Goal: Task Accomplishment & Management: Manage account settings

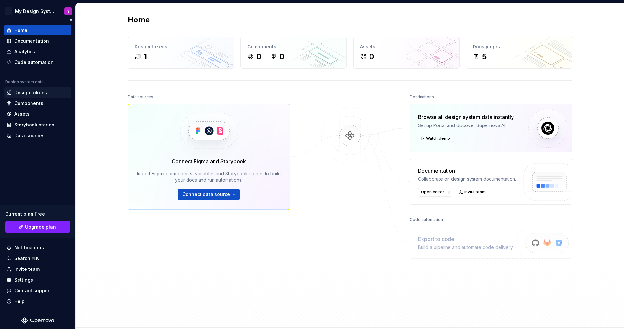
click at [21, 91] on div "Design tokens" at bounding box center [30, 92] width 33 height 7
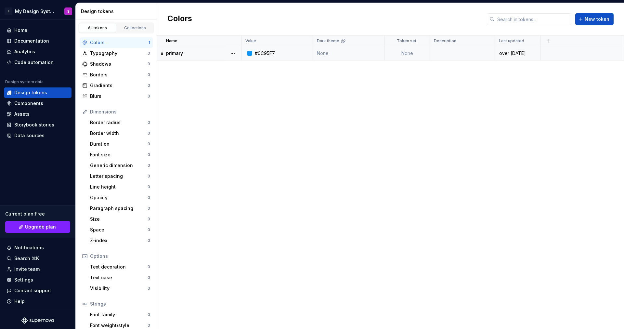
click at [301, 53] on div "#0C95F7" at bounding box center [279, 53] width 67 height 7
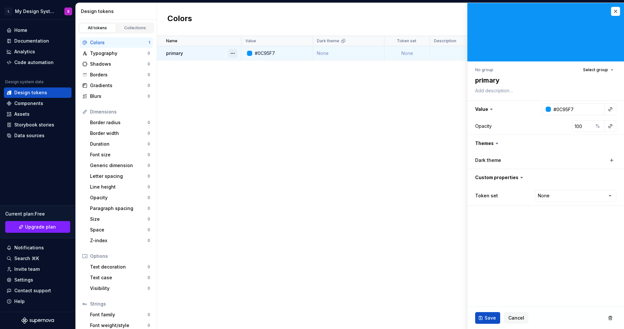
click at [232, 54] on button "button" at bounding box center [232, 53] width 9 height 9
click at [251, 90] on div "Delete token" at bounding box center [261, 89] width 42 height 7
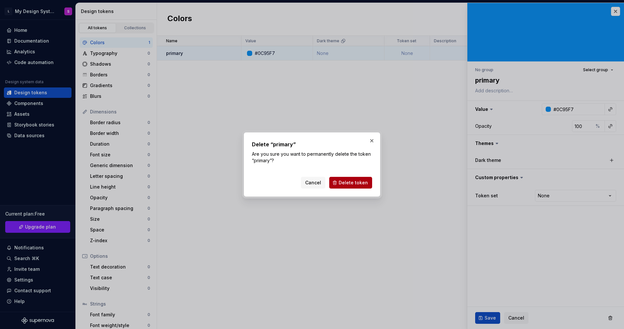
click at [354, 185] on span "Delete token" at bounding box center [353, 182] width 29 height 7
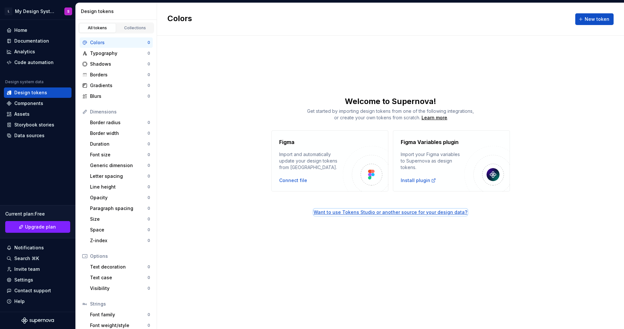
click at [401, 213] on div "Want to use Tokens Studio or another source for your design data?" at bounding box center [391, 212] width 154 height 7
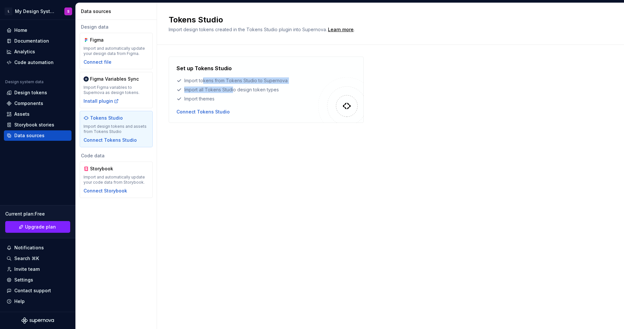
drag, startPoint x: 204, startPoint y: 81, endPoint x: 233, endPoint y: 92, distance: 31.4
click at [233, 92] on div "Set up Tokens Studio Import tokens from Tokens Studio to Supernova Import all T…" at bounding box center [248, 83] width 142 height 38
click at [233, 92] on div "Import all Tokens Studio design token types" at bounding box center [248, 89] width 142 height 7
drag, startPoint x: 229, startPoint y: 94, endPoint x: 199, endPoint y: 86, distance: 31.1
click at [199, 86] on div "Set up Tokens Studio Import tokens from Tokens Studio to Supernova Import all T…" at bounding box center [248, 83] width 142 height 38
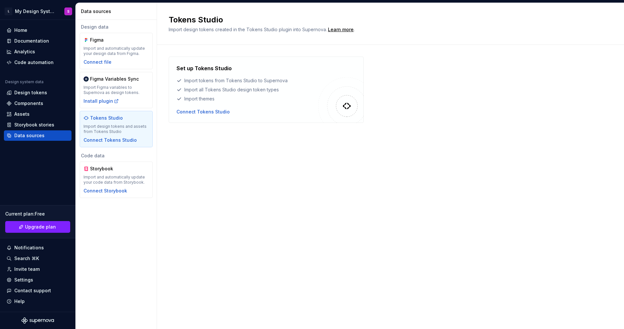
click at [199, 86] on div "Set up Tokens Studio Import tokens from Tokens Studio to Supernova Import all T…" at bounding box center [248, 83] width 142 height 38
click at [39, 136] on div "Data sources" at bounding box center [29, 135] width 30 height 7
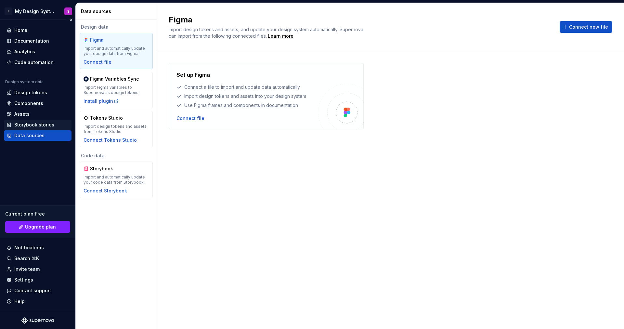
click at [36, 122] on div "Storybook stories" at bounding box center [34, 125] width 40 height 7
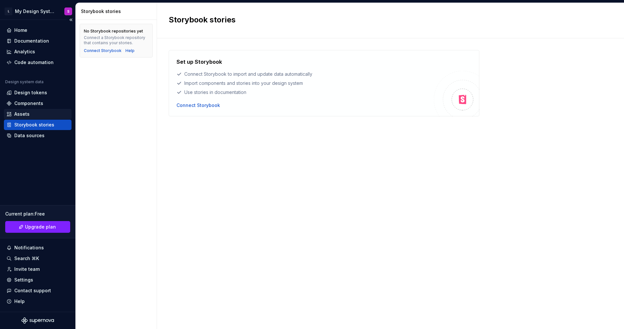
click at [30, 110] on div "Assets" at bounding box center [38, 114] width 68 height 10
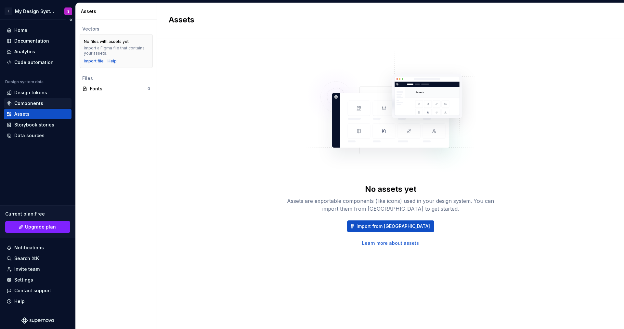
click at [32, 102] on div "Components" at bounding box center [28, 103] width 29 height 7
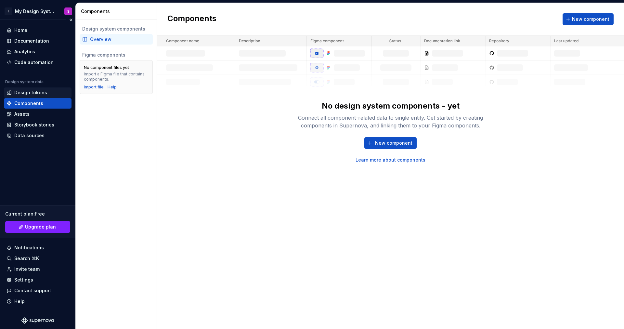
click at [38, 90] on div "Design tokens" at bounding box center [30, 92] width 33 height 7
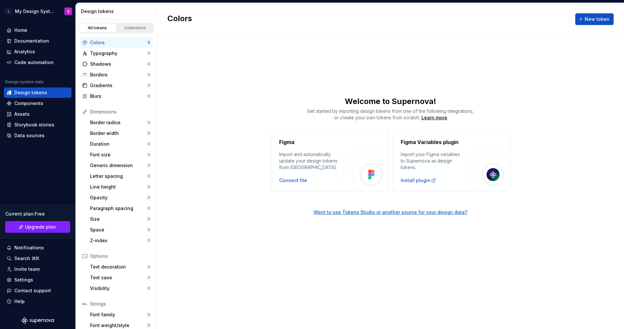
click at [126, 31] on link "Collections" at bounding box center [135, 28] width 37 height 10
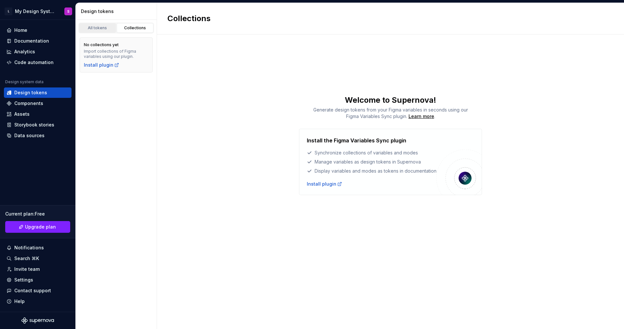
click at [106, 31] on link "All tokens" at bounding box center [97, 28] width 37 height 10
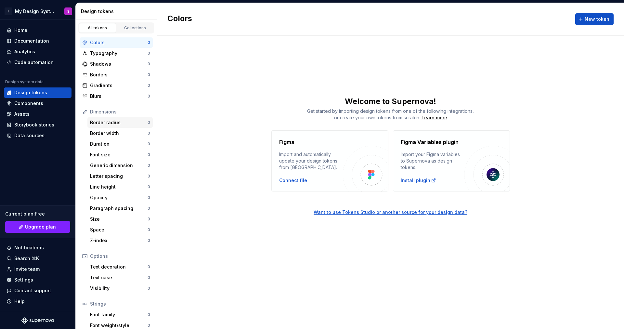
click at [130, 121] on div "Border radius" at bounding box center [119, 122] width 58 height 7
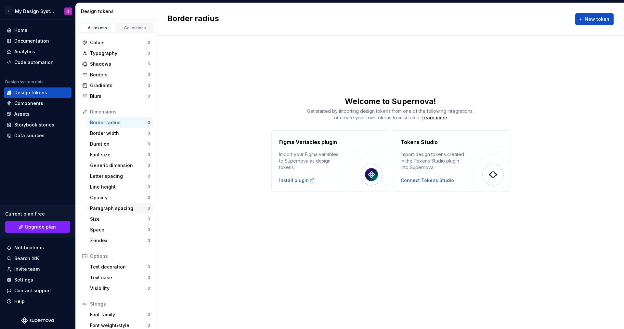
scroll to position [1, 0]
click at [123, 154] on div "Font size" at bounding box center [119, 153] width 58 height 7
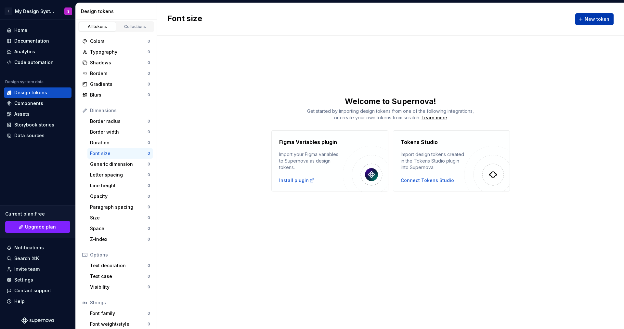
click at [595, 23] on button "New token" at bounding box center [594, 19] width 38 height 12
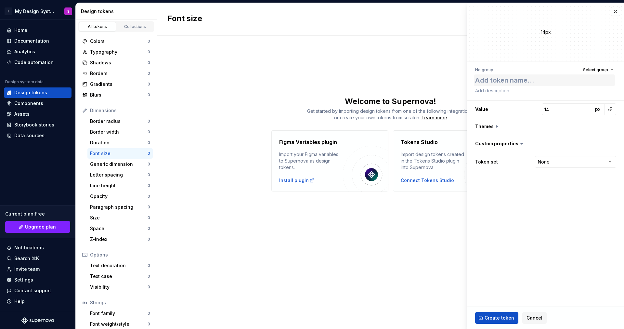
type textarea "*"
type textarea "m"
type textarea "*"
type textarea "me"
type textarea "*"
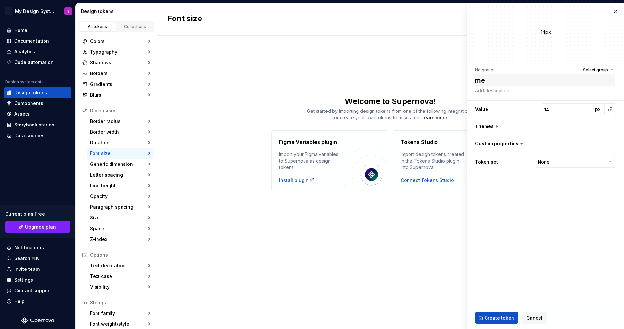
type textarea "med"
type textarea "*"
type textarea "medi"
type textarea "*"
type textarea "mediu"
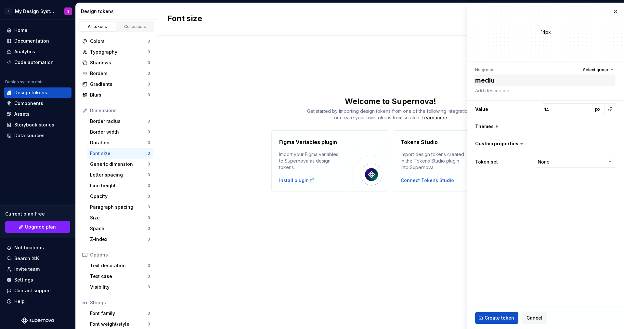
type textarea "*"
type textarea "medium"
click at [574, 107] on input "14" at bounding box center [567, 109] width 51 height 12
type input "15"
type textarea "*"
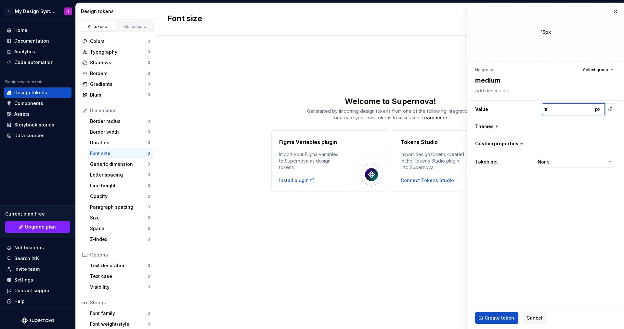
type input "16"
type textarea "*"
click at [593, 105] on button "px" at bounding box center [597, 109] width 9 height 9
click at [554, 111] on input "16" at bounding box center [567, 109] width 51 height 12
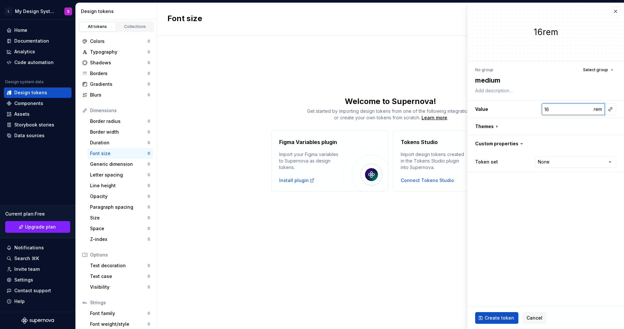
type textarea "*"
type input "1"
click at [555, 128] on button "button" at bounding box center [545, 126] width 157 height 17
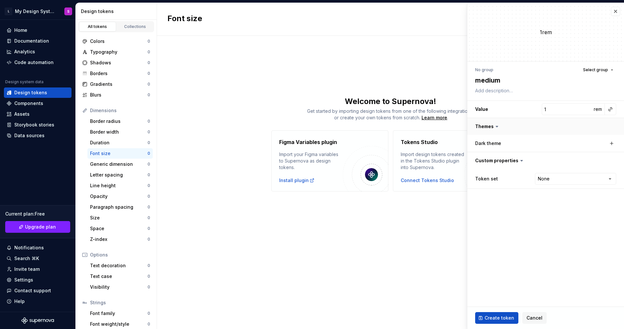
click at [488, 127] on button "button" at bounding box center [545, 126] width 157 height 17
click at [507, 316] on span "Create token" at bounding box center [500, 318] width 30 height 7
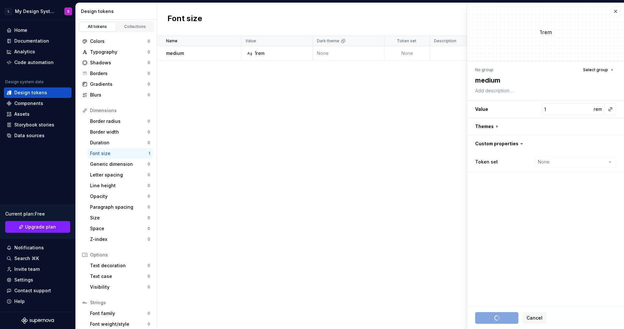
type textarea "*"
type input "14"
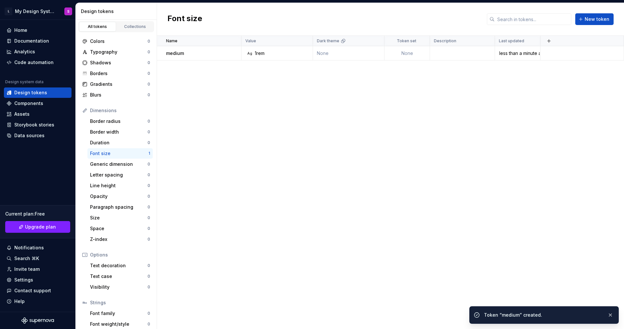
click at [262, 118] on div "Name Value Dark theme Token set Description Last updated medium Ag 1rem None No…" at bounding box center [390, 182] width 467 height 293
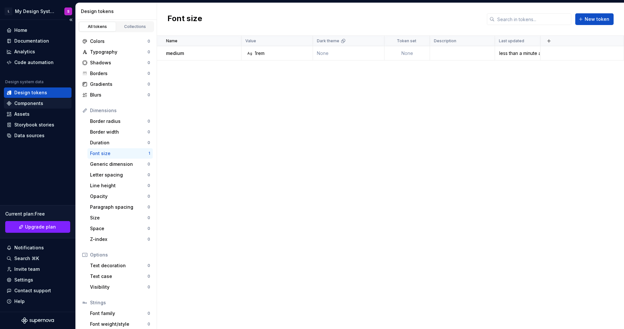
click at [47, 102] on div "Components" at bounding box center [38, 103] width 62 height 7
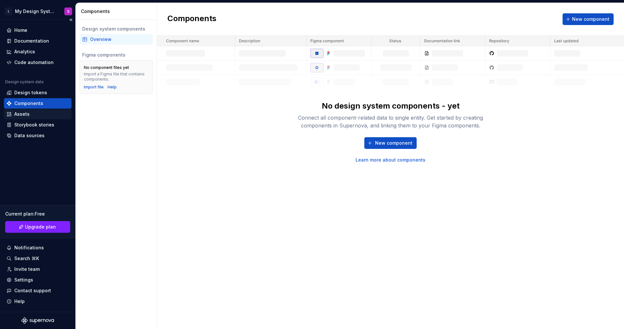
click at [30, 113] on div "Assets" at bounding box center [38, 114] width 62 height 7
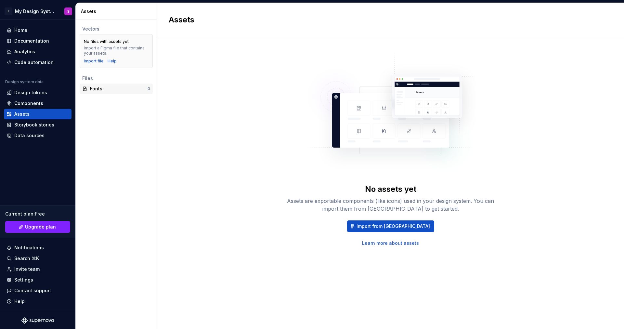
click at [101, 87] on div "Fonts" at bounding box center [119, 88] width 58 height 7
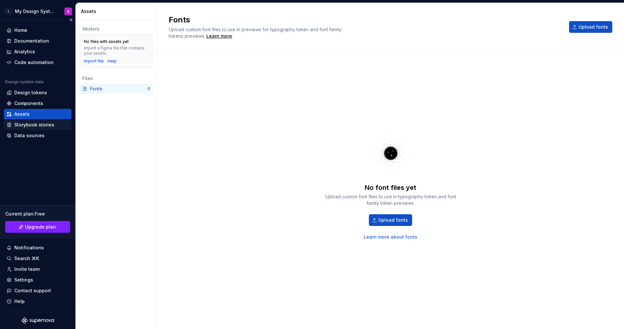
click at [37, 126] on div "Storybook stories" at bounding box center [34, 125] width 40 height 7
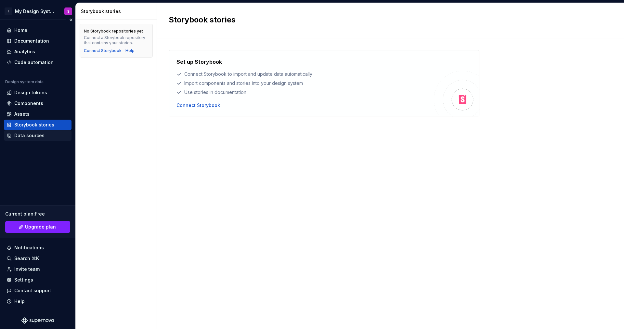
click at [39, 136] on div "Data sources" at bounding box center [29, 135] width 30 height 7
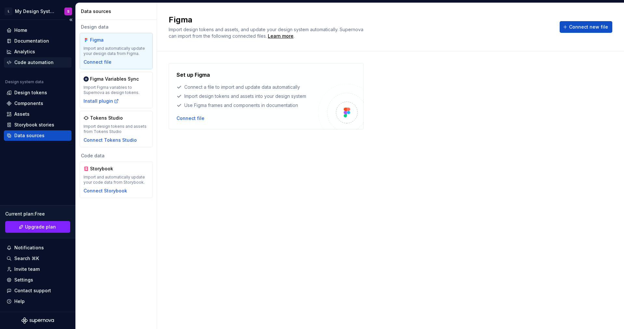
click at [37, 66] on div "Code automation" at bounding box center [38, 62] width 68 height 10
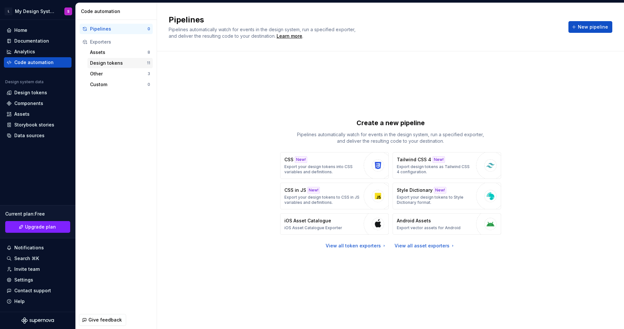
click at [112, 61] on div "Design tokens" at bounding box center [118, 63] width 57 height 7
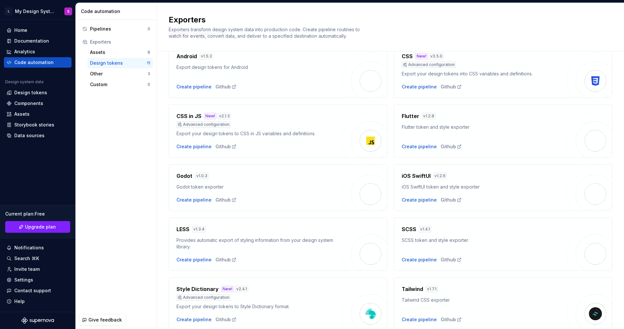
scroll to position [42, 0]
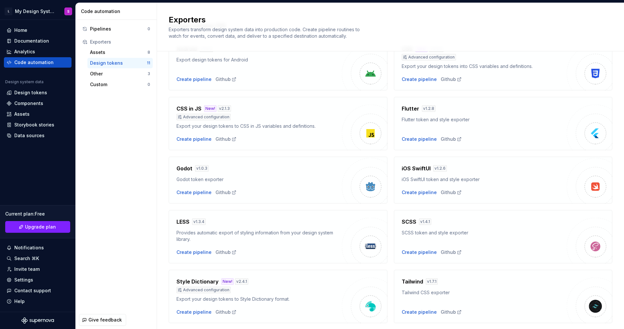
click at [323, 136] on div "Create pipeline Github" at bounding box center [259, 139] width 165 height 7
drag, startPoint x: 240, startPoint y: 125, endPoint x: 285, endPoint y: 125, distance: 45.5
click at [285, 125] on div "Export your design tokens to CSS in JS variables and definitions." at bounding box center [259, 126] width 165 height 7
click at [285, 124] on div "Export your design tokens to CSS in JS variables and definitions." at bounding box center [259, 126] width 165 height 7
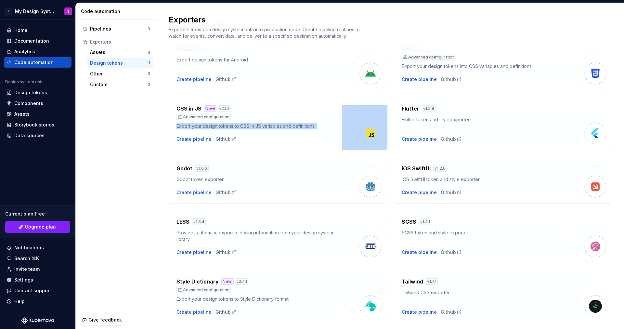
click at [285, 124] on div "Export your design tokens to CSS in JS variables and definitions." at bounding box center [259, 126] width 165 height 7
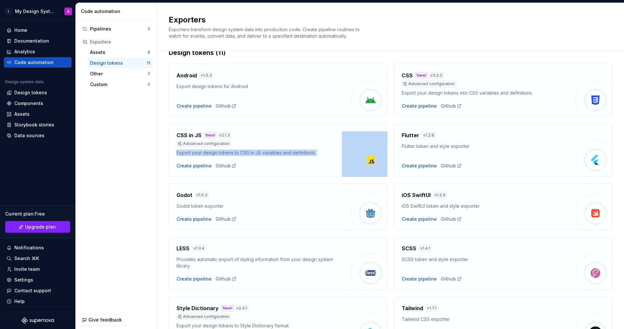
scroll to position [0, 0]
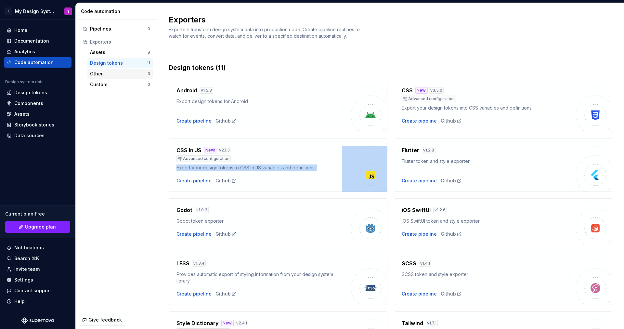
click at [122, 71] on div "Other" at bounding box center [119, 74] width 58 height 7
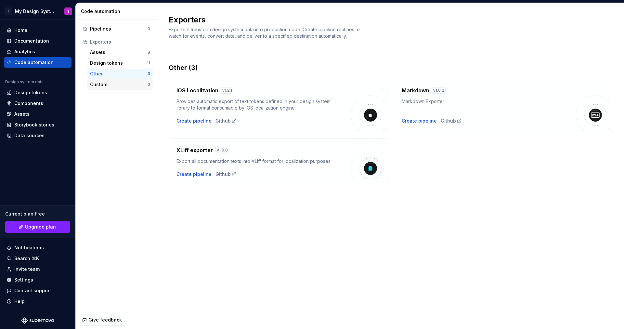
click at [118, 84] on div "Custom" at bounding box center [119, 84] width 58 height 7
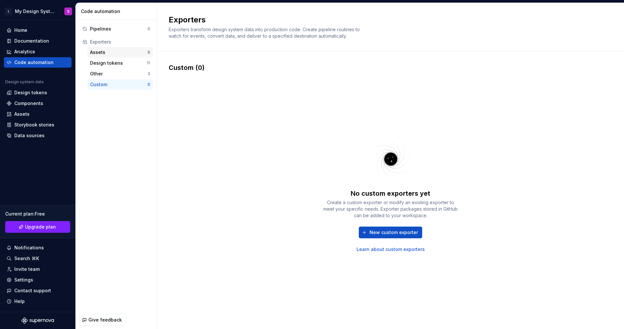
click at [122, 55] on div "Assets" at bounding box center [119, 52] width 58 height 7
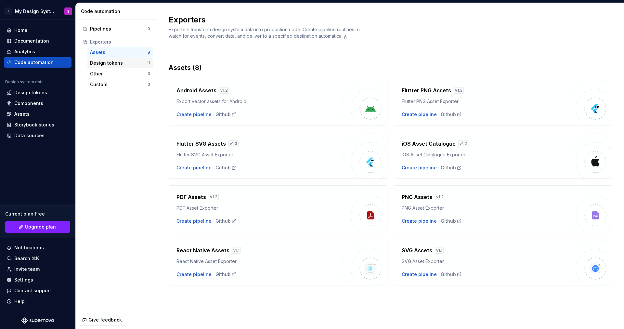
click at [126, 64] on div "Design tokens" at bounding box center [118, 63] width 57 height 7
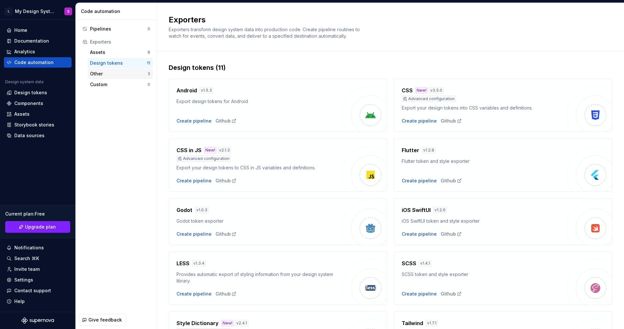
click at [117, 76] on div "Other" at bounding box center [119, 74] width 58 height 7
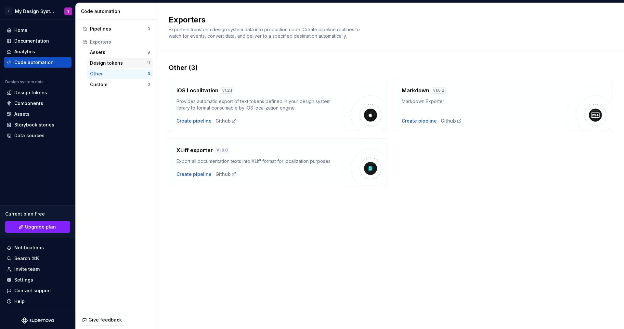
click at [121, 65] on div "Design tokens" at bounding box center [118, 63] width 57 height 7
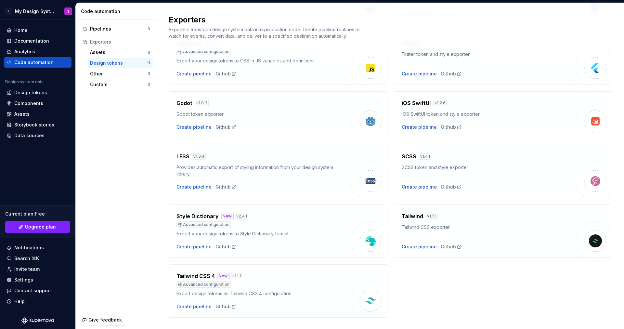
scroll to position [120, 0]
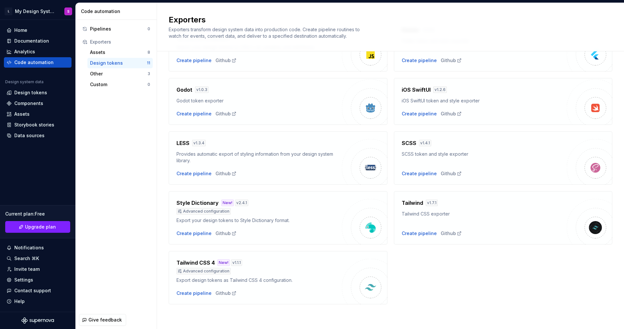
click at [193, 203] on h4 "Style Dictionary" at bounding box center [198, 203] width 42 height 8
click at [197, 234] on div "Create pipeline" at bounding box center [194, 233] width 35 height 7
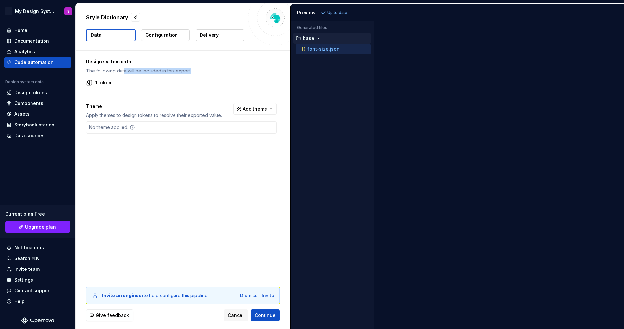
drag, startPoint x: 124, startPoint y: 71, endPoint x: 202, endPoint y: 72, distance: 78.0
click at [202, 72] on p "The following data will be included in this export." at bounding box center [181, 71] width 190 height 7
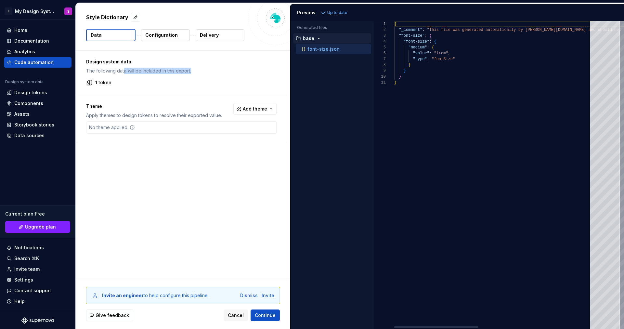
click at [202, 72] on p "The following data will be included in this export." at bounding box center [181, 71] width 190 height 7
click at [177, 40] on button "Configuration" at bounding box center [165, 35] width 49 height 12
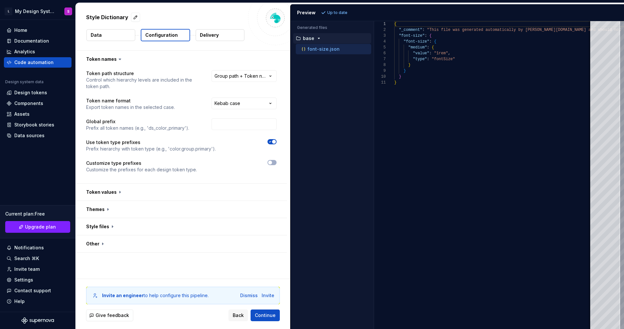
click at [216, 37] on p "Delivery" at bounding box center [209, 35] width 19 height 7
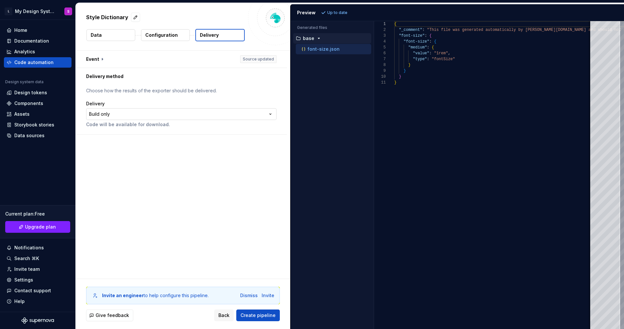
click at [133, 117] on html "**********" at bounding box center [312, 164] width 624 height 329
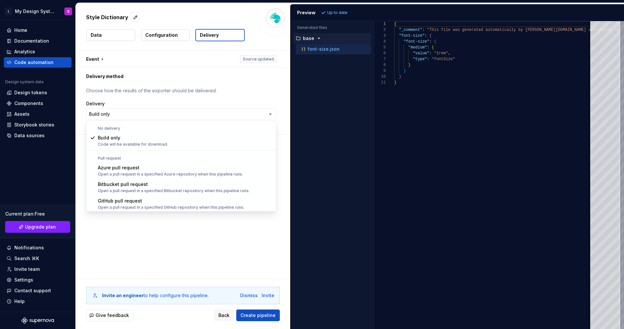
click at [181, 86] on html "**********" at bounding box center [312, 164] width 624 height 329
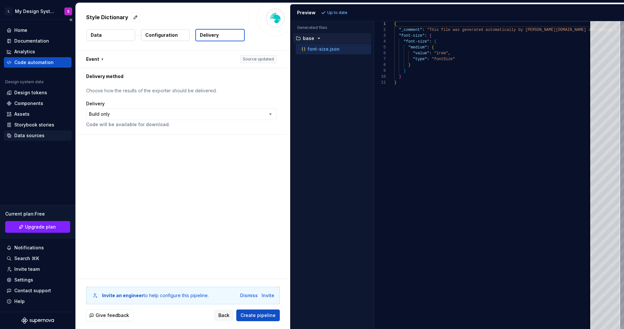
click at [34, 137] on div "Data sources" at bounding box center [29, 135] width 30 height 7
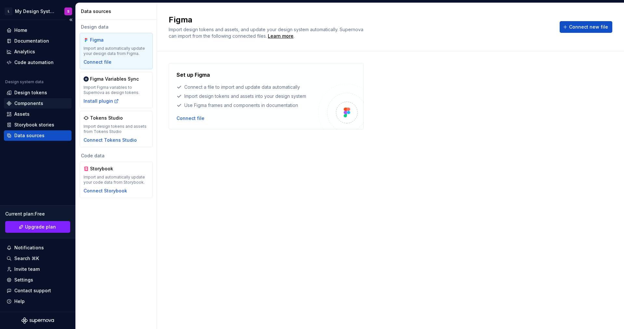
click at [33, 103] on div "Components" at bounding box center [28, 103] width 29 height 7
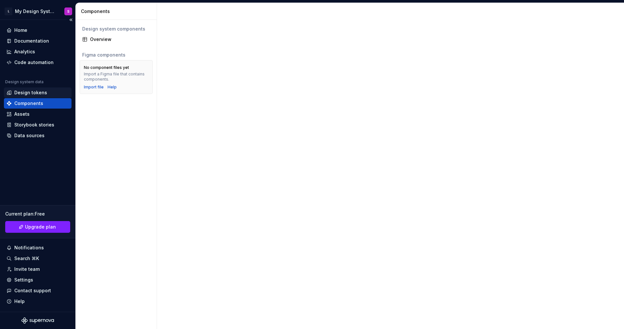
click at [33, 93] on div "Design tokens" at bounding box center [30, 92] width 33 height 7
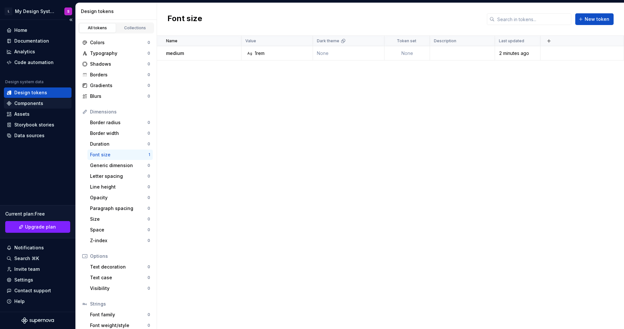
click at [47, 102] on div "Components" at bounding box center [38, 103] width 62 height 7
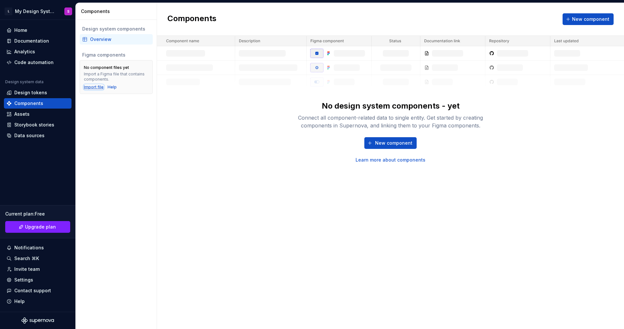
click at [100, 87] on div "Import file" at bounding box center [94, 87] width 20 height 5
click at [40, 93] on div "Design tokens" at bounding box center [30, 92] width 33 height 7
click at [291, 144] on div "New component Learn more about components" at bounding box center [391, 150] width 208 height 26
click at [52, 96] on div "Design tokens" at bounding box center [38, 92] width 68 height 10
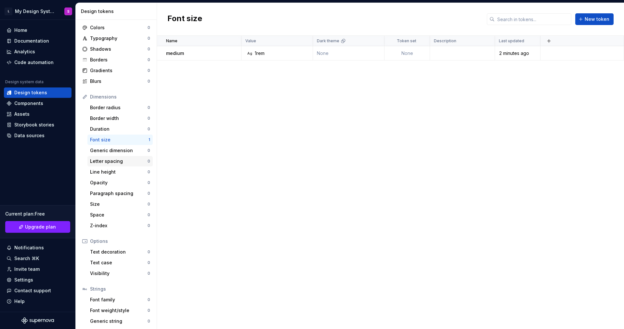
scroll to position [27, 0]
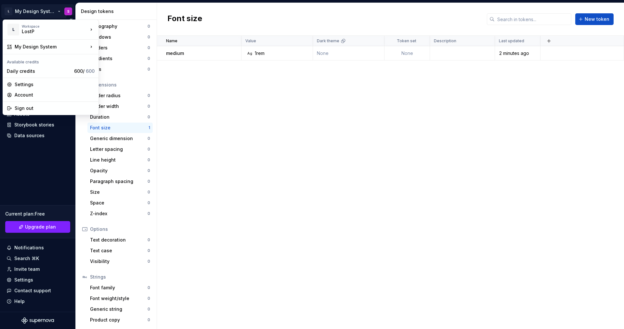
click at [47, 11] on html "L My Design System S Home Documentation Analytics Code automation Design system…" at bounding box center [312, 164] width 624 height 329
click at [124, 65] on div "Manage design systems" at bounding box center [139, 62] width 80 height 10
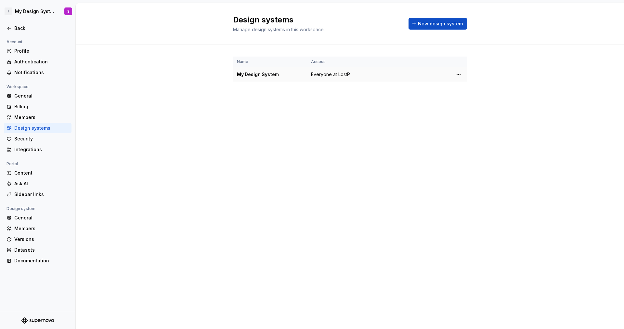
click at [423, 77] on td at bounding box center [427, 74] width 46 height 15
click at [459, 75] on html "L My Design System S Back Account Profile Authentication Notifications Workspac…" at bounding box center [312, 164] width 624 height 329
click at [467, 98] on div "Design system settings" at bounding box center [497, 97] width 62 height 7
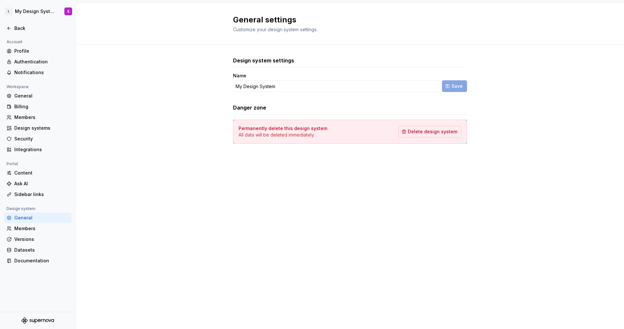
click at [35, 218] on div "General" at bounding box center [41, 218] width 55 height 7
click at [12, 29] on div "Back" at bounding box center [38, 28] width 62 height 7
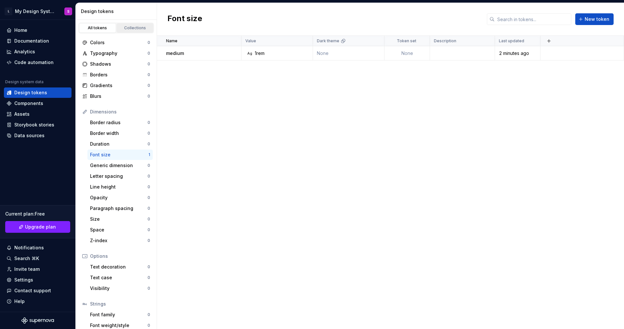
click at [123, 26] on div "Collections" at bounding box center [135, 27] width 33 height 5
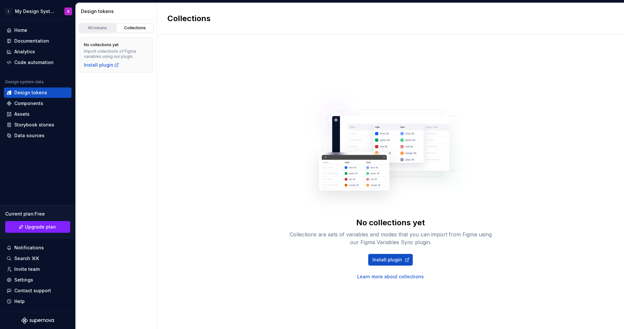
click at [98, 27] on div "All tokens" at bounding box center [97, 27] width 33 height 5
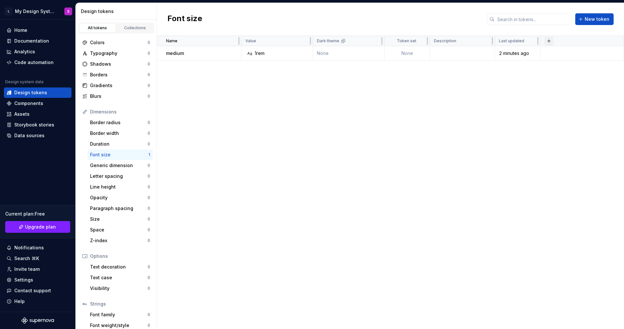
click at [548, 42] on button "button" at bounding box center [548, 40] width 9 height 9
click at [430, 147] on div "Name Value Dark theme Token set Description Last updated medium Ag 1rem None No…" at bounding box center [390, 182] width 467 height 293
click at [22, 137] on div "Data sources" at bounding box center [29, 135] width 30 height 7
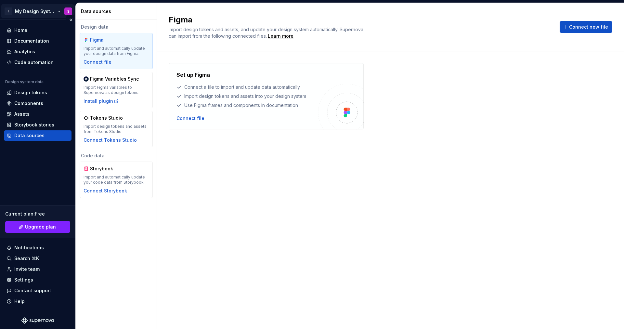
click at [25, 9] on html "L My Design System S Home Documentation Analytics Code automation Design system…" at bounding box center [312, 164] width 624 height 329
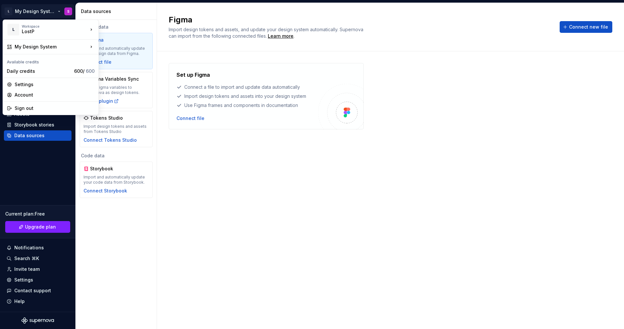
click at [209, 145] on html "L My Design System S Home Documentation Analytics Code automation Design system…" at bounding box center [312, 164] width 624 height 329
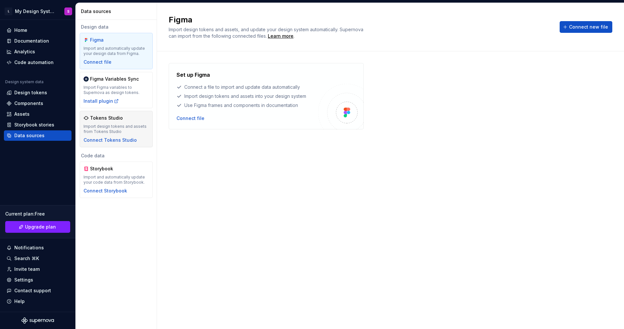
click at [140, 137] on div "Tokens Studio Import design tokens and assets from Tokens Studio Connect Tokens…" at bounding box center [116, 129] width 65 height 29
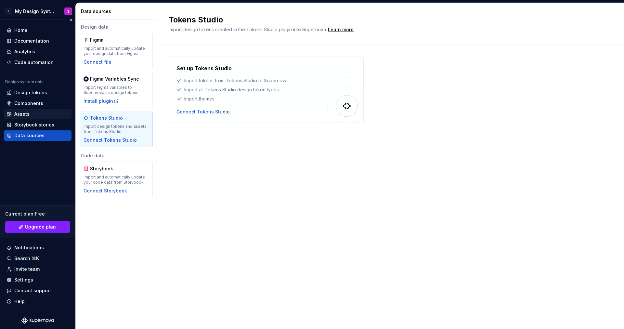
click at [35, 118] on div "Assets" at bounding box center [38, 114] width 68 height 10
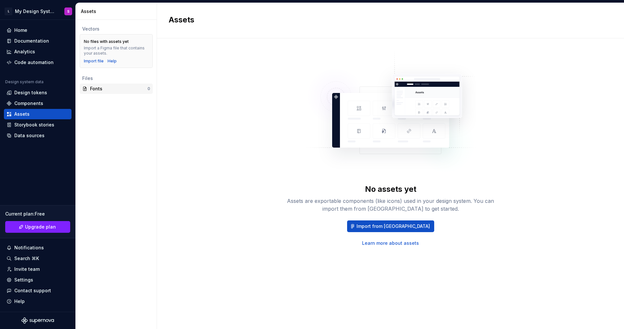
click at [100, 90] on div "Fonts" at bounding box center [119, 88] width 58 height 7
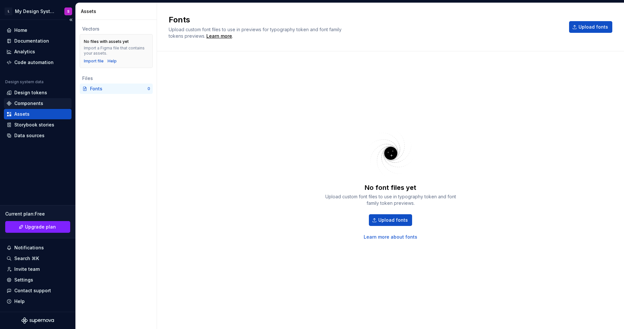
click at [38, 105] on div "Components" at bounding box center [28, 103] width 29 height 7
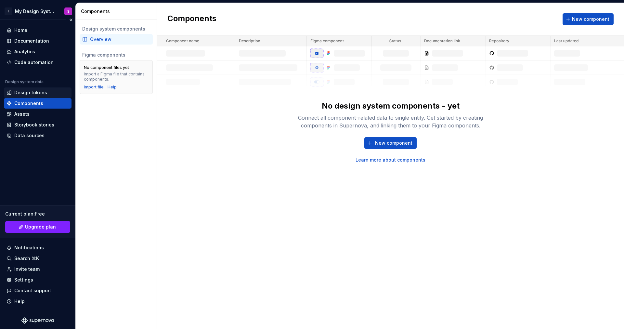
click at [33, 96] on div "Design tokens" at bounding box center [38, 92] width 68 height 10
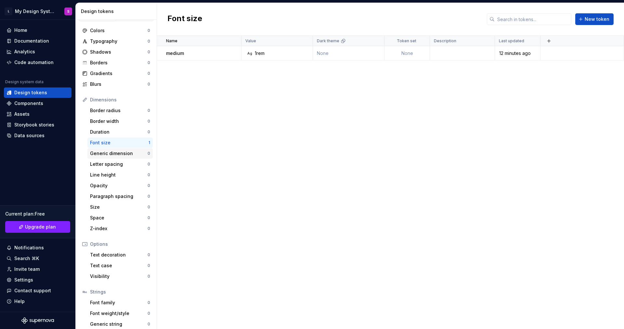
scroll to position [27, 0]
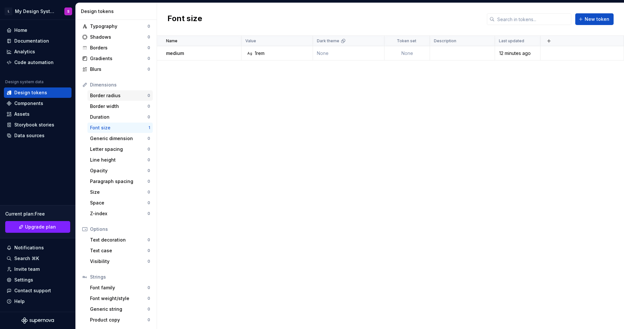
click at [111, 94] on div "Border radius" at bounding box center [119, 95] width 58 height 7
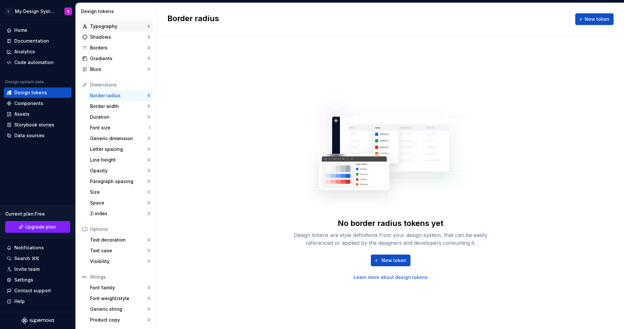
click at [107, 27] on div "Typography" at bounding box center [119, 26] width 58 height 7
click at [395, 262] on span "New token" at bounding box center [394, 260] width 25 height 7
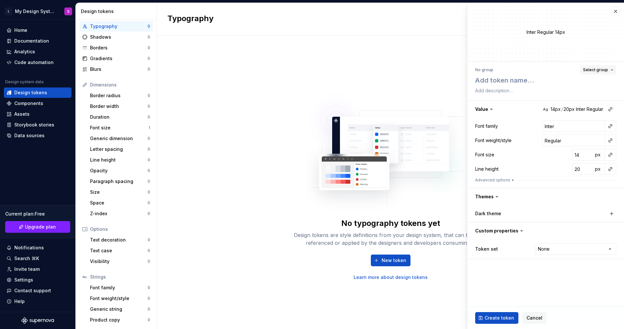
click at [596, 66] on button "Select group" at bounding box center [598, 69] width 36 height 9
click at [534, 61] on div "No group Select group Value Ag 14px / 20px Inter Regular Font family Inter Font…" at bounding box center [545, 162] width 157 height 202
click at [101, 33] on div "Shadows 0" at bounding box center [116, 37] width 73 height 10
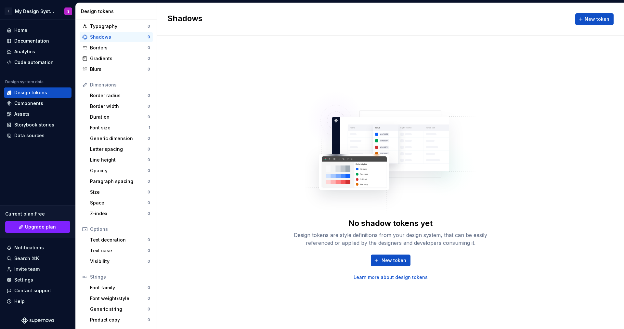
click at [383, 278] on link "Learn more about design tokens" at bounding box center [391, 277] width 74 height 7
click at [33, 136] on div "Data sources" at bounding box center [29, 135] width 30 height 7
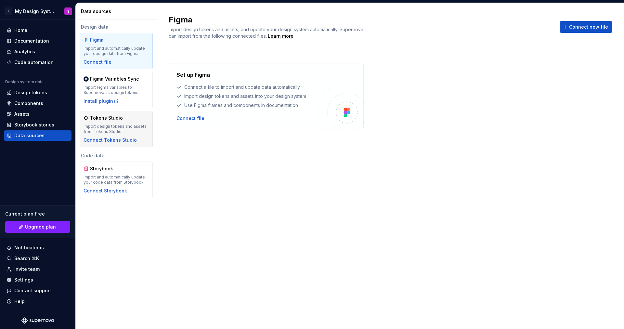
click at [103, 132] on div "Import design tokens and assets from Tokens Studio" at bounding box center [116, 129] width 65 height 10
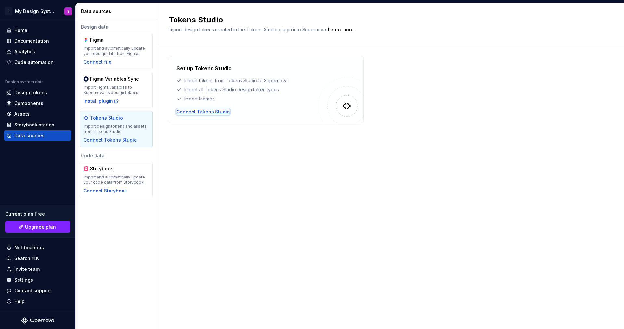
click at [201, 111] on div "Connect Tokens Studio" at bounding box center [203, 112] width 53 height 7
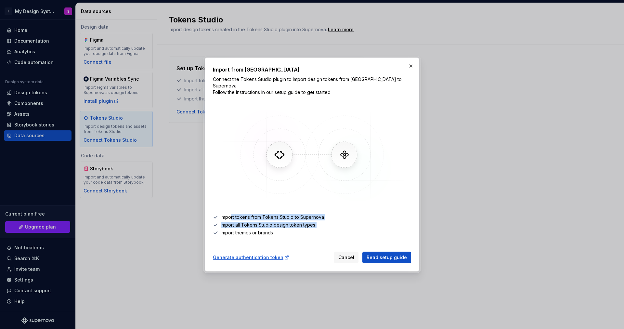
drag, startPoint x: 280, startPoint y: 228, endPoint x: 230, endPoint y: 211, distance: 52.3
click at [230, 214] on ul "Import tokens from Tokens Studio to Supernova Import all Tokens Studio design t…" at bounding box center [312, 225] width 198 height 22
click at [234, 214] on li "Import tokens from Tokens Studio to Supernova" at bounding box center [312, 217] width 198 height 7
drag, startPoint x: 295, startPoint y: 229, endPoint x: 235, endPoint y: 209, distance: 62.9
click at [235, 209] on div "Import from Tokens Studio Connect the Tokens Studio plugin to import design tok…" at bounding box center [312, 165] width 198 height 198
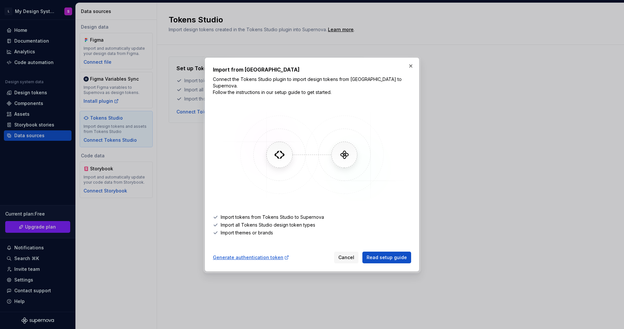
click at [351, 214] on li "Import tokens from Tokens Studio to Supernova" at bounding box center [312, 217] width 198 height 7
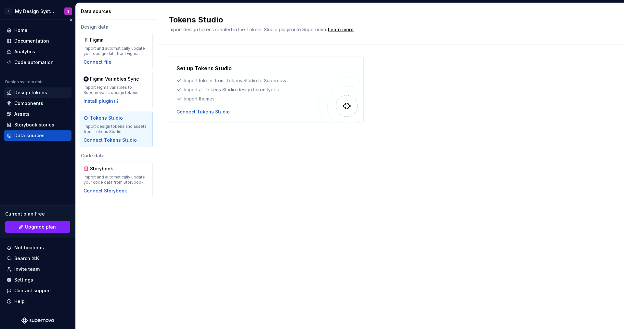
click at [23, 94] on div "Design tokens" at bounding box center [30, 92] width 33 height 7
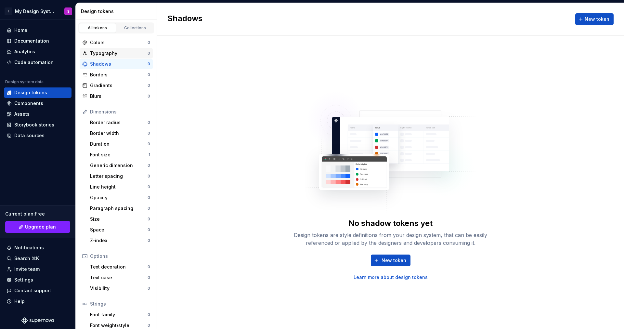
click at [111, 55] on div "Typography" at bounding box center [119, 53] width 58 height 7
click at [596, 18] on span "New token" at bounding box center [597, 19] width 25 height 7
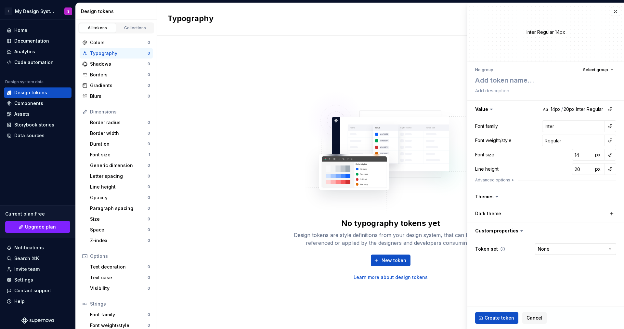
type textarea "*"
click at [586, 248] on html "L My Design System S Home Documentation Analytics Code automation Design system…" at bounding box center [312, 164] width 624 height 329
select select "**********"
click at [518, 78] on textarea at bounding box center [544, 80] width 141 height 12
click at [105, 152] on div "Font size" at bounding box center [119, 154] width 59 height 7
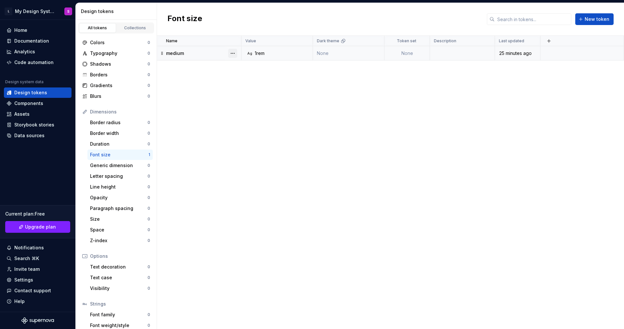
click at [231, 54] on button "button" at bounding box center [232, 53] width 9 height 9
click at [253, 66] on div "Open detail" at bounding box center [261, 66] width 42 height 7
type textarea "*"
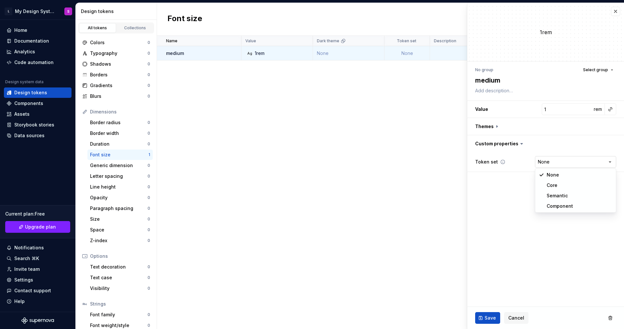
click at [575, 163] on html "L My Design System S Home Documentation Analytics Code automation Design system…" at bounding box center [312, 164] width 624 height 329
select select "**********"
click at [489, 313] on button "Save" at bounding box center [487, 318] width 25 height 12
click at [318, 215] on div "Name Value Dark theme Token set Description Last updated medium Ag 1rem None No…" at bounding box center [390, 182] width 467 height 293
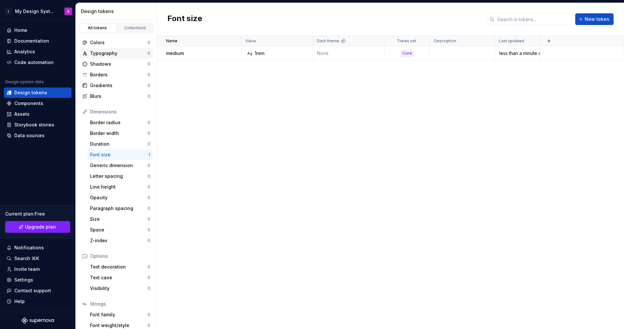
click at [114, 55] on div "Typography" at bounding box center [119, 53] width 58 height 7
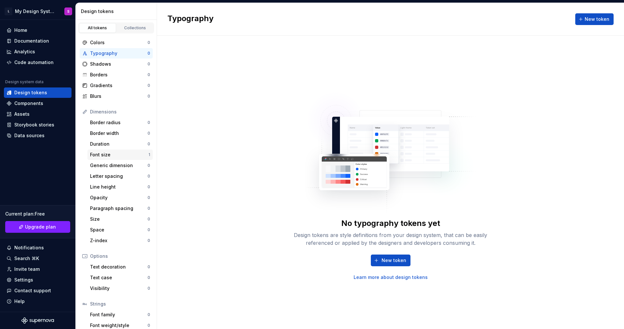
click at [115, 155] on div "Font size" at bounding box center [119, 154] width 59 height 7
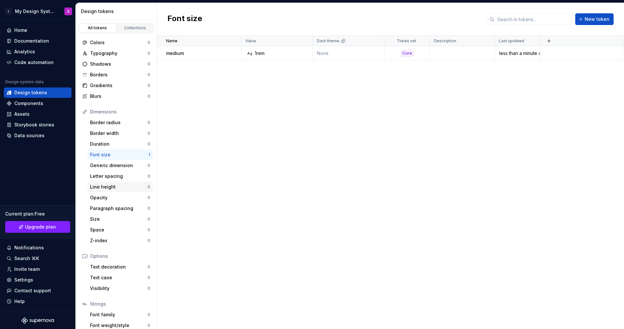
click at [113, 185] on div "Line height" at bounding box center [119, 187] width 58 height 7
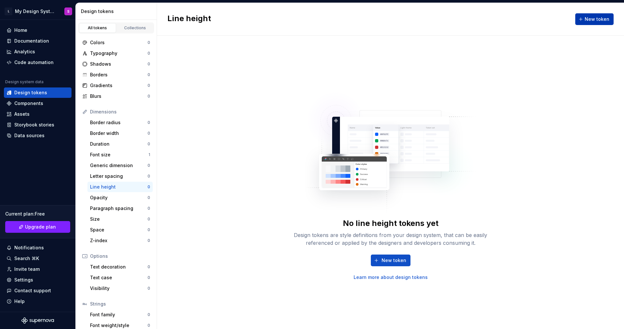
click at [592, 17] on span "New token" at bounding box center [597, 19] width 25 height 7
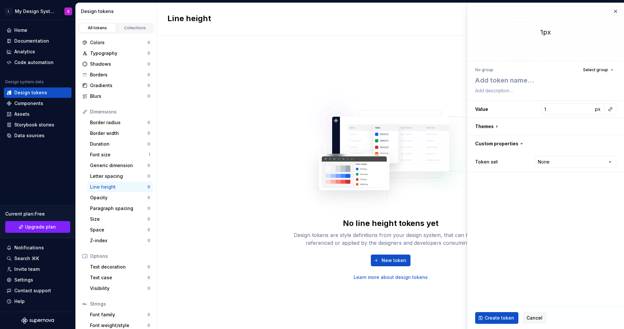
type textarea "*"
type textarea "b"
type textarea "*"
type textarea "be"
type textarea "*"
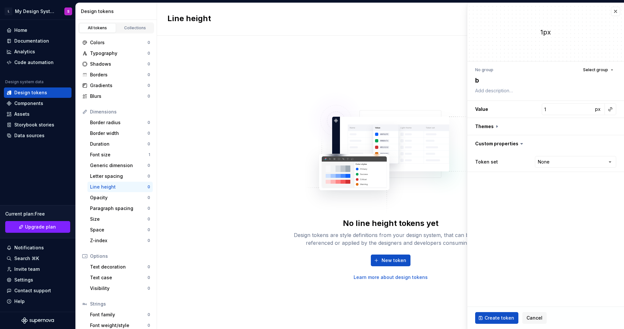
type textarea "ba"
type textarea "*"
type textarea "bas"
type textarea "*"
type textarea "base"
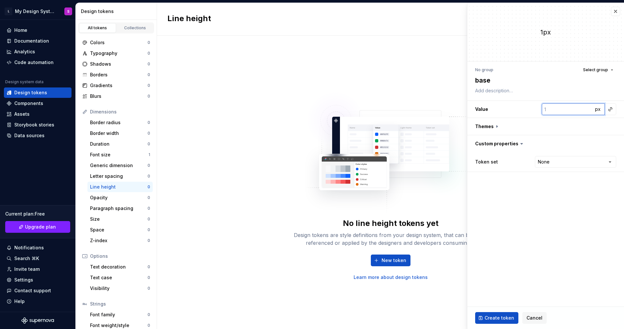
type input "1"
type textarea "*"
type input "1.2"
type textarea "*"
type input "1.25"
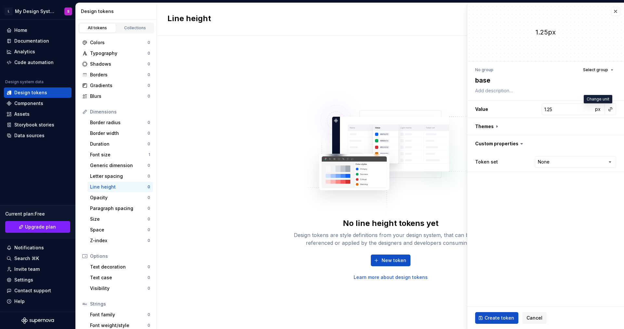
click at [593, 105] on button "px" at bounding box center [597, 109] width 9 height 9
type textarea "*"
click at [555, 164] on html "L My Design System S Home Documentation Analytics Code automation Design system…" at bounding box center [312, 164] width 624 height 329
select select "**********"
click at [509, 316] on span "Create token" at bounding box center [500, 318] width 30 height 7
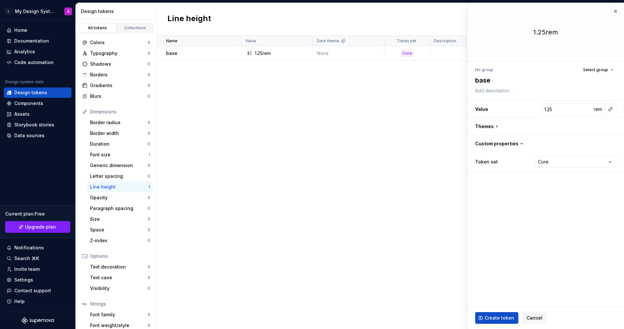
type textarea "*"
type input "1"
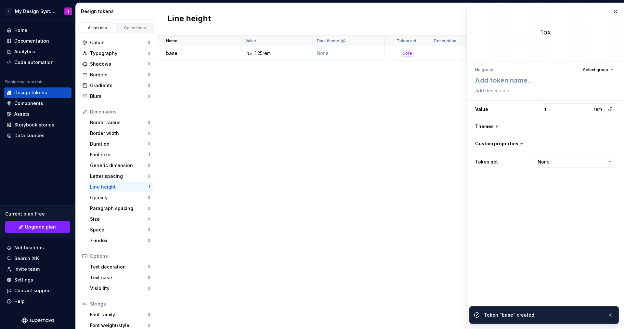
click at [277, 190] on div "Name Value Dark theme Token set Description Last updated base 1.25rem None Core…" at bounding box center [390, 182] width 467 height 293
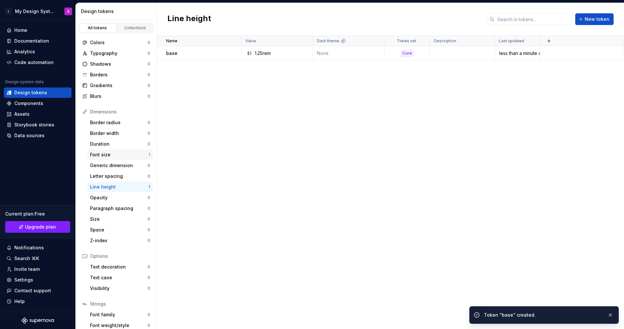
click at [125, 151] on div "Font size 1" at bounding box center [119, 155] width 65 height 10
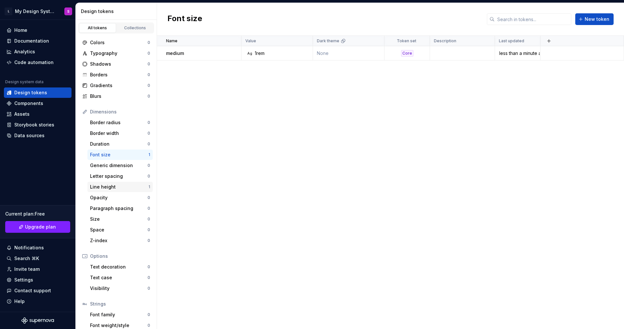
click at [129, 188] on div "Line height" at bounding box center [119, 187] width 59 height 7
click at [127, 151] on div "Font size" at bounding box center [119, 154] width 59 height 7
click at [125, 185] on div "Line height" at bounding box center [119, 187] width 59 height 7
click at [183, 53] on div "base" at bounding box center [203, 53] width 75 height 7
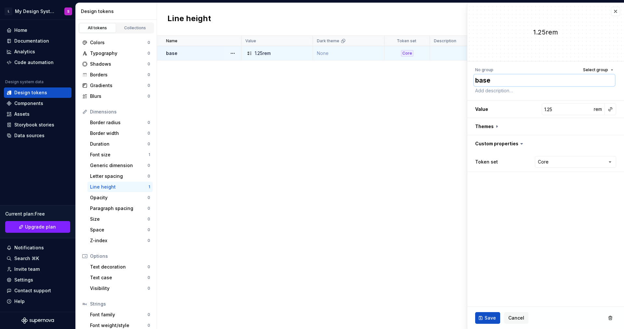
click at [492, 80] on textarea "base" at bounding box center [544, 80] width 141 height 12
type textarea "*"
type textarea "me"
type textarea "*"
type textarea "med"
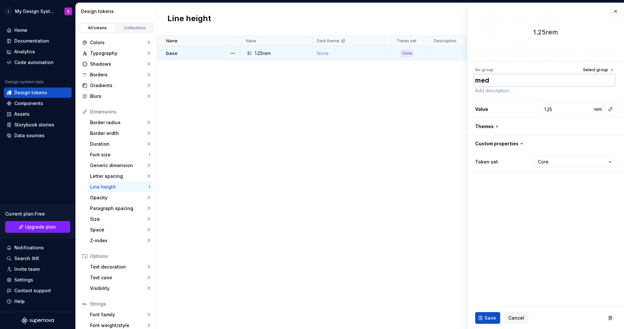
type textarea "*"
type textarea "medi"
type textarea "*"
type textarea "mediu"
type textarea "*"
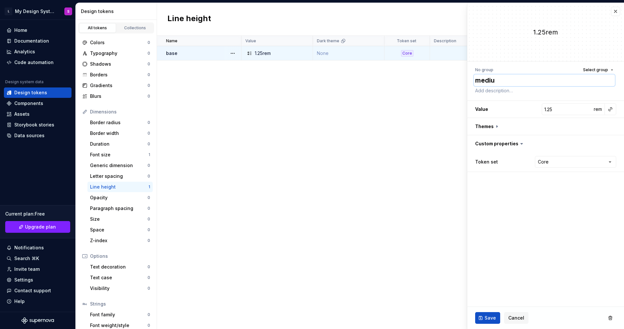
type textarea "medium"
type textarea "*"
type textarea "mediu"
type textarea "*"
type textarea "medi"
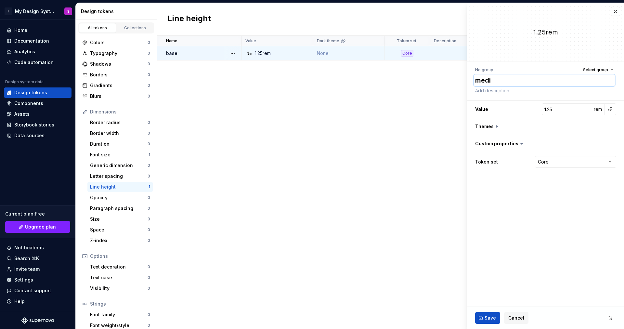
type textarea "*"
type textarea "med"
type textarea "*"
type textarea "me"
type textarea "*"
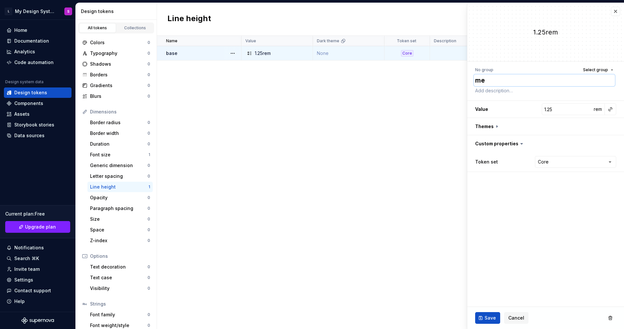
type textarea "m"
type textarea "*"
type textarea "me"
type textarea "*"
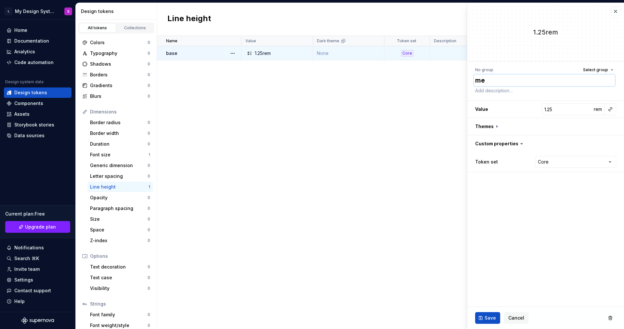
type textarea "med"
type textarea "*"
type textarea "medi"
type textarea "*"
type textarea "mediu"
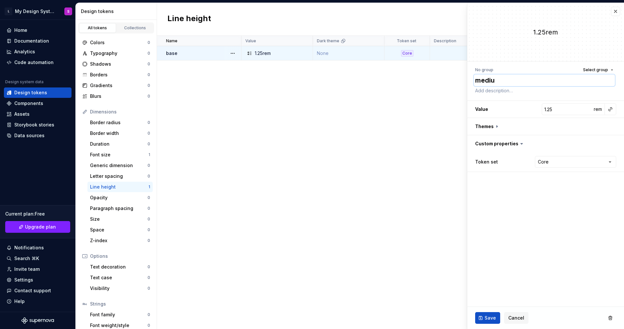
type textarea "*"
type textarea "medium"
type textarea "*"
type textarea "medium"
click at [494, 316] on span "Save" at bounding box center [490, 318] width 11 height 7
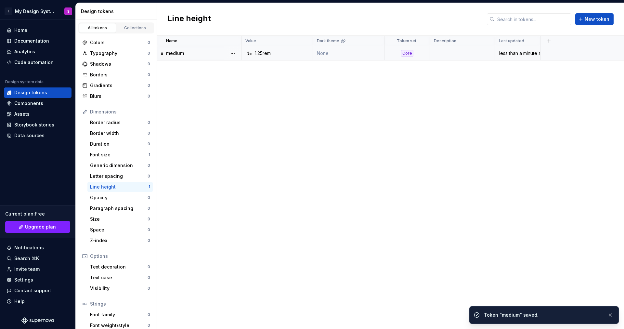
click at [254, 235] on div "Name Value Dark theme Token set Description Last updated medium 1.25rem None Co…" at bounding box center [390, 182] width 467 height 293
click at [118, 50] on div "Typography" at bounding box center [119, 53] width 58 height 7
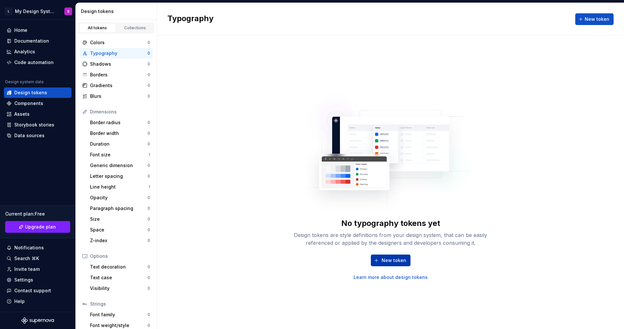
click at [385, 259] on span "New token" at bounding box center [394, 260] width 25 height 7
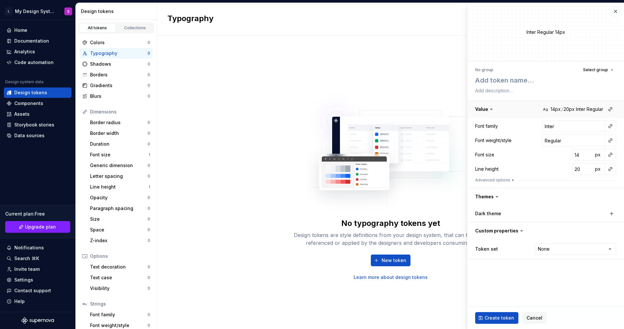
click at [557, 110] on button "button" at bounding box center [545, 109] width 157 height 17
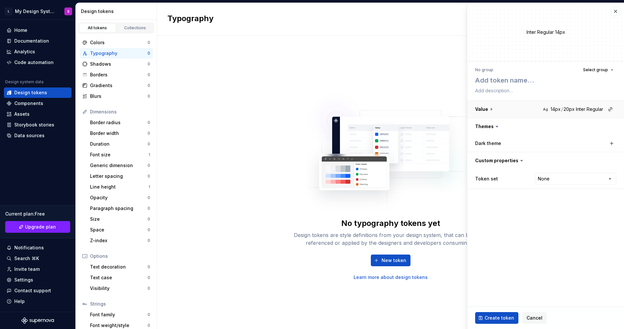
click at [557, 110] on button "button" at bounding box center [545, 109] width 157 height 17
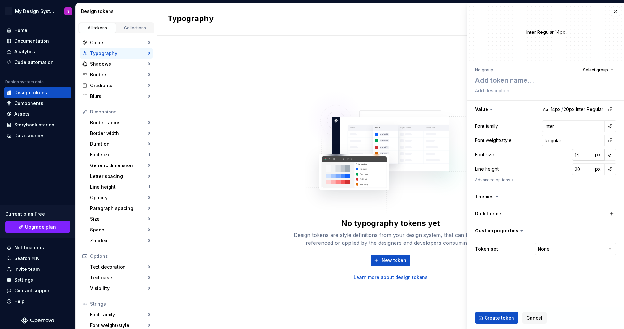
type textarea "*"
type input "15"
click at [588, 154] on input "15" at bounding box center [582, 155] width 21 height 12
type textarea "*"
type input "16"
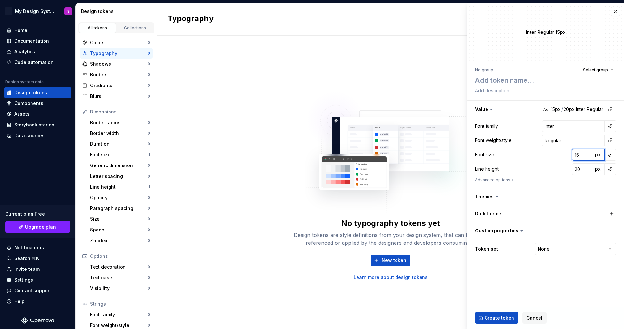
click at [588, 154] on input "16" at bounding box center [582, 155] width 21 height 12
type textarea "*"
type input "17"
click at [588, 154] on input "17" at bounding box center [582, 155] width 21 height 12
type textarea "*"
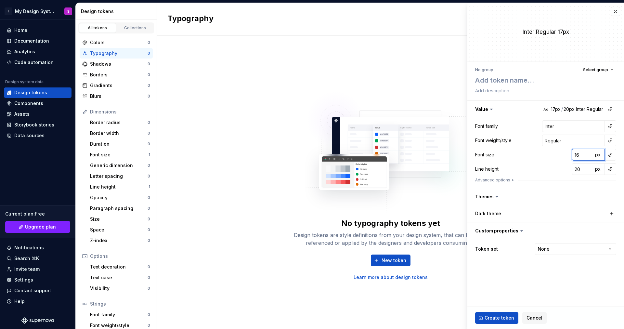
type input "16"
click at [590, 157] on input "16" at bounding box center [582, 155] width 21 height 12
click at [597, 156] on span "px" at bounding box center [598, 155] width 6 height 6
type textarea "*"
type input "15"
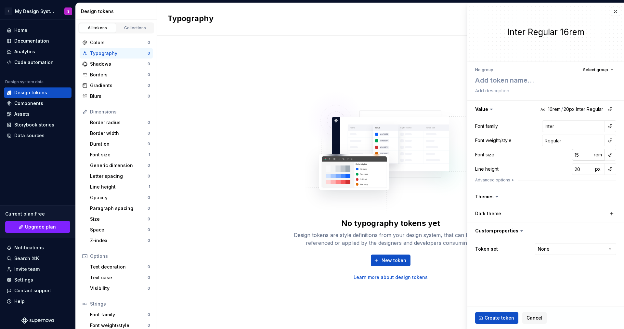
click at [587, 155] on input "15" at bounding box center [582, 155] width 21 height 12
click at [580, 156] on input "15" at bounding box center [582, 155] width 21 height 12
drag, startPoint x: 576, startPoint y: 155, endPoint x: 571, endPoint y: 155, distance: 4.9
click at [571, 155] on div "Font size 15 rem" at bounding box center [545, 155] width 141 height 12
type textarea "*"
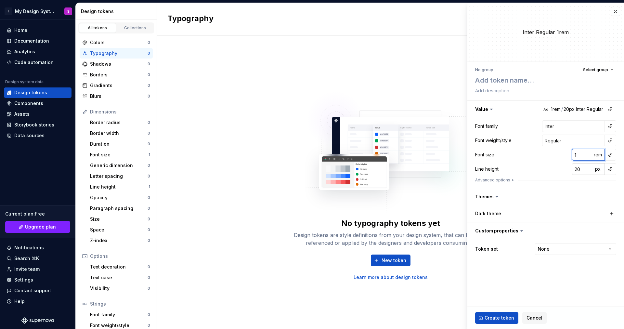
type input "1"
drag, startPoint x: 581, startPoint y: 166, endPoint x: 568, endPoint y: 167, distance: 12.7
click at [568, 167] on div "Line height 20 px" at bounding box center [545, 169] width 141 height 12
click at [579, 170] on input "20" at bounding box center [582, 169] width 21 height 12
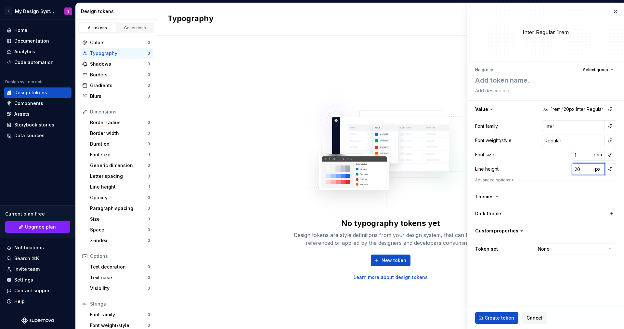
click at [579, 170] on input "20" at bounding box center [582, 169] width 21 height 12
click at [579, 171] on input "20" at bounding box center [582, 169] width 21 height 12
type textarea "*"
type input "1"
type textarea "*"
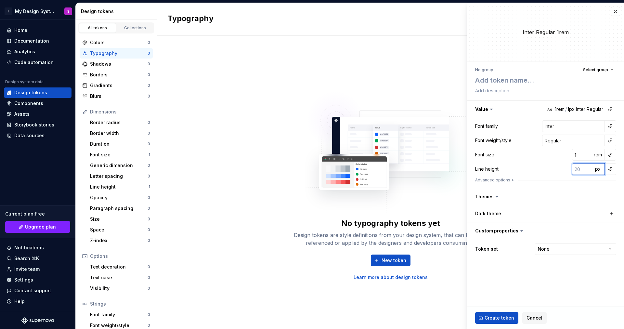
type input "1.4"
type textarea "*"
type input "1.2"
type textarea "*"
type input "1.24"
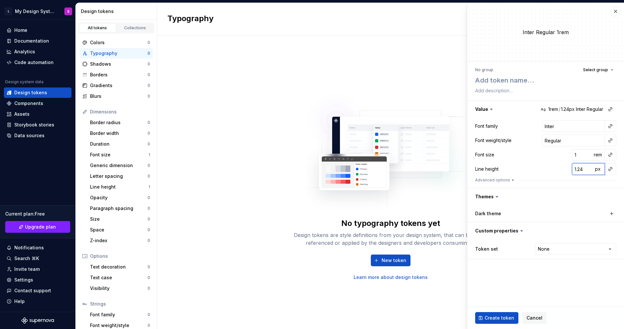
type textarea "*"
type input "1.2"
type textarea "*"
type input "1.25"
click at [593, 164] on button "px" at bounding box center [597, 168] width 9 height 9
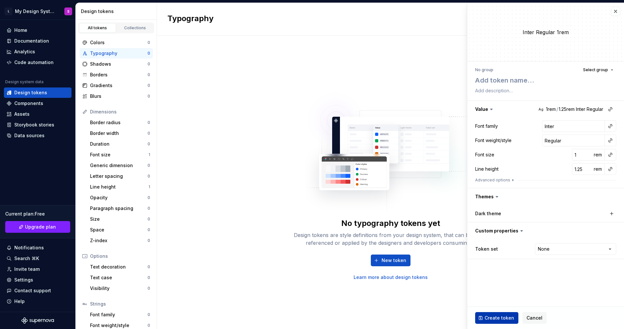
click at [501, 316] on span "Create token" at bounding box center [500, 318] width 30 height 7
type textarea "*"
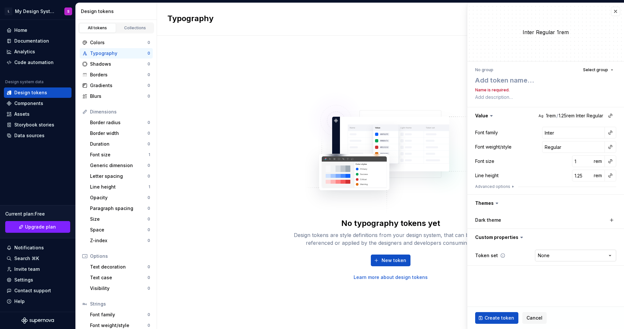
click at [545, 255] on html "L My Design System S Home Documentation Analytics Code automation Design system…" at bounding box center [312, 164] width 624 height 329
select select "**********"
click at [503, 79] on textarea at bounding box center [544, 80] width 141 height 12
type textarea "*"
type textarea "b"
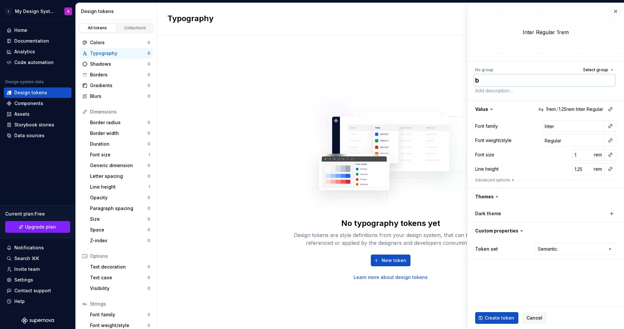
type textarea "*"
type textarea "ba"
type textarea "*"
type textarea "bas"
type textarea "*"
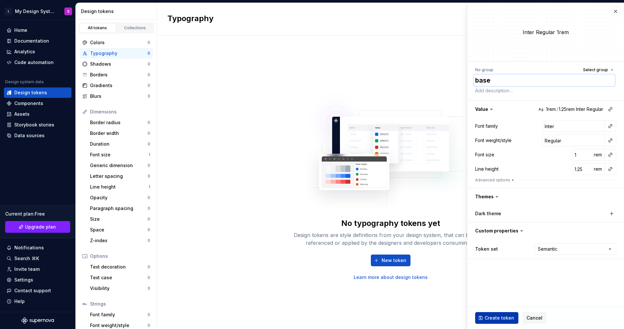
type textarea "base"
click at [506, 319] on span "Create token" at bounding box center [500, 318] width 30 height 7
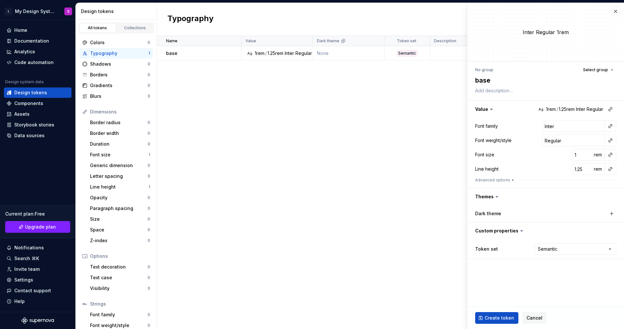
type textarea "*"
type input "14"
type input "20"
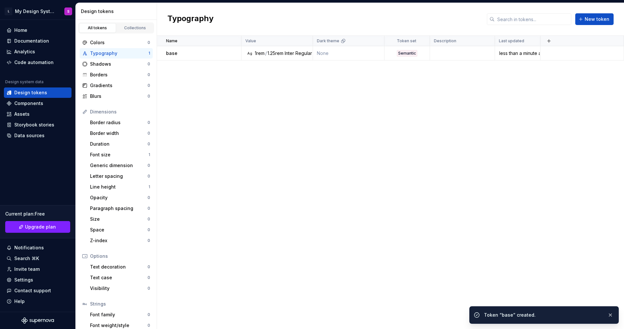
click at [274, 92] on div "Name Value Dark theme Token set Description Last updated base Ag 1rem / 1.25rem…" at bounding box center [390, 182] width 467 height 293
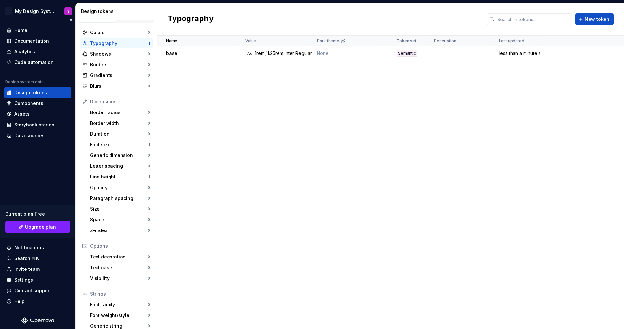
scroll to position [15, 0]
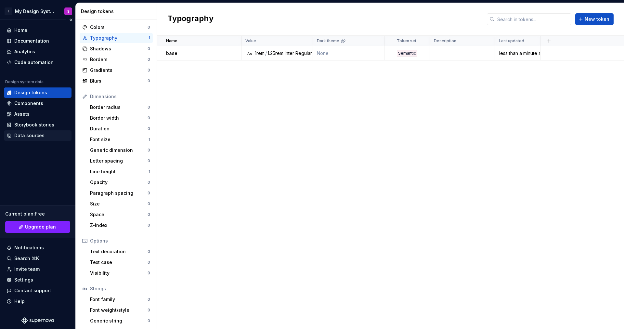
click at [39, 136] on div "Data sources" at bounding box center [29, 135] width 30 height 7
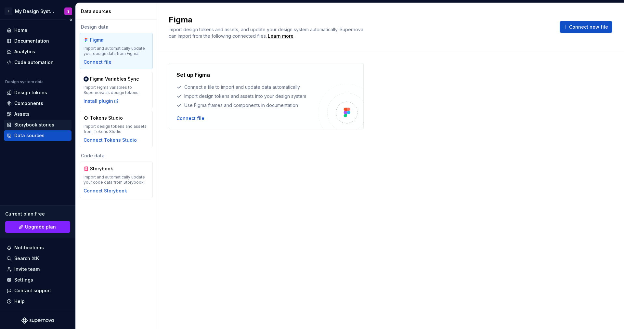
click at [34, 124] on div "Storybook stories" at bounding box center [34, 125] width 40 height 7
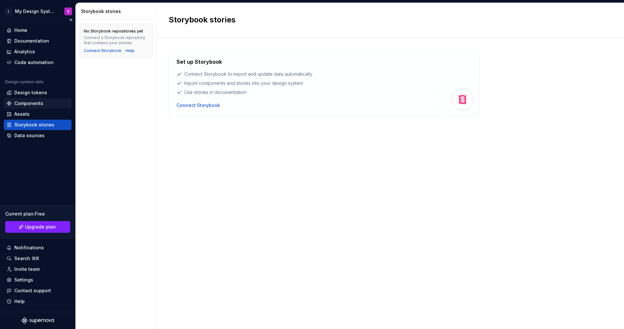
click at [36, 103] on div "Components" at bounding box center [28, 103] width 29 height 7
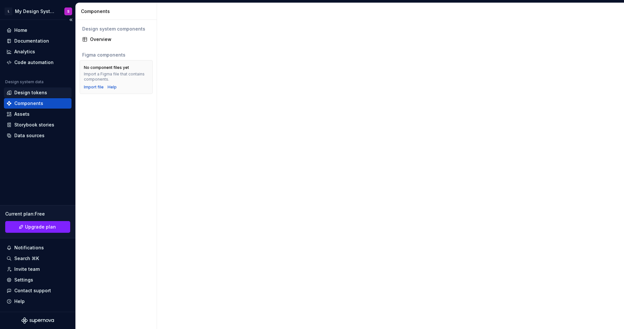
click at [32, 94] on div "Design tokens" at bounding box center [30, 92] width 33 height 7
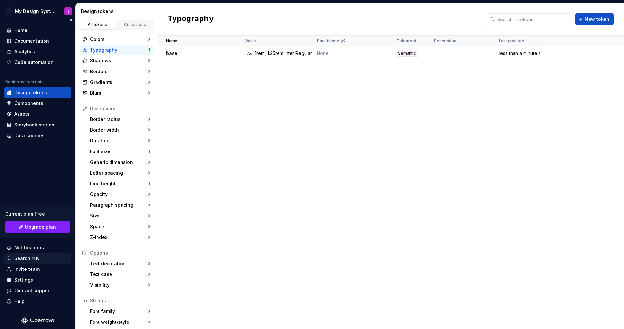
scroll to position [9, 0]
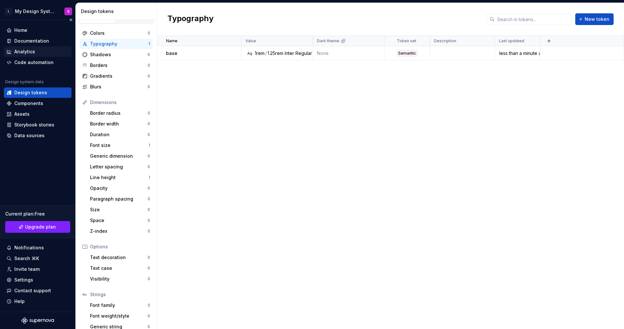
click at [29, 56] on div "Analytics" at bounding box center [38, 51] width 68 height 10
click at [30, 61] on div "Code automation" at bounding box center [33, 62] width 39 height 7
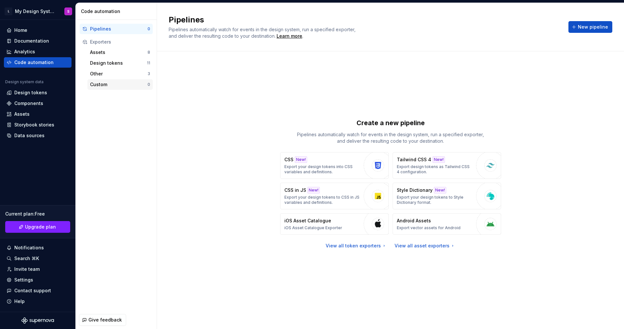
click at [103, 85] on div "Custom" at bounding box center [119, 84] width 58 height 7
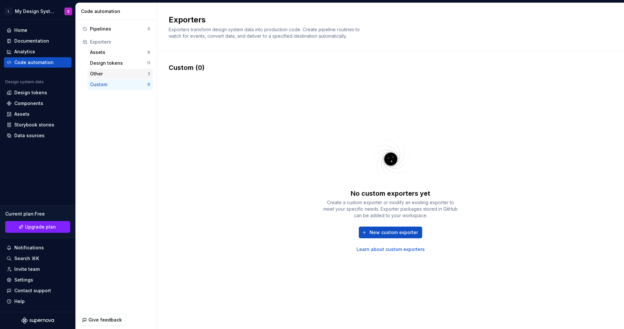
click at [107, 71] on div "Other" at bounding box center [119, 74] width 58 height 7
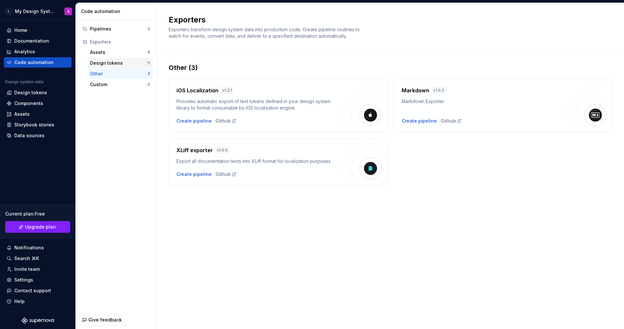
click at [115, 62] on div "Design tokens" at bounding box center [118, 63] width 57 height 7
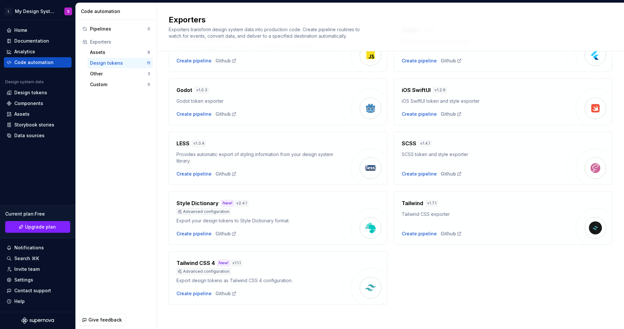
scroll to position [120, 0]
click at [198, 233] on div "Create pipeline" at bounding box center [194, 233] width 35 height 7
type textarea "*"
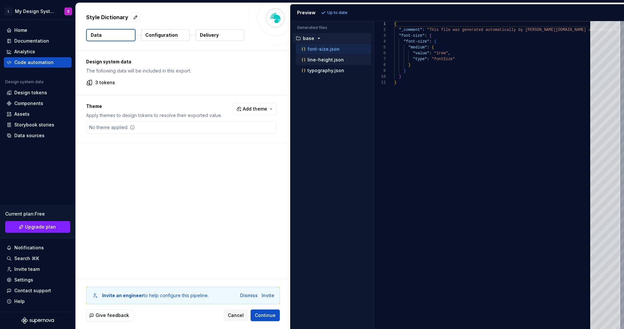
click at [326, 60] on p "line-height.json" at bounding box center [326, 59] width 36 height 5
click at [325, 71] on p "typography.json" at bounding box center [326, 70] width 37 height 5
click at [324, 62] on p "line-height.json" at bounding box center [326, 59] width 36 height 5
click at [325, 51] on p "font-size.json" at bounding box center [324, 48] width 32 height 5
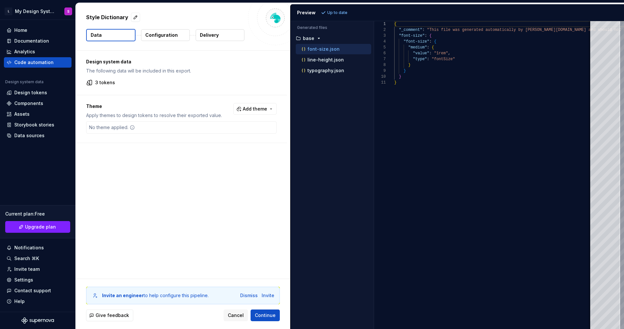
click at [142, 82] on div "3 tokens" at bounding box center [181, 82] width 190 height 7
click at [254, 106] on span "Add theme" at bounding box center [255, 109] width 24 height 7
click at [239, 91] on html "L My Design System S Home Documentation Analytics Code automation Design system…" at bounding box center [312, 164] width 624 height 329
click at [138, 68] on p "The following data will be included in this export." at bounding box center [181, 71] width 190 height 7
click at [318, 63] on button "line-height.json" at bounding box center [333, 59] width 75 height 7
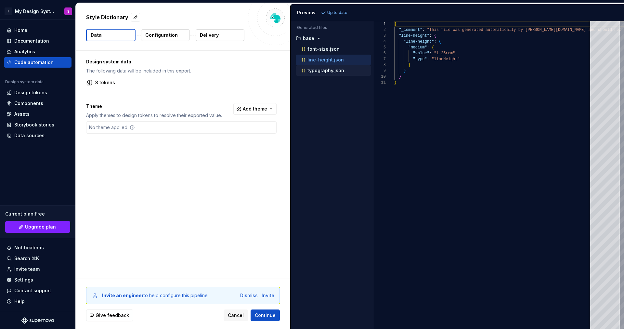
click at [317, 70] on p "typography.json" at bounding box center [326, 70] width 37 height 5
click at [318, 64] on div "line-height.json" at bounding box center [333, 60] width 75 height 10
click at [317, 50] on p "font-size.json" at bounding box center [324, 48] width 32 height 5
type textarea "**********"
click at [316, 39] on icon "button" at bounding box center [318, 38] width 5 height 5
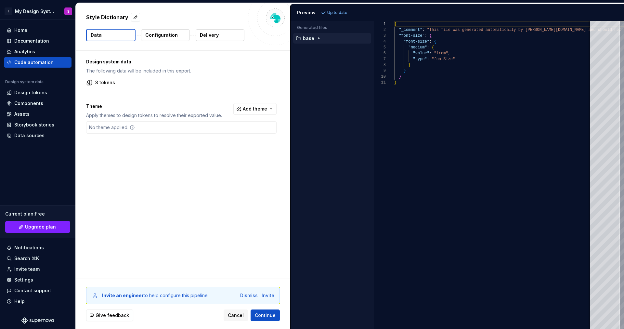
click at [316, 39] on icon "button" at bounding box center [318, 38] width 5 height 5
click at [184, 33] on button "Configuration" at bounding box center [165, 35] width 49 height 12
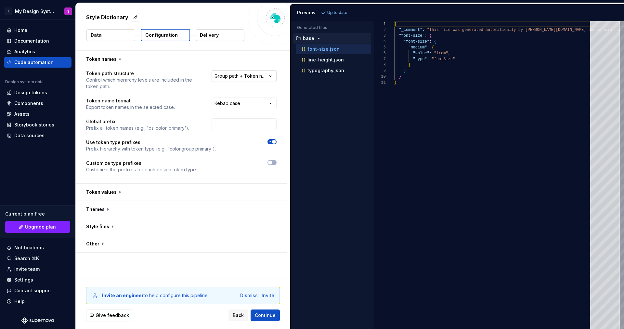
click at [254, 77] on html "**********" at bounding box center [312, 164] width 624 height 329
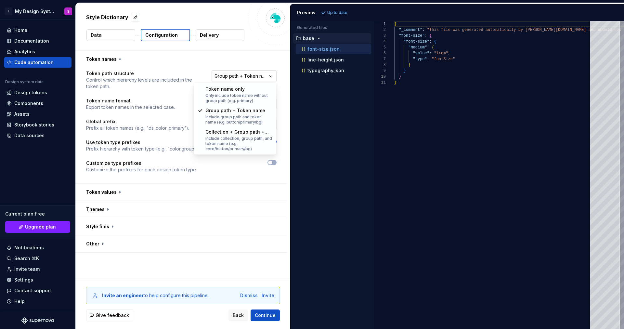
click at [254, 77] on html "**********" at bounding box center [312, 164] width 624 height 329
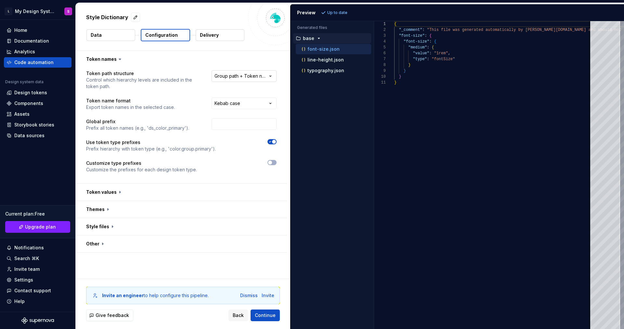
click at [254, 77] on html "**********" at bounding box center [312, 164] width 624 height 329
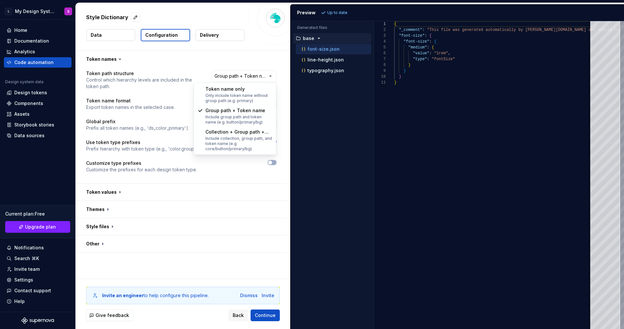
select select "**********"
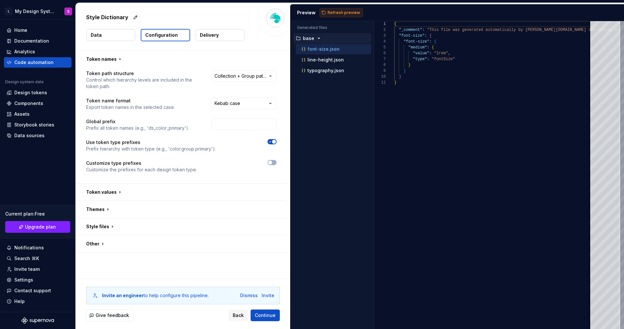
click at [350, 13] on span "Refresh preview" at bounding box center [344, 12] width 33 height 5
click at [139, 228] on button "button" at bounding box center [181, 226] width 211 height 17
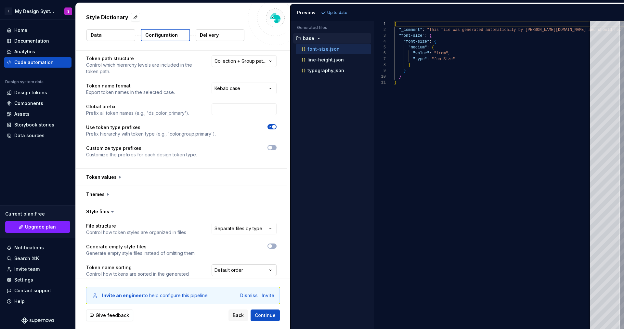
scroll to position [96, 0]
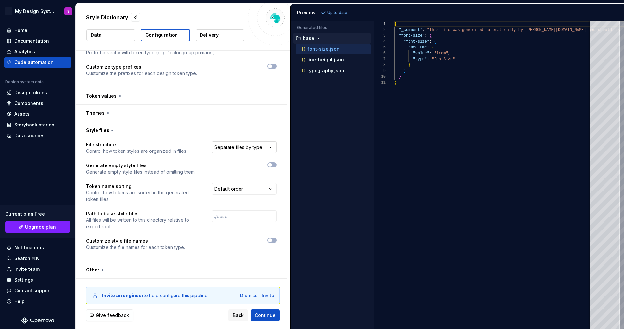
click at [250, 143] on html "**********" at bounding box center [312, 164] width 624 height 329
select select "**********"
click at [325, 13] on button "Refresh preview" at bounding box center [342, 12] width 44 height 9
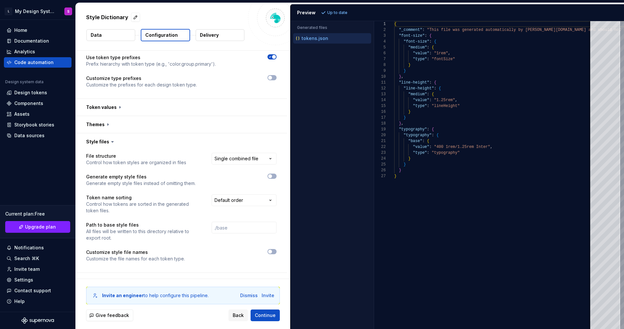
scroll to position [75, 0]
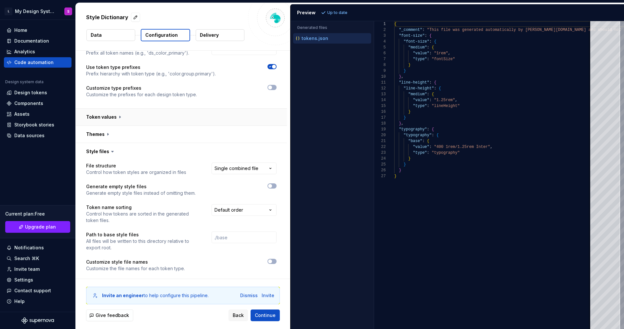
click at [104, 116] on button "button" at bounding box center [181, 117] width 211 height 17
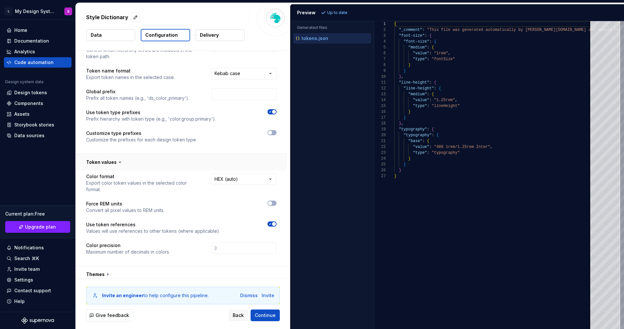
scroll to position [0, 0]
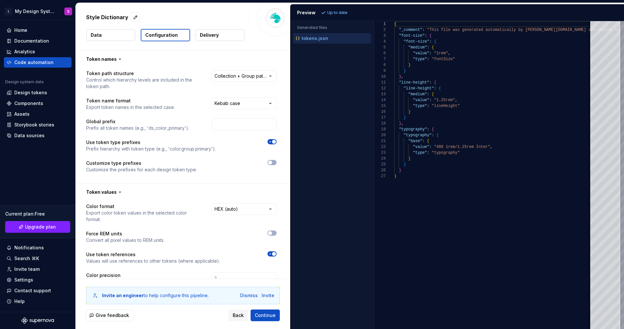
click at [212, 35] on p "Delivery" at bounding box center [209, 35] width 19 height 7
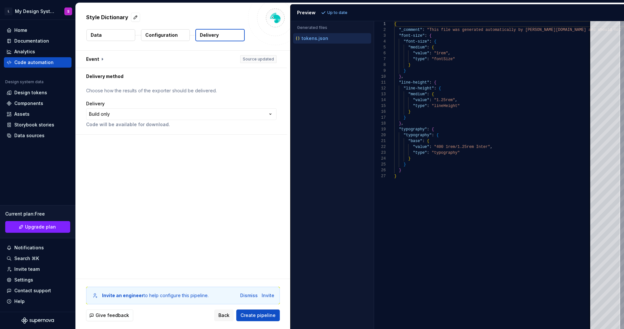
click at [117, 32] on button "Data" at bounding box center [110, 35] width 49 height 12
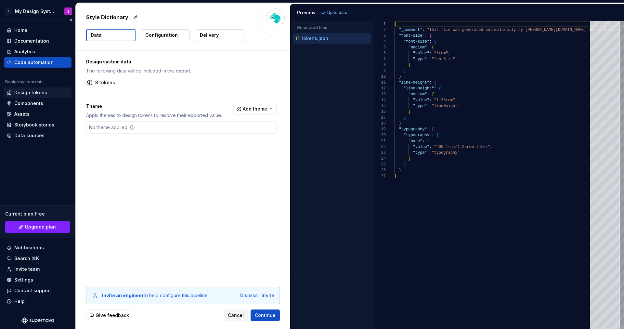
click at [47, 93] on div "Design tokens" at bounding box center [38, 92] width 62 height 7
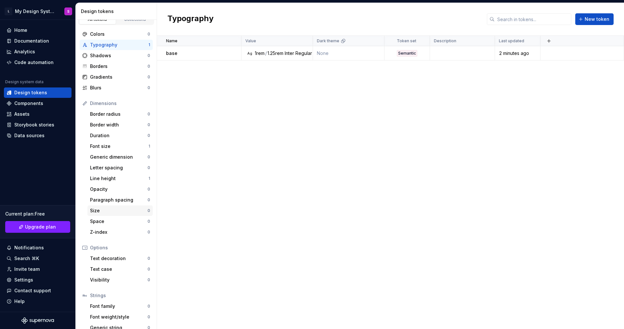
scroll to position [27, 0]
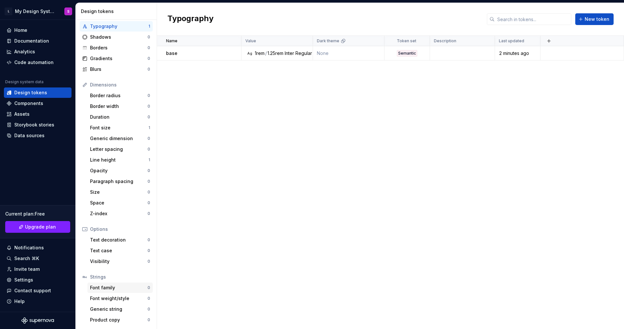
click at [114, 287] on div "Font family" at bounding box center [119, 287] width 58 height 7
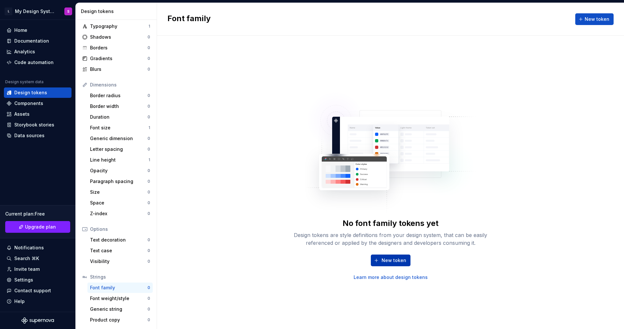
click at [374, 260] on button "New token" at bounding box center [391, 261] width 40 height 12
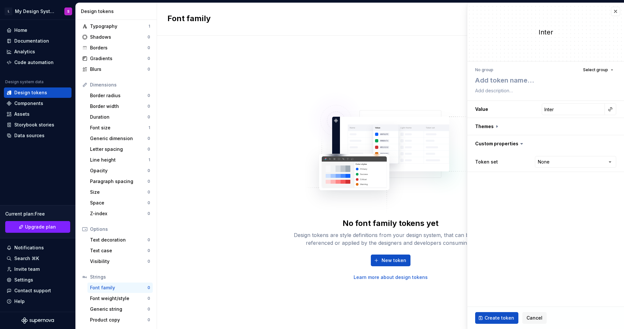
type textarea "*"
type textarea "ba"
type textarea "*"
type textarea "bas"
type textarea "*"
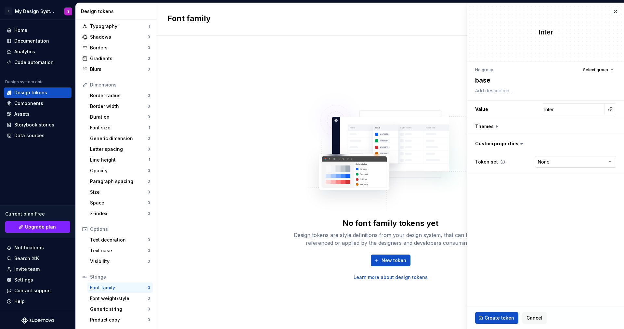
type textarea "base"
click at [547, 161] on html "L My Design System S Home Documentation Analytics Code automation Design system…" at bounding box center [312, 164] width 624 height 329
select select "**********"
click at [512, 317] on span "Create token" at bounding box center [500, 318] width 30 height 7
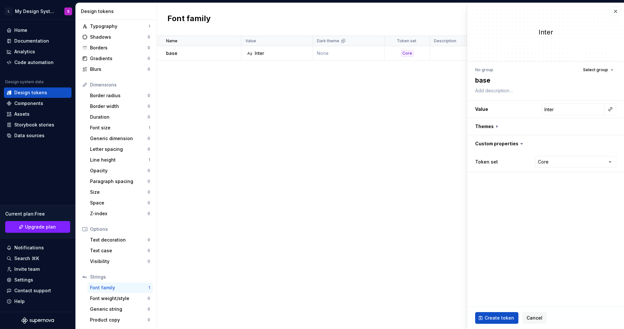
type textarea "*"
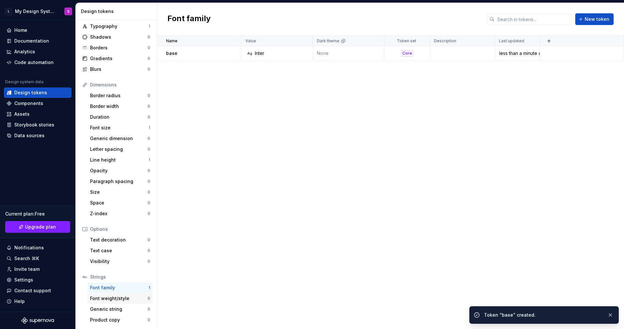
click at [115, 298] on div "Font weight/style" at bounding box center [119, 298] width 58 height 7
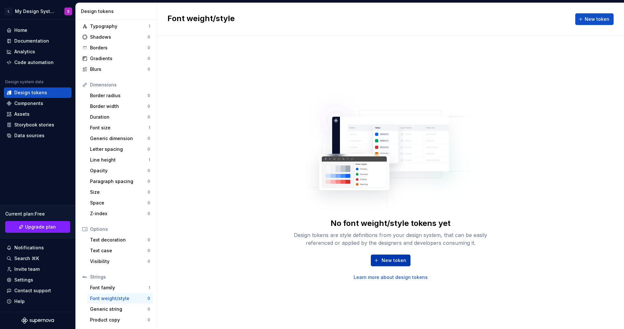
click at [395, 261] on span "New token" at bounding box center [394, 260] width 25 height 7
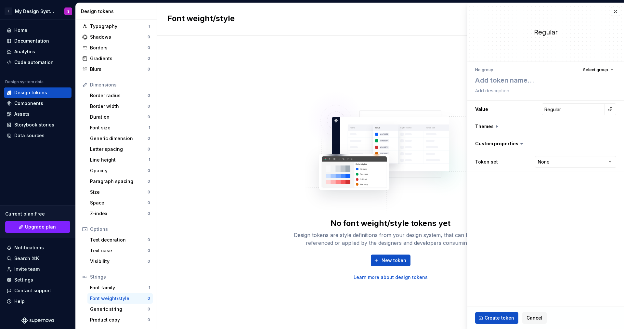
type textarea "*"
type textarea "b"
type textarea "*"
type textarea "ba"
type textarea "*"
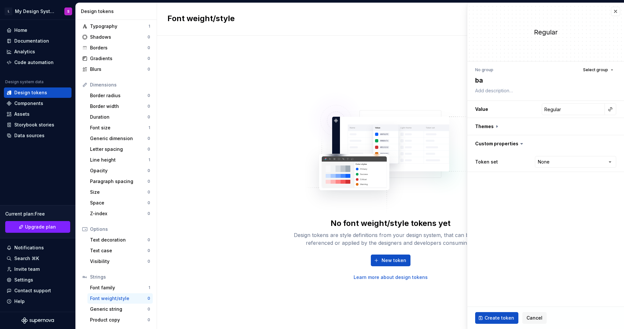
type textarea "bas"
type textarea "*"
type textarea "base"
click at [548, 162] on html "L My Design System S Home Documentation Analytics Code automation Design system…" at bounding box center [312, 164] width 624 height 329
select select "**********"
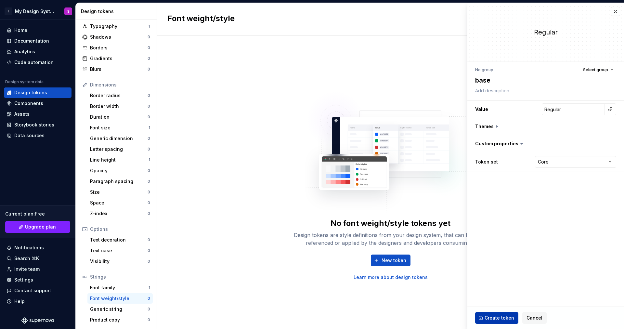
click at [503, 317] on span "Create token" at bounding box center [500, 318] width 30 height 7
type textarea "*"
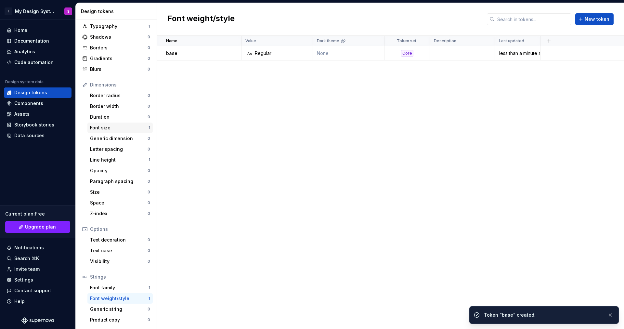
click at [92, 128] on div "Font size" at bounding box center [119, 128] width 59 height 7
click at [107, 159] on div "Line height" at bounding box center [119, 160] width 59 height 7
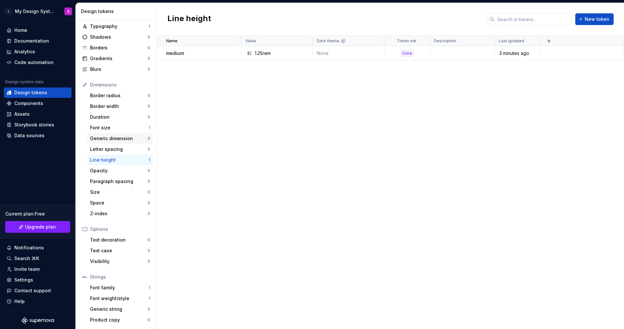
click at [113, 136] on div "Generic dimension" at bounding box center [119, 138] width 58 height 7
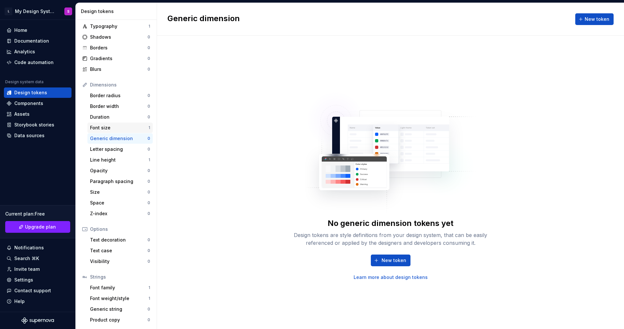
click at [112, 129] on div "Font size" at bounding box center [119, 128] width 59 height 7
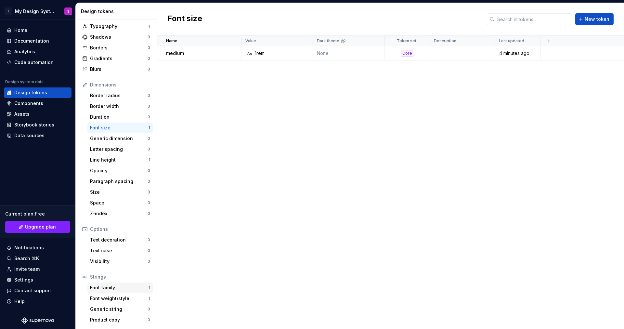
click at [121, 285] on div "Font family" at bounding box center [119, 287] width 59 height 7
click at [117, 277] on div "Strings" at bounding box center [120, 277] width 60 height 7
click at [30, 135] on div "Data sources" at bounding box center [29, 135] width 30 height 7
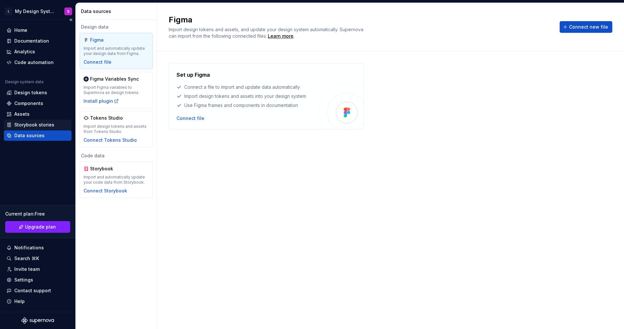
click at [35, 123] on div "Storybook stories" at bounding box center [34, 125] width 40 height 7
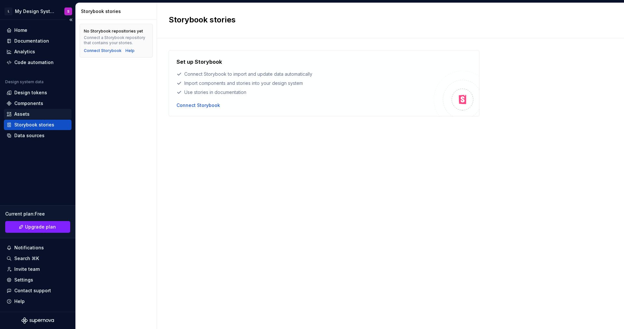
click at [32, 115] on div "Assets" at bounding box center [38, 114] width 62 height 7
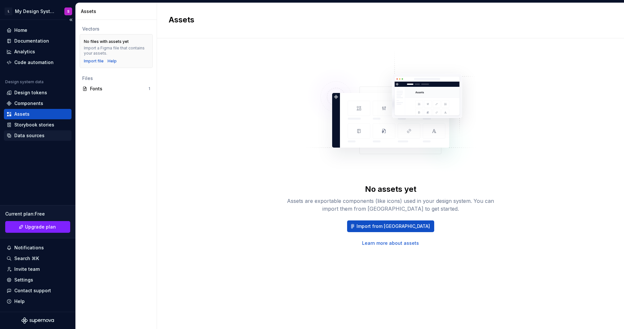
click at [34, 132] on div "Data sources" at bounding box center [29, 135] width 30 height 7
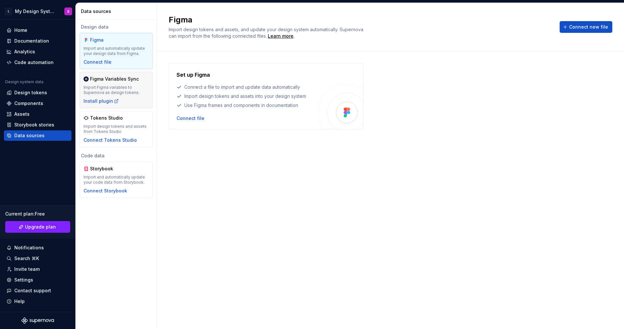
click at [105, 94] on div "Import Figma variables to Supernova as design tokens." at bounding box center [116, 90] width 65 height 10
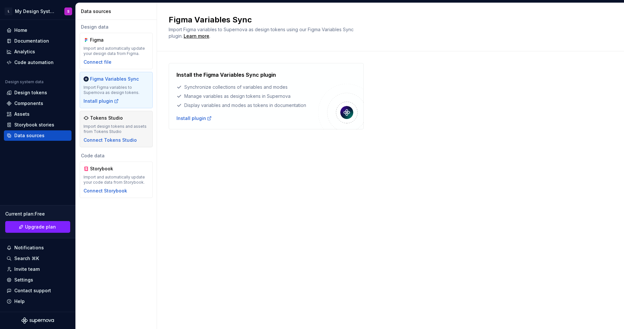
click at [110, 131] on div "Import design tokens and assets from Tokens Studio" at bounding box center [116, 129] width 65 height 10
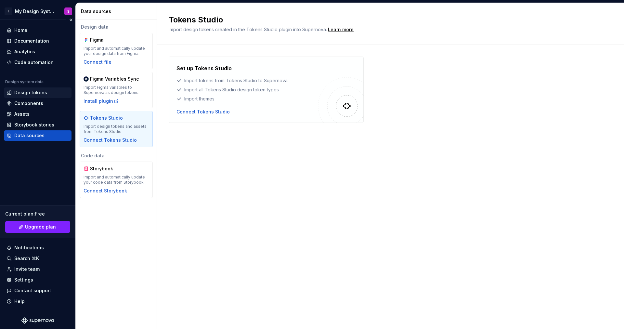
click at [44, 92] on div "Design tokens" at bounding box center [30, 92] width 33 height 7
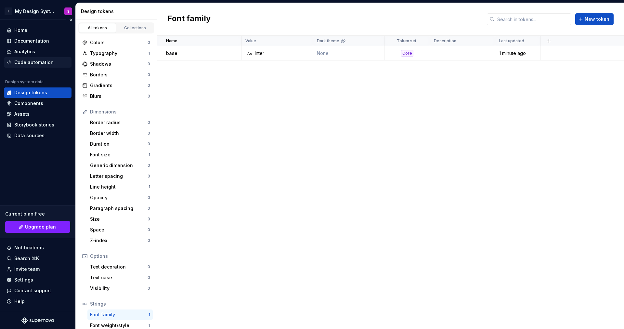
click at [41, 60] on div "Code automation" at bounding box center [33, 62] width 39 height 7
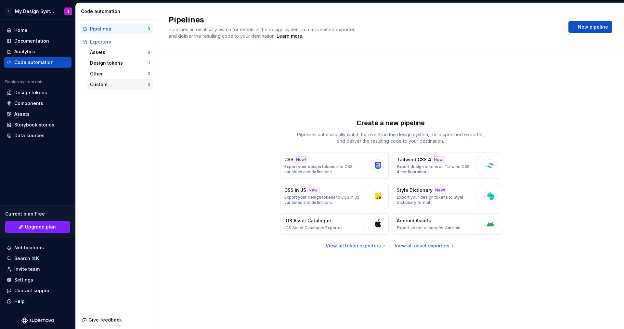
click at [121, 81] on div "Custom" at bounding box center [119, 84] width 58 height 7
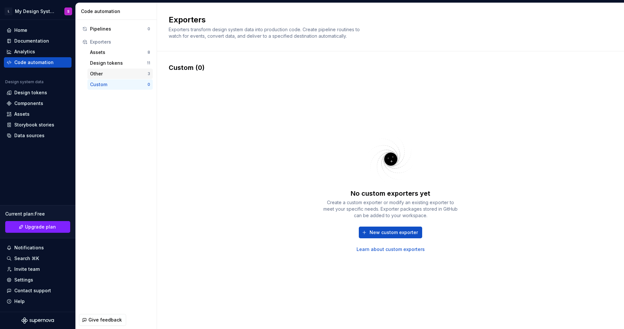
click at [122, 75] on div "Other" at bounding box center [119, 74] width 58 height 7
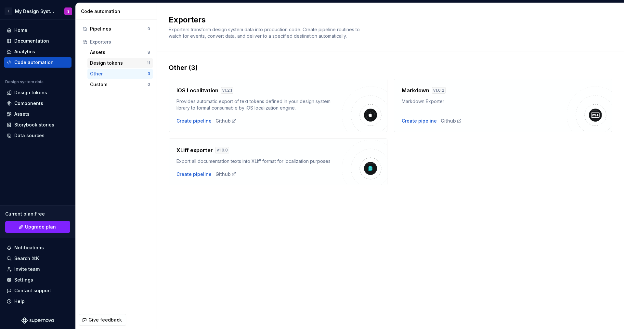
click at [111, 60] on div "Design tokens" at bounding box center [118, 63] width 57 height 7
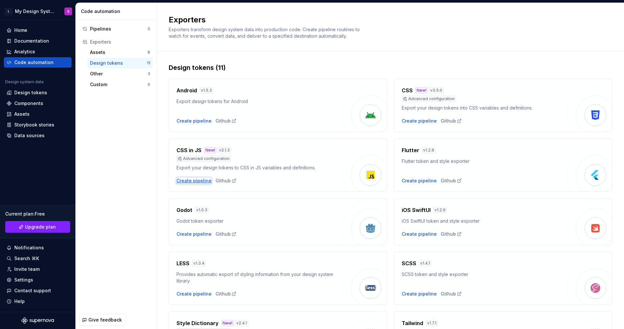
click at [189, 182] on div "Create pipeline" at bounding box center [194, 180] width 35 height 7
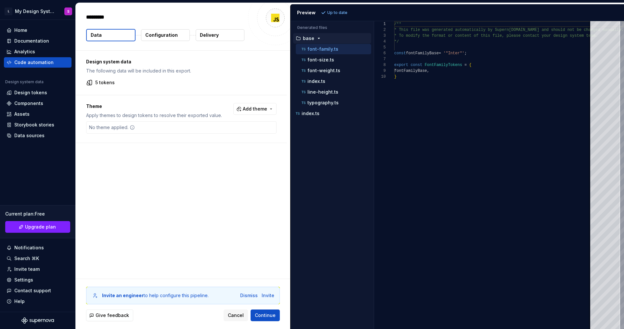
click at [179, 39] on button "Configuration" at bounding box center [165, 35] width 49 height 12
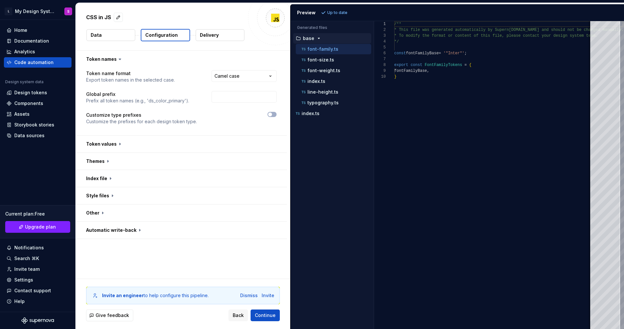
click at [111, 28] on div "CSS in JS Data Configuration Delivery" at bounding box center [183, 26] width 215 height 47
click at [113, 33] on button "Data" at bounding box center [110, 35] width 49 height 12
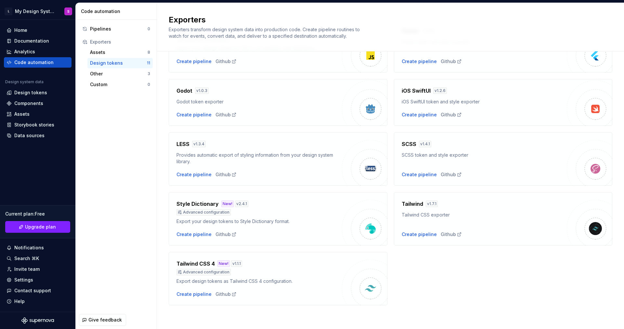
scroll to position [120, 0]
click at [202, 233] on div "Create pipeline" at bounding box center [194, 233] width 35 height 7
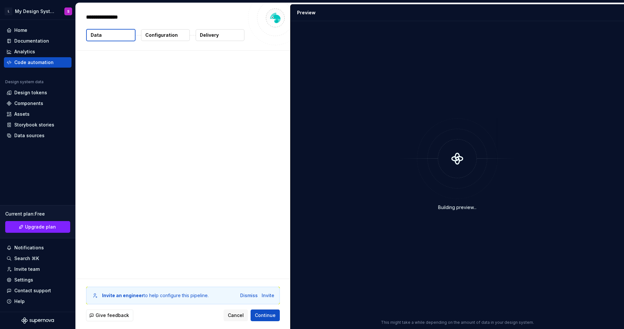
type textarea "*"
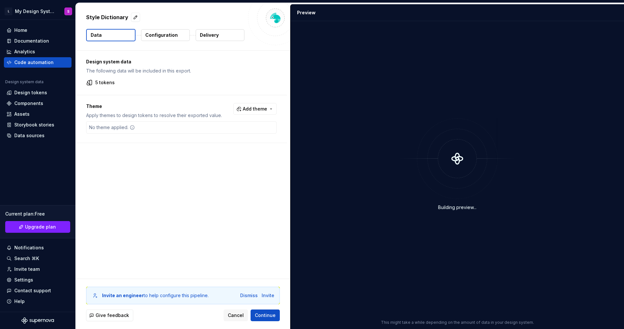
click at [154, 34] on p "Configuration" at bounding box center [161, 35] width 33 height 7
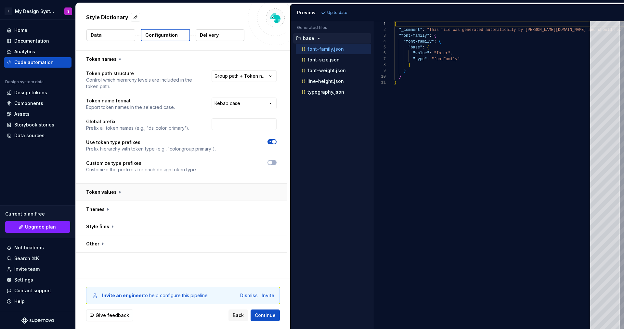
click at [141, 188] on button "button" at bounding box center [181, 192] width 211 height 17
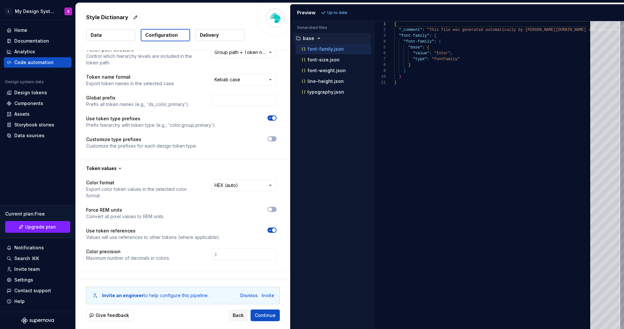
scroll to position [69, 0]
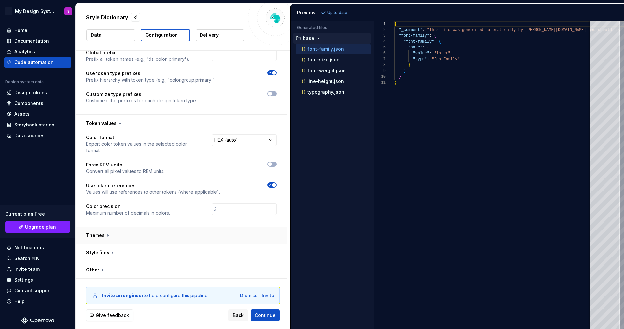
click at [141, 239] on button "button" at bounding box center [181, 235] width 211 height 17
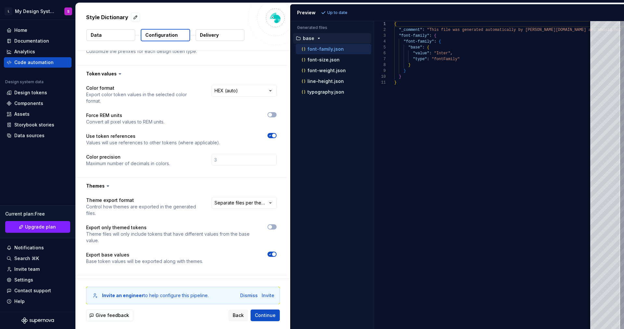
scroll to position [150, 0]
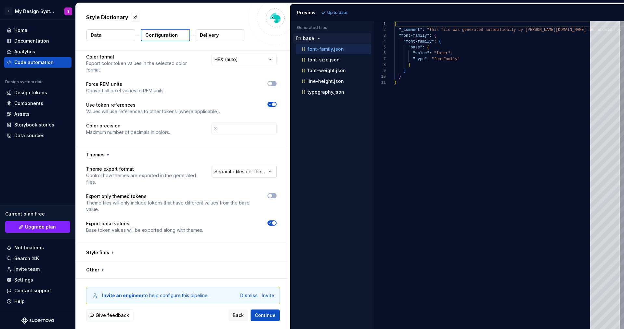
click at [242, 174] on html "**********" at bounding box center [312, 164] width 624 height 329
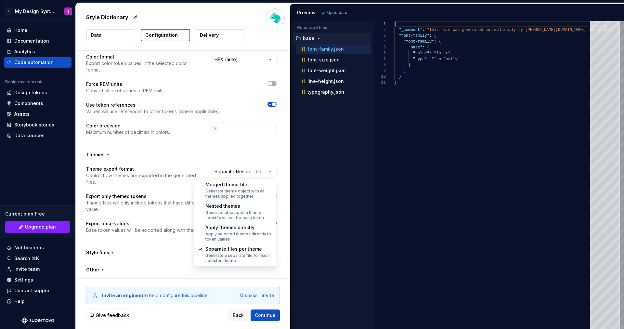
select select "**********"
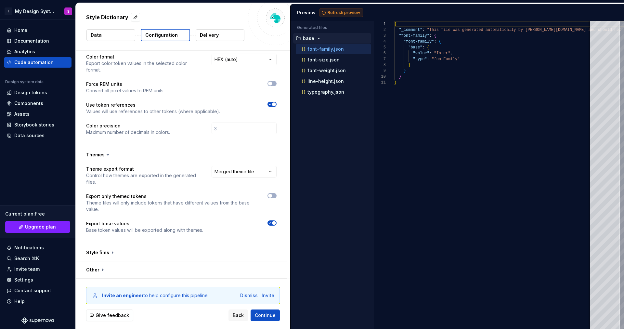
click at [333, 10] on span "Refresh preview" at bounding box center [344, 12] width 33 height 5
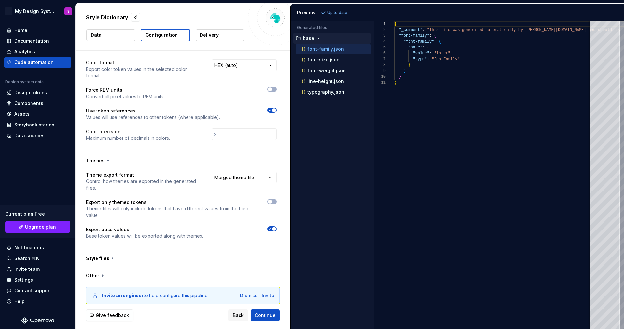
scroll to position [138, 0]
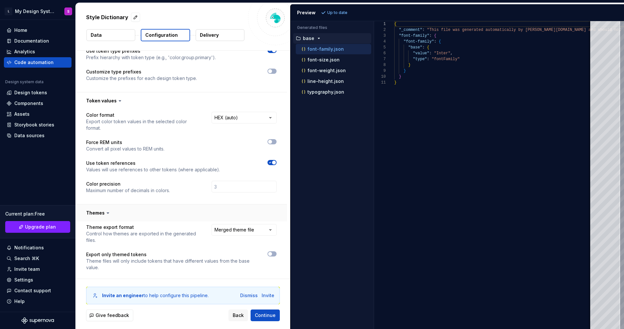
click at [164, 209] on button "button" at bounding box center [181, 212] width 211 height 17
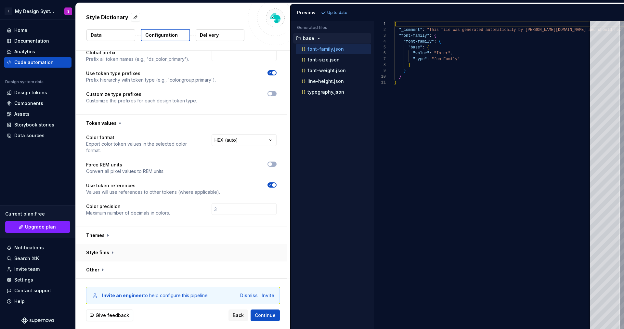
click at [118, 255] on button "button" at bounding box center [181, 252] width 211 height 17
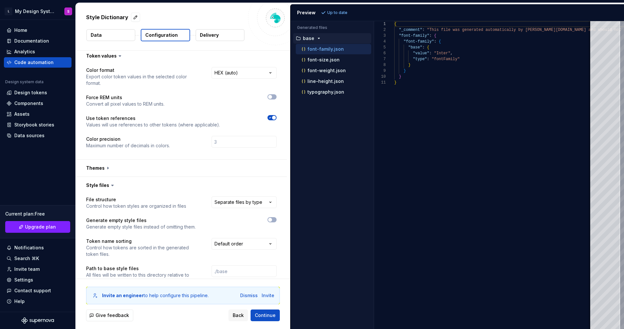
scroll to position [137, 0]
click at [242, 205] on html "**********" at bounding box center [312, 164] width 624 height 329
select select "**********"
click at [351, 11] on span "Refresh preview" at bounding box center [344, 12] width 33 height 5
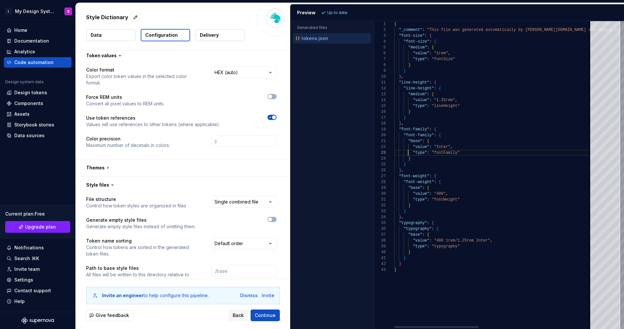
click at [409, 151] on div "{ "_comment" : "This file was generated automatically by Supernov [DOMAIN_NAME]…" at bounding box center [626, 175] width 464 height 308
click at [397, 39] on div "{ "_comment" : "This file was generated automatically by Supernov [DOMAIN_NAME]…" at bounding box center [626, 175] width 464 height 308
type textarea "**********"
click at [426, 241] on div "{ "_comment" : "This file was generated automatically by Supernov [DOMAIN_NAME]…" at bounding box center [626, 175] width 464 height 308
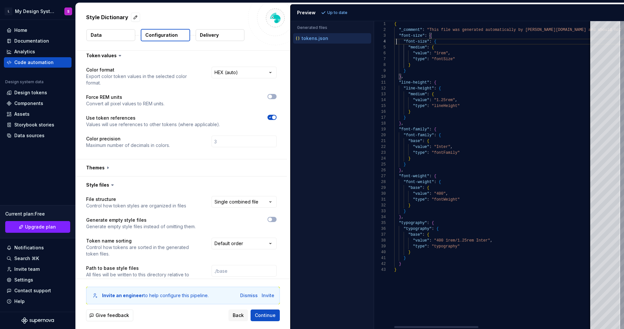
scroll to position [41, 33]
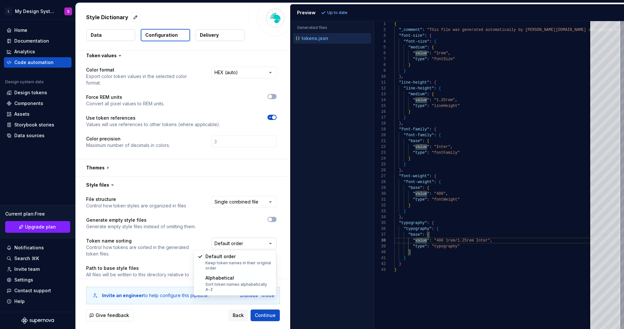
click at [259, 245] on html "**********" at bounding box center [312, 164] width 624 height 329
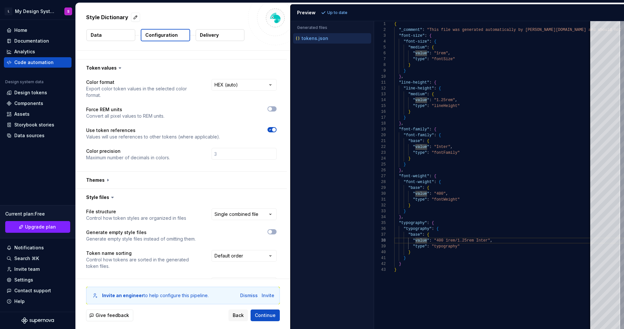
scroll to position [114, 0]
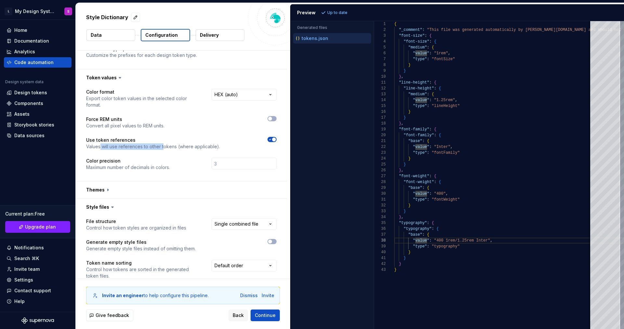
drag, startPoint x: 100, startPoint y: 145, endPoint x: 163, endPoint y: 146, distance: 62.4
click at [163, 146] on p "Values will use references to other tokens (where applicable)." at bounding box center [153, 146] width 134 height 7
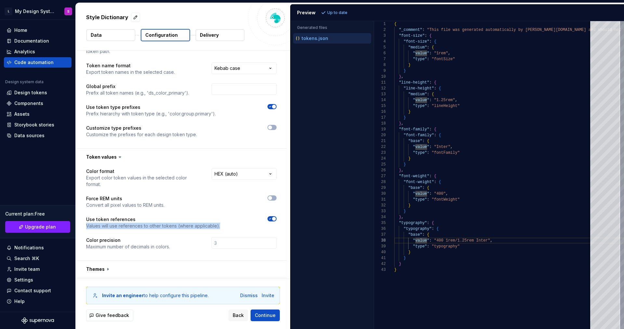
scroll to position [25, 0]
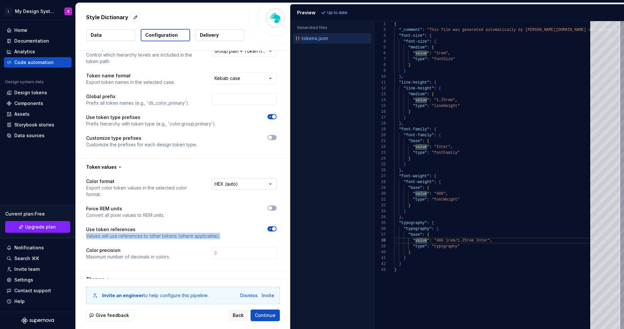
click at [241, 184] on html "**********" at bounding box center [312, 164] width 624 height 329
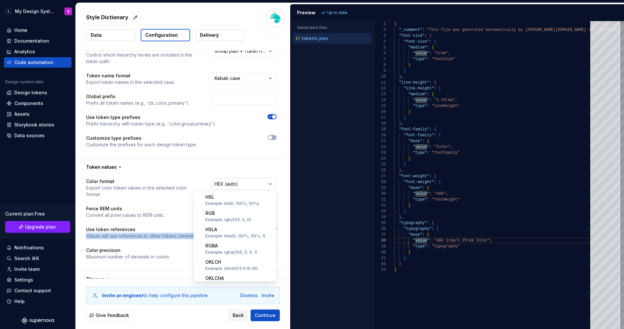
scroll to position [127, 0]
click at [165, 192] on html "**********" at bounding box center [312, 164] width 624 height 329
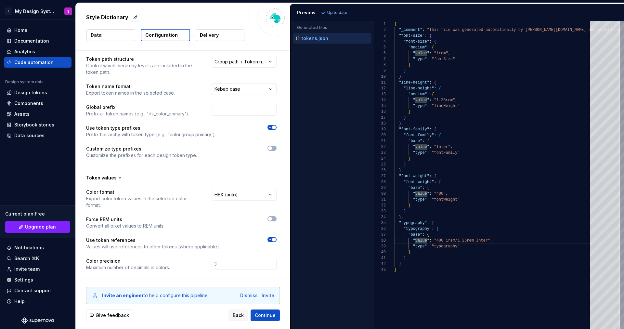
scroll to position [0, 0]
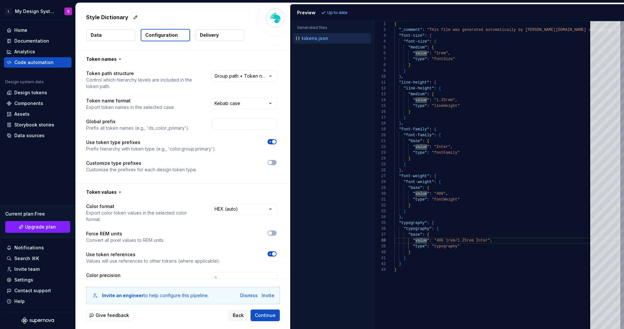
click at [141, 147] on p "Prefix hierarchy with token type (e.g., 'color.group.primary')." at bounding box center [151, 149] width 130 height 7
click at [172, 150] on p "Prefix hierarchy with token type (e.g., 'color.group.primary')." at bounding box center [151, 149] width 130 height 7
click at [258, 106] on html "**********" at bounding box center [312, 164] width 624 height 329
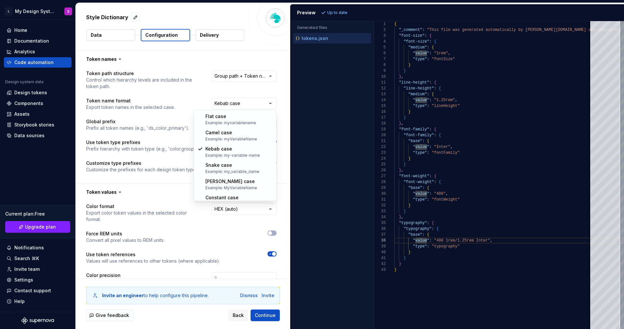
click at [284, 147] on html "**********" at bounding box center [312, 164] width 624 height 329
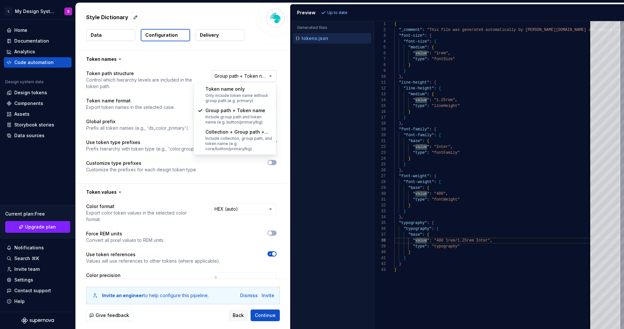
click at [255, 79] on html "**********" at bounding box center [312, 164] width 624 height 329
select select "**********"
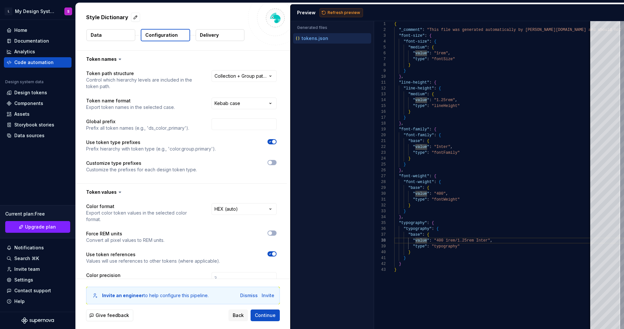
click at [330, 12] on span "Refresh preview" at bounding box center [344, 12] width 33 height 5
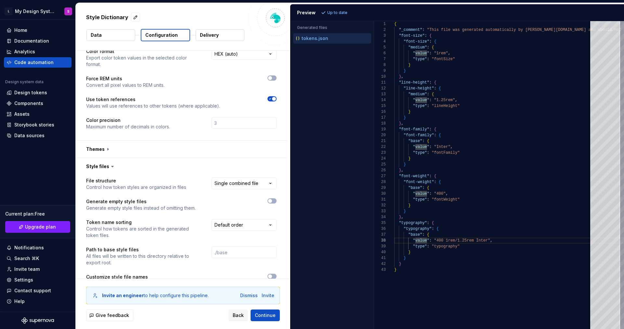
scroll to position [191, 0]
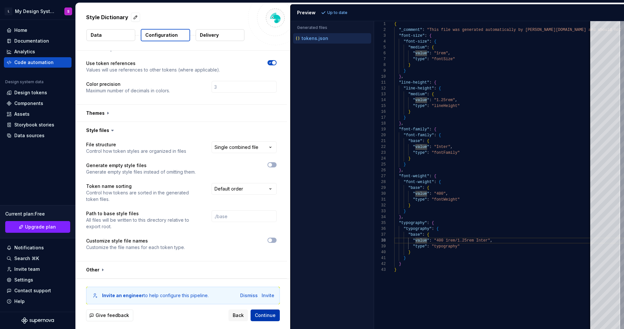
click at [270, 315] on span "Continue" at bounding box center [265, 315] width 21 height 7
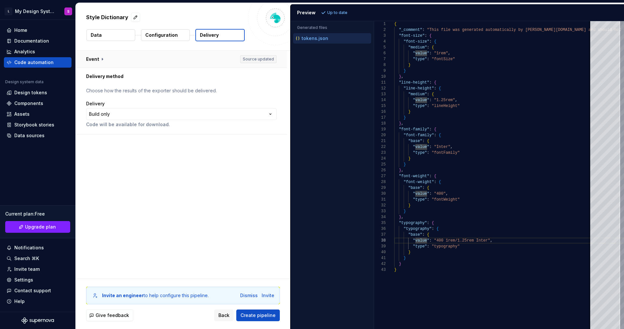
click at [93, 58] on button "button" at bounding box center [181, 59] width 211 height 17
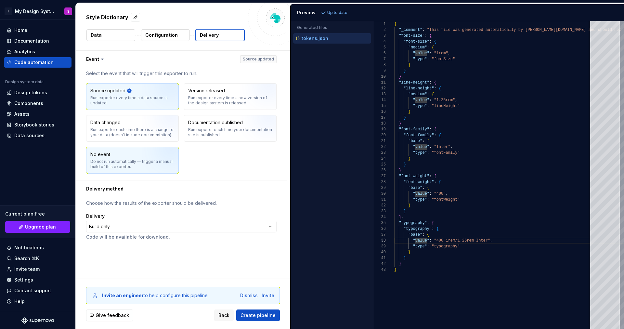
click at [121, 155] on div "No event Do not run automatically — trigger a manual build of this exporter." at bounding box center [132, 160] width 84 height 18
click at [145, 224] on html "**********" at bounding box center [312, 164] width 624 height 329
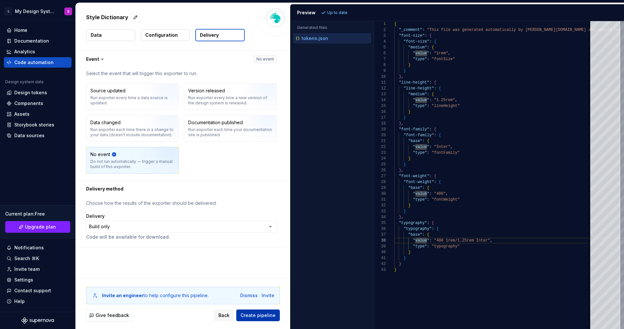
click at [273, 315] on span "Create pipeline" at bounding box center [258, 315] width 35 height 7
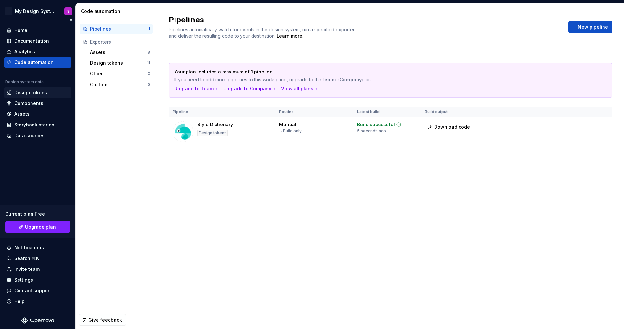
click at [30, 92] on div "Design tokens" at bounding box center [30, 92] width 33 height 7
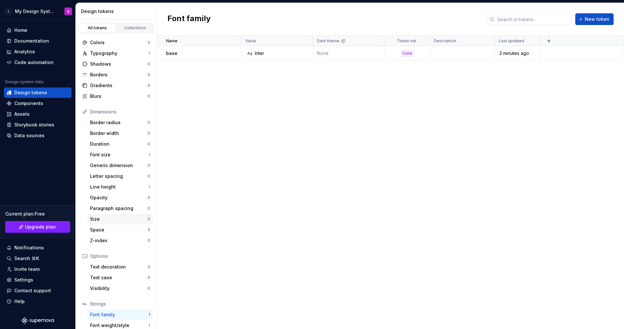
click at [117, 221] on div "Size" at bounding box center [119, 219] width 58 height 7
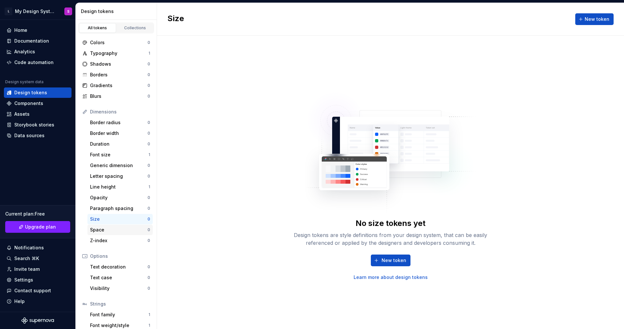
click at [114, 228] on div "Space" at bounding box center [119, 230] width 58 height 7
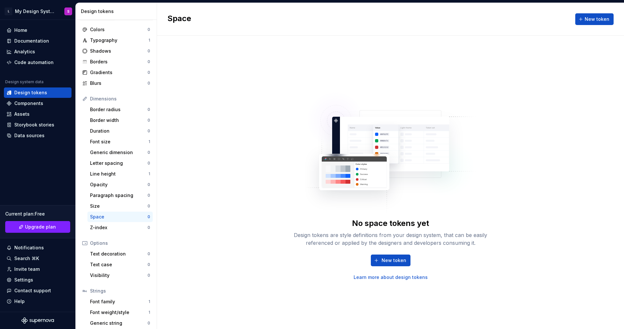
scroll to position [27, 0]
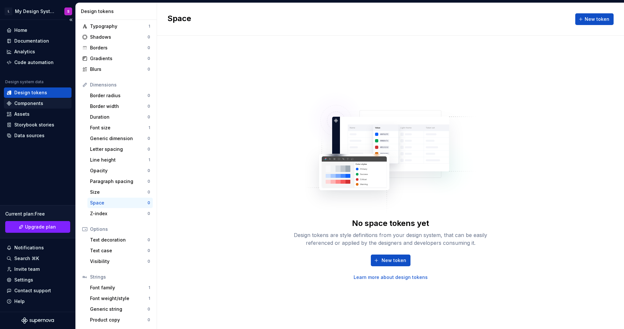
click at [37, 100] on div "Components" at bounding box center [28, 103] width 29 height 7
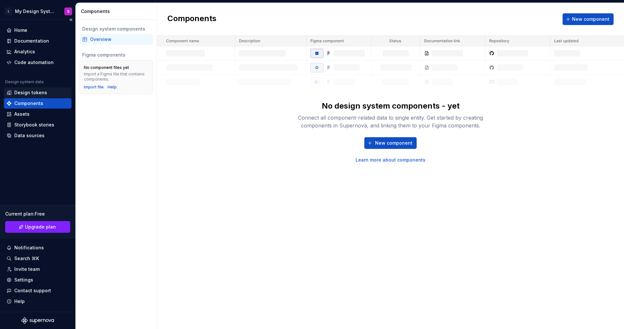
click at [38, 96] on div "Design tokens" at bounding box center [30, 92] width 33 height 7
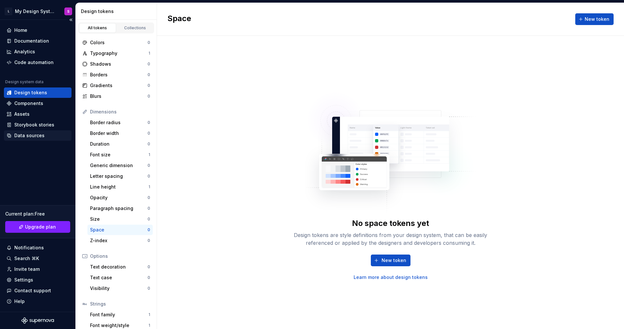
click at [33, 138] on div "Data sources" at bounding box center [29, 135] width 30 height 7
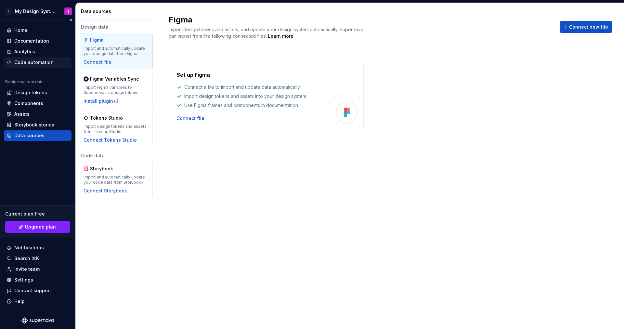
click at [28, 64] on div "Code automation" at bounding box center [33, 62] width 39 height 7
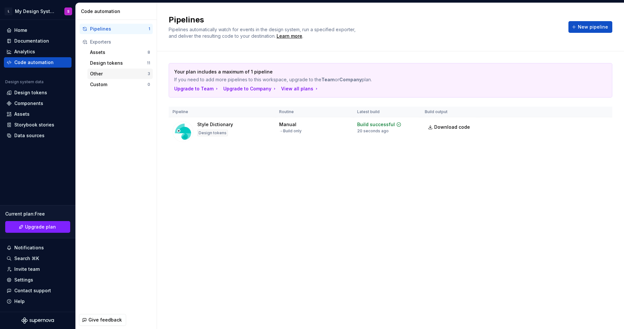
click at [110, 76] on div "Other" at bounding box center [119, 74] width 58 height 7
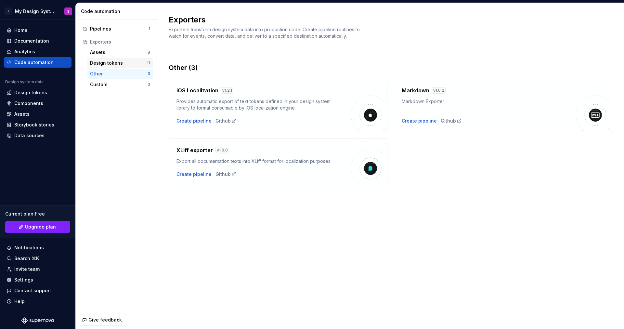
click at [111, 60] on div "Design tokens" at bounding box center [118, 63] width 57 height 7
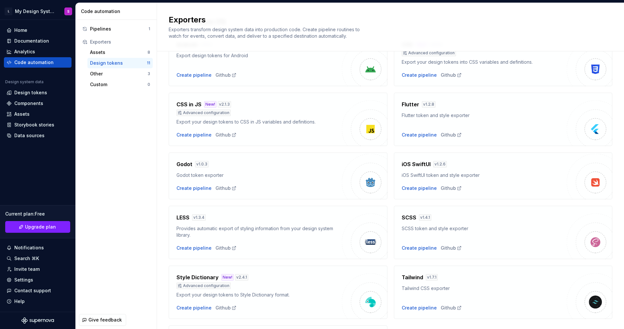
scroll to position [38, 0]
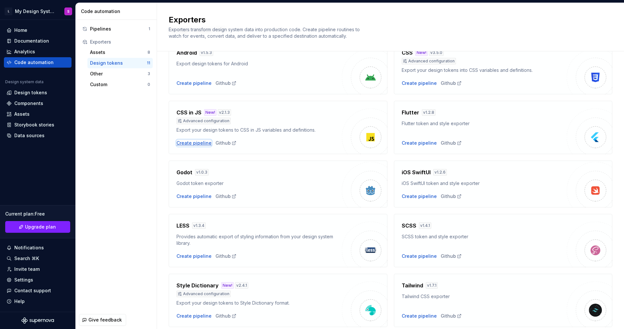
click at [202, 141] on div "Create pipeline" at bounding box center [194, 143] width 35 height 7
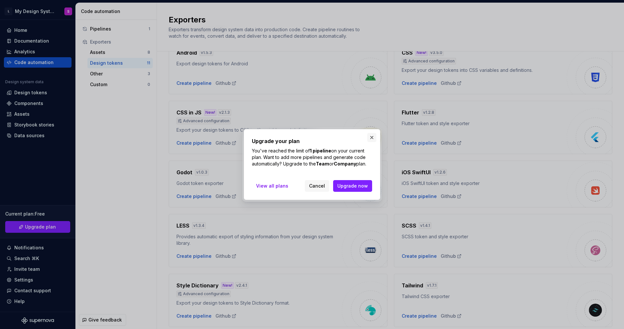
click at [374, 137] on button "button" at bounding box center [371, 137] width 9 height 9
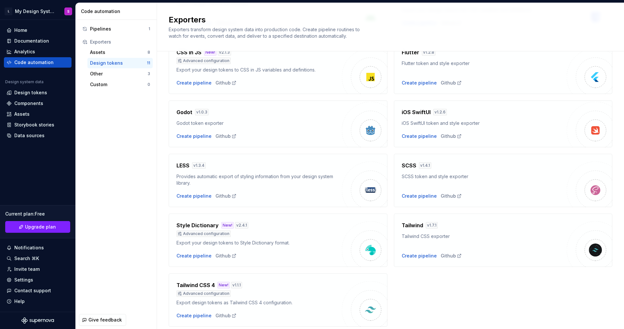
scroll to position [120, 0]
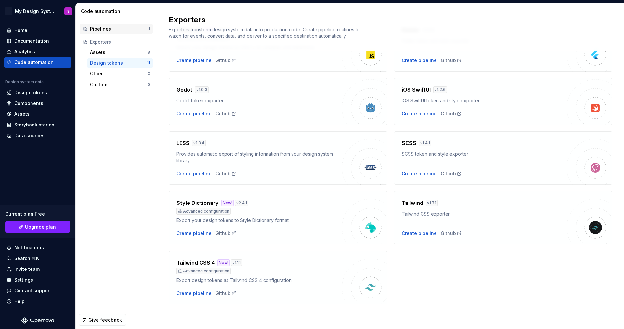
click at [118, 31] on div "Pipelines" at bounding box center [119, 29] width 59 height 7
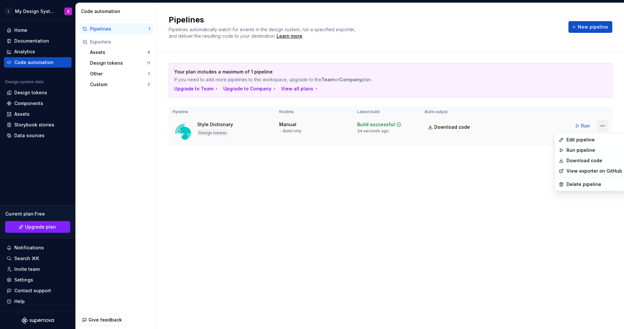
click at [598, 126] on html "L My Design System S Home Documentation Analytics Code automation Design system…" at bounding box center [312, 164] width 624 height 329
click at [581, 185] on div "Delete pipeline" at bounding box center [595, 184] width 56 height 7
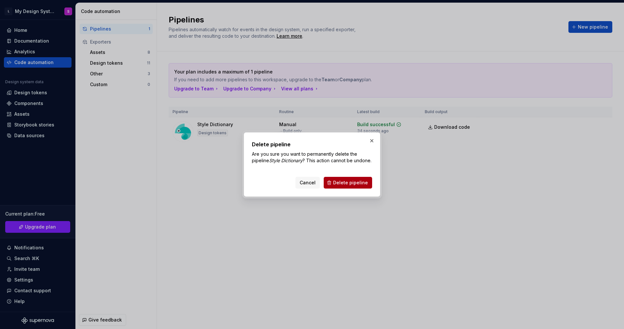
click at [360, 186] on span "Delete pipeline" at bounding box center [350, 182] width 35 height 7
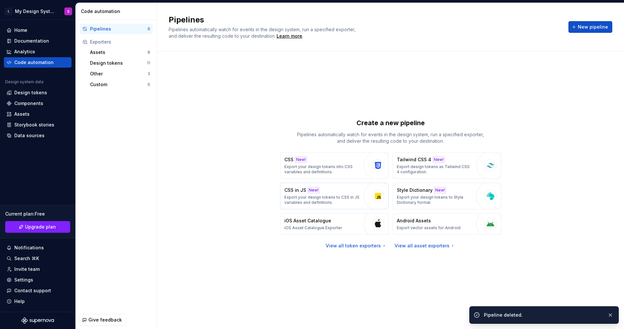
click at [344, 195] on p "Export your design tokens to CSS in JS variables and definitions." at bounding box center [322, 200] width 76 height 10
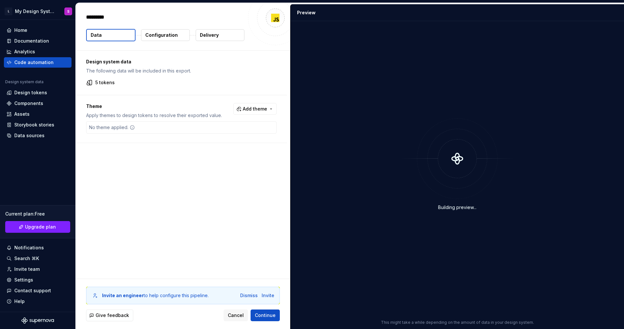
type textarea "*"
click at [265, 109] on span "Add theme" at bounding box center [255, 109] width 24 height 7
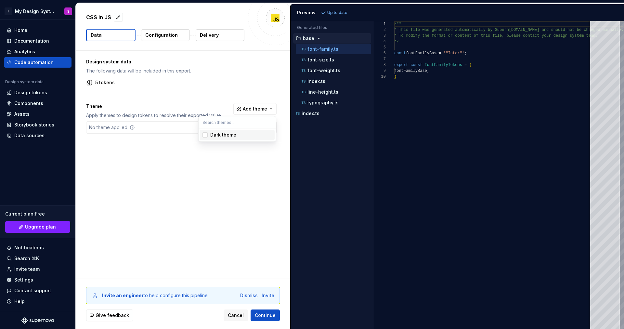
click at [265, 83] on html "L My Design System S Home Documentation Analytics Code automation Design system…" at bounding box center [312, 164] width 624 height 329
click at [319, 58] on p "font-size.ts" at bounding box center [321, 59] width 27 height 5
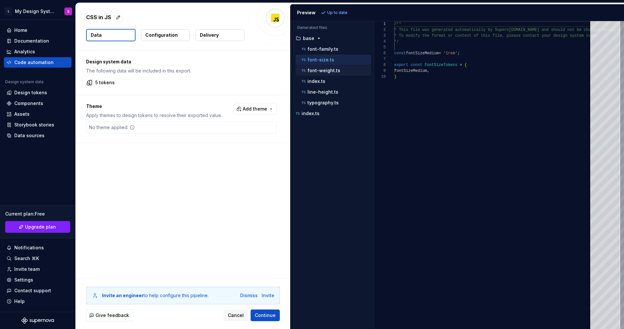
click at [319, 71] on p "font-weight.ts" at bounding box center [324, 70] width 33 height 5
click at [319, 84] on p "index.ts" at bounding box center [317, 81] width 18 height 5
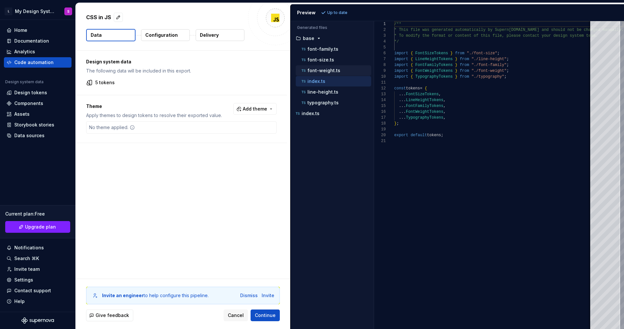
click at [328, 68] on p "font-weight.ts" at bounding box center [324, 70] width 33 height 5
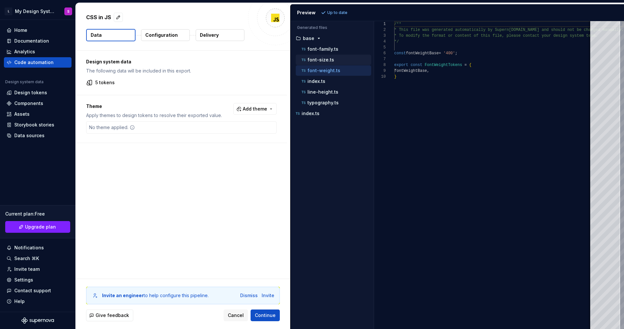
click at [324, 58] on p "font-size.ts" at bounding box center [321, 59] width 27 height 5
click at [323, 49] on p "font-family.ts" at bounding box center [323, 48] width 31 height 5
click at [324, 65] on div "font-weight.ts" at bounding box center [333, 70] width 75 height 10
click at [321, 82] on p "index.ts" at bounding box center [317, 81] width 18 height 5
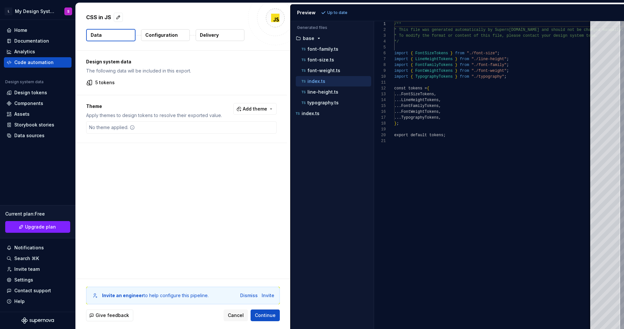
scroll to position [59, 0]
click at [321, 91] on p "line-height.ts" at bounding box center [323, 91] width 31 height 5
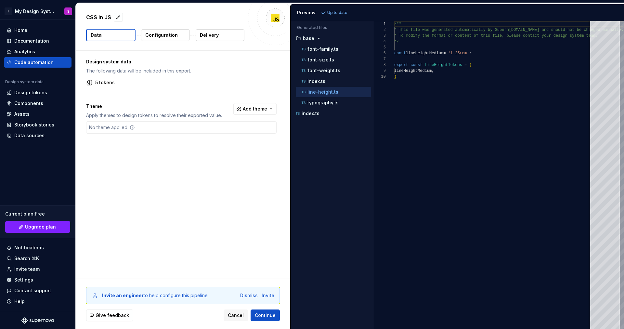
scroll to position [53, 0]
click at [320, 103] on p "typography.ts" at bounding box center [323, 102] width 31 height 5
click at [314, 115] on p "index.ts" at bounding box center [311, 113] width 18 height 5
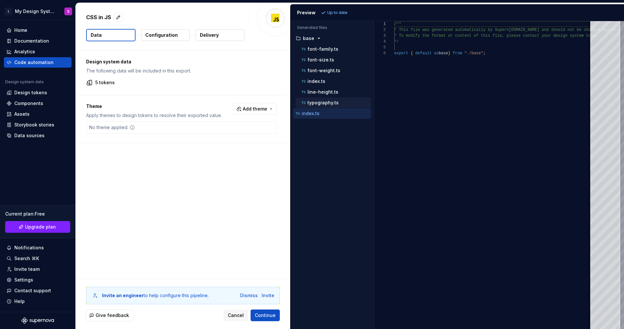
click at [322, 101] on p "typography.ts" at bounding box center [323, 102] width 31 height 5
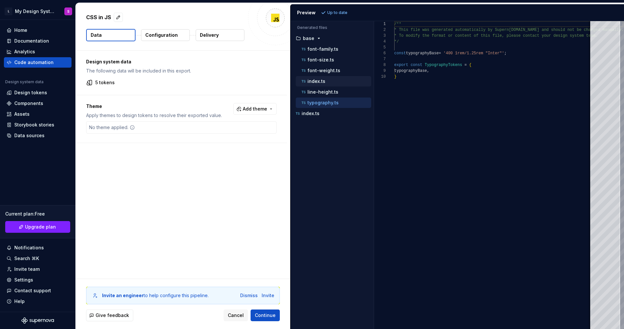
drag, startPoint x: 323, startPoint y: 85, endPoint x: 323, endPoint y: 80, distance: 4.3
click at [323, 85] on button "index.ts" at bounding box center [333, 81] width 75 height 7
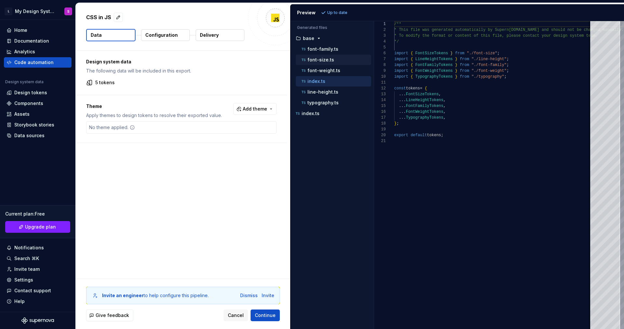
click at [323, 59] on p "font-size.ts" at bounding box center [321, 59] width 27 height 5
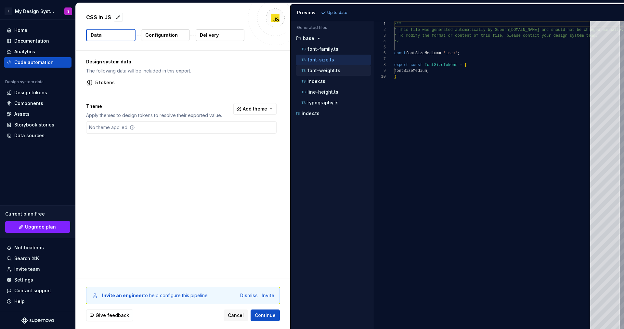
click at [324, 75] on div "font-weight.ts" at bounding box center [333, 70] width 75 height 10
click at [324, 92] on p "line-height.ts" at bounding box center [323, 91] width 31 height 5
click at [323, 105] on p "typography.ts" at bounding box center [323, 102] width 31 height 5
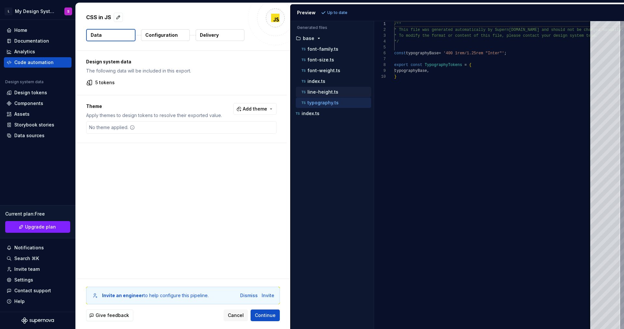
click at [327, 87] on div "line-height.ts" at bounding box center [333, 92] width 75 height 10
click at [322, 50] on p "font-family.ts" at bounding box center [323, 48] width 31 height 5
click at [322, 60] on p "font-size.ts" at bounding box center [321, 59] width 27 height 5
type textarea "**********"
click at [174, 39] on button "Configuration" at bounding box center [165, 35] width 49 height 12
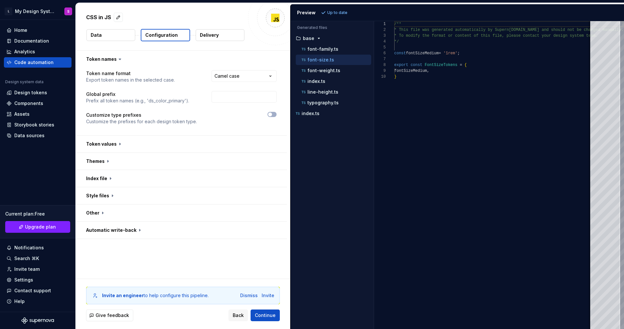
click at [170, 33] on p "Configuration" at bounding box center [161, 35] width 33 height 7
click at [133, 141] on button "button" at bounding box center [181, 144] width 211 height 17
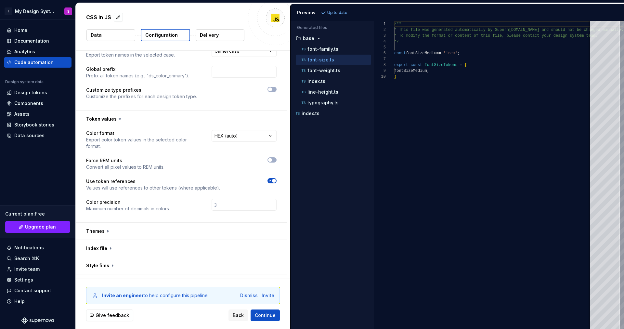
scroll to position [55, 0]
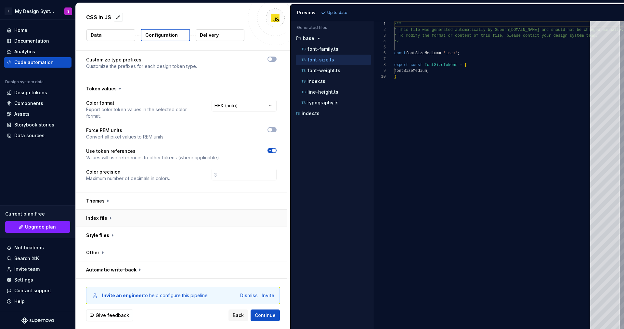
click at [142, 221] on button "button" at bounding box center [181, 218] width 211 height 17
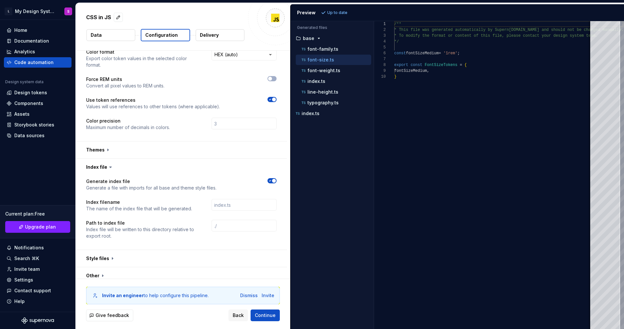
scroll to position [129, 0]
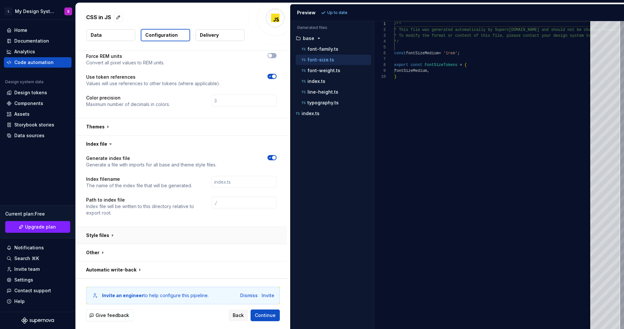
click at [172, 240] on button "button" at bounding box center [181, 235] width 211 height 17
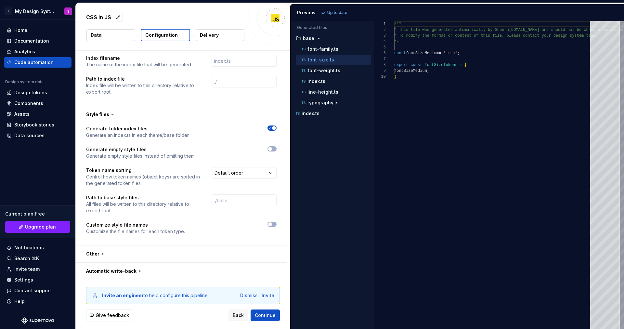
scroll to position [252, 0]
click at [155, 251] on button "button" at bounding box center [181, 252] width 211 height 17
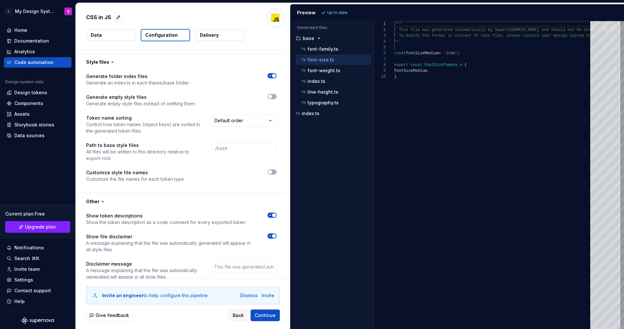
scroll to position [380, 0]
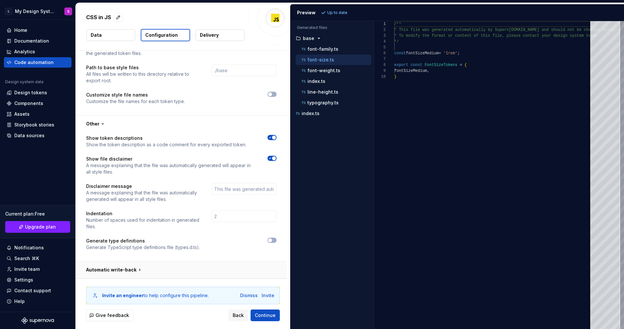
click at [195, 268] on button "button" at bounding box center [181, 269] width 211 height 17
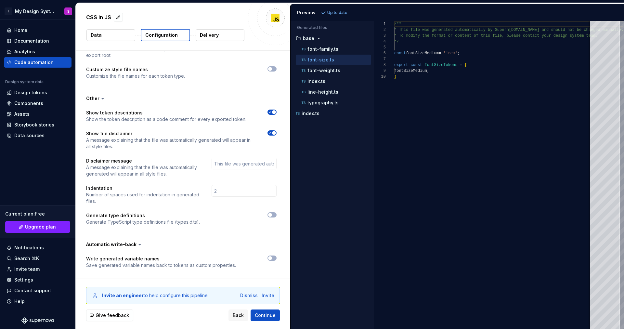
scroll to position [406, 0]
click at [270, 257] on span "button" at bounding box center [270, 258] width 4 height 4
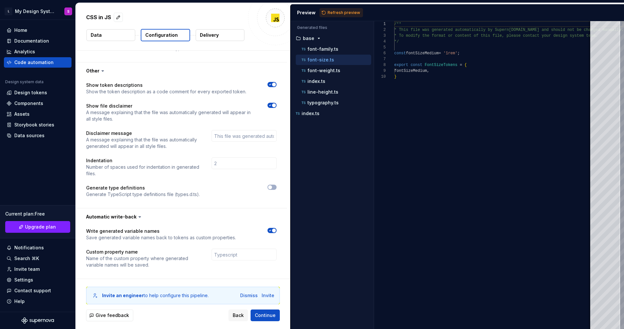
scroll to position [434, 0]
click at [342, 14] on span "Refresh preview" at bounding box center [344, 12] width 33 height 5
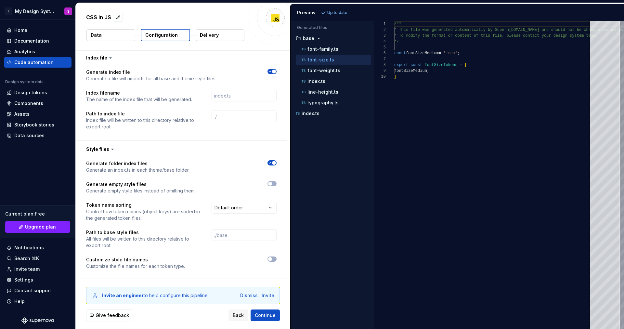
scroll to position [124, 0]
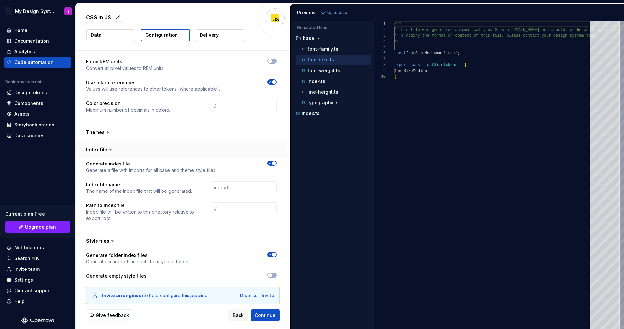
click at [135, 144] on button "button" at bounding box center [181, 149] width 211 height 17
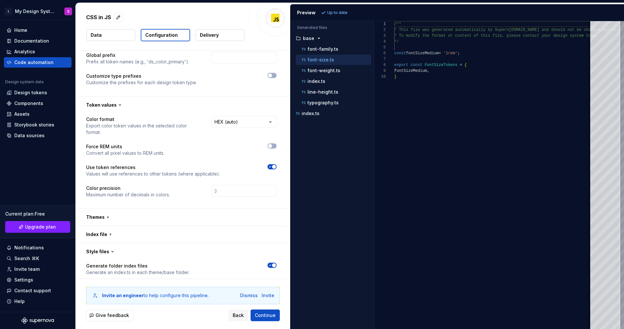
scroll to position [7, 0]
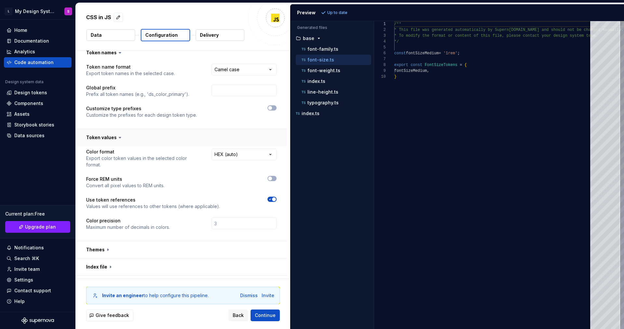
click at [135, 143] on button "button" at bounding box center [181, 137] width 211 height 17
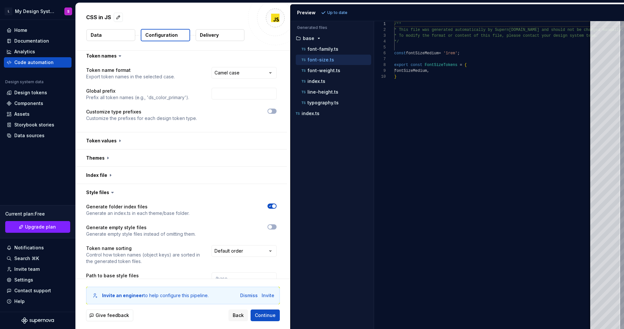
scroll to position [0, 0]
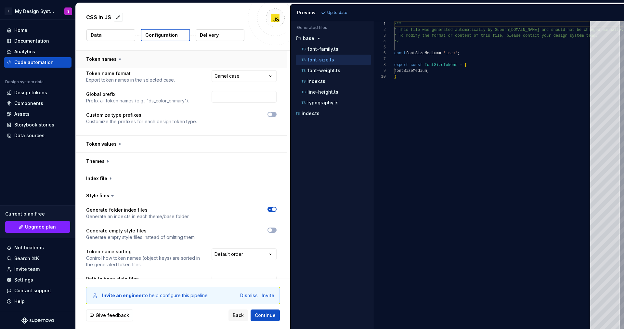
click at [110, 62] on button "button" at bounding box center [181, 59] width 211 height 17
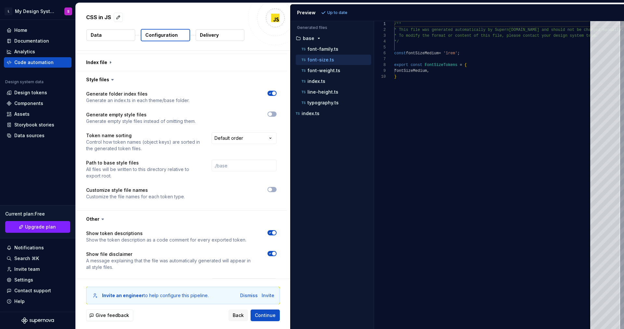
scroll to position [50, 0]
click at [251, 138] on html "**********" at bounding box center [312, 164] width 624 height 329
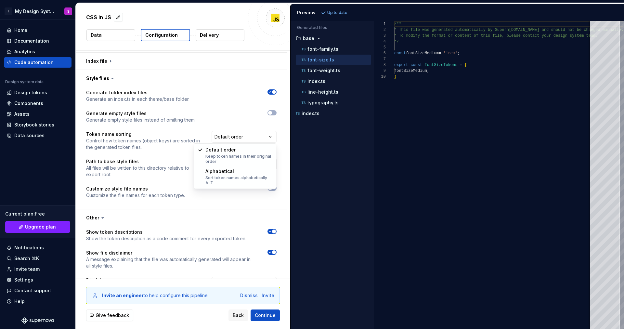
click at [131, 166] on html "**********" at bounding box center [312, 164] width 624 height 329
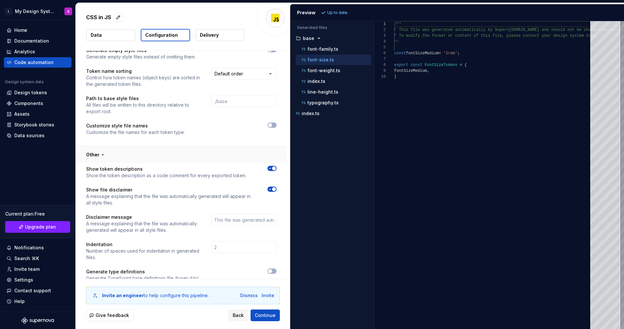
scroll to position [117, 0]
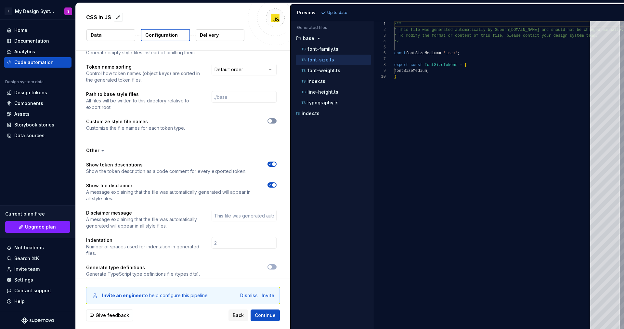
click at [270, 121] on span "button" at bounding box center [270, 121] width 4 height 4
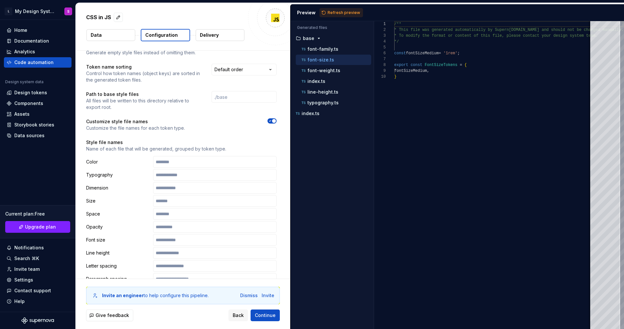
click at [272, 121] on span "button" at bounding box center [274, 121] width 4 height 4
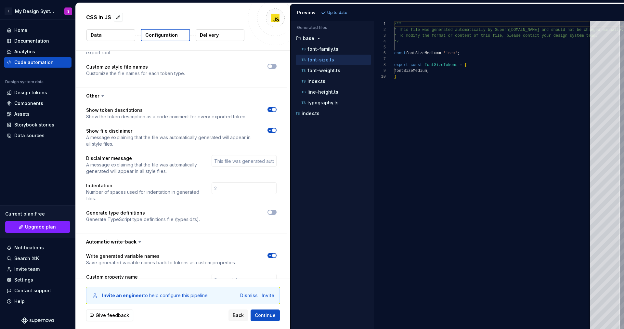
scroll to position [197, 0]
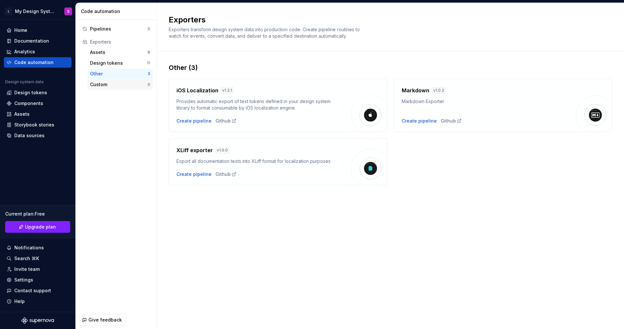
click at [131, 86] on div "Custom" at bounding box center [119, 84] width 58 height 7
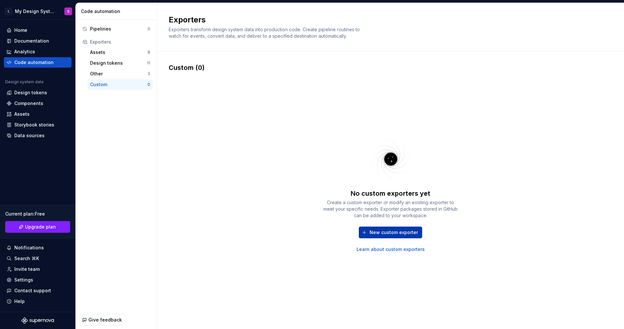
click at [387, 232] on span "New custom exporter" at bounding box center [394, 232] width 48 height 7
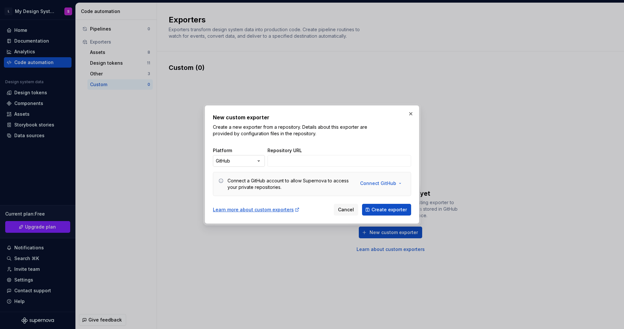
click at [240, 161] on div "New custom exporter Create a new exporter from a repository. Details about this…" at bounding box center [312, 164] width 624 height 329
click at [316, 144] on div "New custom exporter Create a new exporter from a repository. Details about this…" at bounding box center [312, 164] width 624 height 329
click at [349, 210] on span "Cancel" at bounding box center [346, 209] width 16 height 7
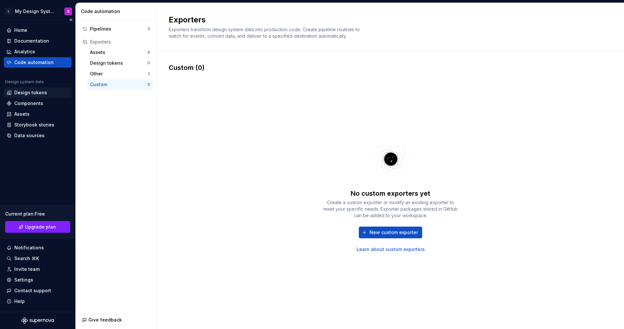
click at [35, 93] on div "Design tokens" at bounding box center [30, 92] width 33 height 7
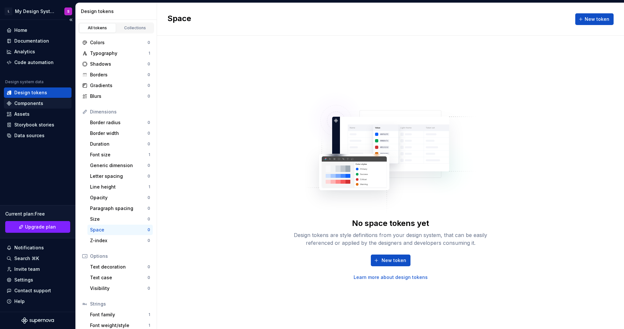
click at [32, 102] on div "Components" at bounding box center [28, 103] width 29 height 7
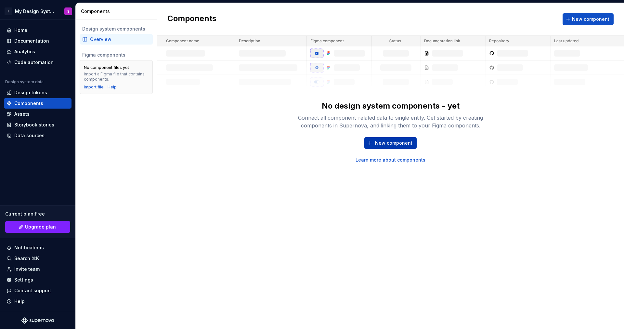
click at [390, 144] on span "New component" at bounding box center [393, 143] width 37 height 7
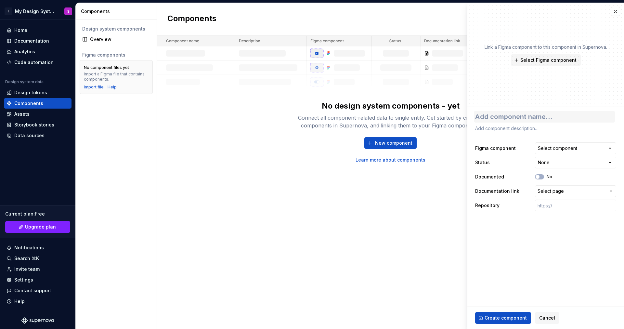
type textarea "*"
type textarea "t"
type textarea "*"
type textarea "tes"
type textarea "*"
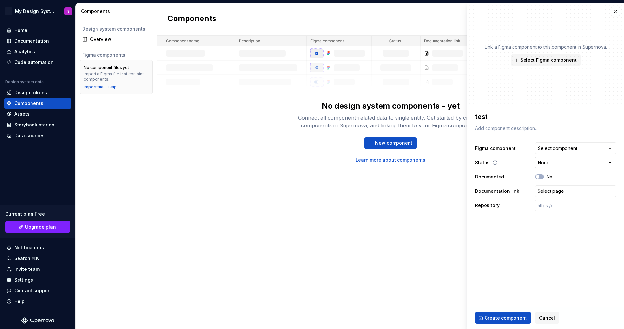
type textarea "test"
click at [561, 166] on html "**********" at bounding box center [312, 164] width 624 height 329
click at [496, 289] on html "**********" at bounding box center [312, 164] width 624 height 329
click at [504, 317] on span "Create component" at bounding box center [506, 318] width 42 height 7
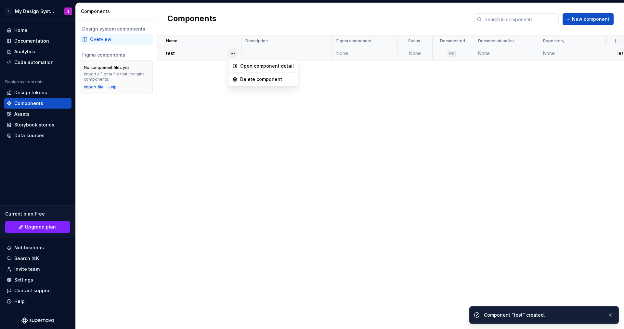
click at [228, 52] on button "button" at bounding box center [232, 53] width 9 height 9
click at [242, 66] on div "Open component detail" at bounding box center [267, 66] width 54 height 7
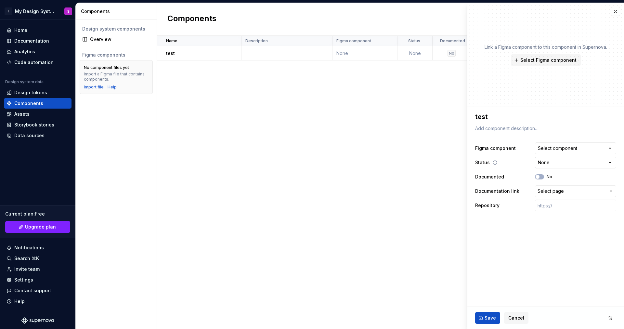
click at [567, 161] on html "**********" at bounding box center [312, 164] width 624 height 329
click at [393, 180] on html "**********" at bounding box center [312, 164] width 624 height 329
drag, startPoint x: 618, startPoint y: 318, endPoint x: 611, endPoint y: 320, distance: 7.8
click at [618, 318] on div "Save Cancel" at bounding box center [545, 318] width 157 height 22
click at [611, 320] on button "button" at bounding box center [611, 318] width 12 height 12
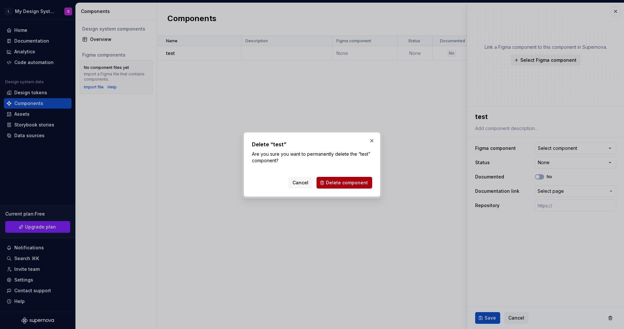
click at [338, 184] on span "Delete component" at bounding box center [347, 182] width 42 height 7
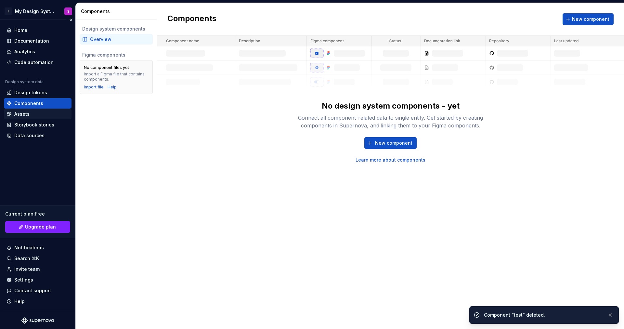
click at [34, 116] on div "Assets" at bounding box center [38, 114] width 62 height 7
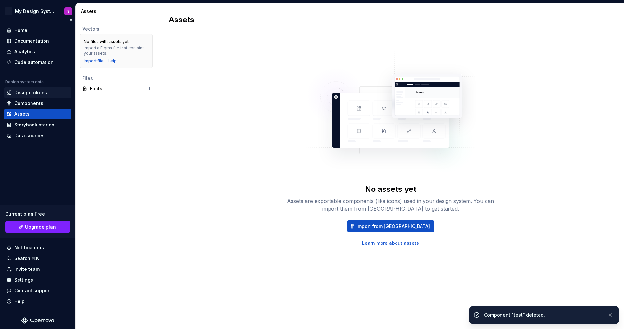
click at [36, 92] on div "Design tokens" at bounding box center [30, 92] width 33 height 7
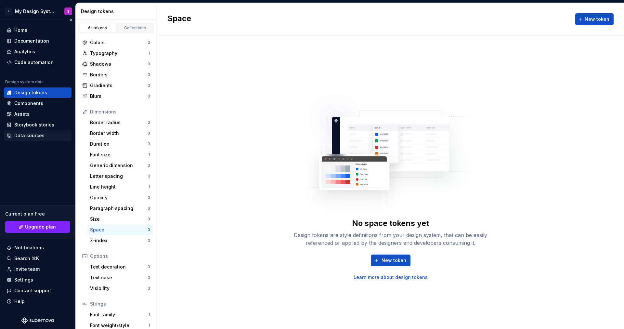
click at [43, 134] on div "Data sources" at bounding box center [29, 135] width 30 height 7
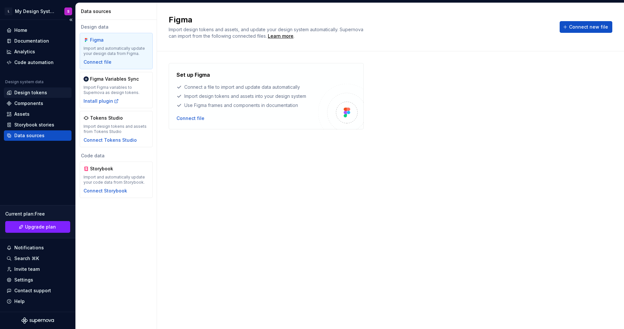
click at [16, 91] on div "Design tokens" at bounding box center [30, 92] width 33 height 7
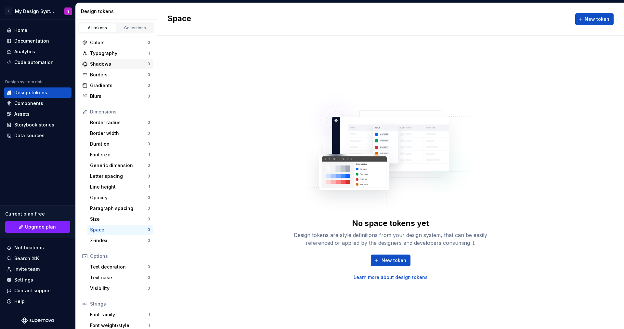
click at [112, 64] on div "Shadows" at bounding box center [119, 64] width 58 height 7
click at [602, 24] on button "New token" at bounding box center [594, 19] width 38 height 12
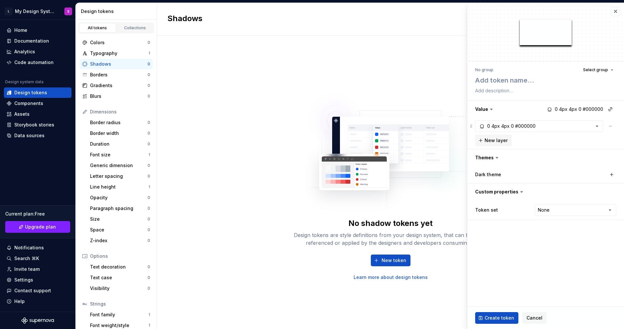
type textarea "*"
type textarea "s"
type textarea "*"
type textarea "sh"
type textarea "*"
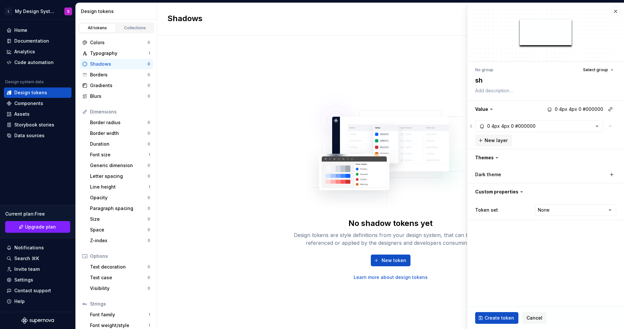
type textarea "sha"
type textarea "*"
type textarea "shad"
type textarea "*"
type textarea "shado"
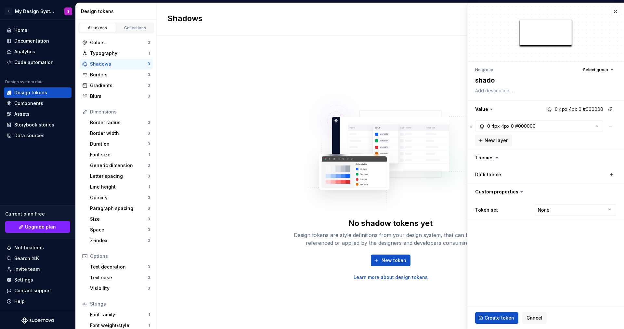
type textarea "*"
type textarea "shadow"
click at [494, 320] on span "Create token" at bounding box center [500, 318] width 30 height 7
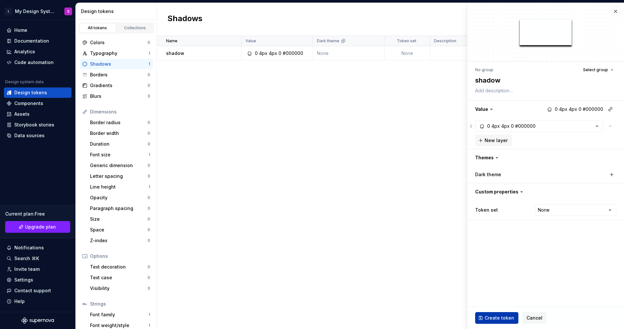
type textarea "*"
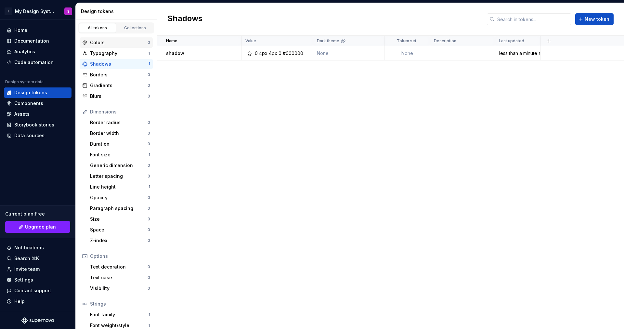
click at [118, 46] on div "Colors 0" at bounding box center [116, 42] width 73 height 10
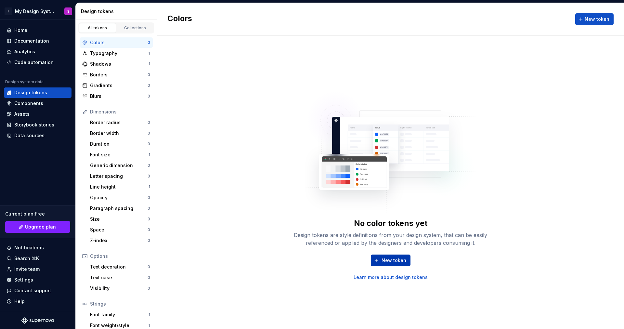
click at [384, 259] on span "New token" at bounding box center [394, 260] width 25 height 7
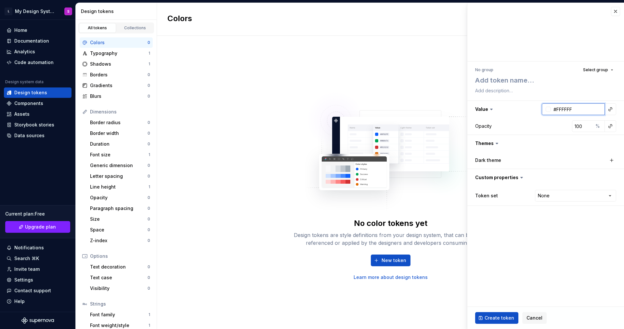
click at [560, 111] on input "#FFFFFF" at bounding box center [578, 109] width 54 height 12
type textarea "*"
paste input "1976D2"
type input "1976D2"
type textarea "*"
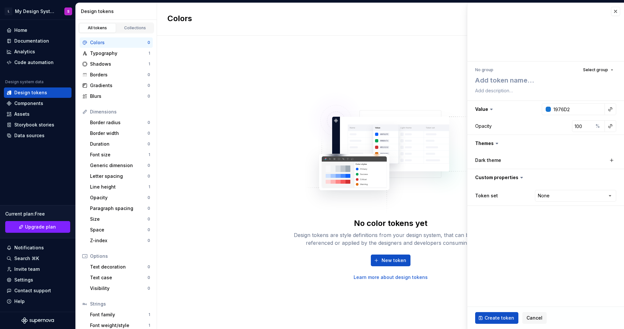
type input "#1976D2"
click at [504, 160] on div "Dark theme" at bounding box center [507, 160] width 65 height 7
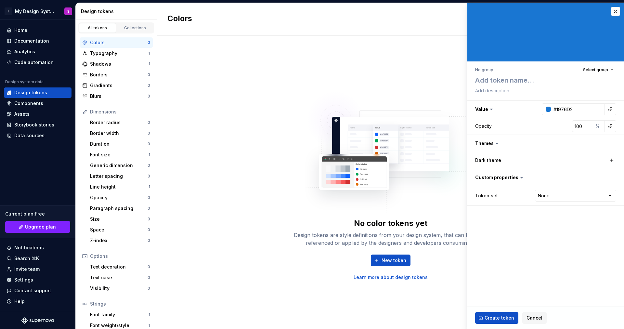
click at [498, 158] on label "Dark theme" at bounding box center [488, 160] width 26 height 7
click at [614, 162] on button "button" at bounding box center [611, 160] width 9 height 9
click at [536, 184] on button "button" at bounding box center [545, 177] width 157 height 17
click at [515, 165] on div "Dark theme #1976D2" at bounding box center [545, 160] width 141 height 12
click at [473, 160] on div "Dark theme #1976D2" at bounding box center [545, 160] width 157 height 17
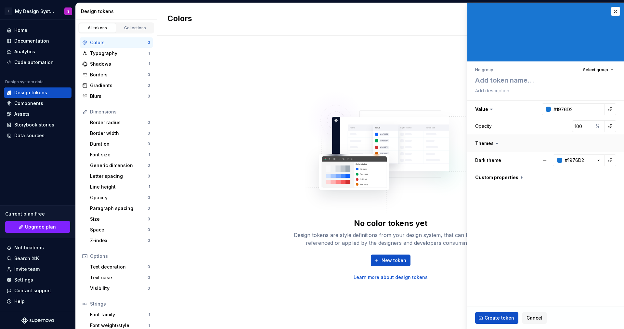
click at [572, 146] on button "button" at bounding box center [545, 143] width 157 height 17
click at [490, 162] on label "Dark theme" at bounding box center [488, 160] width 26 height 7
click at [492, 176] on button "button" at bounding box center [545, 177] width 157 height 17
type textarea "*"
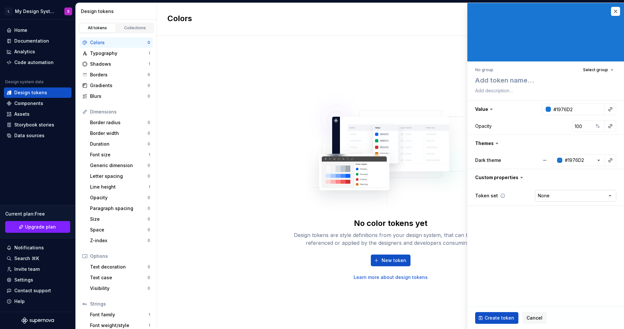
click at [547, 195] on html "L My Design System S Home Documentation Analytics Code automation Design system…" at bounding box center [312, 164] width 624 height 329
select select "**********"
click at [529, 242] on fieldset "No group Select group Value #1976D2 Opacity 100 % Themes Dark theme #1976D2 Cus…" at bounding box center [545, 166] width 157 height 326
click at [493, 81] on textarea at bounding box center [544, 80] width 141 height 12
type textarea "*"
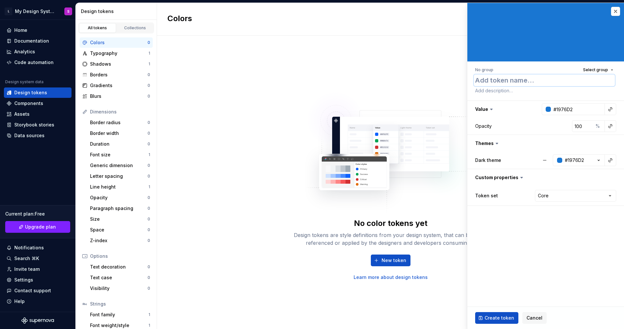
type textarea "A"
type textarea "*"
type textarea "Ac"
type textarea "*"
type textarea "Acc"
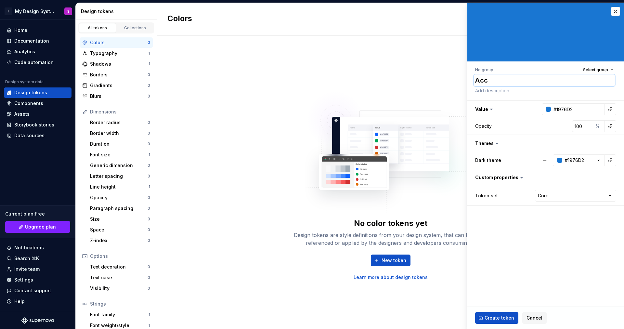
type textarea "*"
type textarea "Acce"
type textarea "*"
type textarea "Accen"
type textarea "*"
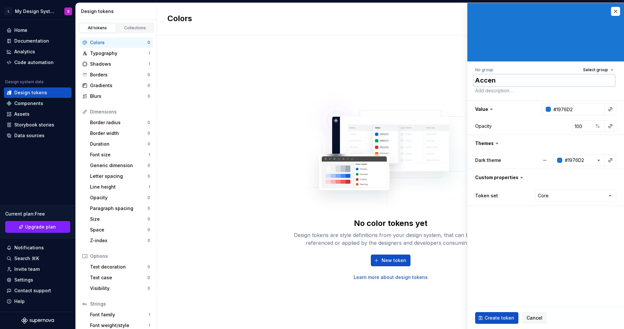
type textarea "Acce"
type textarea "*"
type textarea "Acc"
type textarea "*"
type textarea "Ac"
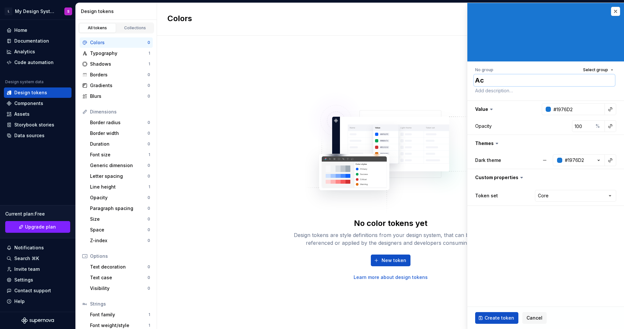
type textarea "*"
type textarea "A"
type textarea "*"
click at [603, 71] on span "Select group" at bounding box center [595, 69] width 25 height 5
click at [560, 103] on span "Create group" at bounding box center [564, 108] width 101 height 10
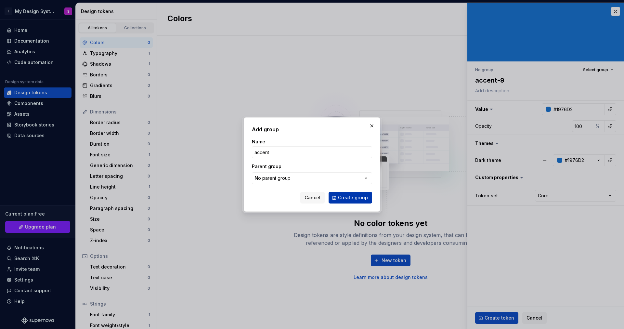
click at [349, 199] on span "Create group" at bounding box center [353, 197] width 30 height 7
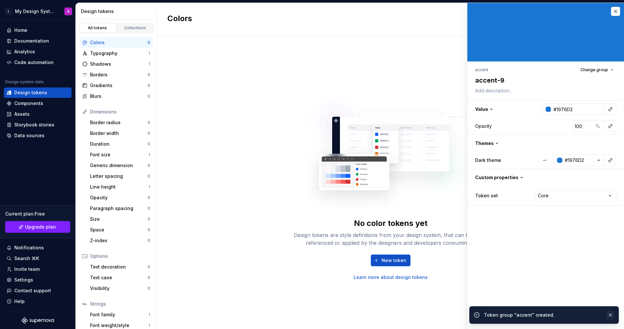
click at [610, 313] on button "button" at bounding box center [610, 314] width 8 height 9
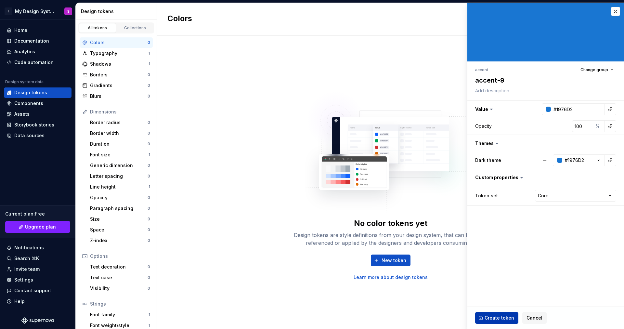
click at [505, 316] on span "Create token" at bounding box center [500, 318] width 30 height 7
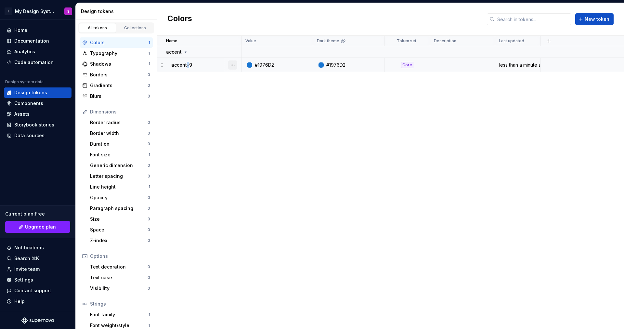
click at [235, 66] on button "button" at bounding box center [232, 64] width 9 height 9
click at [248, 80] on div "Open detail" at bounding box center [261, 77] width 42 height 7
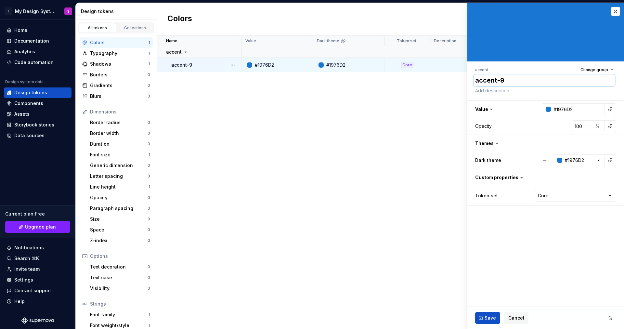
click at [500, 80] on textarea "accent-9" at bounding box center [544, 80] width 141 height 12
click at [485, 318] on span "Save" at bounding box center [490, 318] width 11 height 7
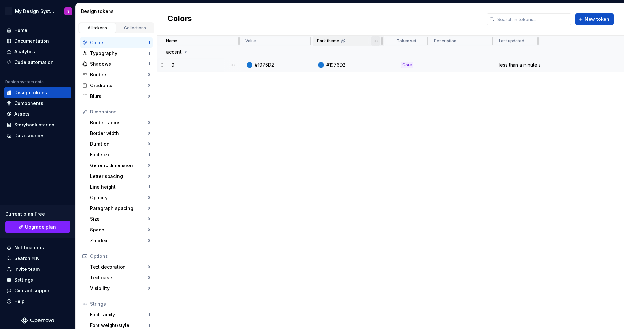
click at [376, 42] on html "L My Design System S Home Documentation Analytics Code automation Design system…" at bounding box center [312, 164] width 624 height 329
click at [291, 137] on html "L My Design System S Home Documentation Analytics Code automation Design system…" at bounding box center [312, 164] width 624 height 329
click at [129, 27] on div "Collections" at bounding box center [135, 27] width 33 height 5
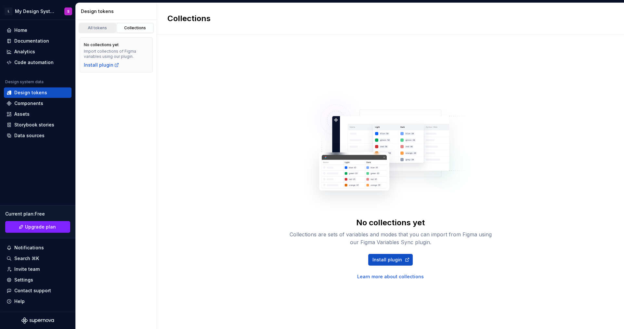
click at [97, 26] on div "All tokens" at bounding box center [97, 27] width 33 height 5
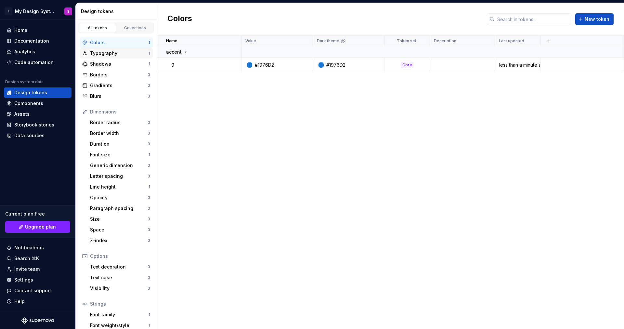
click at [117, 52] on div "Typography" at bounding box center [119, 53] width 59 height 7
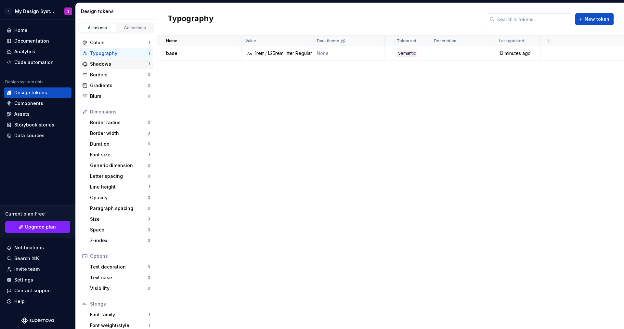
click at [113, 65] on div "Shadows" at bounding box center [119, 64] width 59 height 7
click at [108, 76] on div "Borders" at bounding box center [119, 75] width 58 height 7
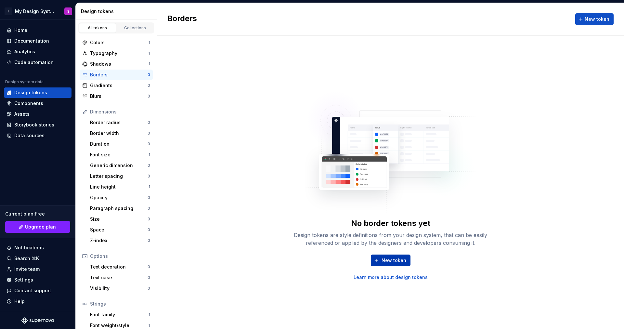
click at [400, 256] on button "New token" at bounding box center [391, 261] width 40 height 12
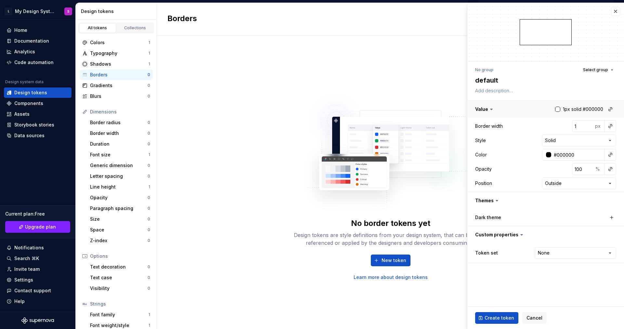
click at [591, 109] on button "button" at bounding box center [545, 109] width 157 height 17
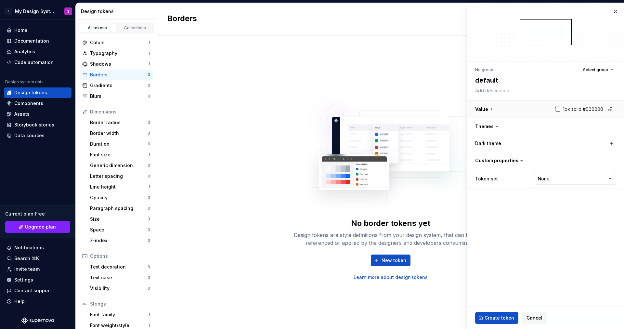
click at [584, 110] on button "button" at bounding box center [545, 109] width 157 height 17
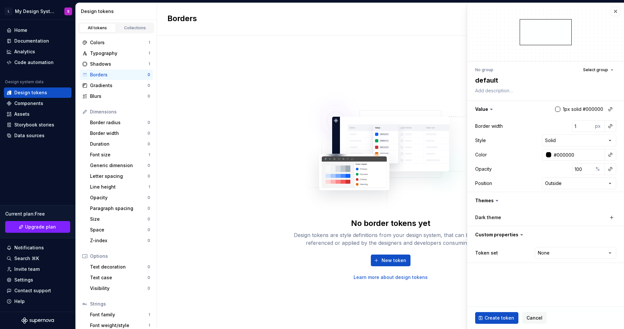
click at [559, 109] on div at bounding box center [557, 109] width 5 height 5
click at [491, 108] on icon at bounding box center [491, 109] width 7 height 7
click at [579, 156] on input "#000000" at bounding box center [578, 155] width 54 height 12
click at [613, 156] on button "button" at bounding box center [610, 154] width 9 height 9
click at [447, 153] on html "L My Design System S Home Documentation Analytics Code automation Design system…" at bounding box center [312, 164] width 624 height 329
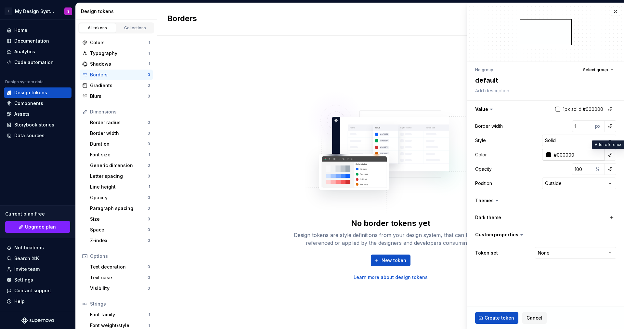
click at [579, 153] on input "#000000" at bounding box center [578, 155] width 54 height 12
click at [215, 91] on div "No border tokens yet Design tokens are style definitions from your design syste…" at bounding box center [390, 182] width 467 height 293
click at [109, 42] on div "Colors" at bounding box center [119, 42] width 59 height 7
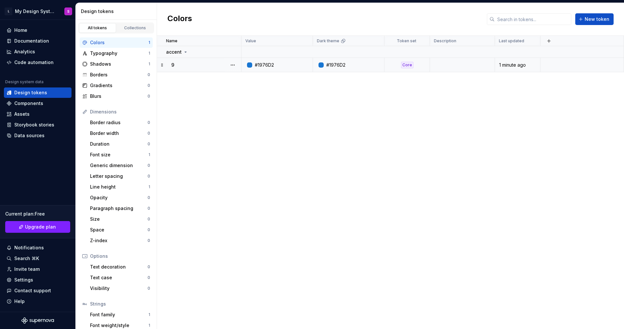
click at [280, 65] on div "#1976D2" at bounding box center [279, 65] width 67 height 7
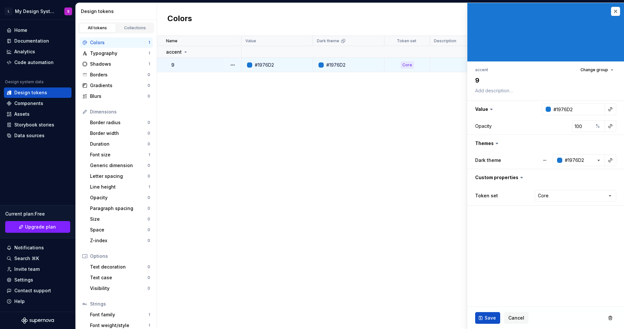
click at [270, 64] on div "#1976D2" at bounding box center [264, 65] width 19 height 7
click at [566, 112] on input "#1976D2" at bounding box center [578, 109] width 54 height 12
click at [621, 9] on div at bounding box center [545, 32] width 157 height 59
click at [617, 12] on button "button" at bounding box center [615, 11] width 9 height 9
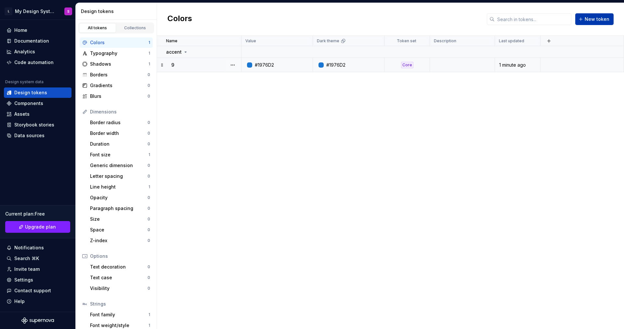
click at [586, 21] on button "New token" at bounding box center [594, 19] width 38 height 12
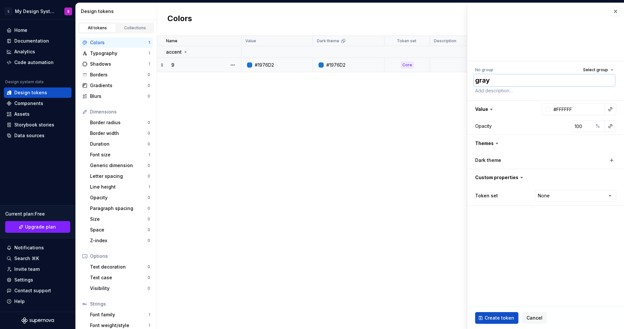
click at [495, 80] on textarea "gray" at bounding box center [544, 80] width 141 height 12
click at [600, 70] on span "Select group" at bounding box center [595, 69] width 25 height 5
click at [544, 123] on div "Create group" at bounding box center [539, 121] width 30 height 7
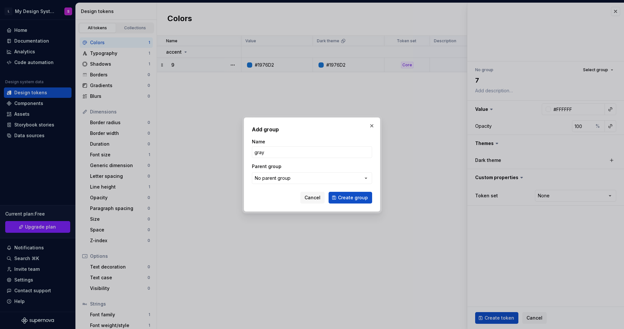
click at [329, 192] on button "Create group" at bounding box center [351, 198] width 44 height 12
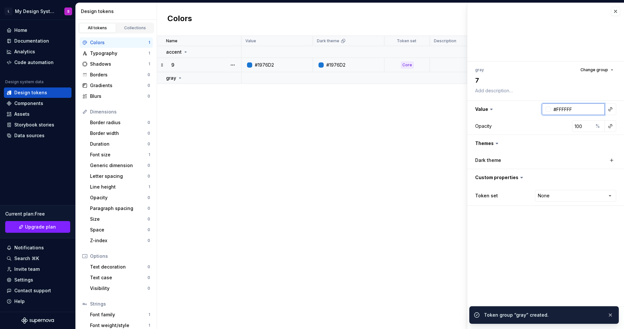
click at [563, 110] on input "#FFFFFF" at bounding box center [578, 109] width 54 height 12
paste input "CECECE"
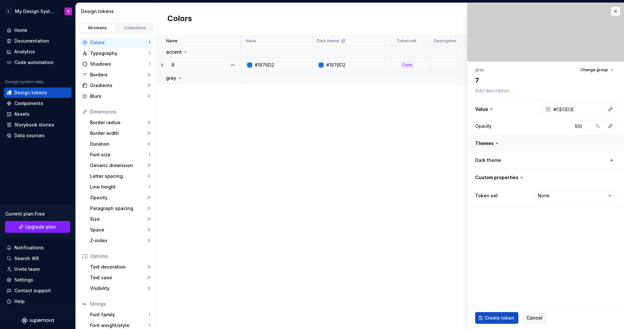
click at [565, 147] on button "button" at bounding box center [545, 143] width 157 height 17
click at [561, 147] on button "button" at bounding box center [545, 143] width 157 height 17
click at [548, 161] on div "Dark theme" at bounding box center [545, 160] width 141 height 9
click at [608, 160] on button "button" at bounding box center [611, 160] width 9 height 9
click at [584, 163] on div "#CECECE" at bounding box center [575, 160] width 20 height 7
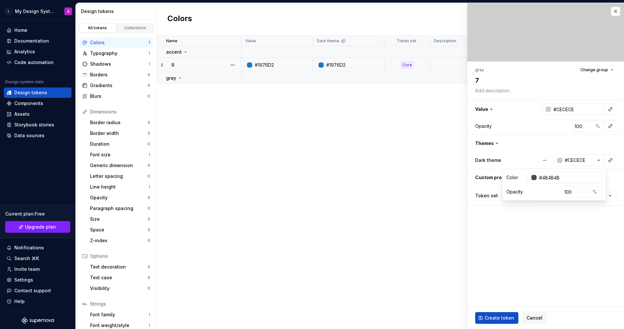
click at [554, 229] on fieldset "gray Change group 7 Value #CECECE Opacity 100 % Themes Dark theme #CECECE Custo…" at bounding box center [545, 166] width 157 height 326
click at [584, 158] on div "#CECECE" at bounding box center [575, 160] width 20 height 7
click at [548, 178] on input "#CECECE" at bounding box center [569, 178] width 65 height 12
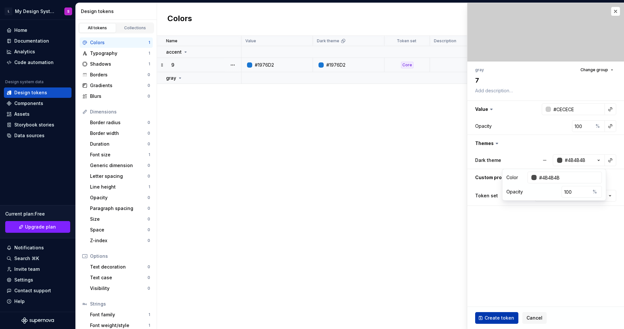
click at [509, 317] on span "Create token" at bounding box center [500, 318] width 30 height 7
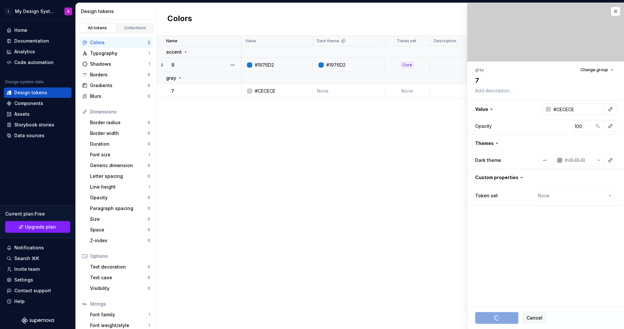
click at [190, 172] on div "Name Value Dark theme Token set Description Last updated accent 9 #1976D2 #1976…" at bounding box center [390, 182] width 467 height 293
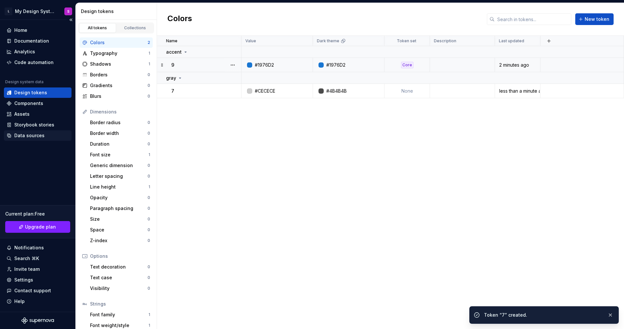
click at [23, 137] on div "Data sources" at bounding box center [29, 135] width 30 height 7
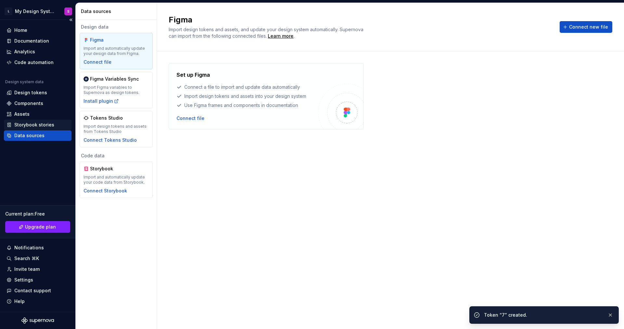
click at [19, 124] on div "Storybook stories" at bounding box center [34, 125] width 40 height 7
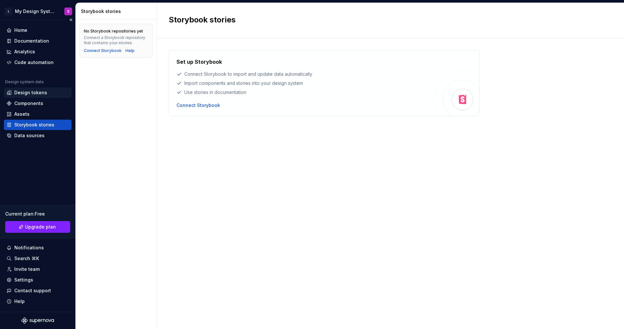
click at [24, 97] on div "Design tokens" at bounding box center [38, 92] width 68 height 10
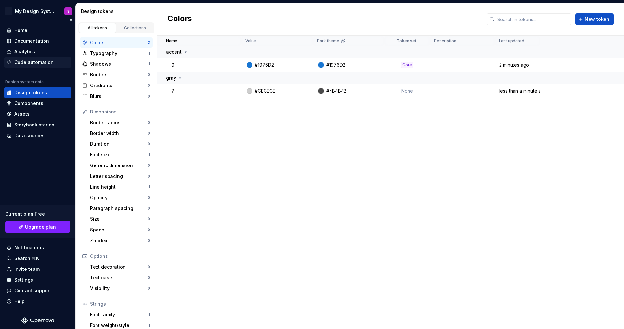
click at [31, 57] on div "Code automation" at bounding box center [38, 62] width 68 height 10
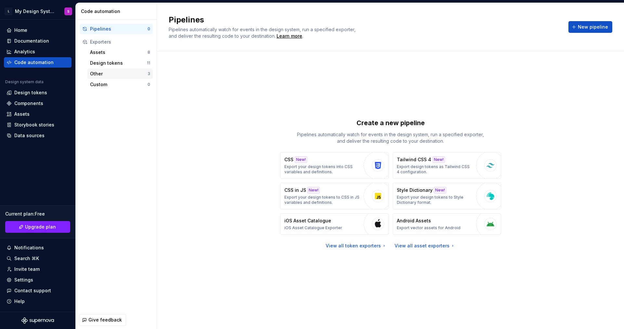
click at [113, 73] on div "Other" at bounding box center [119, 74] width 58 height 7
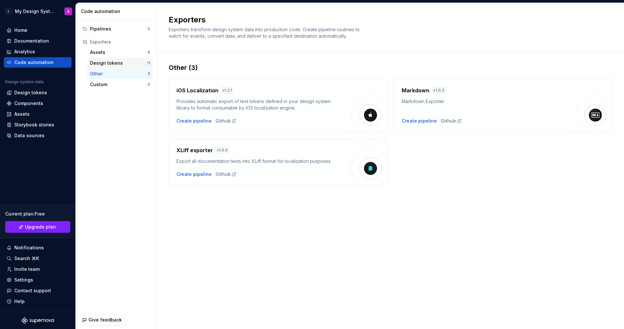
click at [113, 65] on div "Design tokens" at bounding box center [118, 63] width 57 height 7
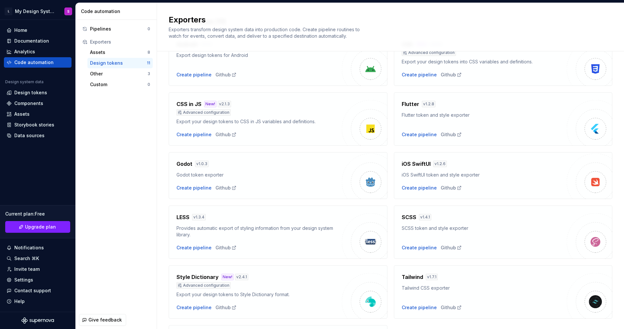
scroll to position [120, 0]
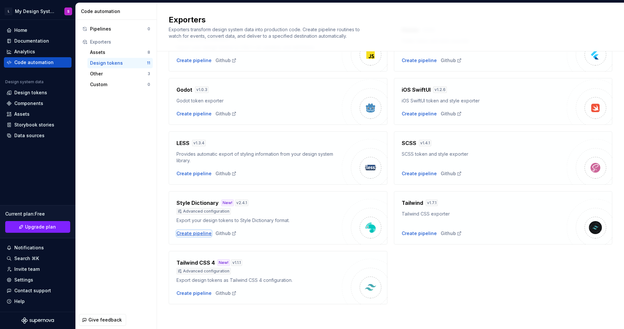
click at [200, 234] on div "Create pipeline" at bounding box center [194, 233] width 35 height 7
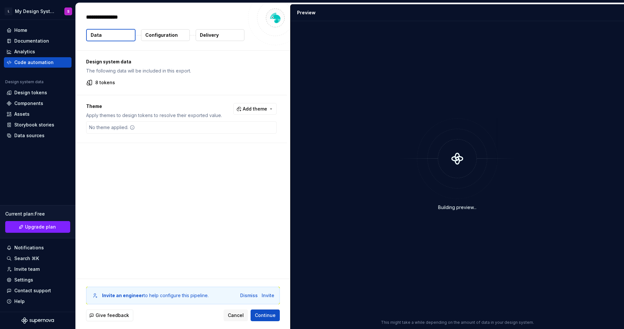
click at [178, 36] on button "Configuration" at bounding box center [165, 35] width 49 height 12
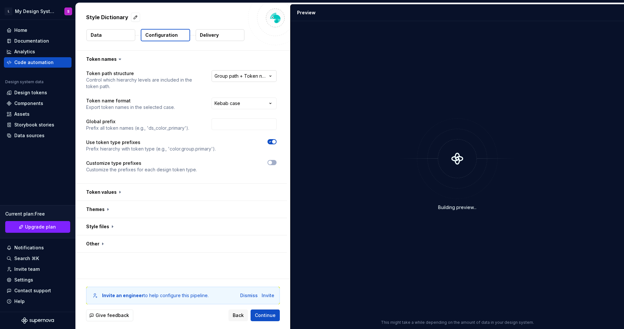
click at [239, 79] on html "**********" at bounding box center [312, 164] width 624 height 329
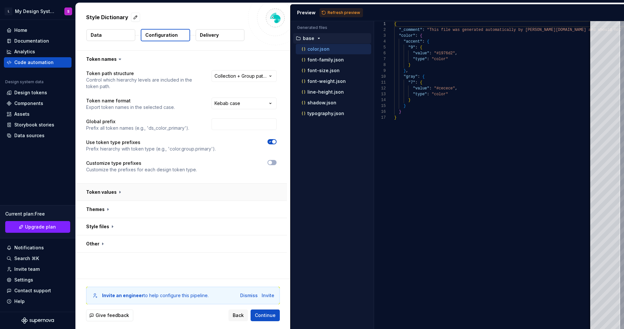
click at [145, 193] on button "button" at bounding box center [181, 192] width 211 height 17
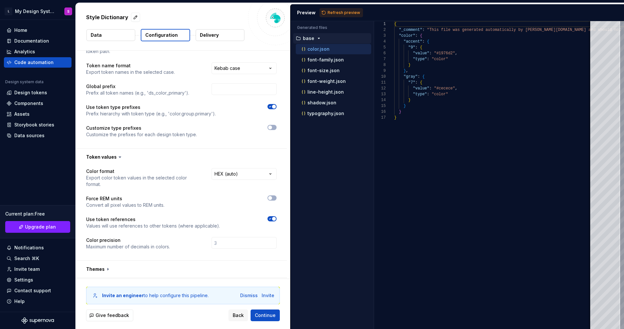
scroll to position [69, 0]
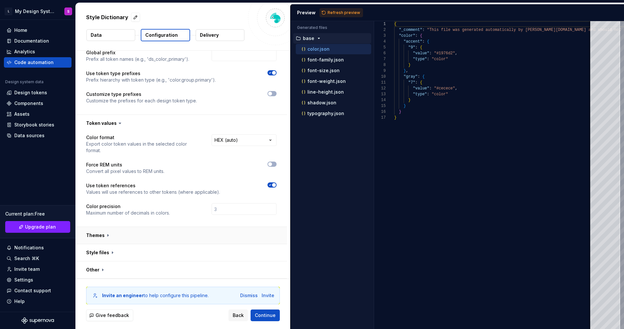
click at [162, 240] on button "button" at bounding box center [181, 235] width 211 height 17
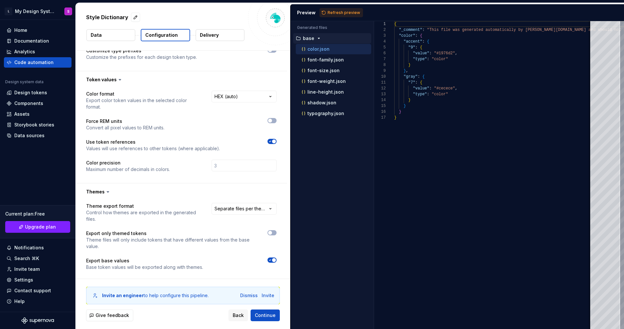
scroll to position [150, 0]
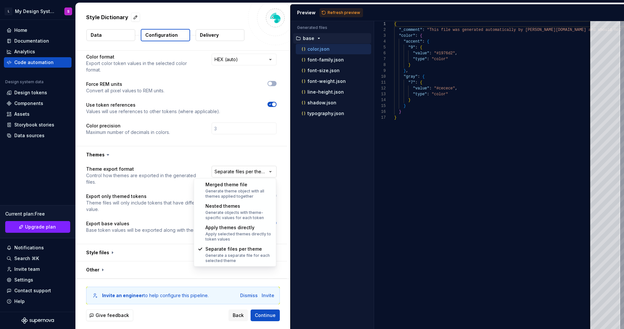
click at [243, 172] on html "**********" at bounding box center [312, 164] width 624 height 329
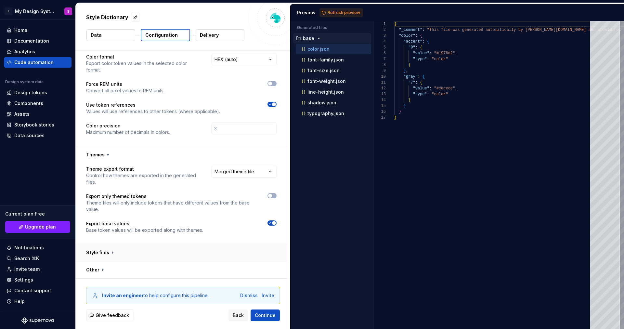
click at [197, 245] on button "button" at bounding box center [181, 252] width 211 height 17
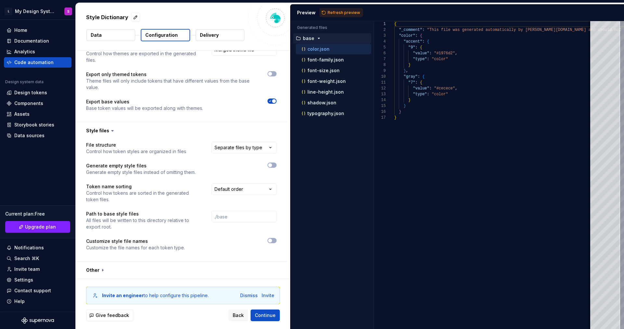
scroll to position [272, 0]
click at [258, 144] on html "**********" at bounding box center [312, 164] width 624 height 329
click at [328, 13] on span "Refresh preview" at bounding box center [344, 12] width 33 height 5
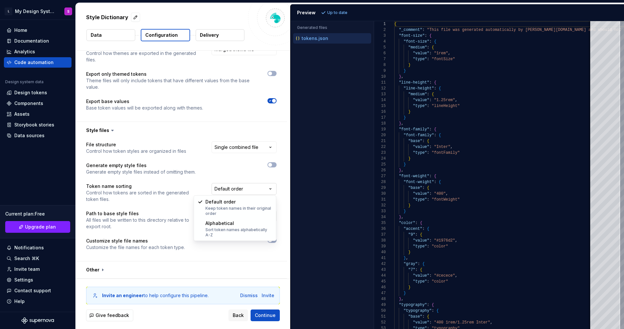
click at [246, 189] on html "**********" at bounding box center [312, 164] width 624 height 329
click at [246, 188] on html "**********" at bounding box center [312, 164] width 624 height 329
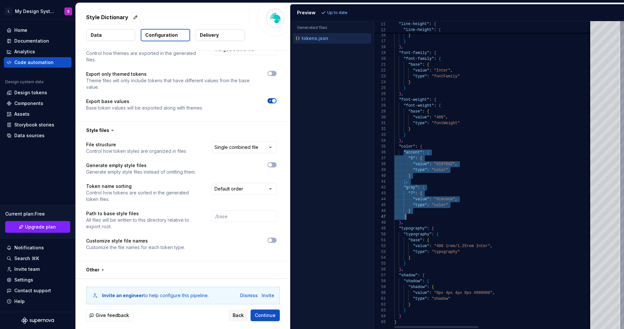
drag, startPoint x: 403, startPoint y: 152, endPoint x: 419, endPoint y: 216, distance: 65.6
click at [419, 216] on div ""value" : "1.25rem" , "type" : "lineHeight" } } } , "font-family" : { "font-fam…" at bounding box center [626, 137] width 464 height 384
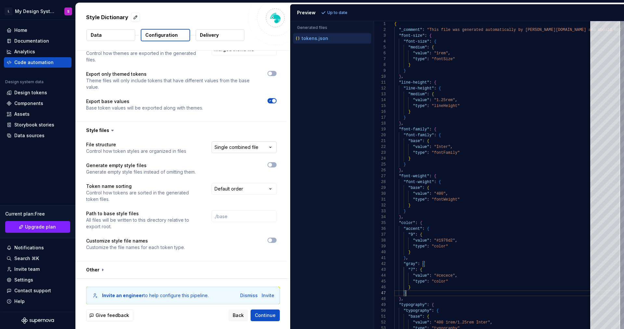
click at [248, 149] on html "**********" at bounding box center [312, 164] width 624 height 329
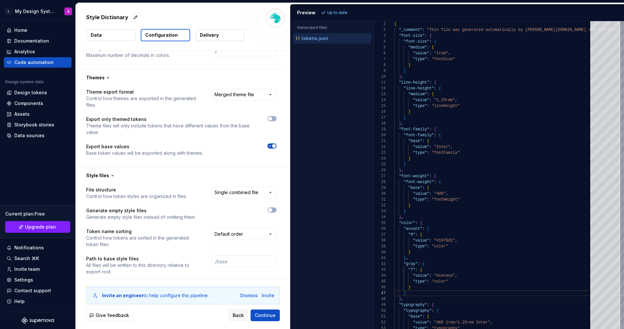
scroll to position [215, 0]
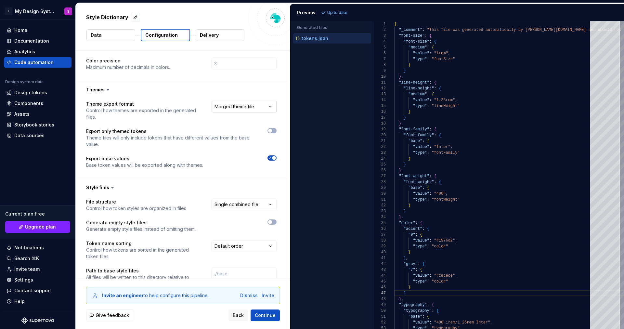
click at [235, 107] on html "**********" at bounding box center [312, 164] width 624 height 329
click at [334, 10] on span "Refresh preview" at bounding box center [344, 12] width 33 height 5
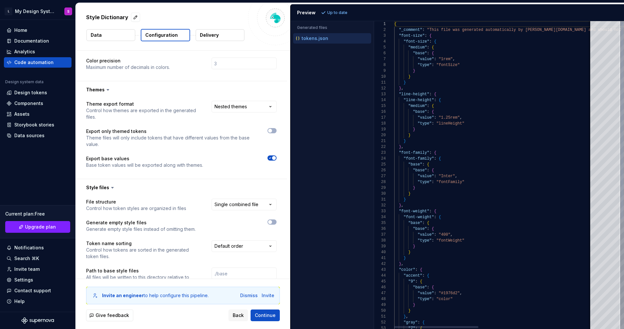
scroll to position [59, 0]
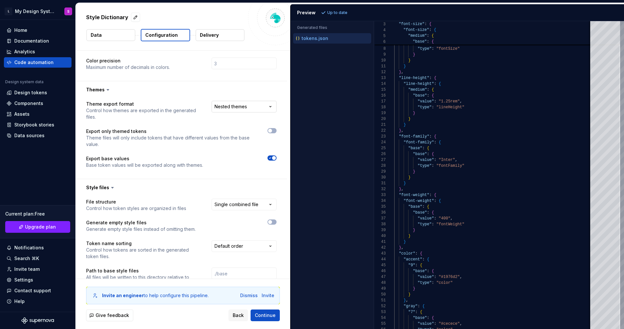
click at [245, 103] on html "**********" at bounding box center [312, 164] width 624 height 329
click at [331, 13] on span "Refresh preview" at bounding box center [344, 12] width 33 height 5
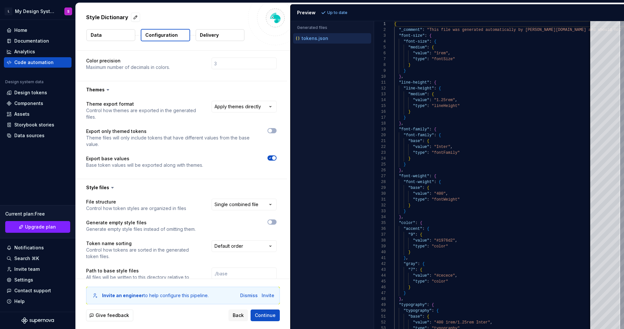
click at [340, 37] on div "tokens.json" at bounding box center [333, 38] width 77 height 7
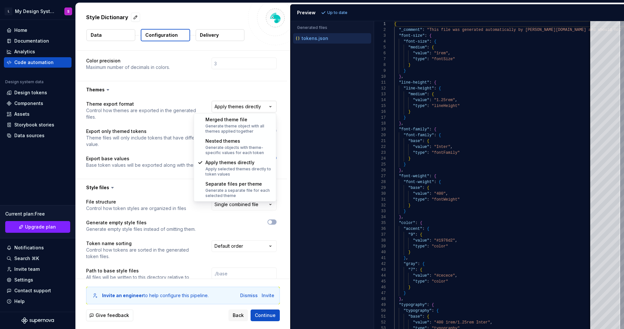
click at [270, 105] on html "**********" at bounding box center [312, 164] width 624 height 329
click at [288, 134] on html "**********" at bounding box center [312, 164] width 624 height 329
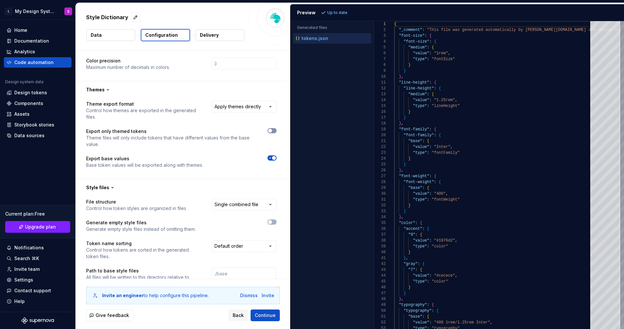
click at [273, 131] on button "button" at bounding box center [272, 130] width 9 height 5
click at [332, 14] on span "Refresh preview" at bounding box center [344, 12] width 33 height 5
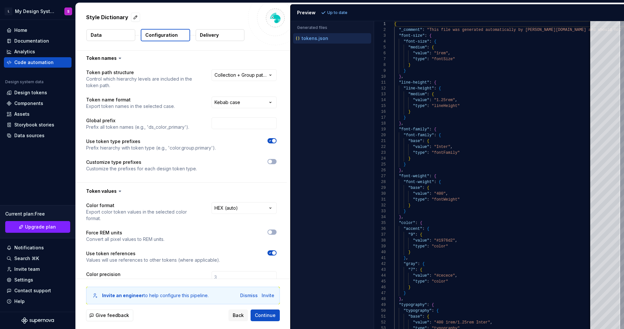
scroll to position [0, 0]
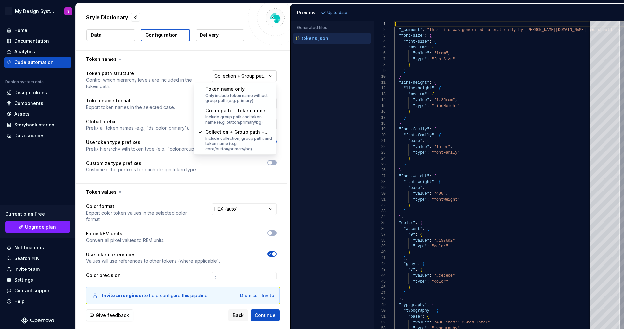
click at [259, 76] on html "**********" at bounding box center [312, 164] width 624 height 329
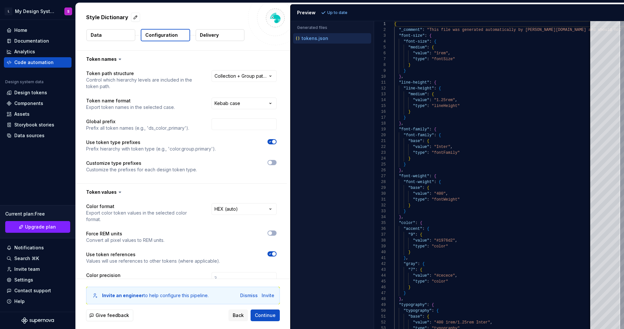
click at [284, 103] on html "**********" at bounding box center [312, 164] width 624 height 329
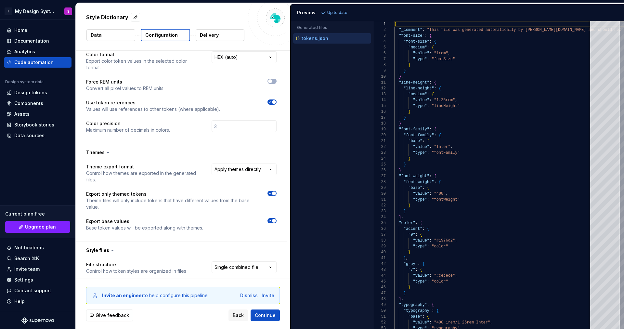
scroll to position [272, 0]
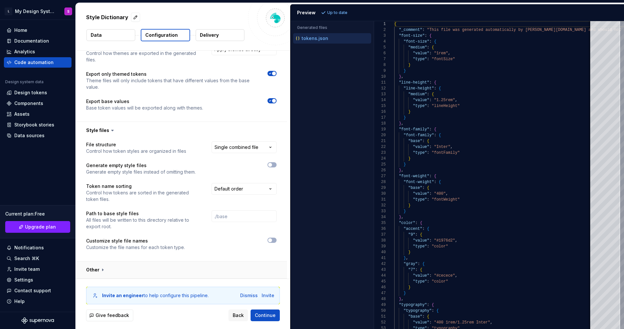
click at [223, 271] on button "button" at bounding box center [181, 269] width 211 height 17
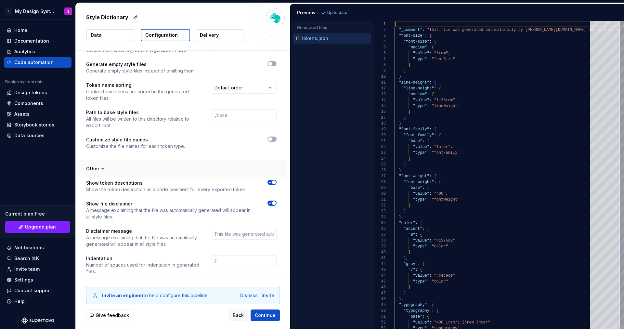
scroll to position [334, 0]
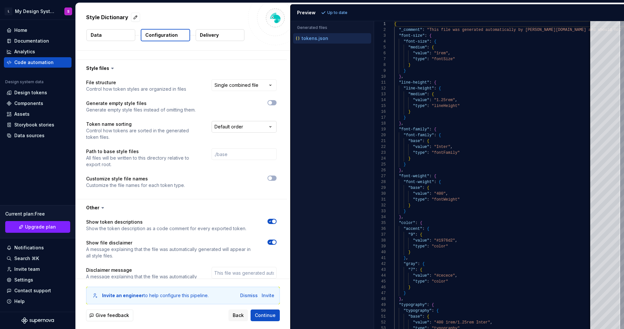
click at [231, 125] on html "**********" at bounding box center [312, 164] width 624 height 329
click at [231, 107] on html "**********" at bounding box center [312, 164] width 624 height 329
click at [260, 86] on html "**********" at bounding box center [312, 164] width 624 height 329
click at [335, 11] on span "Refresh preview" at bounding box center [344, 12] width 33 height 5
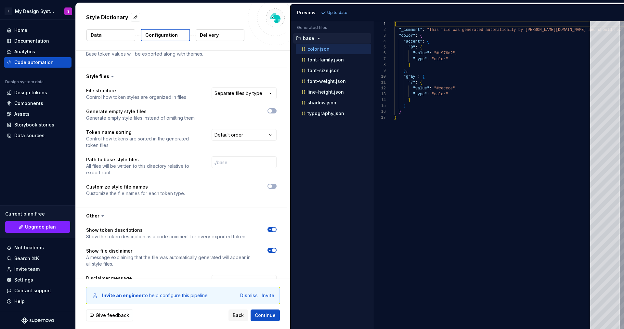
scroll to position [174, 0]
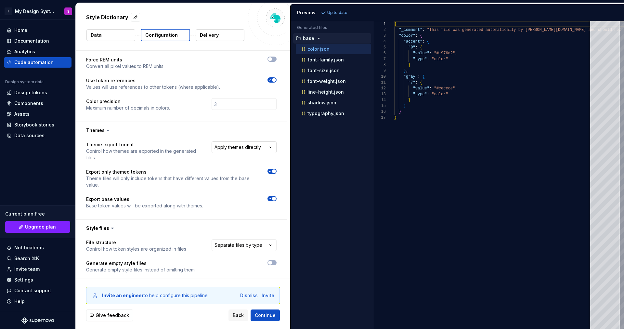
click at [245, 150] on html "**********" at bounding box center [312, 164] width 624 height 329
click at [349, 13] on span "Refresh preview" at bounding box center [344, 12] width 33 height 5
click at [36, 93] on div "Design tokens" at bounding box center [30, 92] width 33 height 7
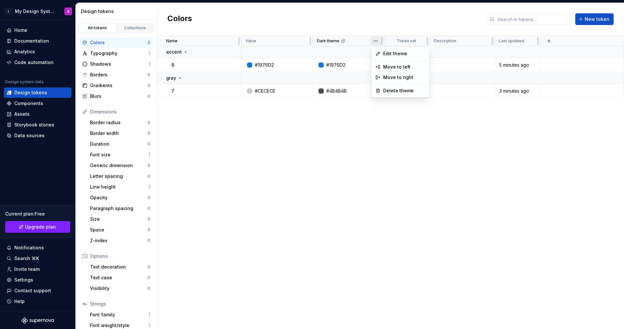
click at [378, 41] on html "L My Design System S Home Documentation Analytics Code automation Design system…" at bounding box center [312, 164] width 624 height 329
click at [366, 149] on html "L My Design System S Home Documentation Analytics Code automation Design system…" at bounding box center [312, 164] width 624 height 329
click at [377, 41] on html "L My Design System S Home Documentation Analytics Code automation Design system…" at bounding box center [312, 164] width 624 height 329
click at [384, 53] on span "Edit theme" at bounding box center [404, 53] width 42 height 7
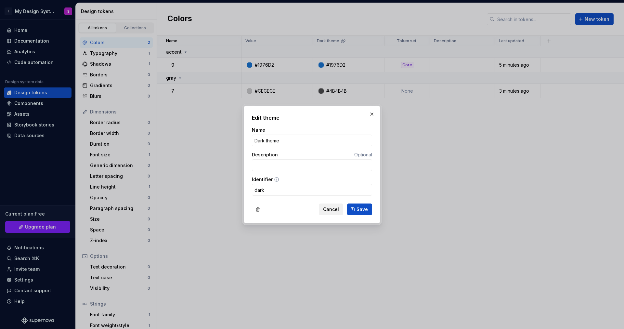
click at [335, 211] on span "Cancel" at bounding box center [331, 209] width 16 height 7
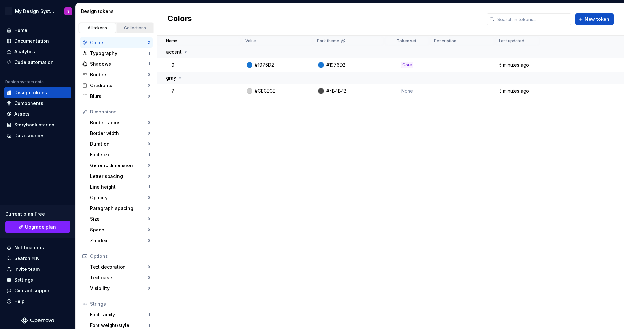
click at [132, 27] on div "Collections" at bounding box center [135, 27] width 33 height 5
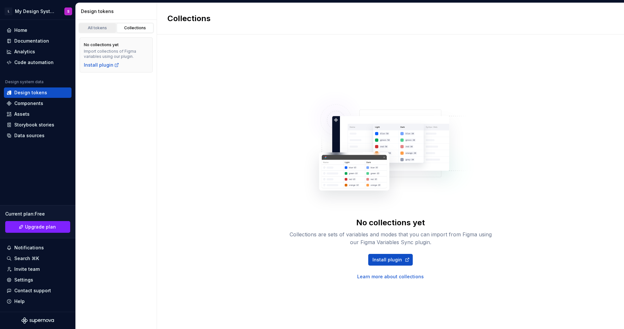
click at [104, 26] on div "All tokens" at bounding box center [97, 27] width 33 height 5
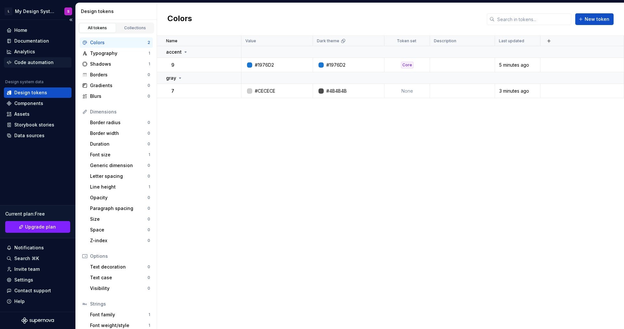
click at [42, 62] on div "Code automation" at bounding box center [33, 62] width 39 height 7
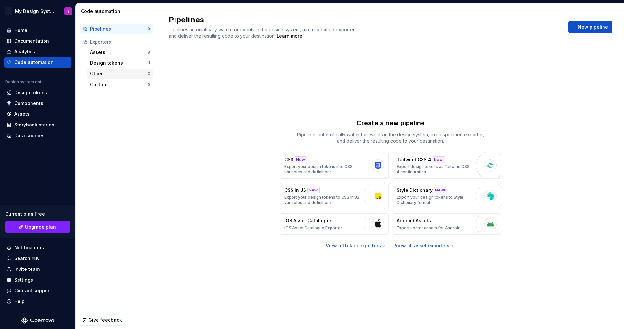
click at [128, 72] on div "Other" at bounding box center [119, 74] width 58 height 7
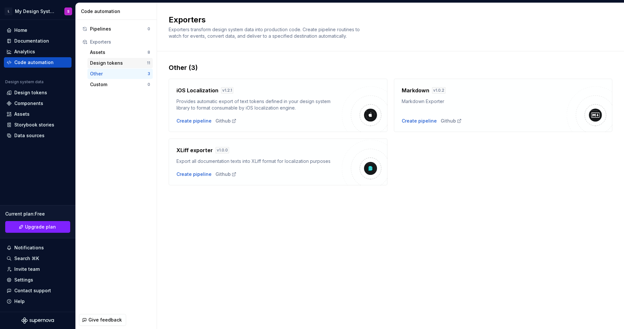
click at [103, 66] on div "Design tokens" at bounding box center [118, 63] width 57 height 7
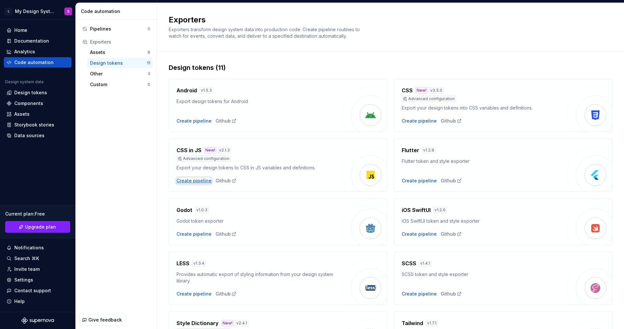
click at [193, 179] on div "Create pipeline" at bounding box center [194, 180] width 35 height 7
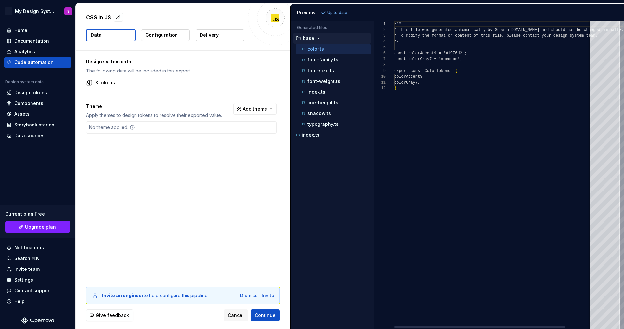
click at [176, 35] on button "Configuration" at bounding box center [165, 35] width 49 height 12
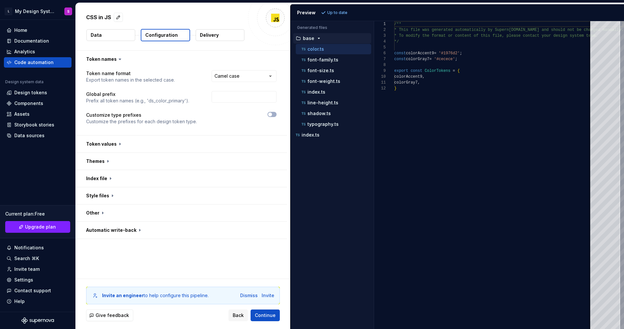
click at [85, 34] on div "CSS in JS Data Configuration Delivery" at bounding box center [183, 26] width 215 height 47
click at [94, 34] on p "Data" at bounding box center [96, 35] width 11 height 7
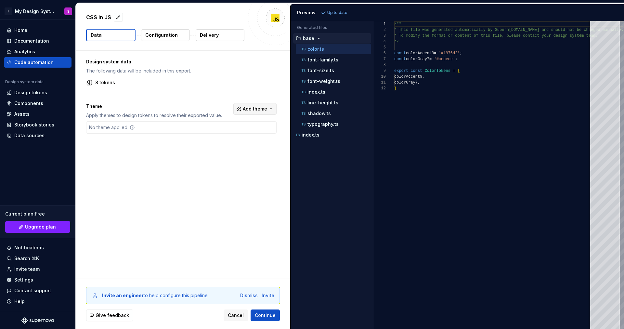
click at [263, 109] on span "Add theme" at bounding box center [255, 109] width 24 height 7
click at [257, 90] on html "L My Design System S Home Documentation Analytics Code automation Design system…" at bounding box center [312, 164] width 624 height 329
click at [246, 106] on span "Add theme" at bounding box center [255, 109] width 24 height 7
click at [224, 136] on div "Dark theme" at bounding box center [223, 135] width 26 height 7
click at [209, 186] on html "L My Design System S Home Documentation Analytics Code automation Design system…" at bounding box center [312, 164] width 624 height 329
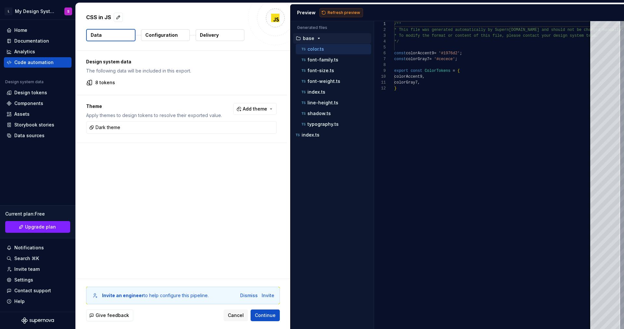
click at [338, 13] on span "Refresh preview" at bounding box center [344, 12] width 33 height 5
click at [305, 145] on p "index.ts" at bounding box center [311, 145] width 18 height 5
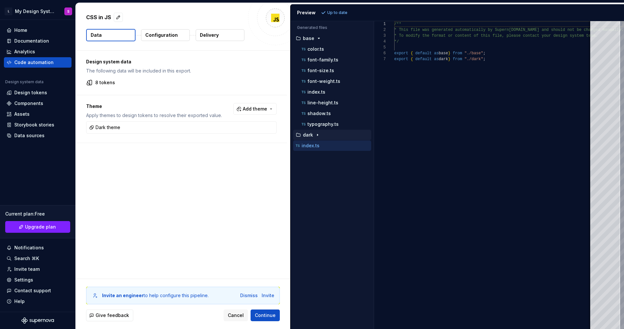
click at [309, 135] on p "dark" at bounding box center [308, 134] width 10 height 5
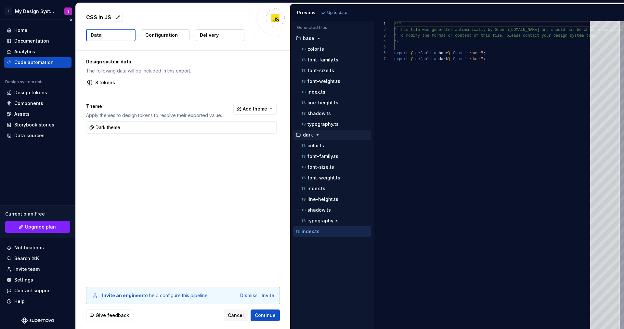
click at [39, 60] on div "Code automation" at bounding box center [33, 62] width 39 height 7
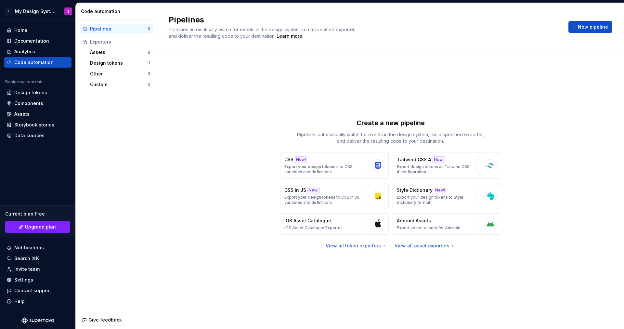
click at [413, 190] on p "Style Dictionary" at bounding box center [415, 190] width 36 height 7
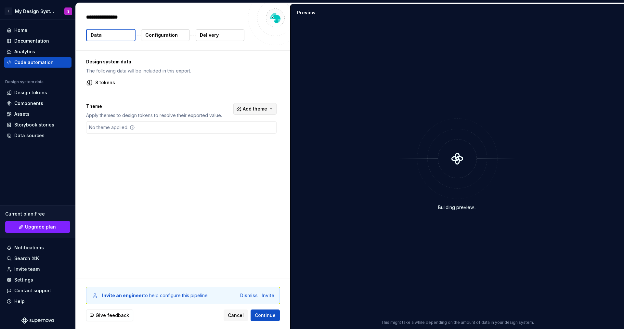
click at [256, 106] on span "Add theme" at bounding box center [255, 109] width 24 height 7
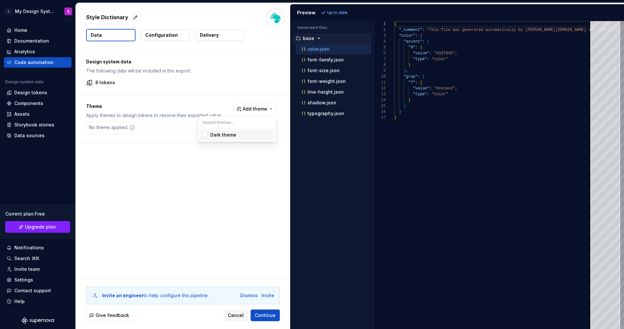
click at [205, 134] on div "Suggestions" at bounding box center [205, 134] width 5 height 5
click at [222, 201] on html "L My Design System S Home Documentation Analytics Code automation Design system…" at bounding box center [312, 164] width 624 height 329
click at [341, 11] on span "Refresh preview" at bounding box center [344, 12] width 33 height 5
click at [164, 37] on p "Configuration" at bounding box center [161, 35] width 33 height 7
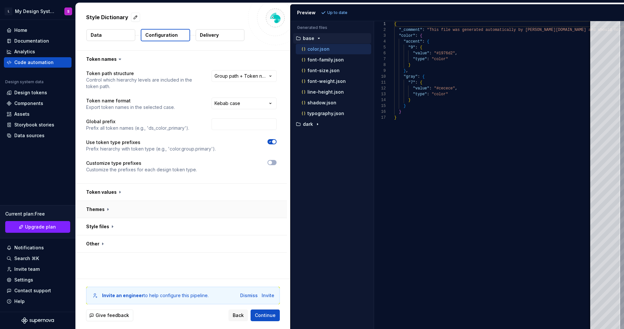
click at [129, 210] on button "button" at bounding box center [181, 209] width 211 height 17
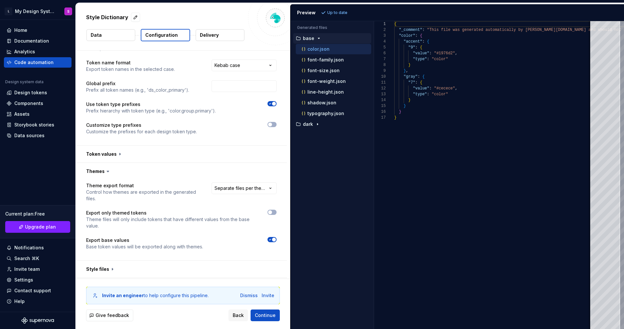
scroll to position [55, 0]
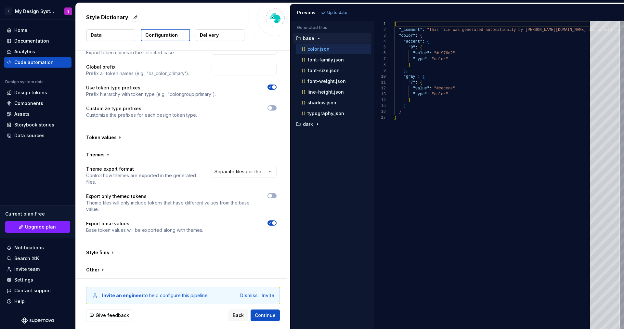
click at [250, 177] on div "**********" at bounding box center [244, 176] width 65 height 20
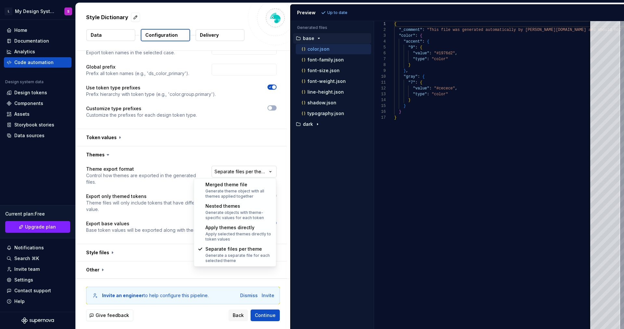
click at [249, 173] on html "**********" at bounding box center [312, 164] width 624 height 329
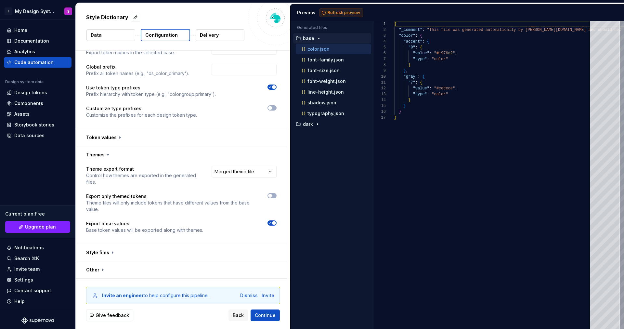
click at [331, 13] on span "Refresh preview" at bounding box center [344, 12] width 33 height 5
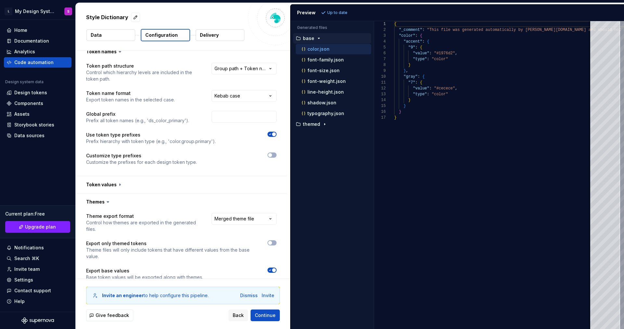
scroll to position [0, 0]
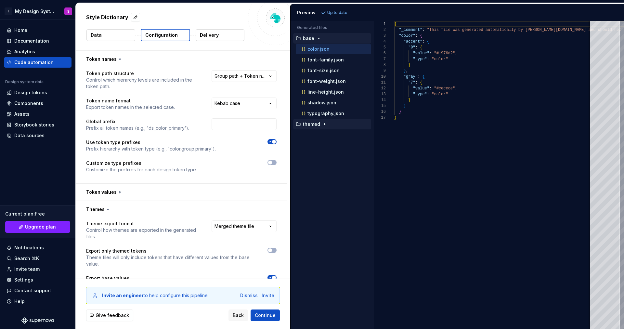
click at [322, 125] on icon "button" at bounding box center [324, 124] width 5 height 5
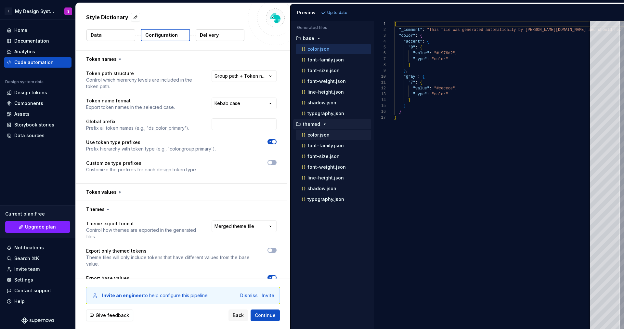
click at [324, 136] on p "color.json" at bounding box center [319, 134] width 22 height 5
click at [328, 147] on p "font-family.json" at bounding box center [326, 145] width 36 height 5
click at [327, 138] on div "color.json" at bounding box center [335, 135] width 71 height 7
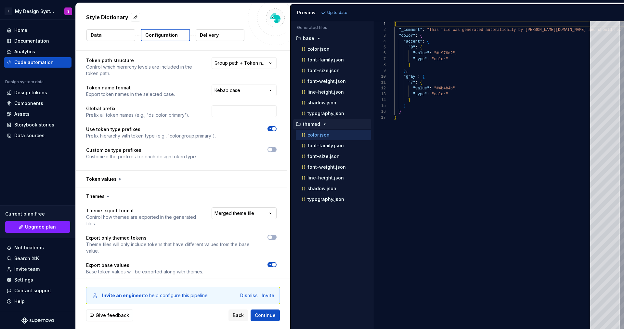
scroll to position [14, 0]
click at [251, 209] on html "**********" at bounding box center [312, 164] width 624 height 329
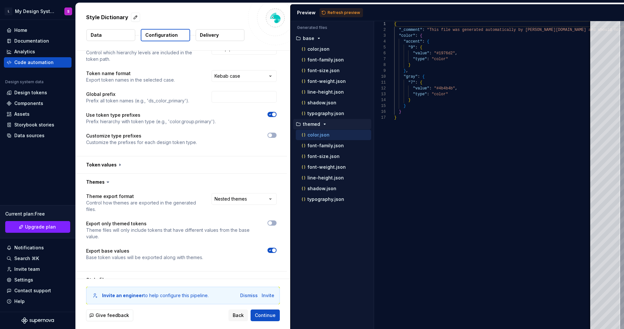
scroll to position [55, 0]
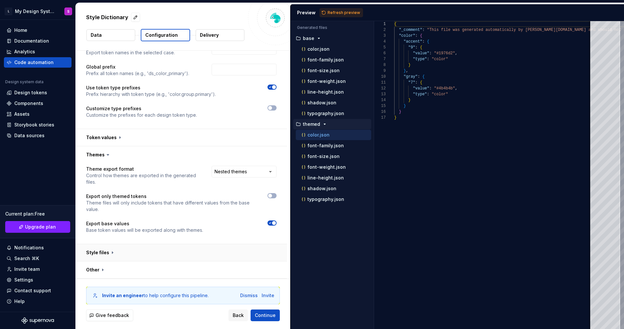
click at [155, 255] on button "button" at bounding box center [181, 252] width 211 height 17
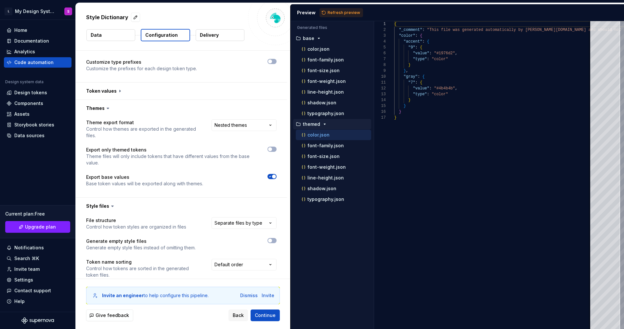
scroll to position [134, 0]
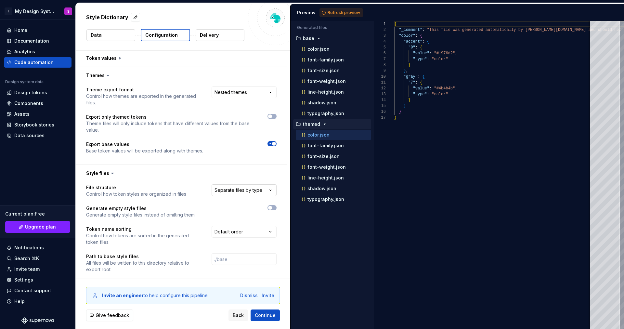
click at [231, 193] on html "**********" at bounding box center [312, 164] width 624 height 329
click at [341, 13] on span "Refresh preview" at bounding box center [344, 12] width 33 height 5
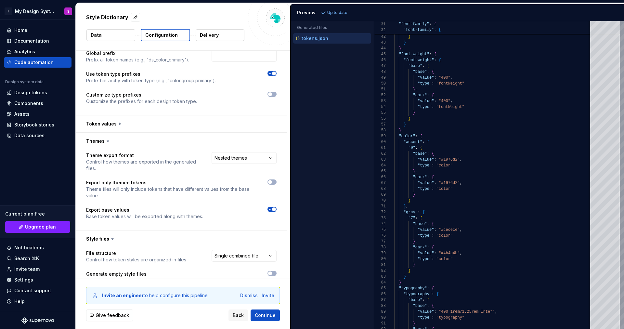
scroll to position [32, 0]
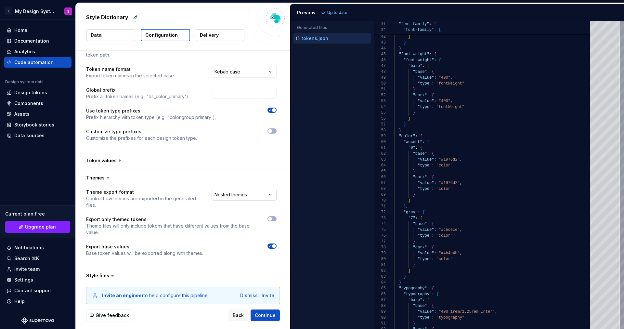
click at [256, 193] on html "**********" at bounding box center [312, 164] width 624 height 329
click at [337, 14] on span "Refresh preview" at bounding box center [344, 12] width 33 height 5
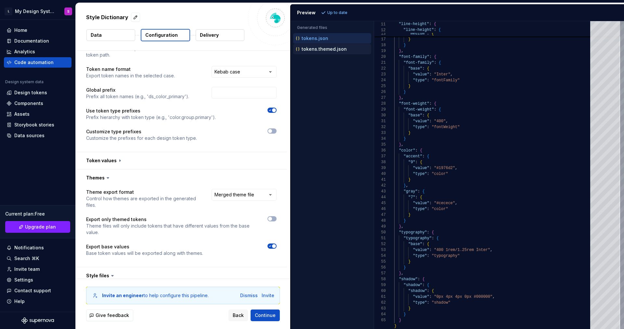
click at [323, 52] on div "tokens.themed.json" at bounding box center [333, 49] width 77 height 7
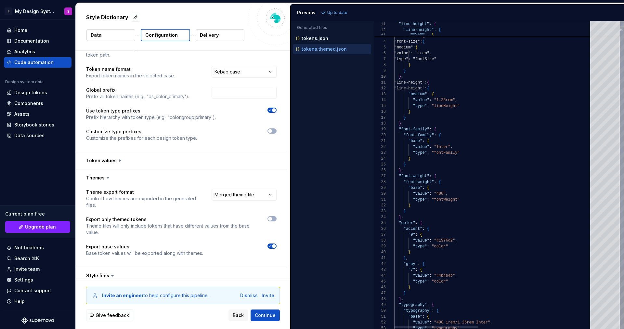
scroll to position [59, 0]
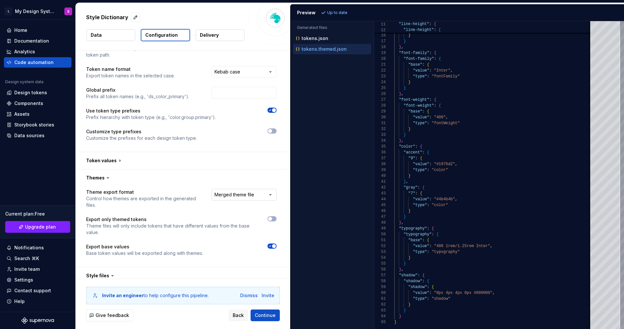
click at [261, 194] on html "**********" at bounding box center [312, 164] width 624 height 329
click at [346, 12] on span "Refresh preview" at bounding box center [344, 12] width 33 height 5
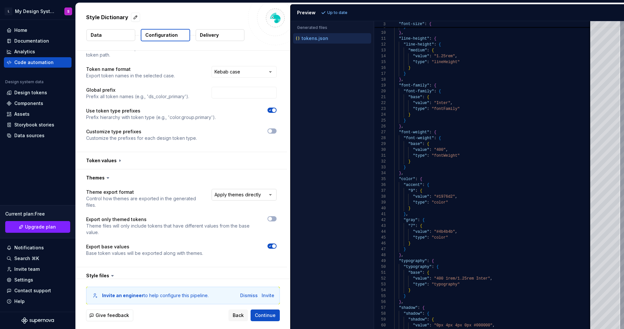
click at [260, 194] on html "**********" at bounding box center [312, 164] width 624 height 329
click at [336, 14] on span "Refresh preview" at bounding box center [344, 12] width 33 height 5
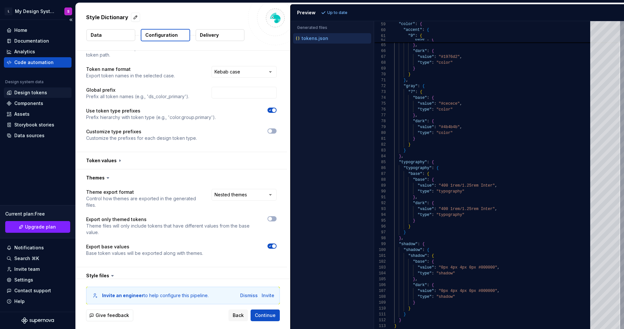
click at [32, 91] on div "Design tokens" at bounding box center [30, 92] width 33 height 7
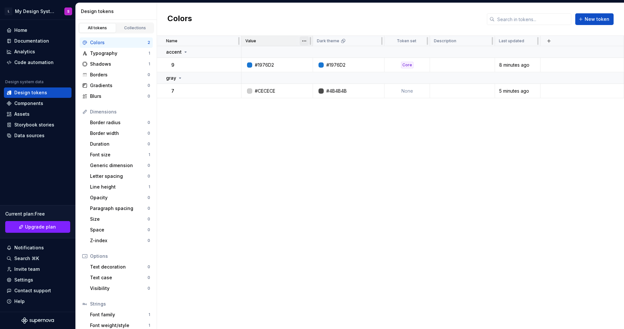
click at [304, 40] on html "L My Design System S Home Documentation Analytics Code automation Design system…" at bounding box center [312, 164] width 624 height 329
click at [349, 40] on html "L My Design System S Home Documentation Analytics Code automation Design system…" at bounding box center [312, 164] width 624 height 329
click at [374, 41] on html "L My Design System S Home Documentation Analytics Code automation Design system…" at bounding box center [312, 164] width 624 height 329
drag, startPoint x: 503, startPoint y: 146, endPoint x: 477, endPoint y: 132, distance: 29.6
click at [503, 146] on html "L My Design System S Home Documentation Analytics Code automation Design system…" at bounding box center [312, 164] width 624 height 329
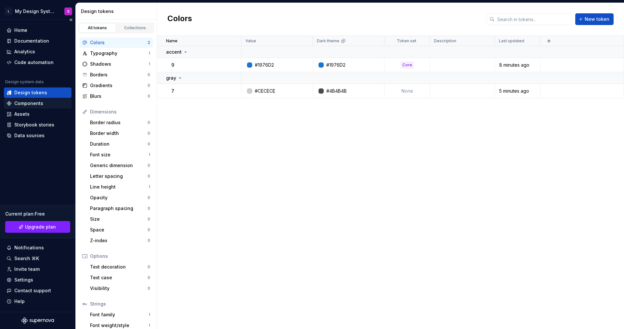
click at [29, 103] on div "Components" at bounding box center [28, 103] width 29 height 7
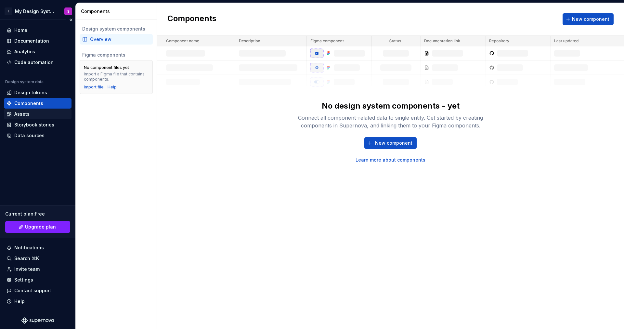
click at [29, 117] on div "Assets" at bounding box center [21, 114] width 15 height 7
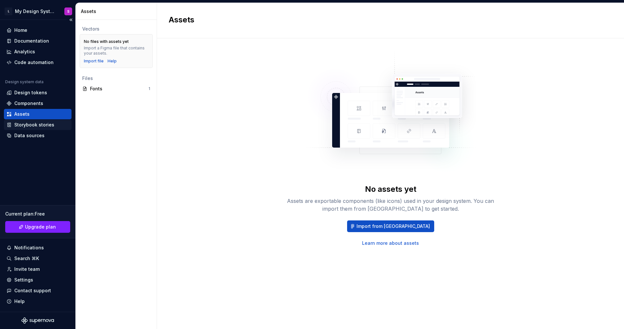
click at [33, 126] on div "Storybook stories" at bounding box center [34, 125] width 40 height 7
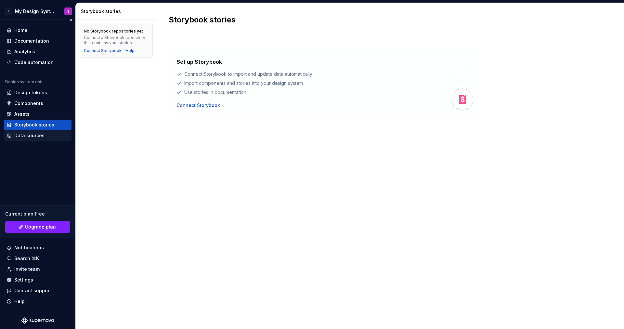
click at [32, 133] on div "Data sources" at bounding box center [29, 135] width 30 height 7
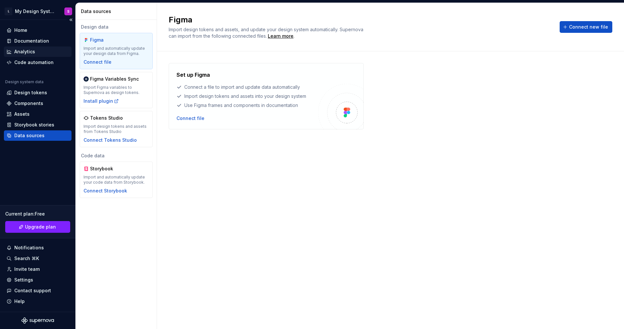
click at [35, 54] on div "Analytics" at bounding box center [38, 51] width 62 height 7
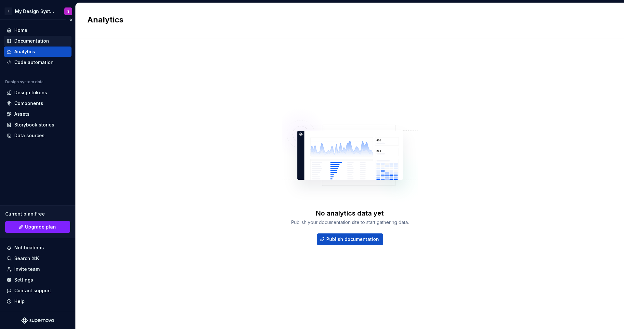
click at [34, 38] on div "Documentation" at bounding box center [31, 41] width 35 height 7
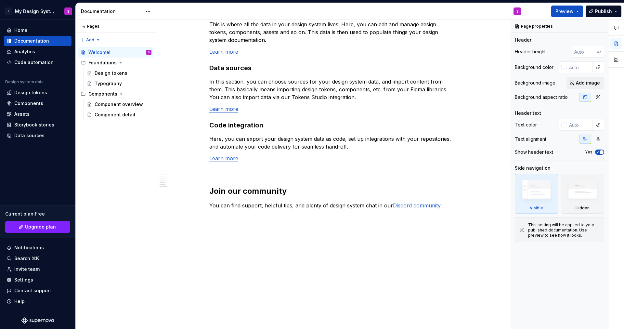
scroll to position [489, 0]
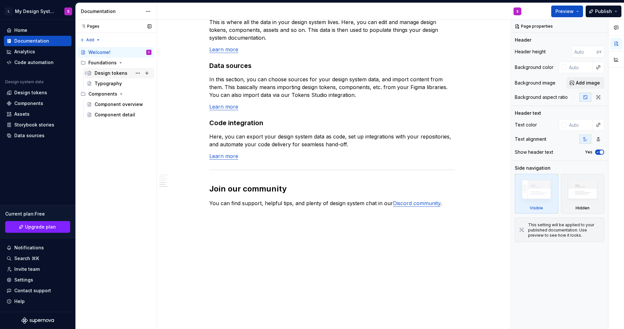
click at [100, 73] on div "Design tokens" at bounding box center [111, 73] width 33 height 7
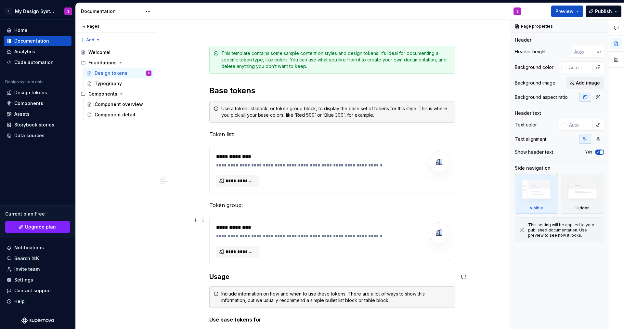
scroll to position [54, 0]
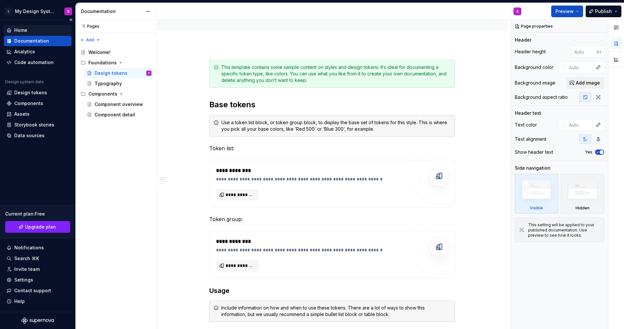
click at [24, 31] on div "Home" at bounding box center [20, 30] width 13 height 7
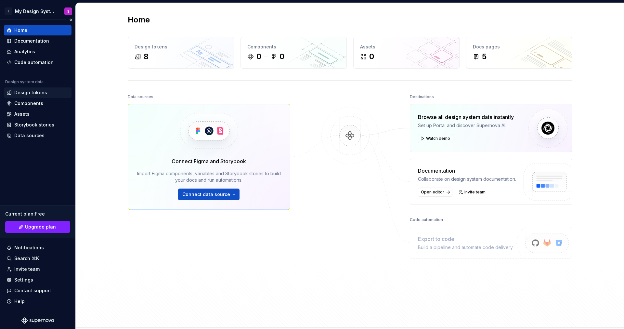
click at [35, 93] on div "Design tokens" at bounding box center [30, 92] width 33 height 7
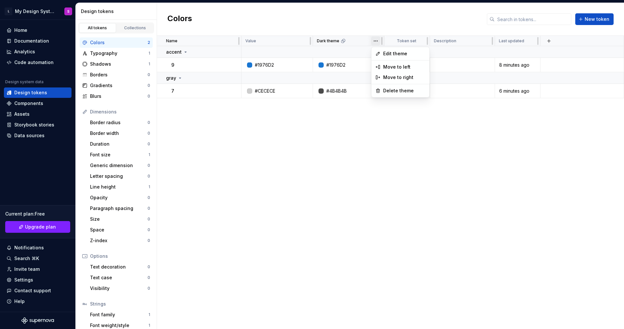
click at [377, 42] on html "L My Design System S Home Documentation Analytics Code automation Design system…" at bounding box center [312, 164] width 624 height 329
click at [226, 67] on html "L My Design System S Home Documentation Analytics Code automation Design system…" at bounding box center [312, 164] width 624 height 329
click at [233, 66] on button "button" at bounding box center [232, 64] width 9 height 9
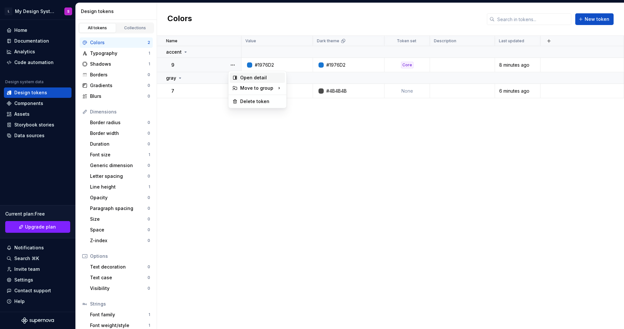
click at [259, 77] on div "Open detail" at bounding box center [261, 77] width 42 height 7
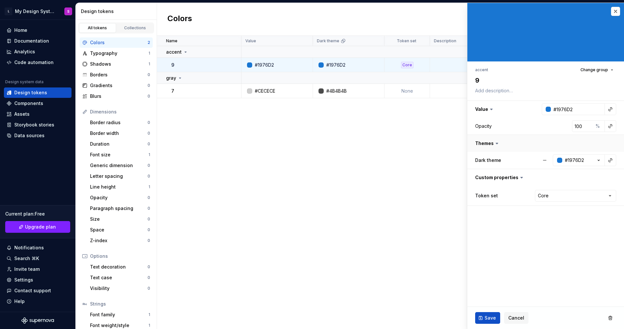
click at [488, 143] on button "button" at bounding box center [545, 143] width 157 height 17
click at [496, 144] on button "button" at bounding box center [545, 143] width 157 height 17
click at [602, 161] on icon "button" at bounding box center [599, 160] width 7 height 7
click at [334, 231] on div "Name Value Dark theme Token set Description Last updated accent 9 #1976D2 #1976…" at bounding box center [390, 182] width 467 height 293
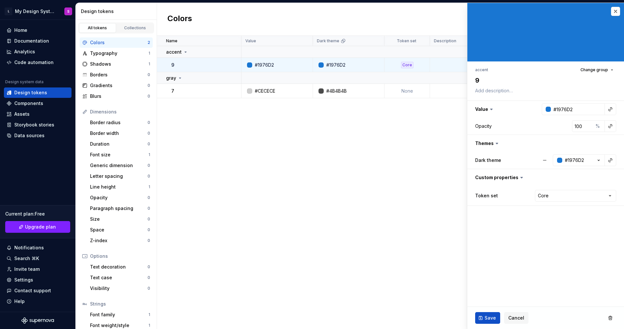
click at [317, 190] on div "Name Value Dark theme Token set Description Last updated accent 9 #1976D2 #1976…" at bounding box center [390, 182] width 467 height 293
click at [34, 136] on div "Data sources" at bounding box center [29, 135] width 30 height 7
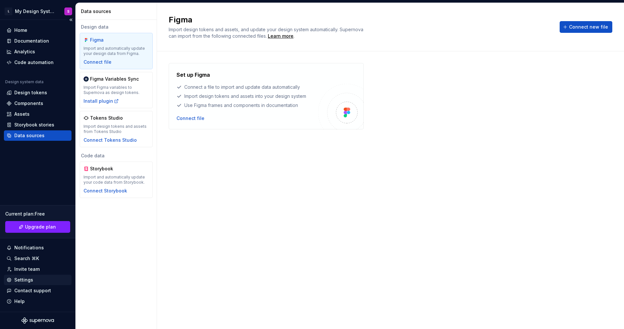
click at [28, 282] on div "Settings" at bounding box center [23, 280] width 19 height 7
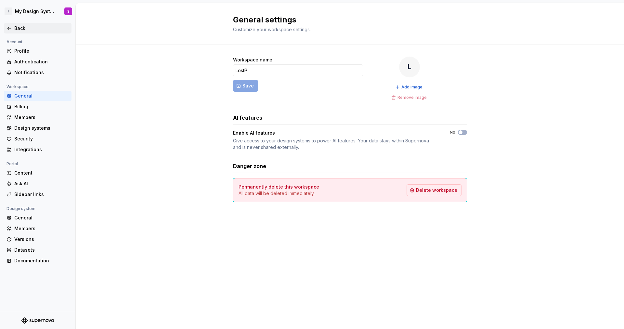
click at [20, 30] on div "Back" at bounding box center [41, 28] width 55 height 7
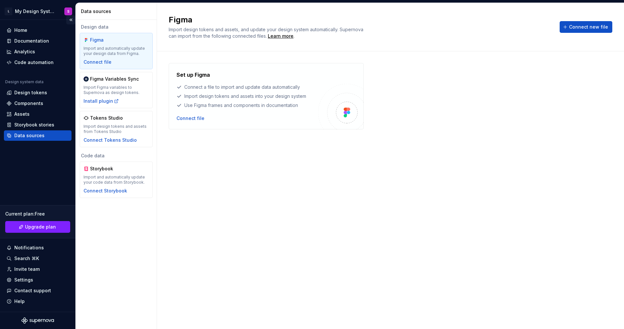
click at [71, 21] on button "Collapse sidebar" at bounding box center [70, 19] width 9 height 9
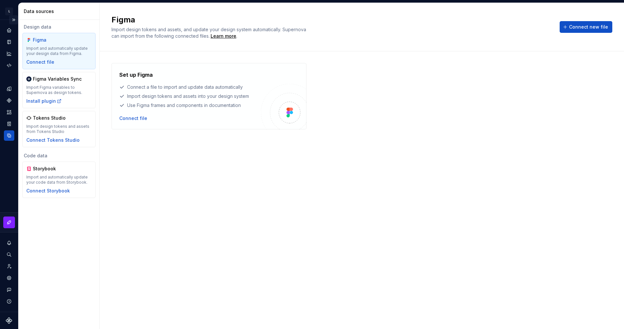
click at [12, 20] on button "Expand sidebar" at bounding box center [13, 19] width 9 height 9
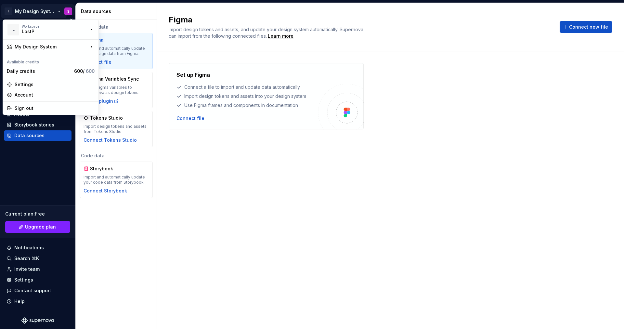
click at [22, 12] on html "L My Design System S Home Documentation Analytics Code automation Design system…" at bounding box center [312, 164] width 624 height 329
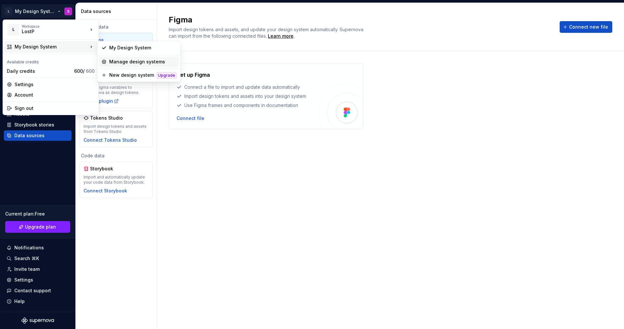
click at [128, 63] on div "Manage design systems" at bounding box center [142, 62] width 67 height 7
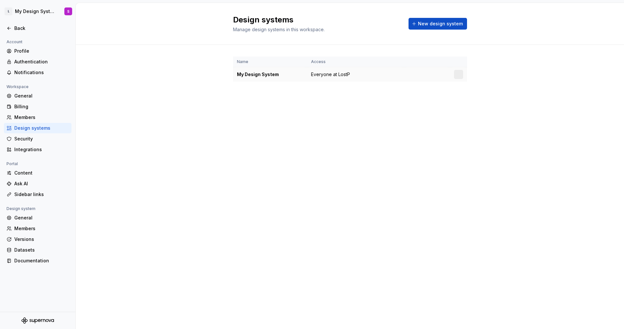
click at [457, 76] on div at bounding box center [458, 74] width 9 height 9
click at [458, 75] on html "L My Design System S Back Account Profile Authentication Notifications Workspac…" at bounding box center [312, 164] width 624 height 329
click at [467, 98] on div "Design system settings" at bounding box center [497, 97] width 62 height 7
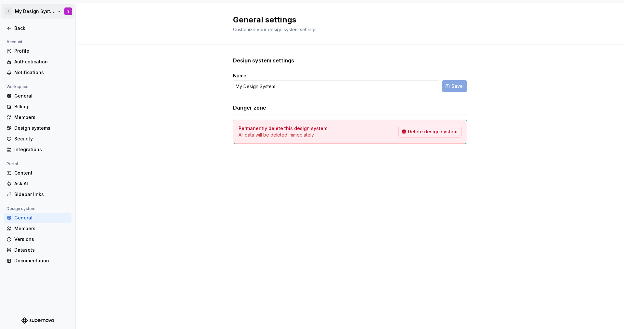
click at [44, 11] on html "L My Design System S Back Account Profile Authentication Notifications Workspac…" at bounding box center [312, 164] width 624 height 329
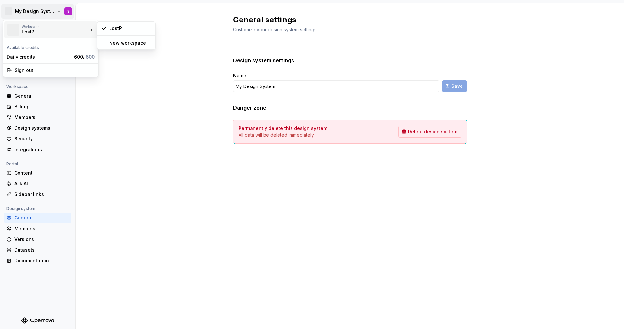
click at [226, 70] on html "L My Design System S Back Account Profile Authentication Notifications Workspac…" at bounding box center [312, 164] width 624 height 329
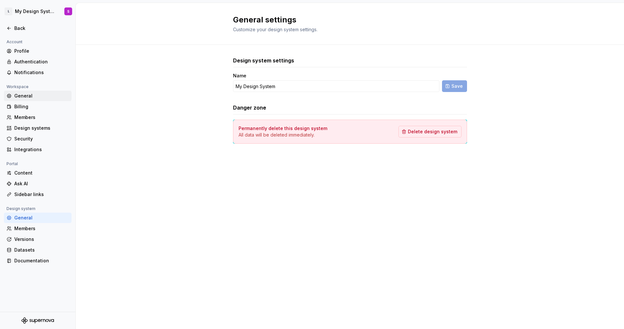
click at [23, 96] on div "General" at bounding box center [41, 96] width 55 height 7
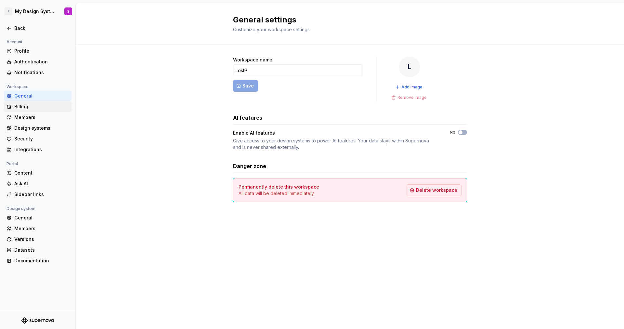
click at [24, 108] on div "Billing" at bounding box center [41, 106] width 55 height 7
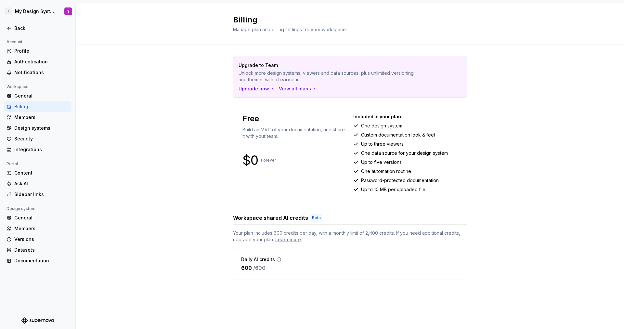
click at [22, 109] on div "Billing" at bounding box center [41, 106] width 55 height 7
click at [22, 114] on div "Members" at bounding box center [41, 117] width 55 height 7
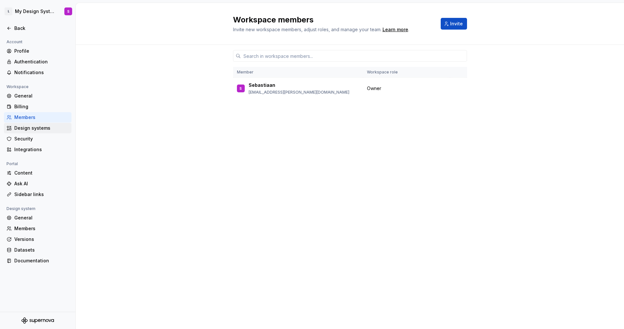
click at [22, 123] on div "Design systems" at bounding box center [38, 128] width 68 height 10
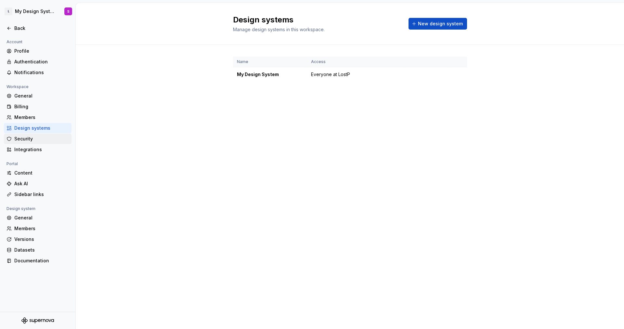
click at [23, 137] on div "Security" at bounding box center [41, 139] width 55 height 7
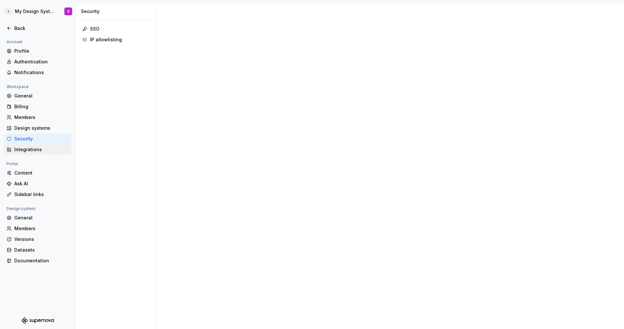
click at [22, 148] on div "Integrations" at bounding box center [41, 149] width 55 height 7
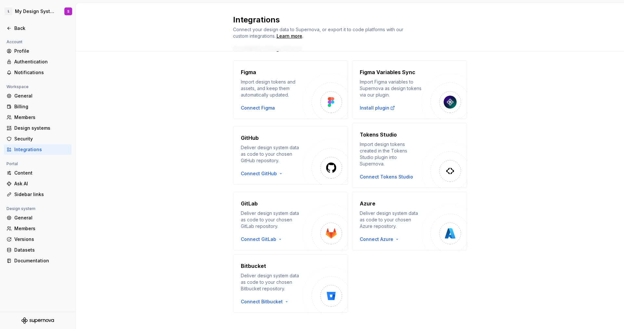
scroll to position [21, 0]
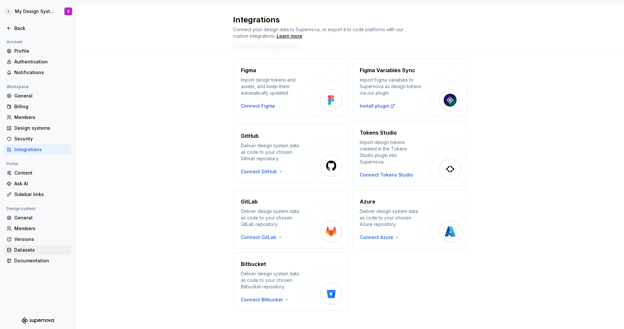
click at [26, 249] on div "Datasets" at bounding box center [41, 250] width 55 height 7
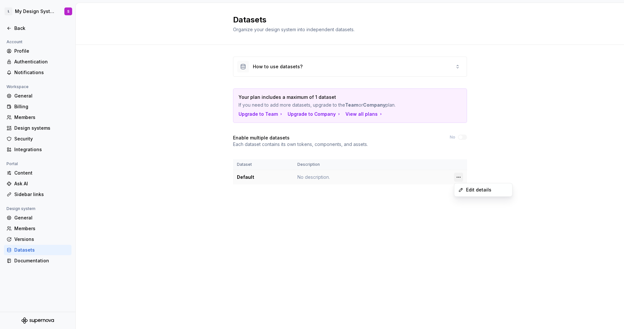
click at [459, 178] on html "L My Design System S Back Account Profile Authentication Notifications Workspac…" at bounding box center [312, 164] width 624 height 329
click at [473, 190] on div "Edit details" at bounding box center [487, 190] width 42 height 7
click at [305, 66] on div "How to use datasets?" at bounding box center [349, 67] width 233 height 20
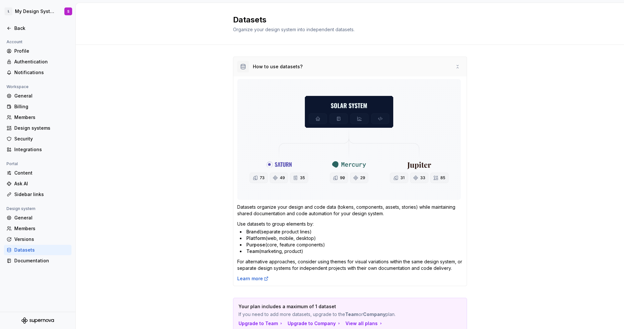
click at [305, 66] on div "How to use datasets?" at bounding box center [349, 67] width 233 height 20
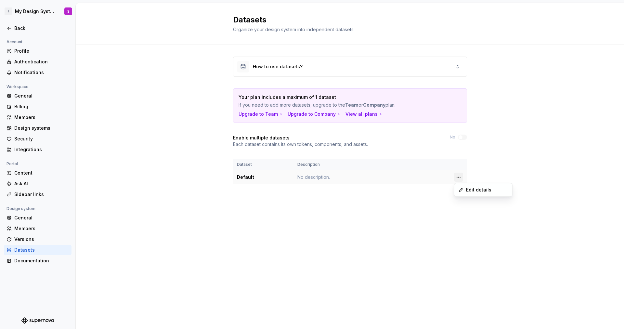
click at [459, 177] on html "L My Design System S Back Account Profile Authentication Notifications Workspac…" at bounding box center [312, 164] width 624 height 329
click at [266, 230] on html "L My Design System S Back Account Profile Authentication Notifications Workspac…" at bounding box center [312, 164] width 624 height 329
click at [26, 260] on div "Documentation" at bounding box center [41, 260] width 55 height 7
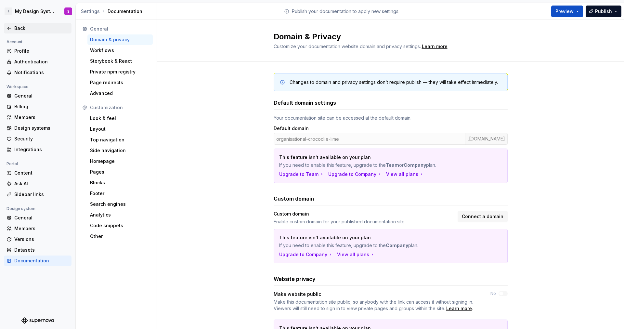
click at [19, 26] on div "Back" at bounding box center [41, 28] width 55 height 7
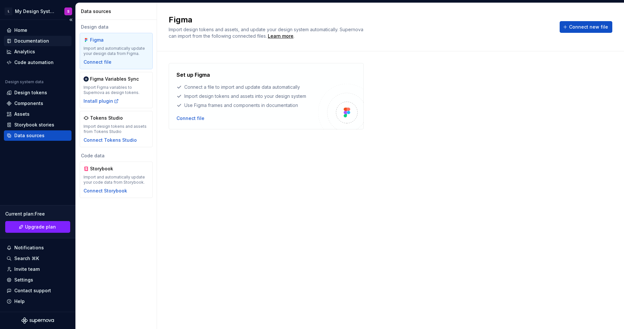
click at [35, 42] on div "Documentation" at bounding box center [31, 41] width 35 height 7
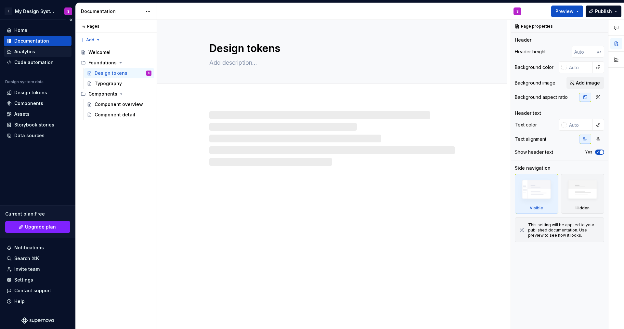
click at [34, 53] on div "Analytics" at bounding box center [38, 51] width 62 height 7
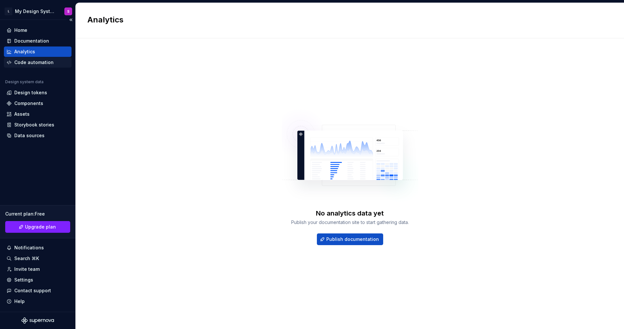
click at [31, 62] on div "Code automation" at bounding box center [33, 62] width 39 height 7
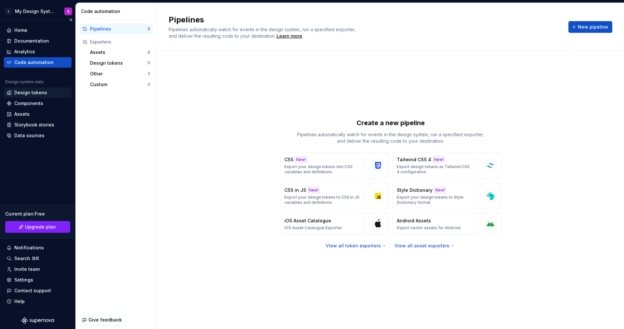
click at [33, 88] on div "Design tokens" at bounding box center [38, 92] width 68 height 10
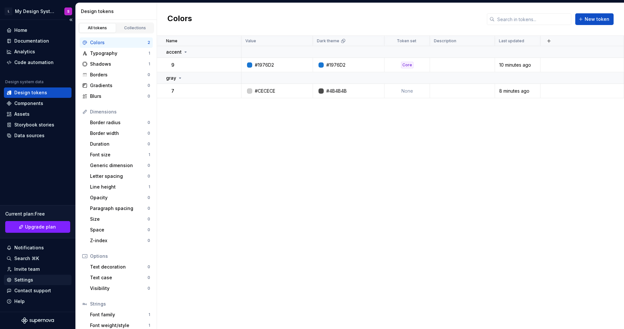
click at [20, 282] on div "Settings" at bounding box center [23, 280] width 19 height 7
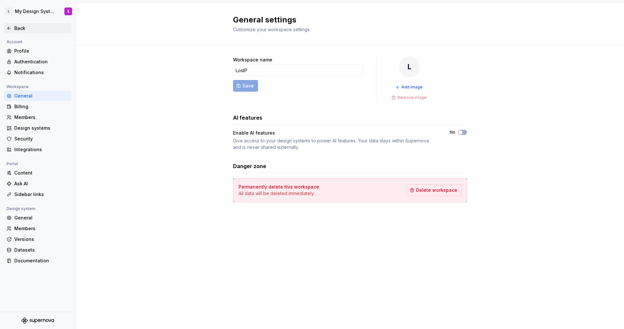
click at [12, 27] on div "Back" at bounding box center [38, 28] width 62 height 7
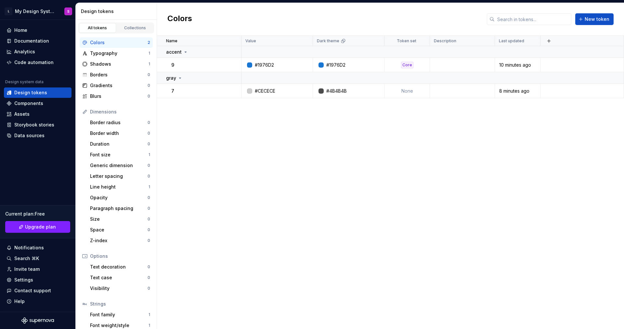
click at [103, 12] on div "Design tokens" at bounding box center [117, 11] width 73 height 7
click at [37, 102] on div "Components" at bounding box center [28, 103] width 29 height 7
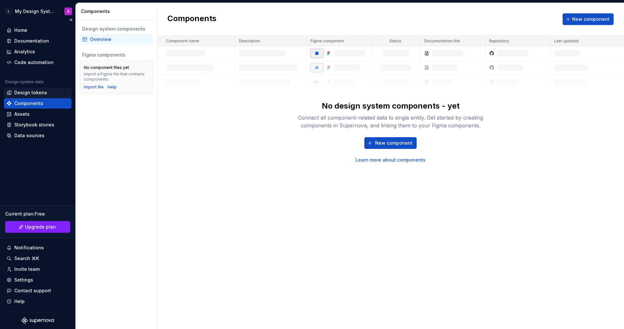
click at [38, 89] on div "Design tokens" at bounding box center [30, 92] width 33 height 7
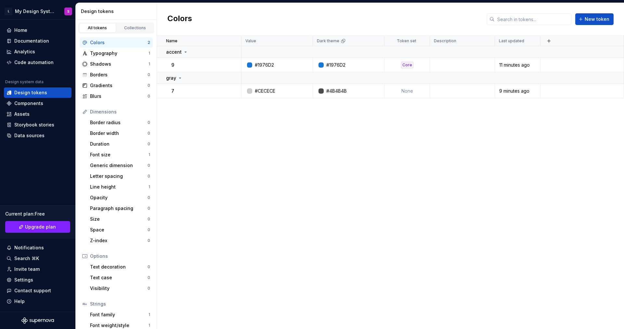
click at [119, 42] on div "Colors" at bounding box center [119, 42] width 58 height 7
click at [130, 25] on div "Collections" at bounding box center [135, 27] width 33 height 5
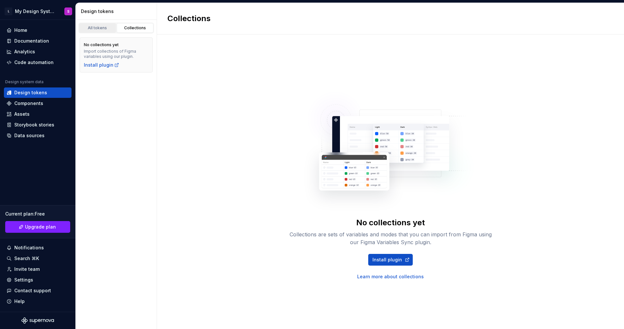
click at [93, 29] on div "All tokens" at bounding box center [97, 27] width 33 height 5
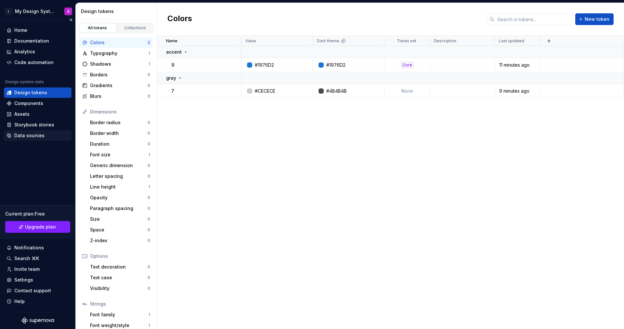
click at [33, 136] on div "Data sources" at bounding box center [29, 135] width 30 height 7
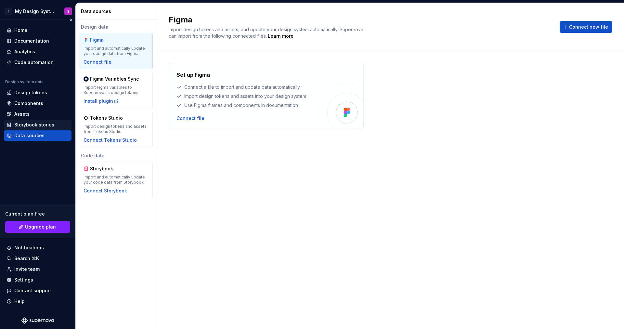
click at [34, 125] on div "Storybook stories" at bounding box center [34, 125] width 40 height 7
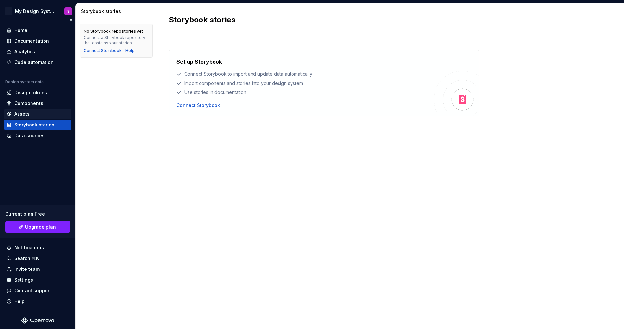
click at [29, 111] on div "Assets" at bounding box center [38, 114] width 68 height 10
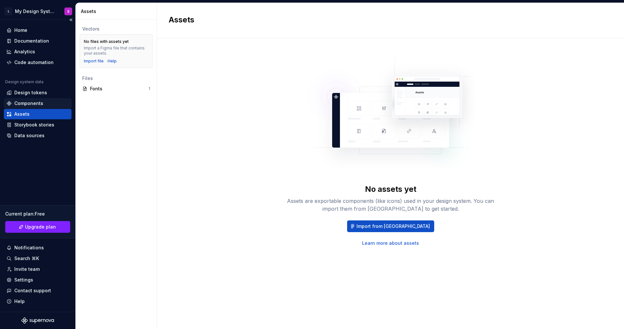
click at [33, 104] on div "Components" at bounding box center [28, 103] width 29 height 7
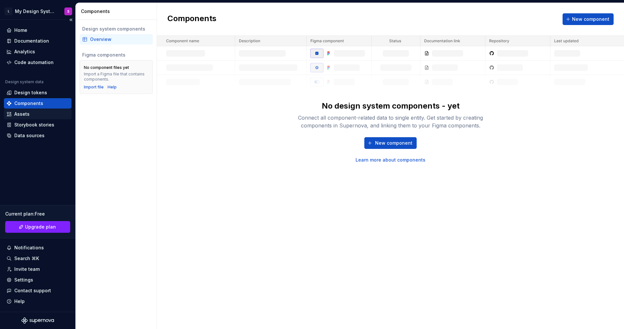
click at [33, 116] on div "Assets" at bounding box center [38, 114] width 62 height 7
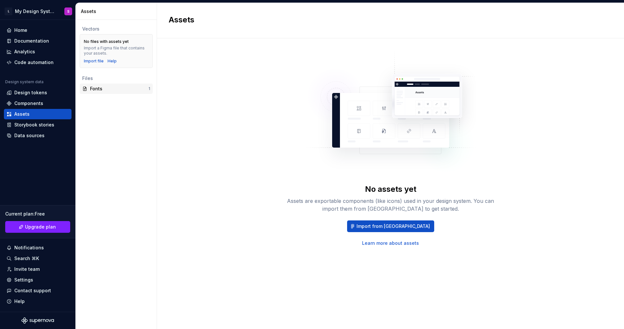
click at [105, 87] on div "Fonts" at bounding box center [119, 88] width 59 height 7
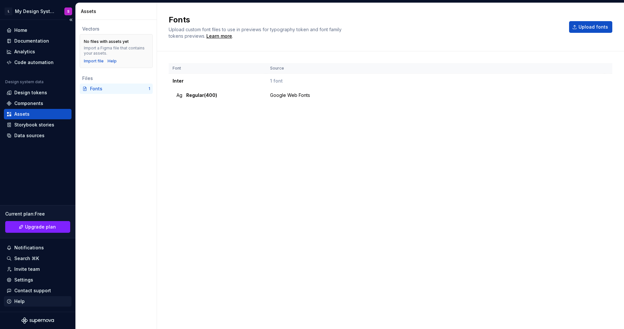
click at [25, 302] on div "Help" at bounding box center [38, 301] width 62 height 7
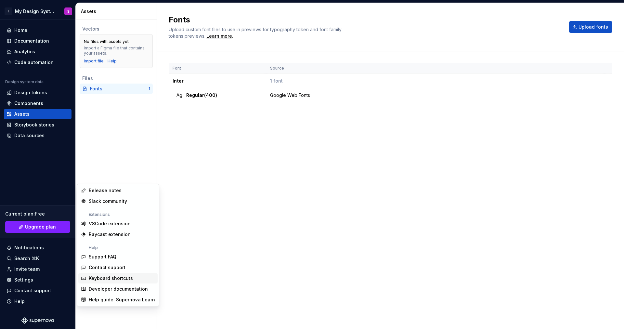
click at [125, 279] on div "Keyboard shortcuts" at bounding box center [111, 278] width 44 height 7
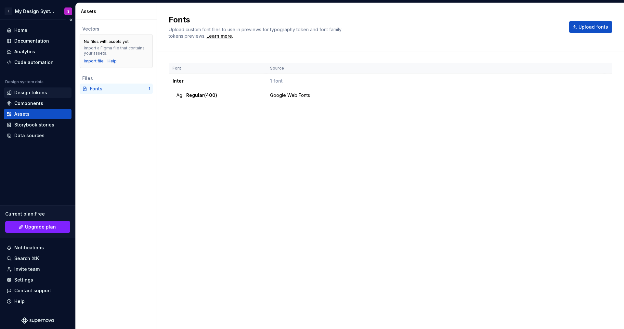
click at [26, 92] on div "Design tokens" at bounding box center [30, 92] width 33 height 7
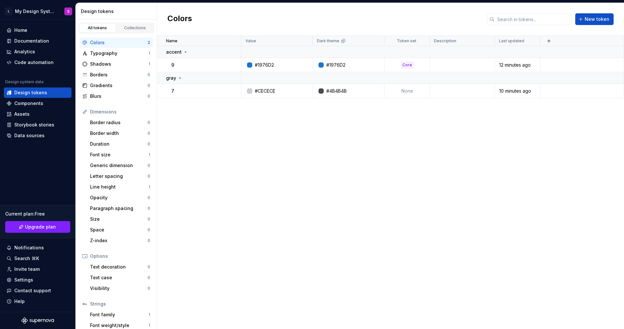
click at [456, 27] on div "Colors New token" at bounding box center [390, 19] width 467 height 33
click at [587, 18] on span "New token" at bounding box center [597, 19] width 25 height 7
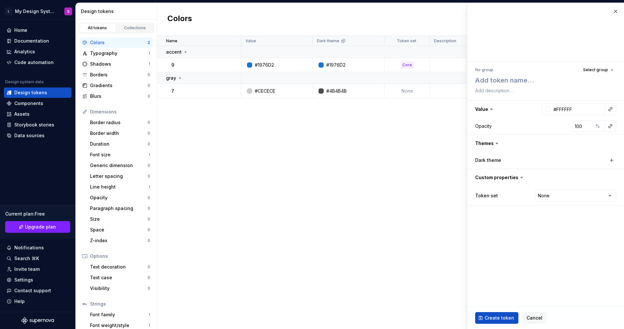
click at [496, 144] on icon at bounding box center [497, 143] width 2 height 1
click at [489, 143] on button "button" at bounding box center [545, 143] width 157 height 17
click at [496, 143] on button "button" at bounding box center [545, 143] width 157 height 17
click at [564, 199] on html "L My Design System S Home Documentation Analytics Code automation Design system…" at bounding box center [312, 164] width 624 height 329
click at [561, 182] on html "L My Design System S Home Documentation Analytics Code automation Design system…" at bounding box center [312, 164] width 624 height 329
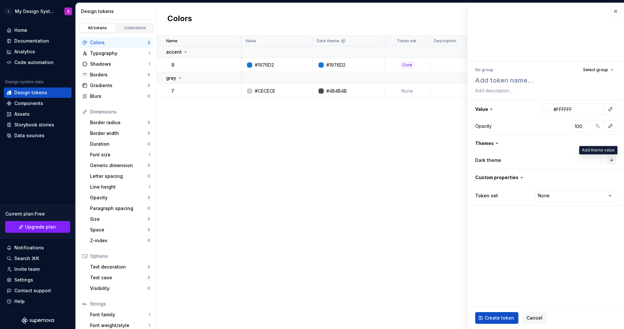
click at [613, 160] on button "button" at bounding box center [611, 160] width 9 height 9
click at [613, 162] on button "button" at bounding box center [610, 160] width 9 height 9
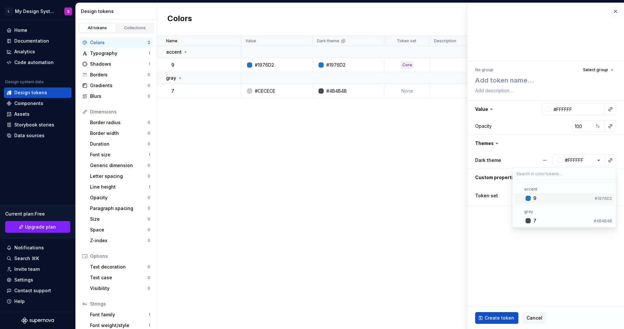
click at [585, 145] on html "L My Design System S Home Documentation Analytics Code automation Design system…" at bounding box center [312, 164] width 624 height 329
click at [126, 12] on div "Design tokens" at bounding box center [117, 11] width 73 height 7
click at [87, 13] on div "Design tokens" at bounding box center [117, 11] width 73 height 7
click at [33, 44] on div "Documentation" at bounding box center [31, 41] width 35 height 7
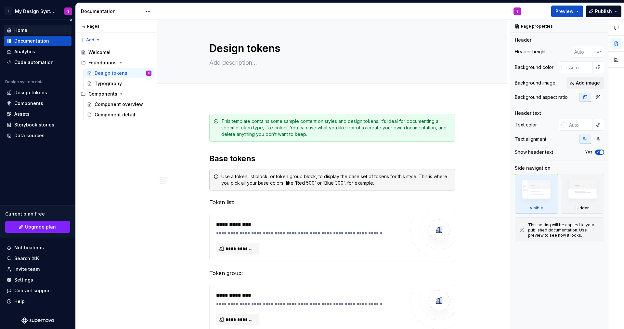
click at [26, 32] on div "Home" at bounding box center [20, 30] width 13 height 7
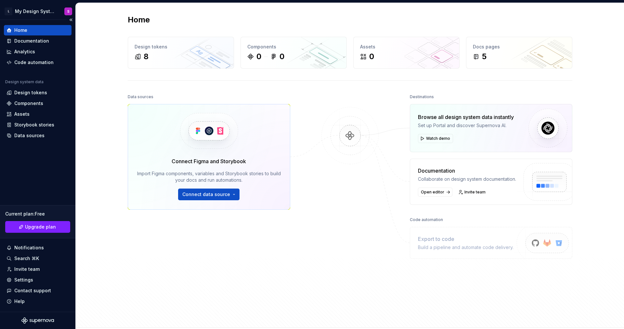
click at [23, 35] on div "Home" at bounding box center [38, 30] width 68 height 10
click at [26, 41] on div "Documentation" at bounding box center [31, 41] width 35 height 7
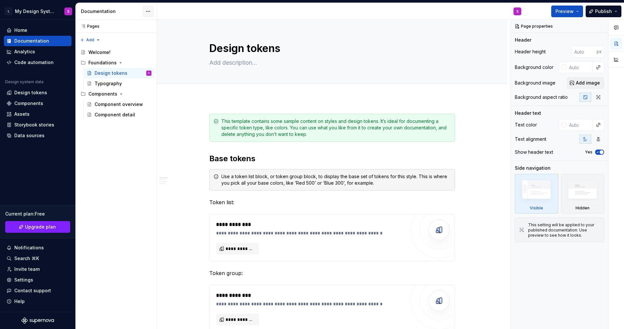
click at [149, 9] on html "L My Design System S Home Documentation Analytics Code automation Design system…" at bounding box center [312, 164] width 624 height 329
click at [29, 54] on html "L My Design System S Home Documentation Analytics Code automation Design system…" at bounding box center [312, 164] width 624 height 329
click at [30, 61] on div "Code automation" at bounding box center [33, 62] width 39 height 7
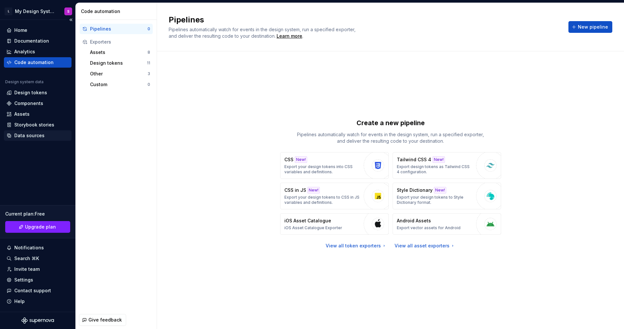
click at [25, 138] on div "Data sources" at bounding box center [29, 135] width 30 height 7
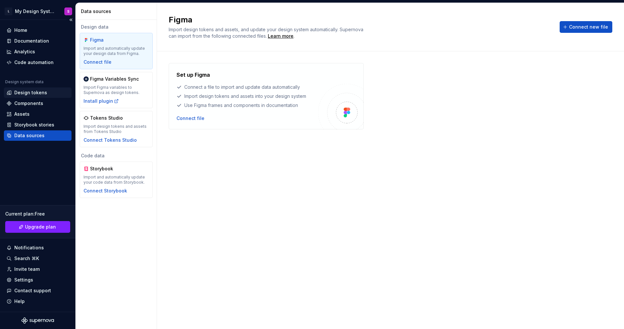
click at [36, 91] on div "Design tokens" at bounding box center [30, 92] width 33 height 7
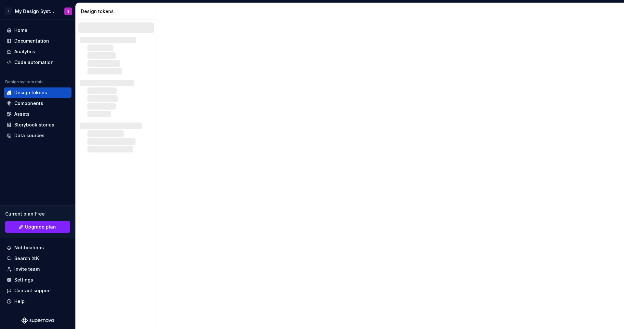
click at [111, 13] on div "Design tokens" at bounding box center [117, 11] width 73 height 7
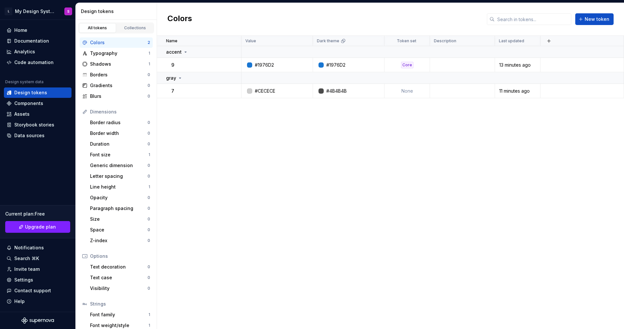
click at [135, 12] on div "Design tokens" at bounding box center [117, 11] width 73 height 7
drag, startPoint x: 145, startPoint y: 11, endPoint x: 152, endPoint y: 11, distance: 6.8
click at [146, 11] on div "Design tokens" at bounding box center [117, 11] width 73 height 7
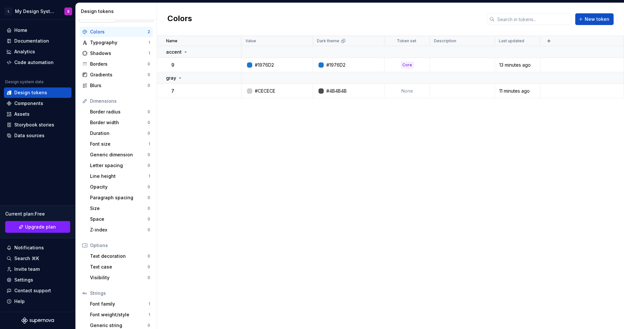
scroll to position [27, 0]
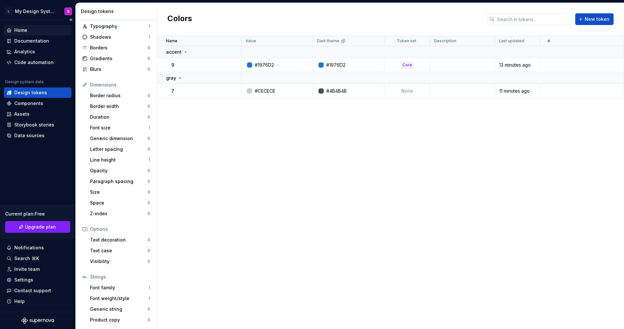
click at [33, 30] on div "Home" at bounding box center [38, 30] width 62 height 7
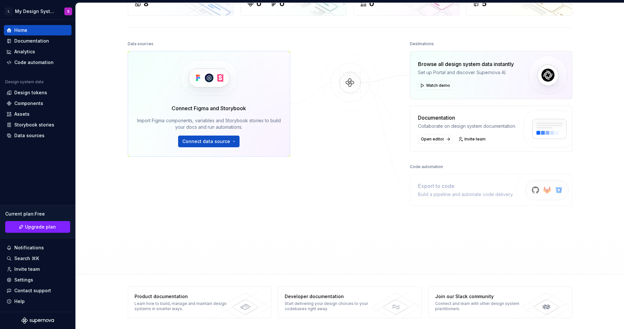
scroll to position [54, 0]
click at [36, 94] on div "Design tokens" at bounding box center [30, 92] width 33 height 7
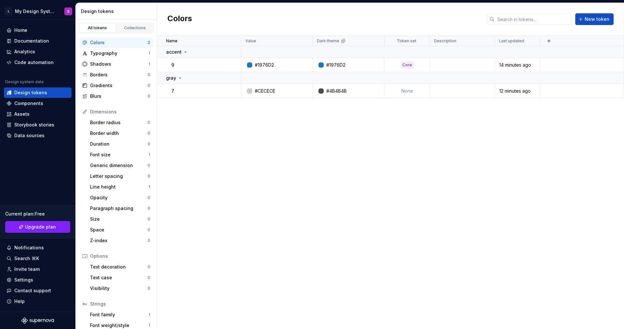
click at [104, 44] on div "Colors" at bounding box center [119, 42] width 58 height 7
click at [85, 43] on icon at bounding box center [85, 43] width 4 height 4
click at [92, 54] on div "Typography" at bounding box center [119, 53] width 59 height 7
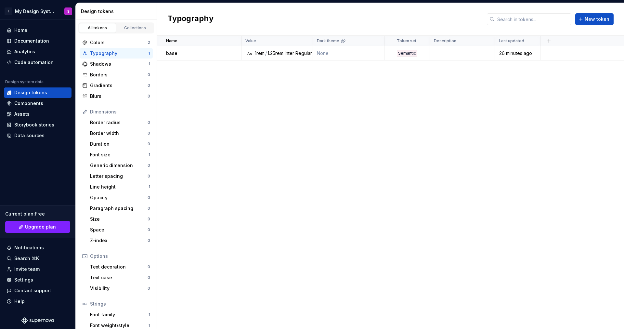
click at [85, 55] on icon at bounding box center [85, 54] width 4 height 4
click at [149, 54] on div "1" at bounding box center [150, 53] width 2 height 5
click at [137, 43] on div "Colors" at bounding box center [119, 42] width 58 height 7
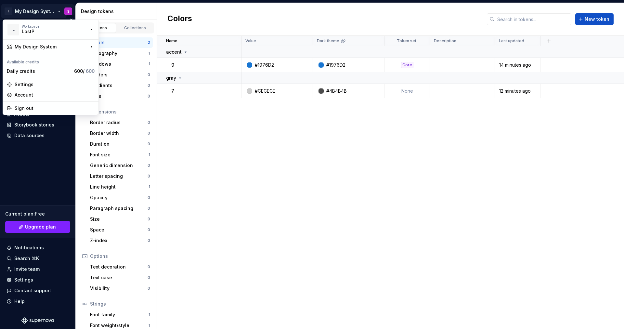
click at [57, 13] on html "L My Design System S Home Documentation Analytics Code automation Design system…" at bounding box center [312, 164] width 624 height 329
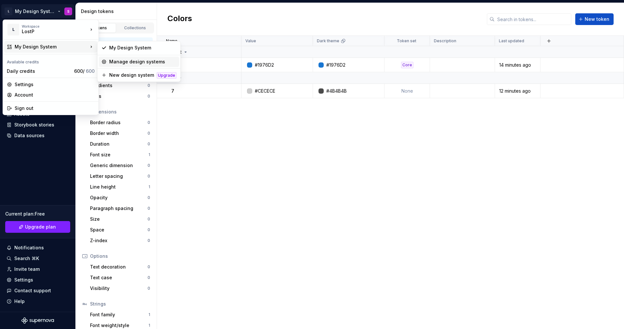
click at [149, 64] on div "Manage design systems" at bounding box center [142, 62] width 67 height 7
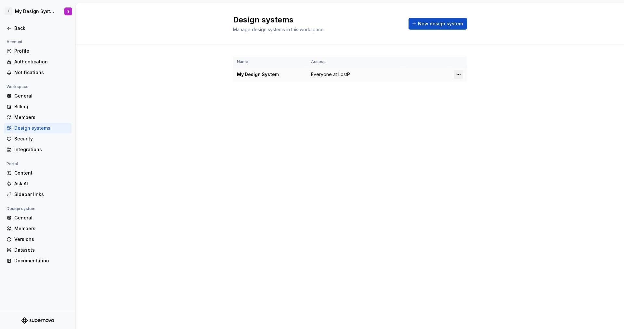
click at [457, 75] on html "L My Design System S Back Account Profile Authentication Notifications Workspac…" at bounding box center [312, 164] width 624 height 329
click at [471, 96] on div "Design system settings" at bounding box center [497, 97] width 62 height 7
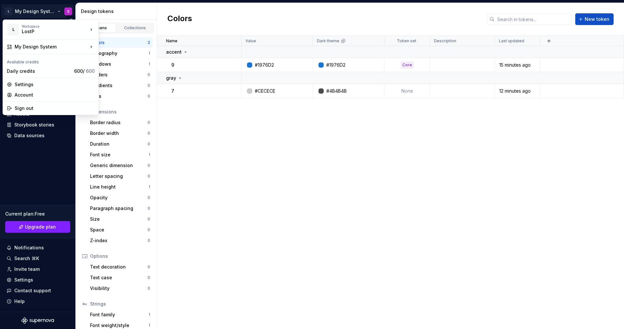
click at [59, 12] on html "L My Design System S Home Documentation Analytics Code automation Design system…" at bounding box center [312, 164] width 624 height 329
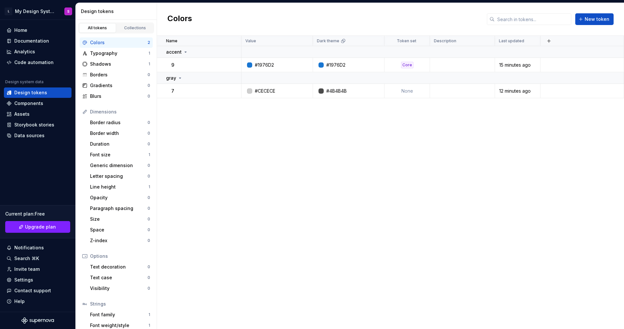
click at [288, 235] on html "L My Design System S Home Documentation Analytics Code automation Design system…" at bounding box center [312, 164] width 624 height 329
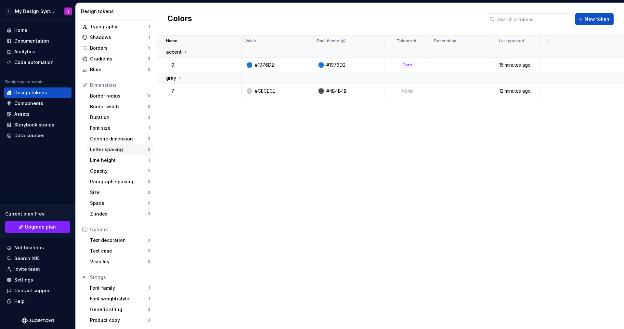
scroll to position [27, 0]
click at [20, 102] on div "Components" at bounding box center [28, 103] width 29 height 7
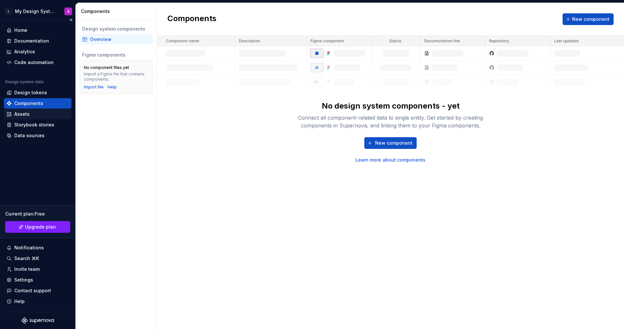
click at [37, 113] on div "Assets" at bounding box center [38, 114] width 62 height 7
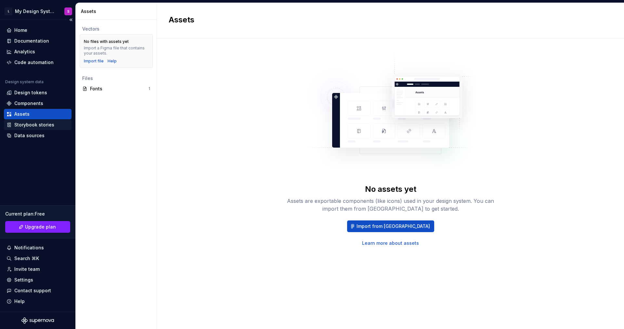
click at [35, 122] on div "Storybook stories" at bounding box center [34, 125] width 40 height 7
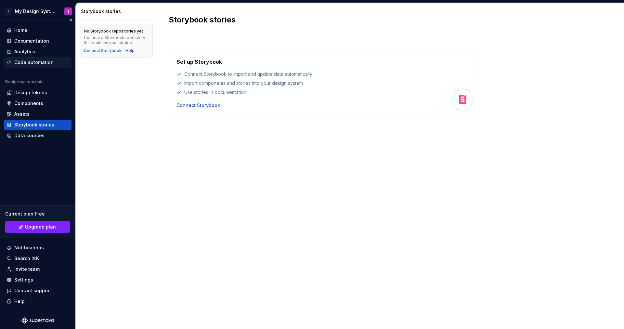
click at [38, 66] on div "Code automation" at bounding box center [38, 62] width 68 height 10
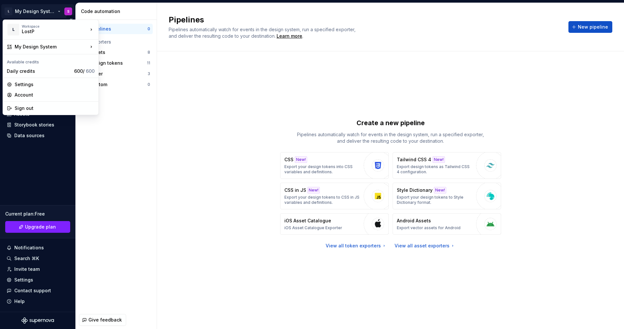
click at [39, 11] on html "L My Design System S Home Documentation Analytics Code automation Design system…" at bounding box center [312, 164] width 624 height 329
click at [137, 60] on div "Manage design systems" at bounding box center [142, 62] width 67 height 7
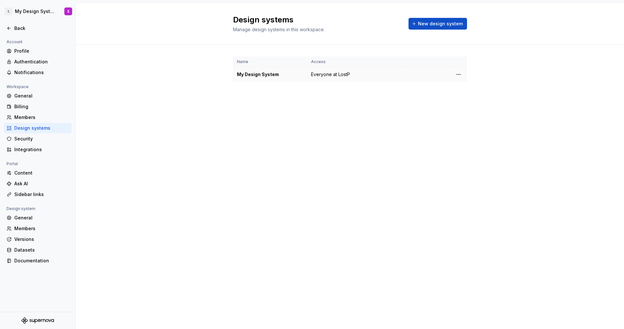
click at [322, 74] on span "Everyone at LostP" at bounding box center [330, 74] width 39 height 7
click at [457, 74] on html "L My Design System S Back Account Profile Authentication Notifications Workspac…" at bounding box center [312, 164] width 624 height 329
click at [318, 75] on html "L My Design System S Back Account Profile Authentication Notifications Workspac…" at bounding box center [312, 164] width 624 height 329
click at [264, 75] on div "My Design System" at bounding box center [270, 74] width 66 height 7
click at [59, 129] on div "Design systems" at bounding box center [41, 128] width 55 height 7
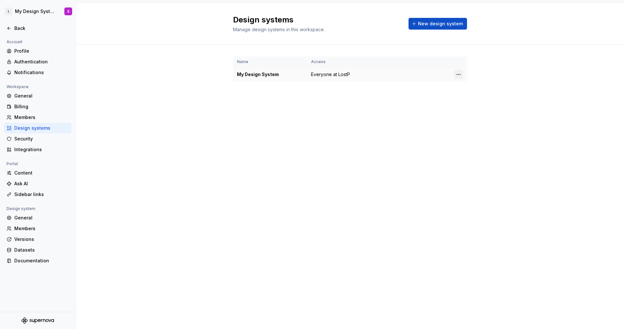
click at [455, 74] on html "L My Design System S Back Account Profile Authentication Notifications Workspac…" at bounding box center [312, 164] width 624 height 329
click at [471, 101] on div "Design system settings" at bounding box center [493, 97] width 75 height 10
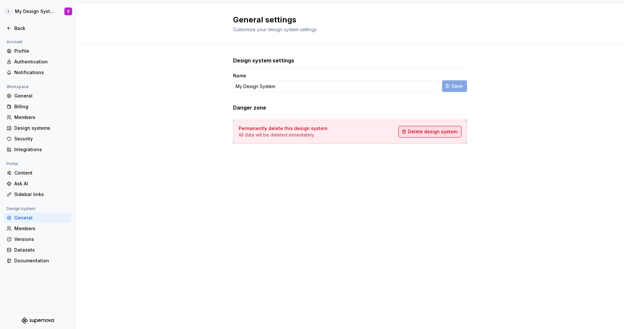
click at [432, 130] on span "Delete design system" at bounding box center [432, 131] width 49 height 7
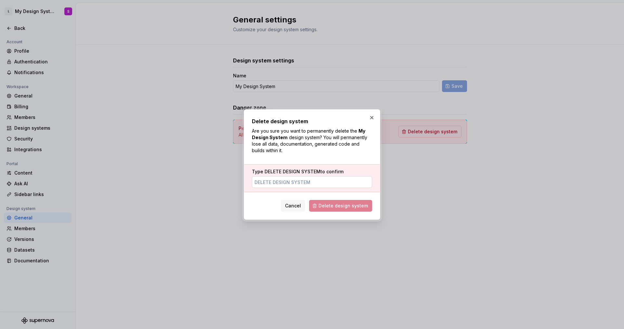
click at [314, 180] on input "Type DELETE DESIGN SYSTEM to confirm" at bounding box center [312, 182] width 120 height 12
type input "DELETE DESIGN SYSTEM"
click at [353, 207] on span "Delete design system" at bounding box center [343, 206] width 49 height 7
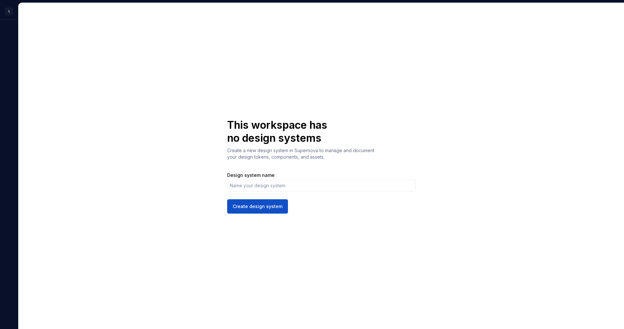
click at [593, 37] on div "This workspace has no design systems Create a new design system in Supernova to…" at bounding box center [322, 166] width 606 height 326
click at [10, 13] on html "L S This workspace has no design systems Create a new design system in Supernov…" at bounding box center [312, 164] width 624 height 329
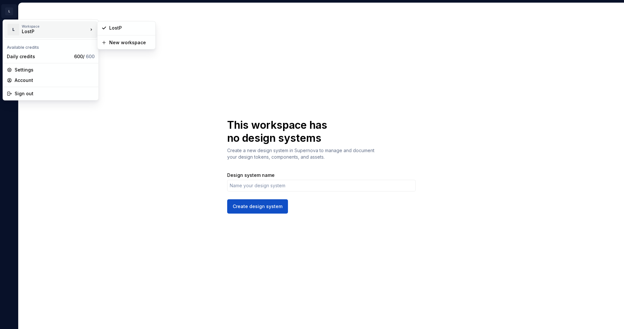
click at [33, 32] on div "LostP" at bounding box center [49, 31] width 55 height 7
click at [266, 187] on html "L S This workspace has no design systems Create a new design system in Supernov…" at bounding box center [312, 164] width 624 height 329
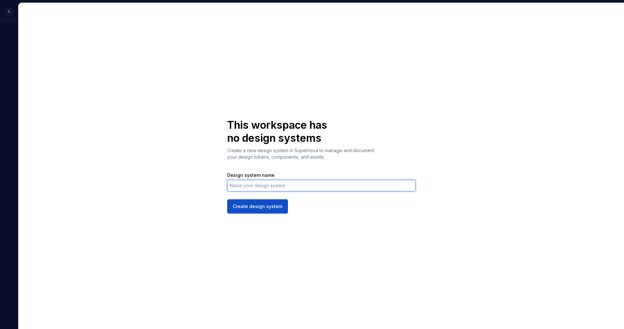
click at [266, 187] on input "Design system name" at bounding box center [321, 186] width 189 height 12
type input "LPX"
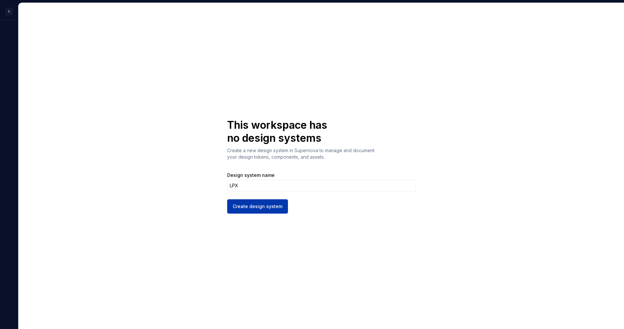
click at [271, 204] on span "Create design system" at bounding box center [258, 206] width 50 height 7
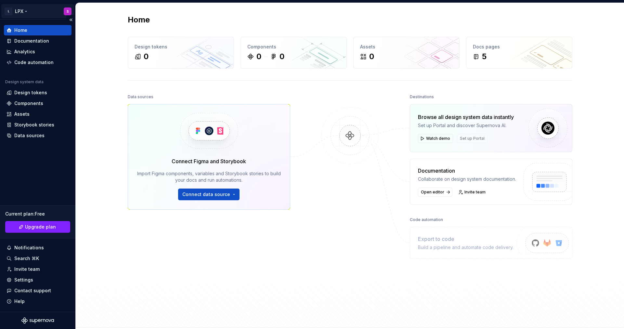
click at [28, 12] on html "L LPX S Home Documentation Analytics Code automation Design system data Design …" at bounding box center [312, 164] width 624 height 329
click at [137, 107] on html "L LPX S Home Documentation Analytics Code automation Design system data Design …" at bounding box center [312, 164] width 624 height 329
click at [20, 92] on div "Design tokens" at bounding box center [30, 92] width 33 height 7
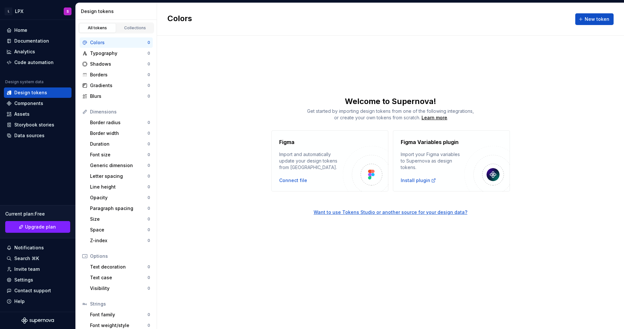
click at [117, 41] on div "Colors" at bounding box center [119, 42] width 58 height 7
click at [119, 50] on div "Typography" at bounding box center [119, 53] width 58 height 7
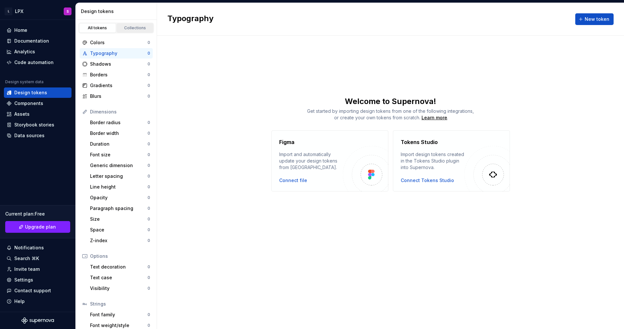
click at [126, 28] on div "Collections" at bounding box center [135, 27] width 33 height 5
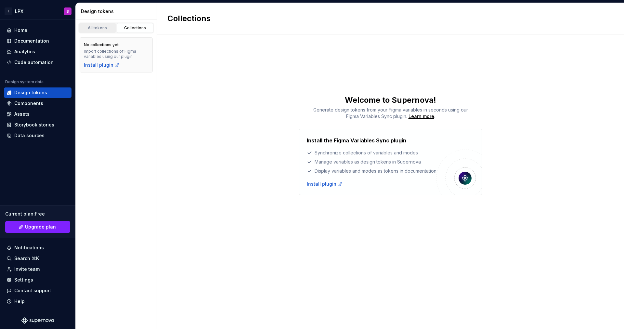
click at [98, 30] on div "All tokens" at bounding box center [97, 27] width 33 height 5
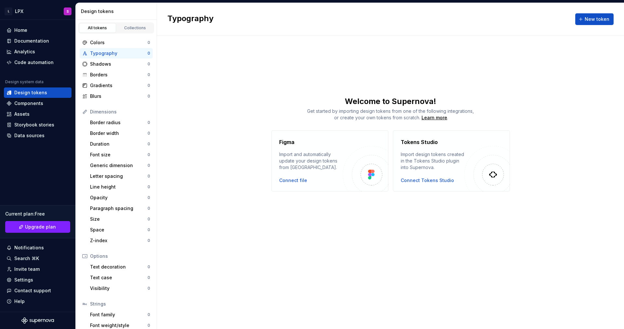
click at [572, 18] on div "Typography New token" at bounding box center [390, 19] width 467 height 33
click at [605, 19] on span "New token" at bounding box center [597, 19] width 25 height 7
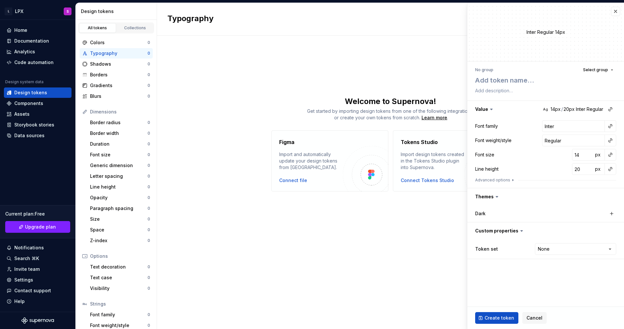
click at [253, 71] on div "Typography New token Welcome to Supernova! Get started by importing design toke…" at bounding box center [390, 166] width 467 height 326
click at [615, 9] on button "button" at bounding box center [615, 11] width 9 height 9
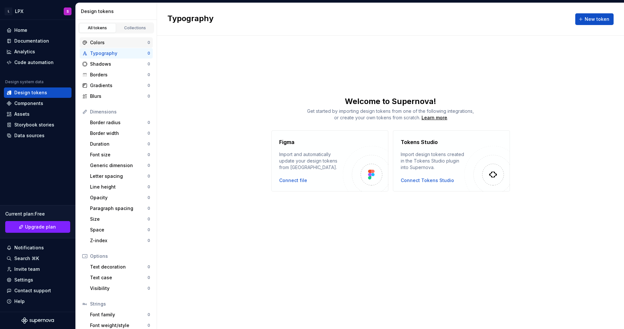
click at [113, 41] on div "Colors" at bounding box center [119, 42] width 58 height 7
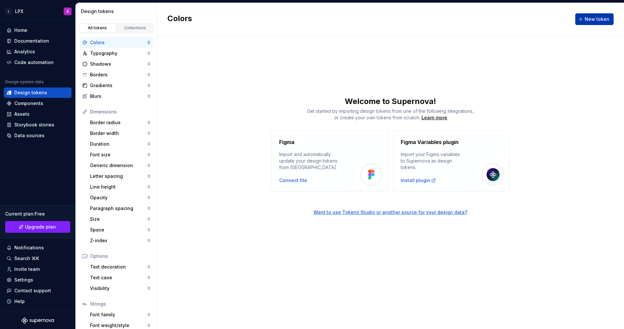
click at [597, 19] on span "New token" at bounding box center [597, 19] width 25 height 7
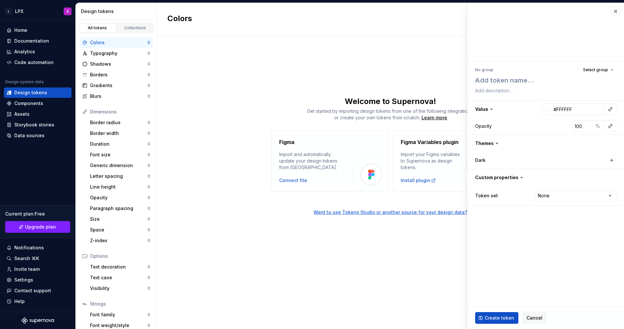
type textarea "*"
type textarea "a"
type textarea "*"
type textarea "ac"
type textarea "*"
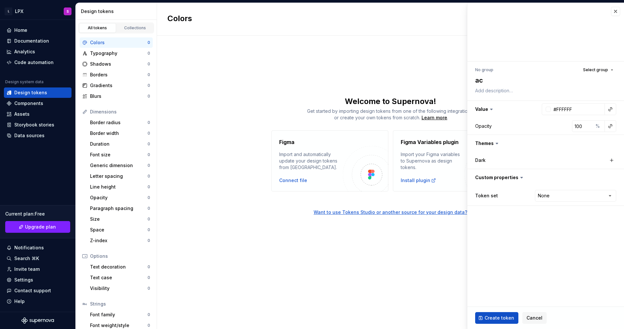
type textarea "acc"
type textarea "*"
type textarea "acce"
type textarea "*"
type textarea "accen"
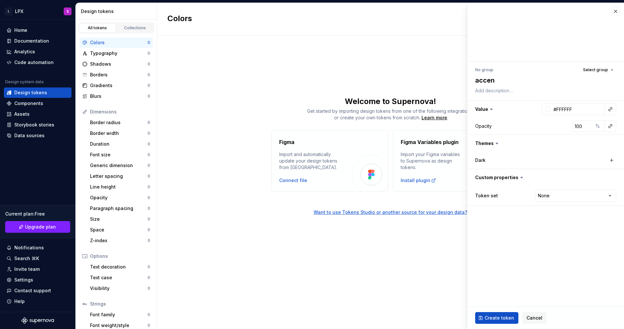
type textarea "*"
type textarea "accent"
type textarea "*"
type textarea "accen"
type textarea "*"
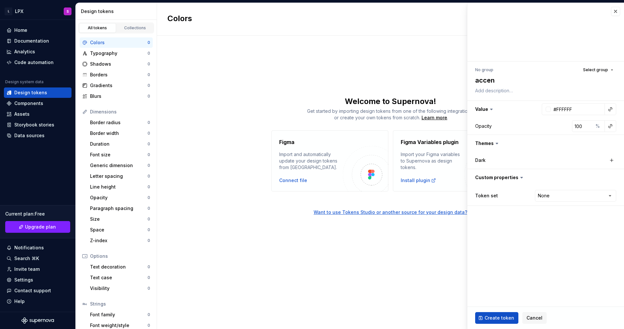
type textarea "acce"
type textarea "*"
type textarea "acc"
type textarea "*"
type textarea "ac"
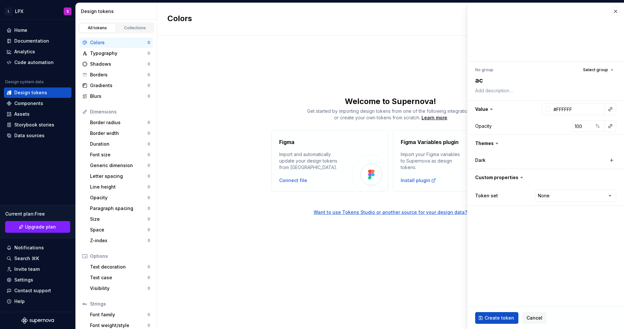
type textarea "*"
type textarea "a"
type textarea "*"
type textarea "0"
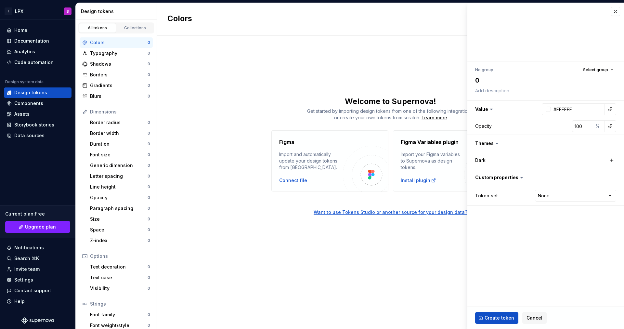
type textarea "*"
type textarea "9"
click at [595, 67] on button "Select group" at bounding box center [598, 69] width 36 height 9
click at [570, 81] on input "text" at bounding box center [564, 82] width 103 height 12
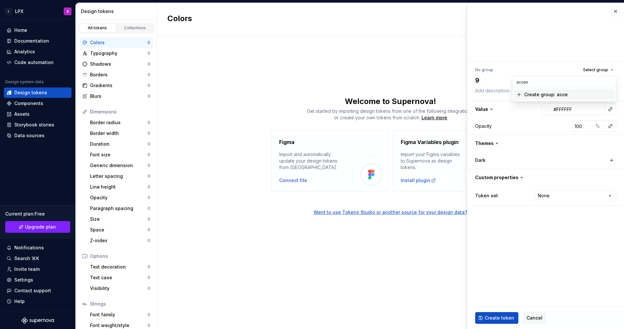
type input "accent"
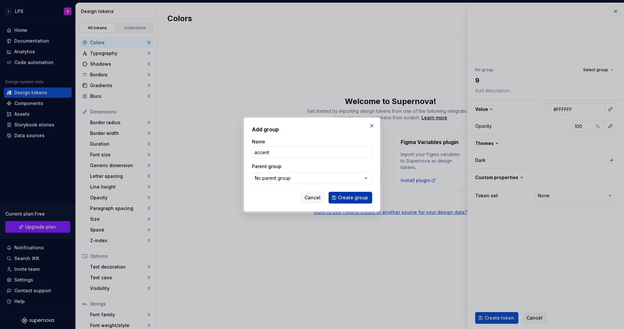
click at [350, 195] on span "Create group" at bounding box center [353, 197] width 30 height 7
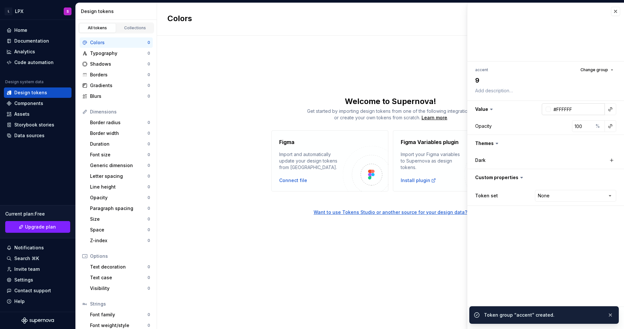
click at [562, 108] on input "#FFFFFF" at bounding box center [578, 109] width 54 height 12
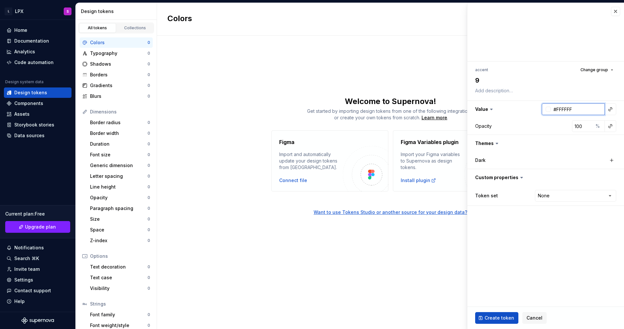
type textarea "*"
paste input "1976D2"
type input "1976D2"
type textarea "*"
type input "#1976D2"
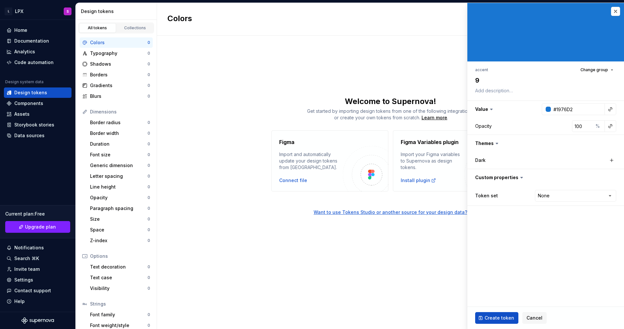
click at [520, 120] on div "Opacity 100 %" at bounding box center [545, 126] width 157 height 17
click at [501, 315] on span "Create token" at bounding box center [500, 318] width 30 height 7
type textarea "*"
type input "#FFFFFF"
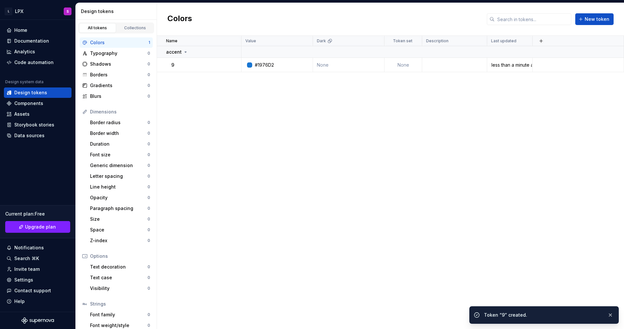
click at [325, 165] on div "Name Value Dark Token set Description Last updated accent 9 #1976D2 None None l…" at bounding box center [390, 182] width 467 height 293
click at [541, 41] on button "button" at bounding box center [541, 40] width 9 height 9
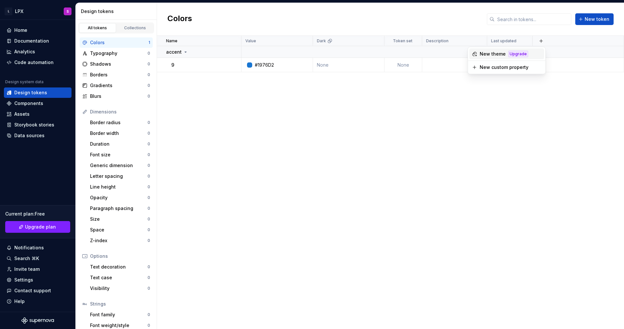
click at [289, 78] on div "Name Value Dark Token set Description Last updated accent 9 #1976D2 None None l…" at bounding box center [390, 182] width 467 height 293
click at [415, 42] on html "L LPX S Home Documentation Analytics Code automation Design system data Design …" at bounding box center [312, 164] width 624 height 329
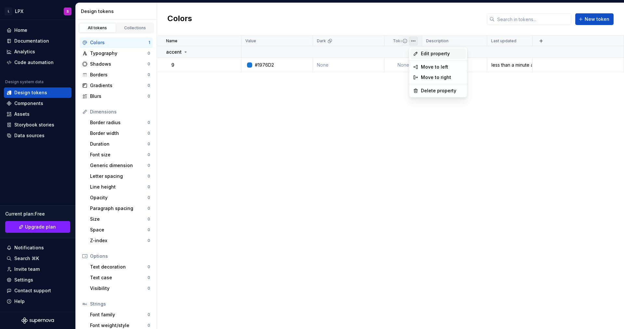
click at [423, 54] on span "Edit property" at bounding box center [442, 53] width 42 height 7
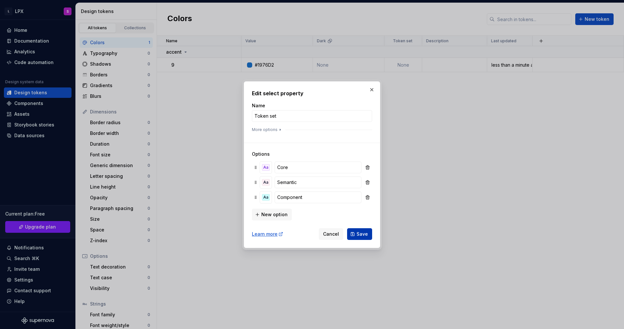
click at [362, 235] on span "Save" at bounding box center [362, 234] width 11 height 7
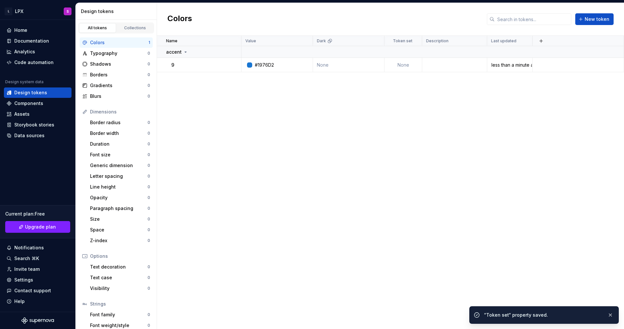
click at [463, 150] on html "L LPX S Home Documentation Analytics Code automation Design system data Design …" at bounding box center [312, 164] width 624 height 329
click at [411, 64] on td "None" at bounding box center [404, 65] width 38 height 14
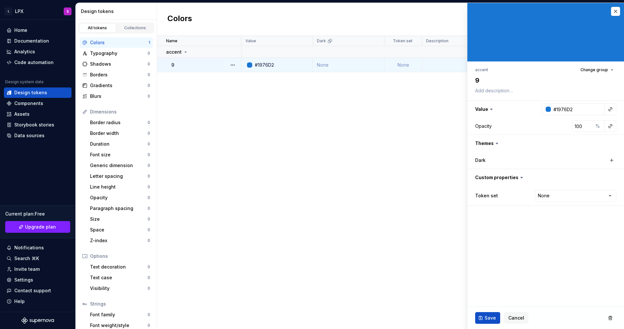
type textarea "*"
click at [555, 197] on html "L LPX S Home Documentation Analytics Code automation Design system data Design …" at bounding box center [312, 164] width 624 height 329
select select "**********"
click at [487, 316] on span "Save" at bounding box center [490, 318] width 11 height 7
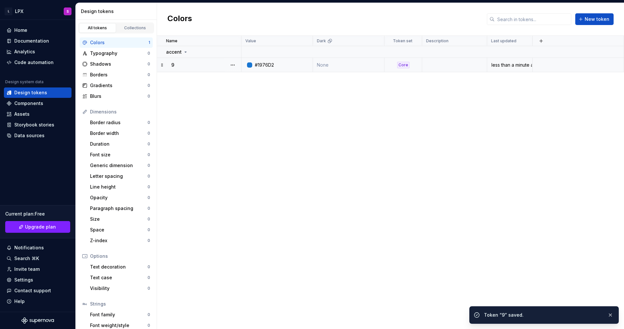
click at [343, 72] on div "Name Value Dark Token set Description Last updated accent 9 #1976D2 None Core l…" at bounding box center [390, 182] width 467 height 293
click at [338, 67] on td "None" at bounding box center [349, 65] width 72 height 14
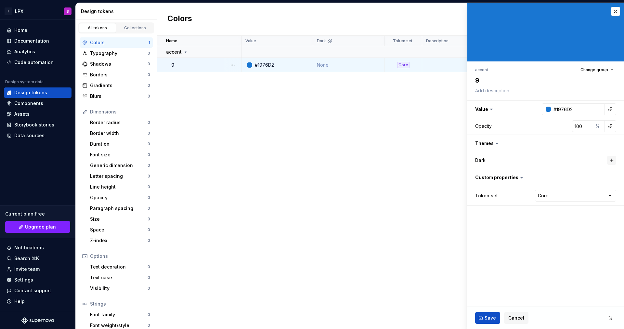
click at [611, 162] on button "button" at bounding box center [611, 160] width 9 height 9
click at [572, 160] on div "#1976D2" at bounding box center [574, 160] width 19 height 7
click at [559, 241] on fieldset "accent Change group 9 Value #1976D2 Opacity 100 % Themes Dark #1976D2 Custom pr…" at bounding box center [545, 166] width 157 height 326
click at [483, 319] on button "Save" at bounding box center [487, 318] width 25 height 12
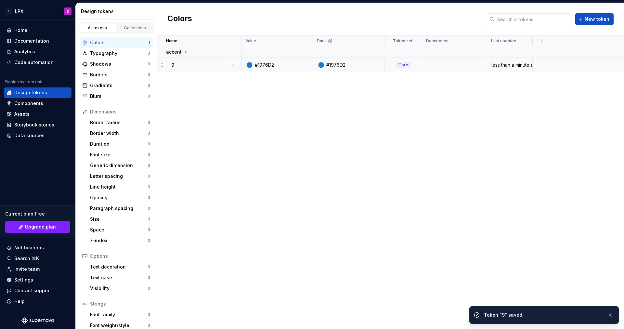
click at [404, 239] on div "Name Value Dark Token set Description Last updated accent 9 #1976D2 #1976D2 Cor…" at bounding box center [390, 182] width 467 height 293
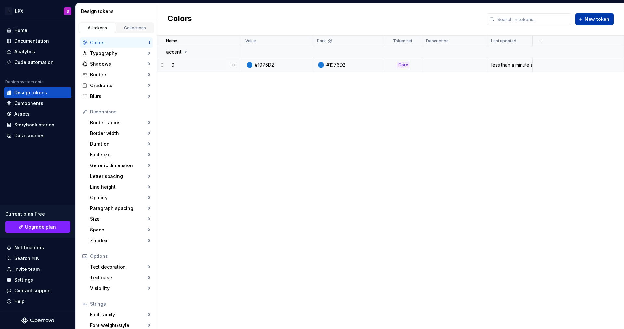
click at [608, 19] on span "New token" at bounding box center [597, 19] width 25 height 7
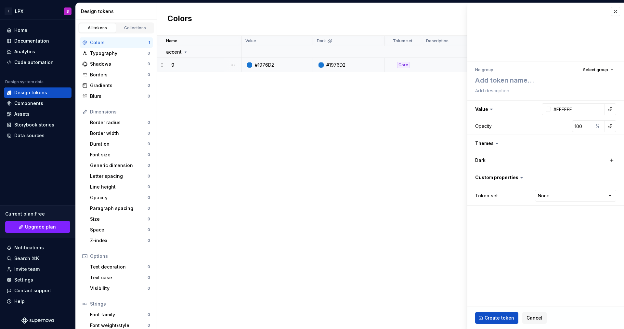
type textarea "*"
type textarea "g"
type textarea "*"
type textarea "gr"
type textarea "*"
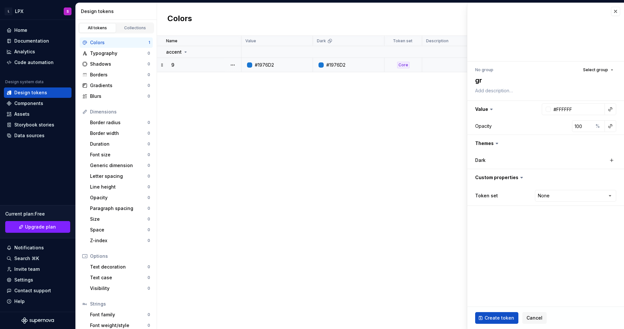
type textarea "gra"
type textarea "*"
type textarea "gray"
click at [563, 102] on button "button" at bounding box center [545, 109] width 157 height 17
click at [567, 110] on input "#FFFFFF" at bounding box center [578, 109] width 54 height 12
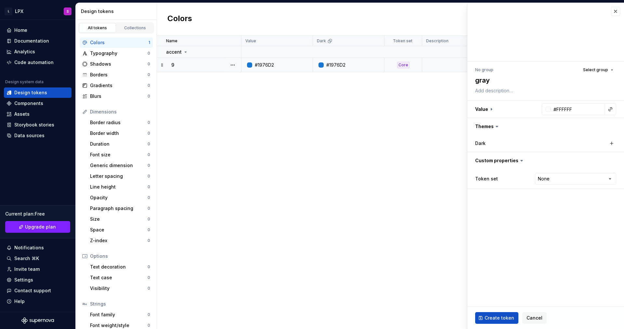
click at [543, 145] on div "Dark" at bounding box center [545, 143] width 141 height 9
click at [610, 143] on button "button" at bounding box center [611, 143] width 9 height 9
type textarea "*"
click at [576, 141] on div "#FFFFFF" at bounding box center [574, 143] width 19 height 7
type input "#4B4B4B"
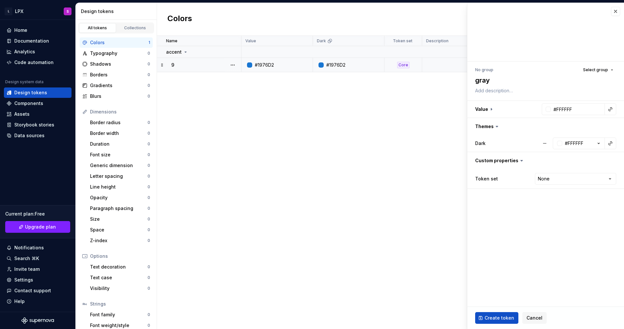
click at [516, 247] on fieldset "No group Select group gray Value #FFFFFF Themes Dark #FFFFFF Custom properties …" at bounding box center [545, 166] width 157 height 326
click at [570, 139] on button "#FFFFFF" at bounding box center [579, 144] width 52 height 12
type input "#4B4B4B"
type textarea "*"
click at [532, 240] on fieldset "No group Select group gray Value #FFFFFF Themes Dark #4B4B4B Custom properties …" at bounding box center [545, 166] width 157 height 326
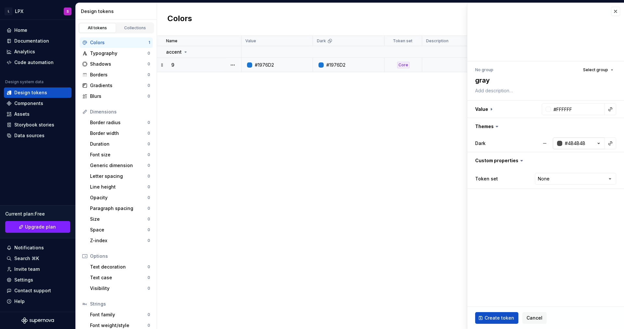
click at [575, 141] on div "#4B4B4B" at bounding box center [575, 143] width 20 height 7
click at [568, 160] on input "#4B4B4B" at bounding box center [569, 161] width 65 height 12
click at [573, 105] on input "#FFFFFF" at bounding box center [578, 109] width 54 height 12
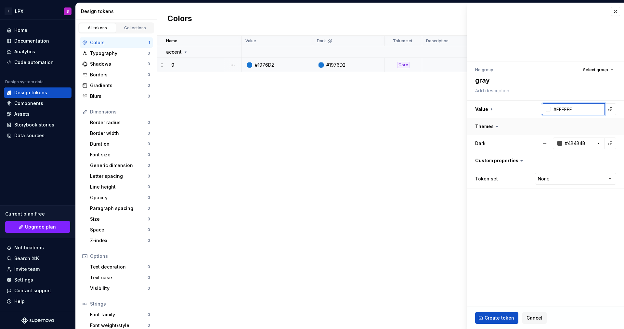
paste input "4B4B4B"
type input "#4B4B4B"
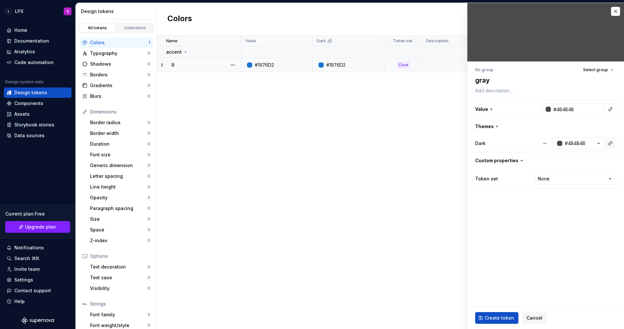
click at [609, 139] on button "button" at bounding box center [610, 143] width 9 height 9
click at [545, 144] on html "L LPX S Home Documentation Analytics Code automation Design system data Design …" at bounding box center [312, 164] width 624 height 329
click at [545, 144] on button "button" at bounding box center [545, 144] width 12 height 12
type textarea "*"
click at [505, 82] on textarea "gray" at bounding box center [544, 80] width 141 height 12
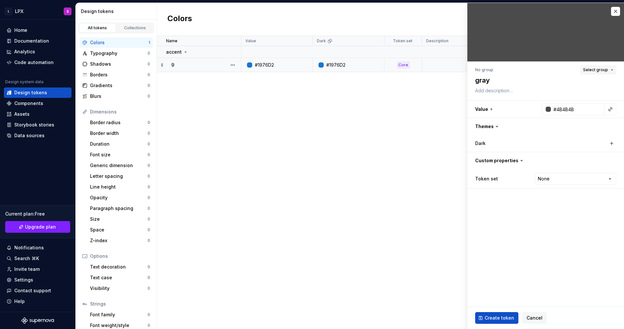
click at [596, 69] on span "Select group" at bounding box center [595, 69] width 25 height 5
type input "gray"
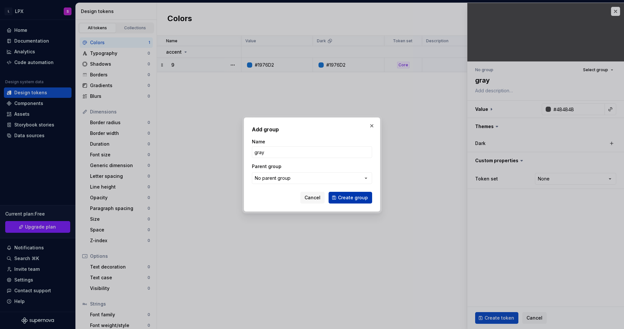
click at [346, 193] on button "Create group" at bounding box center [351, 198] width 44 height 12
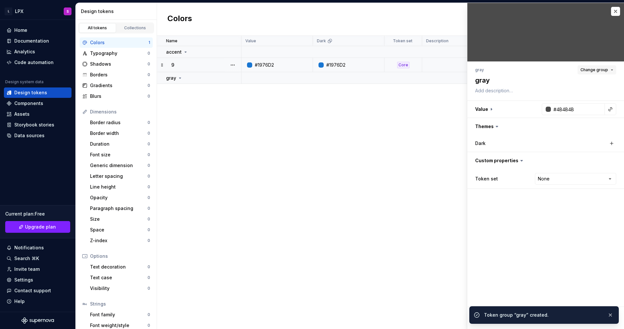
click at [609, 69] on button "Change group" at bounding box center [597, 69] width 39 height 9
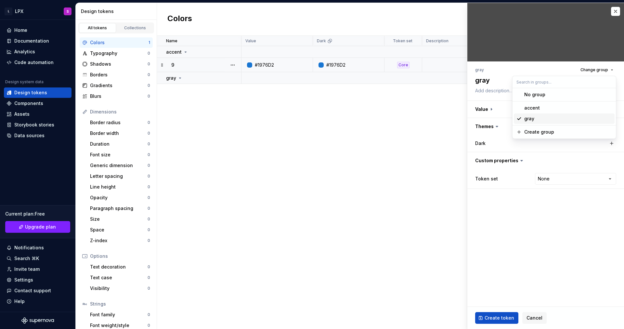
click at [306, 206] on div "Name Value Dark Token set Description Last updated accent 9 #1976D2 #1976D2 Cor…" at bounding box center [390, 182] width 467 height 293
click at [503, 80] on textarea "gray" at bounding box center [544, 80] width 141 height 12
type textarea "*"
type textarea "7"
type textarea "*"
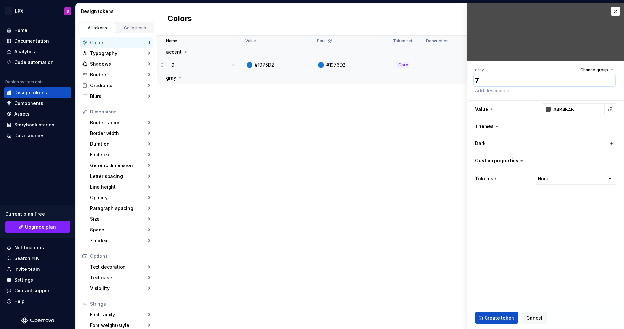
type textarea "7"
click at [487, 248] on fieldset "gray Change group 7 Value #4B4B4B Themes Dark Custom properties Token set None …" at bounding box center [545, 166] width 157 height 326
click at [177, 79] on icon at bounding box center [179, 77] width 5 height 5
click at [508, 318] on span "Create token" at bounding box center [500, 318] width 30 height 7
type textarea "*"
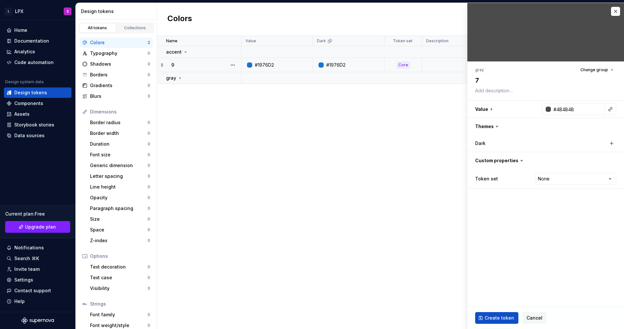
type input "#FFFFFF"
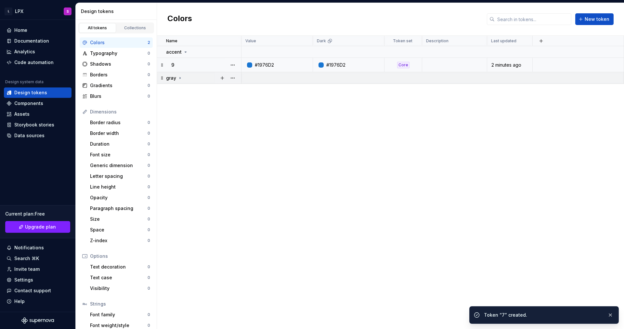
click at [180, 78] on icon at bounding box center [179, 77] width 5 height 5
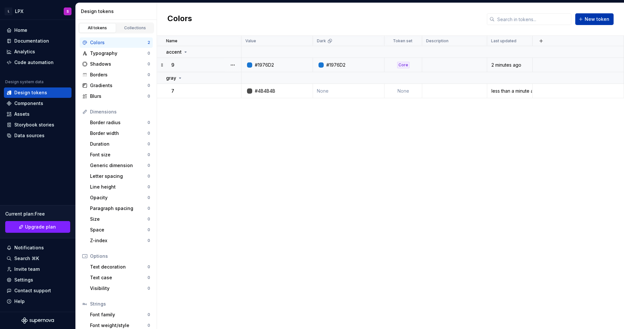
click at [604, 17] on span "New token" at bounding box center [597, 19] width 25 height 7
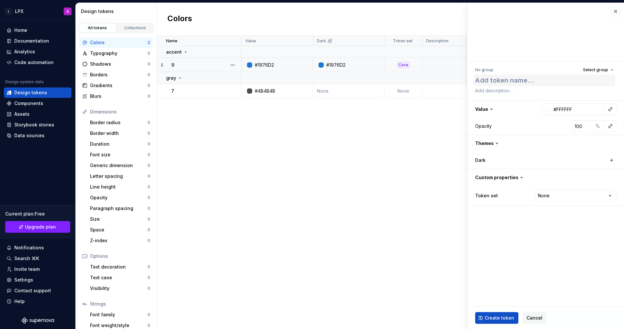
type textarea "*"
click at [547, 196] on html "L LPX S Home Documentation Analytics Code automation Design system data Design …" at bounding box center [312, 164] width 624 height 329
select select "**********"
type textarea "*"
click at [565, 189] on div "Token set Semantic **** **** ******** *********" at bounding box center [545, 196] width 141 height 14
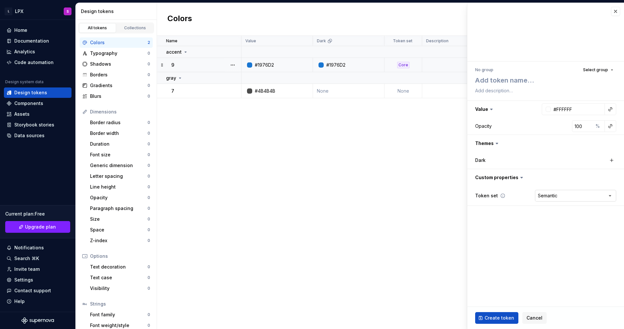
click at [561, 197] on html "L LPX S Home Documentation Analytics Code automation Design system data Design …" at bounding box center [312, 164] width 624 height 329
select select "**********"
click at [249, 153] on div "Name Value Dark Token set Description Last updated accent 9 #1976D2 #1976D2 Cor…" at bounding box center [390, 182] width 467 height 293
click at [214, 112] on div "Name Value Dark Token set Description Last updated accent 9 #1976D2 #1976D2 Cor…" at bounding box center [390, 182] width 467 height 293
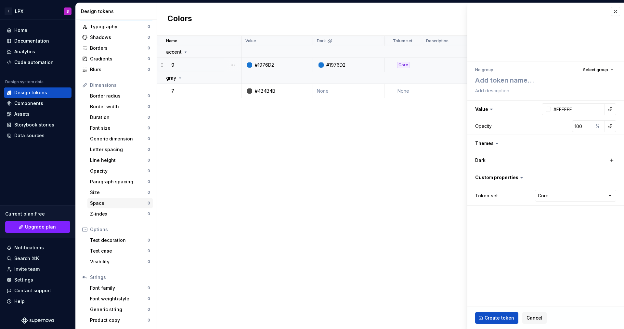
scroll to position [27, 0]
click at [377, 64] on div "#1976D2" at bounding box center [350, 65] width 67 height 7
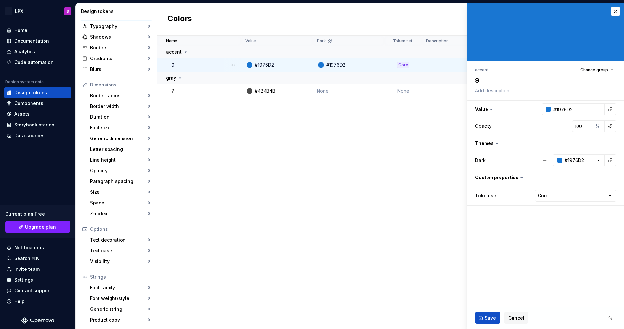
click at [403, 126] on div "Name Value Dark Token set Description Last updated accent 9 #1976D2 #1976D2 Cor…" at bounding box center [390, 182] width 467 height 293
click at [232, 52] on button "button" at bounding box center [232, 51] width 9 height 9
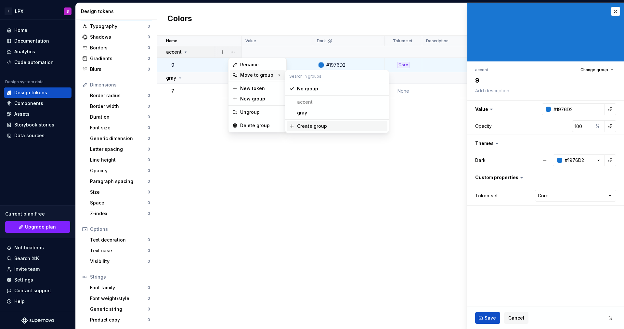
click at [451, 213] on html "L LPX S Home Documentation Analytics Code automation Design system data Design …" at bounding box center [312, 164] width 624 height 329
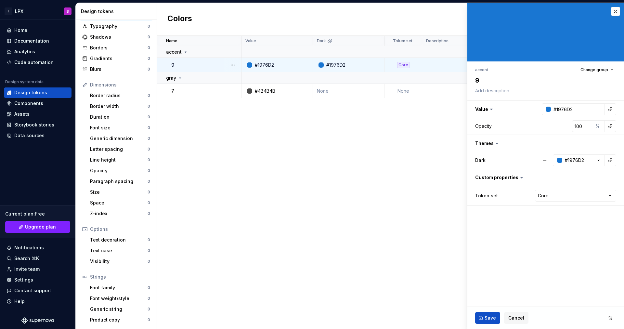
click at [435, 237] on div "Name Value Dark Token set Description Last updated accent 9 #1976D2 #1976D2 Cor…" at bounding box center [390, 182] width 467 height 293
click at [487, 320] on span "Save" at bounding box center [490, 318] width 11 height 7
click at [305, 200] on div "Name Value Dark Token set Description Last updated accent 9 #1976D2 #1976D2 Cor…" at bounding box center [390, 182] width 467 height 293
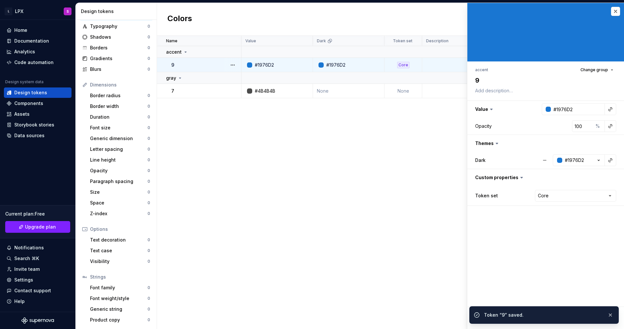
click at [364, 148] on div "Name Value Dark Token set Description Last updated accent 9 #1976D2 #1976D2 Cor…" at bounding box center [390, 182] width 467 height 293
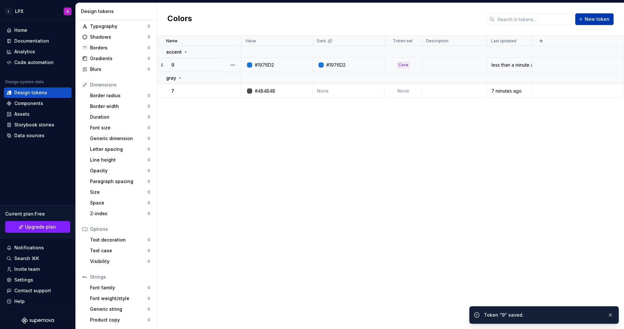
click at [599, 19] on span "New token" at bounding box center [597, 19] width 25 height 7
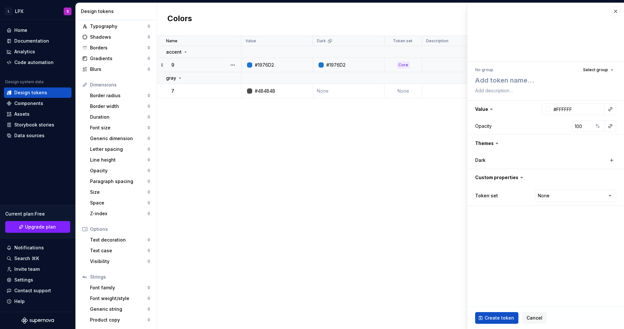
type textarea "*"
type textarea "a"
type textarea "*"
type textarea "ac"
type textarea "*"
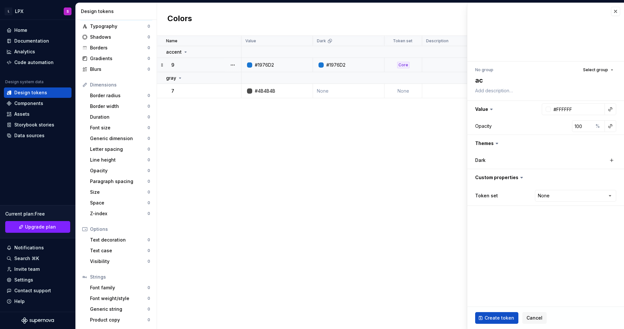
type textarea "acc"
type textarea "*"
type textarea "acce"
type textarea "*"
type textarea "accen"
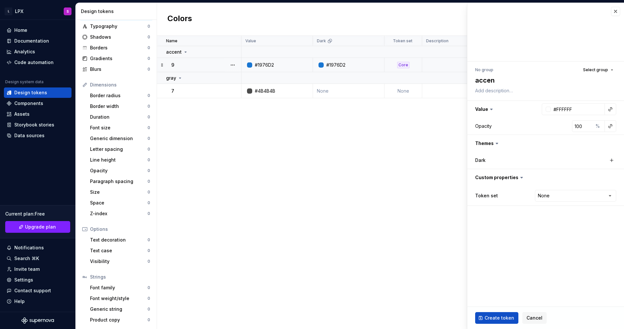
type textarea "*"
type textarea "accent"
click at [543, 67] on div "No group Select group" at bounding box center [545, 69] width 141 height 9
click at [493, 72] on div "No group Select group" at bounding box center [545, 69] width 141 height 9
click at [598, 72] on span "Select group" at bounding box center [595, 69] width 25 height 5
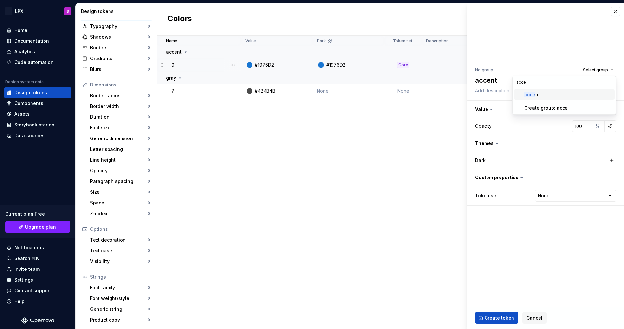
type input "acce"
click at [554, 93] on div "acce nt" at bounding box center [568, 94] width 88 height 7
click at [502, 80] on textarea "accent" at bounding box center [544, 80] width 141 height 12
type textarea "*"
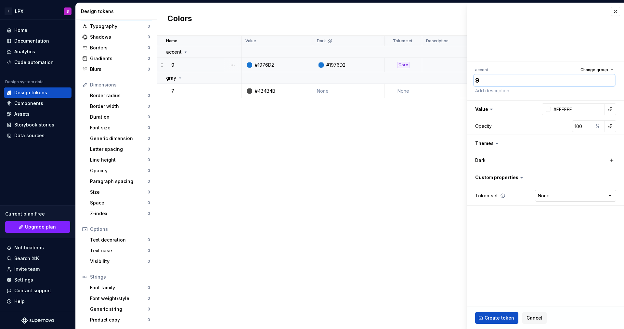
type textarea "9"
click at [572, 194] on html "L LPX S Home Documentation Analytics Code automation Design system data Design …" at bounding box center [312, 164] width 624 height 329
select select "**********"
click at [550, 224] on fieldset "accent Change group 9 Value #FFFFFF Opacity 100 % Themes Dark Custom properties…" at bounding box center [545, 166] width 157 height 326
click at [551, 194] on html "L LPX S Home Documentation Analytics Code automation Design system data Design …" at bounding box center [312, 164] width 624 height 329
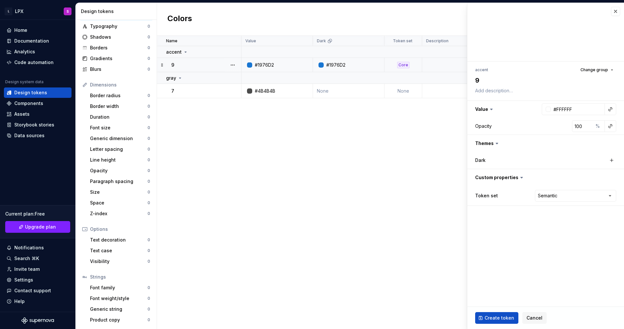
click at [486, 237] on fieldset "accent Change group 9 Value #FFFFFF Opacity 100 % Themes Dark Custom properties…" at bounding box center [545, 166] width 157 height 326
click at [499, 158] on div "Dark" at bounding box center [507, 160] width 65 height 7
click at [613, 106] on button "button" at bounding box center [610, 109] width 9 height 9
click at [550, 146] on div "9" at bounding box center [562, 147] width 59 height 7
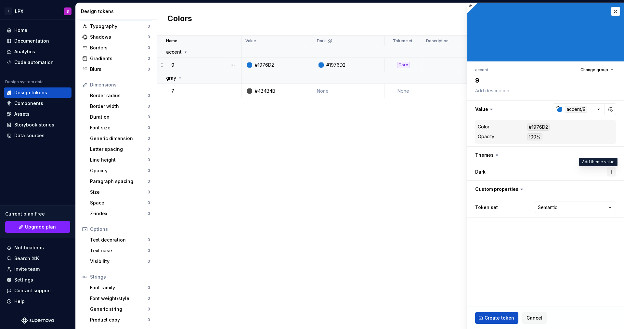
click at [612, 173] on button "button" at bounding box center [611, 171] width 9 height 9
click at [609, 171] on button "button" at bounding box center [610, 171] width 9 height 9
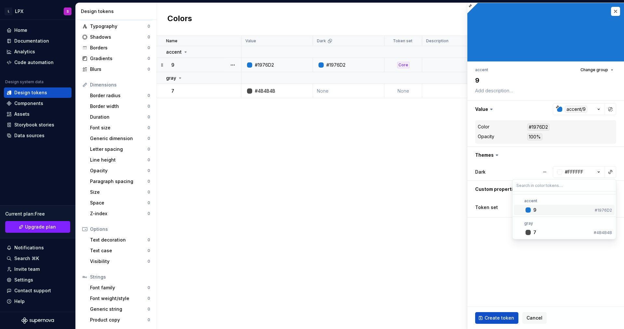
drag, startPoint x: 577, startPoint y: 187, endPoint x: 560, endPoint y: 205, distance: 25.5
click at [560, 208] on div "9" at bounding box center [562, 210] width 59 height 7
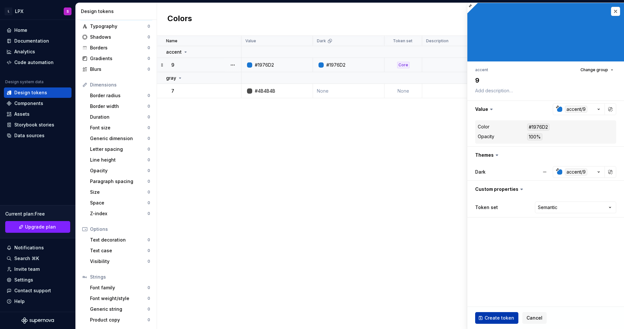
click at [499, 318] on span "Create token" at bounding box center [500, 318] width 30 height 7
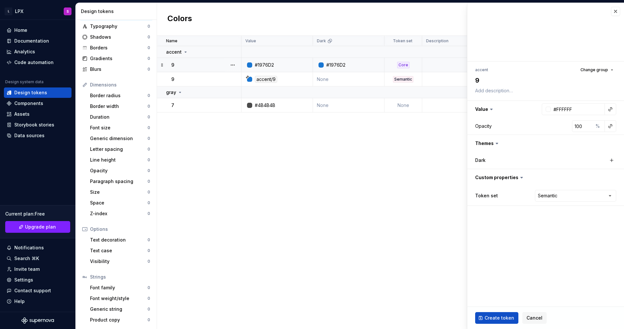
click at [337, 239] on div "Name Value Dark Token set Description Last updated accent 9 #1976D2 #1976D2 Cor…" at bounding box center [390, 182] width 467 height 293
type textarea "*"
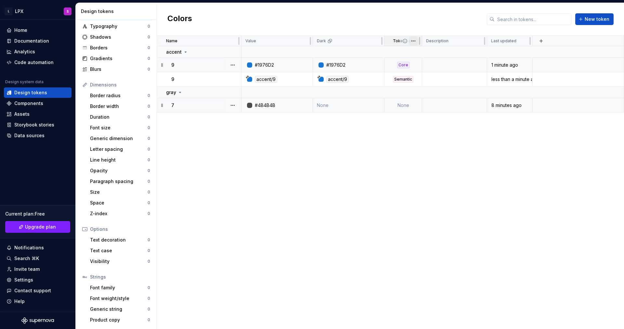
click at [414, 41] on html "L LPX S Home Documentation Analytics Code automation Design system data Design …" at bounding box center [312, 164] width 624 height 329
click at [424, 54] on span "Edit property" at bounding box center [442, 53] width 42 height 7
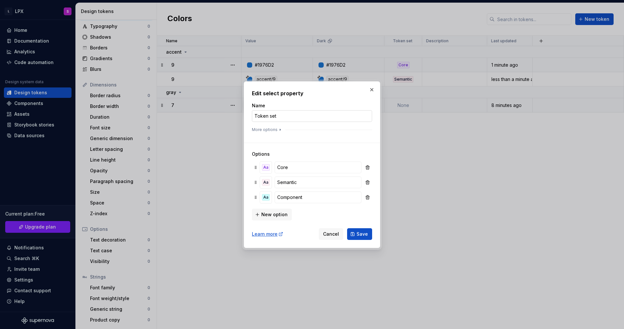
click at [320, 113] on input "Token set" at bounding box center [312, 116] width 120 height 12
click at [371, 91] on button "button" at bounding box center [371, 89] width 9 height 9
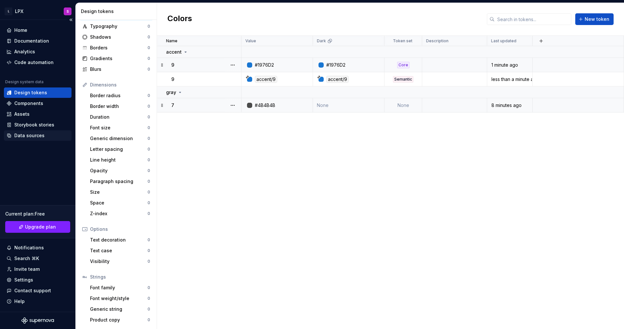
click at [38, 137] on div "Data sources" at bounding box center [29, 135] width 30 height 7
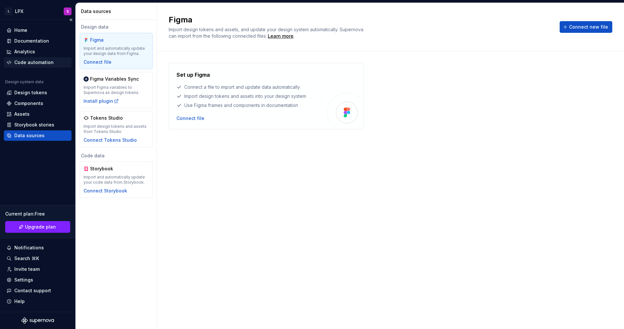
click at [29, 61] on div "Code automation" at bounding box center [33, 62] width 39 height 7
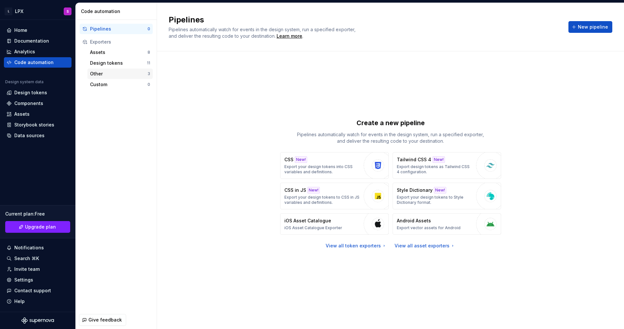
click at [119, 75] on div "Other" at bounding box center [119, 74] width 58 height 7
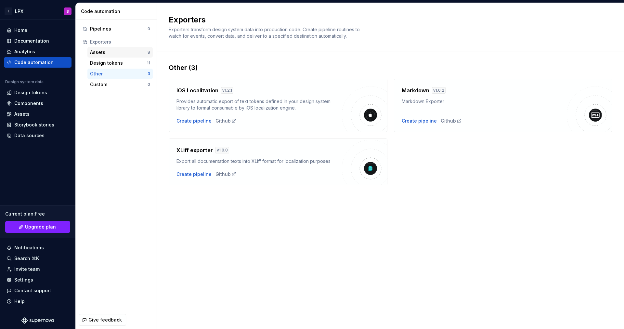
click at [107, 57] on div "Assets 8" at bounding box center [119, 52] width 65 height 10
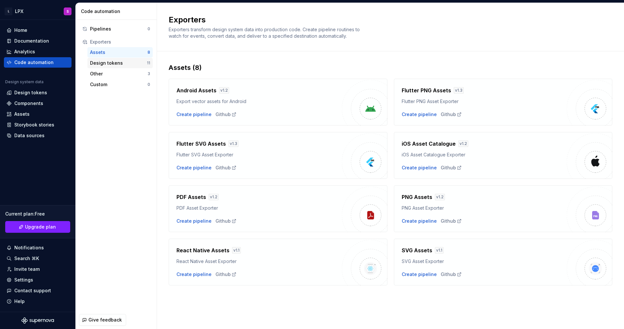
click at [107, 61] on div "Design tokens" at bounding box center [118, 63] width 57 height 7
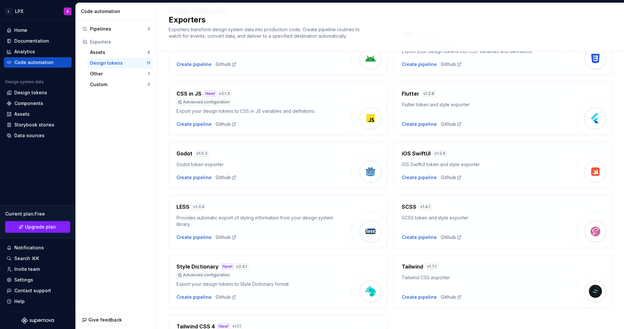
scroll to position [120, 0]
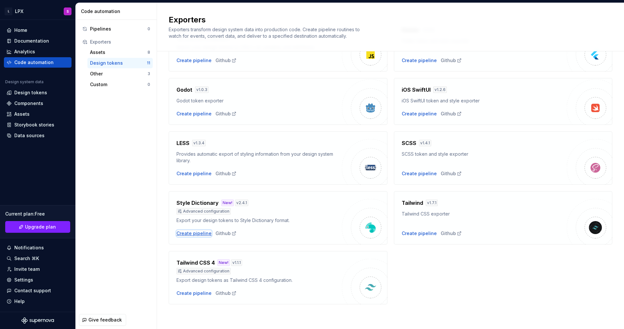
click at [197, 230] on div "Create pipeline" at bounding box center [194, 233] width 35 height 7
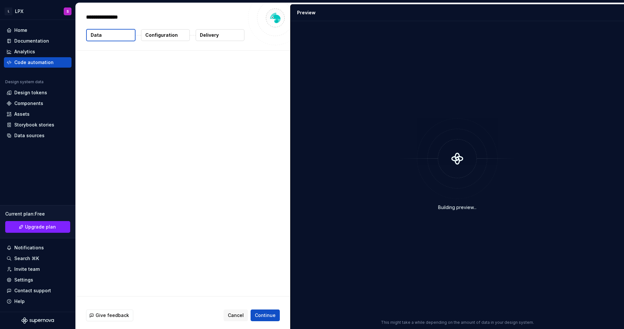
type textarea "*"
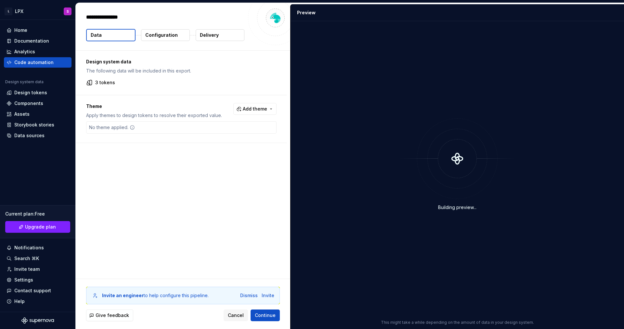
click at [168, 35] on p "Configuration" at bounding box center [161, 35] width 33 height 7
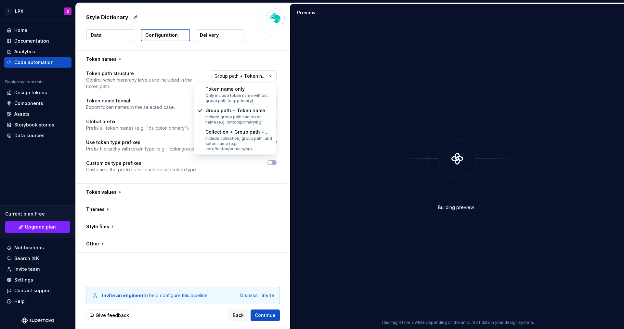
click at [270, 73] on html "**********" at bounding box center [312, 164] width 624 height 329
click at [282, 74] on html "**********" at bounding box center [312, 164] width 624 height 329
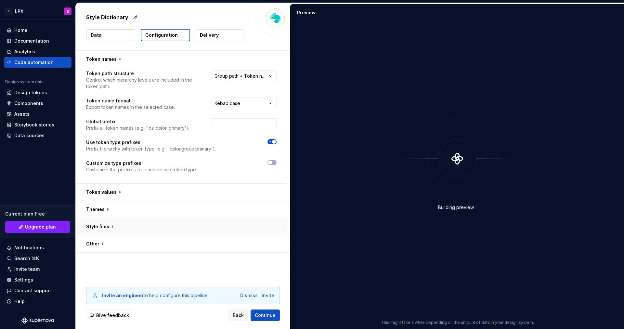
click at [106, 229] on button "button" at bounding box center [181, 226] width 211 height 17
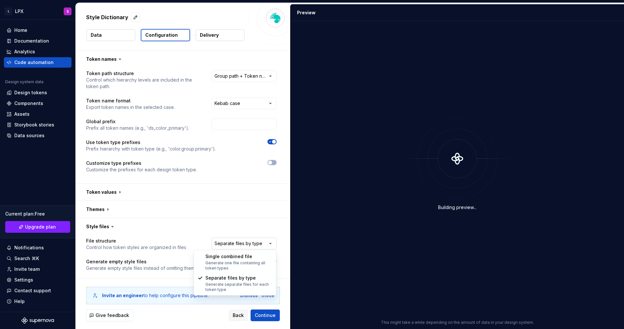
click at [236, 246] on html "**********" at bounding box center [312, 164] width 624 height 329
select select "**********"
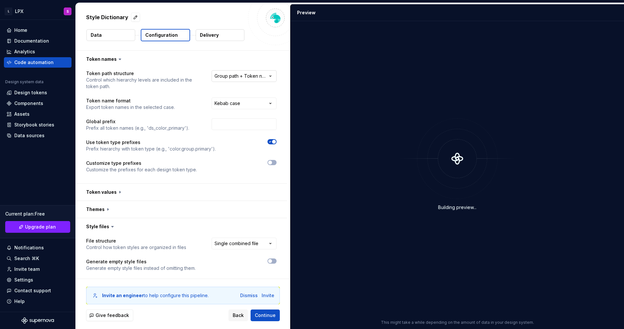
click at [241, 73] on html "**********" at bounding box center [312, 164] width 624 height 329
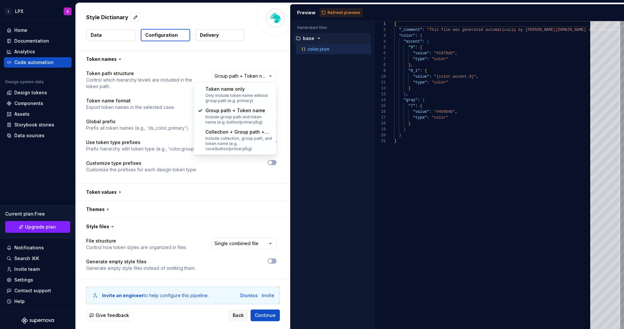
select select "**********"
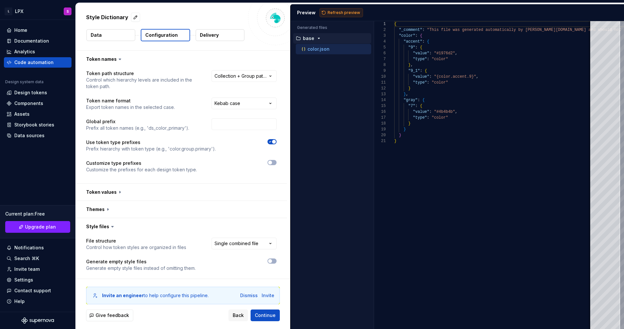
click at [338, 14] on span "Refresh preview" at bounding box center [344, 12] width 33 height 5
click at [138, 210] on button "button" at bounding box center [181, 209] width 211 height 17
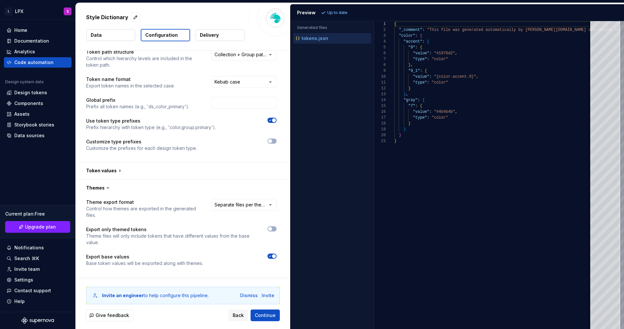
scroll to position [60, 0]
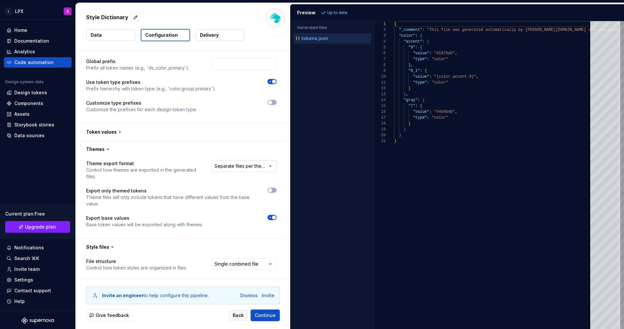
click at [257, 168] on html "**********" at bounding box center [312, 164] width 624 height 329
click at [346, 13] on span "Refresh preview" at bounding box center [344, 12] width 33 height 5
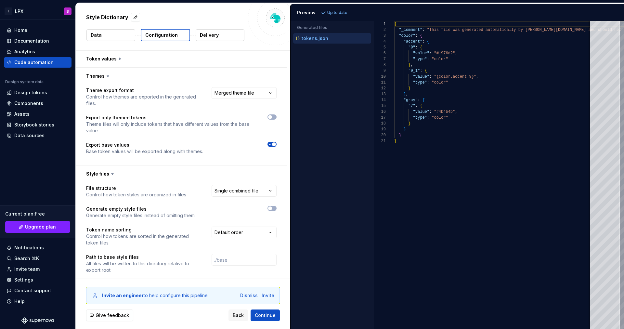
scroll to position [177, 0]
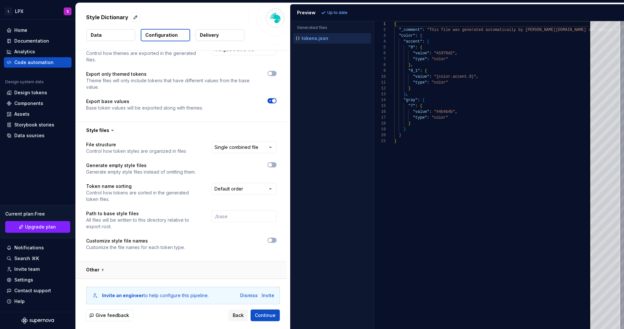
click at [97, 270] on button "button" at bounding box center [181, 269] width 211 height 17
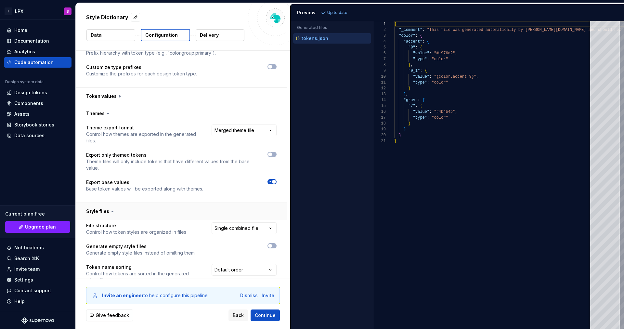
scroll to position [64, 0]
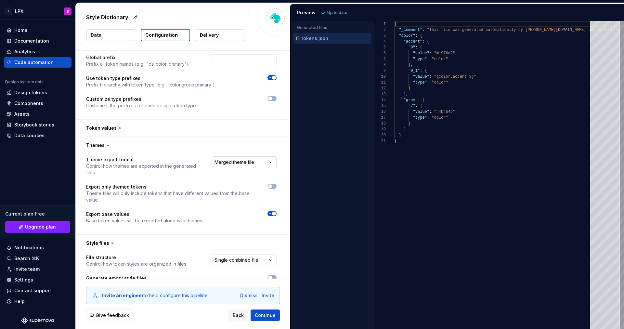
click at [229, 167] on html "**********" at bounding box center [312, 164] width 624 height 329
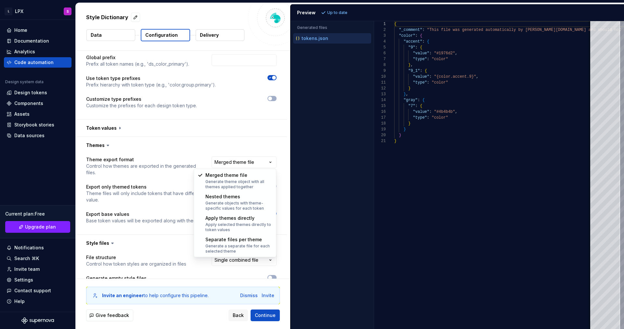
select select "**********"
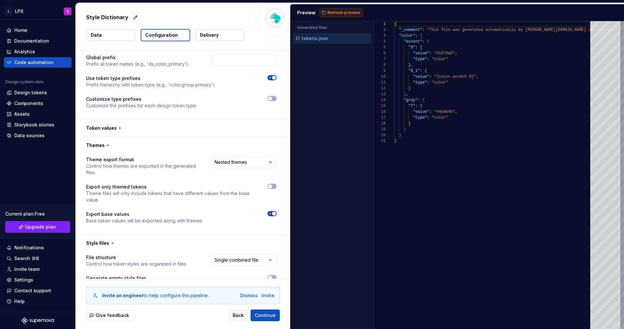
click at [347, 12] on span "Refresh preview" at bounding box center [344, 12] width 33 height 5
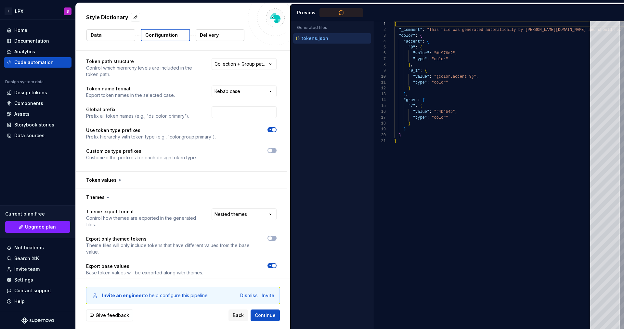
scroll to position [7, 0]
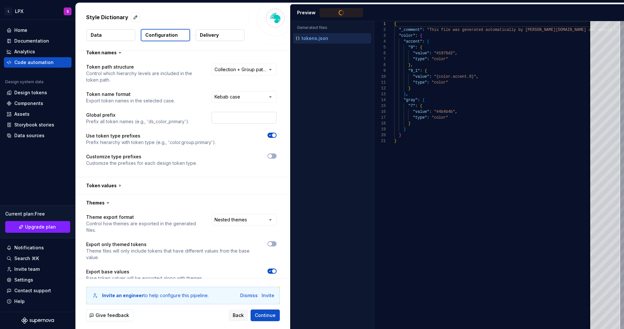
type textarea "**********"
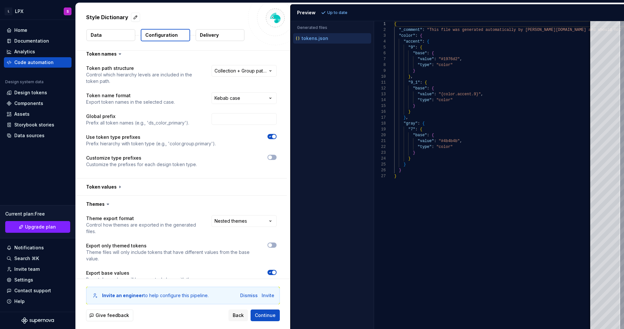
scroll to position [0, 0]
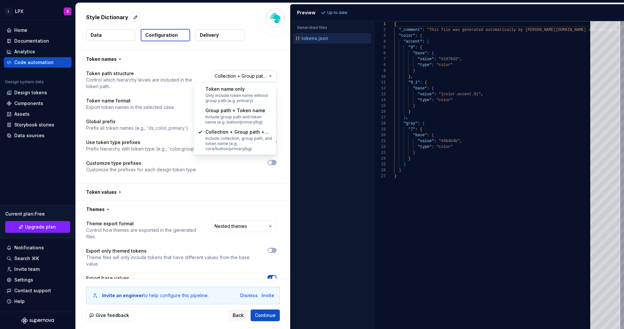
click at [259, 77] on html "**********" at bounding box center [312, 164] width 624 height 329
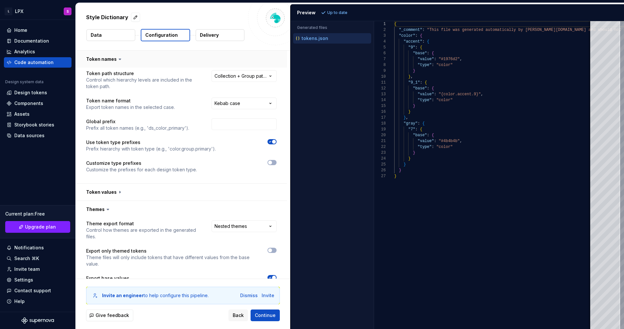
click at [109, 60] on button "button" at bounding box center [181, 59] width 211 height 17
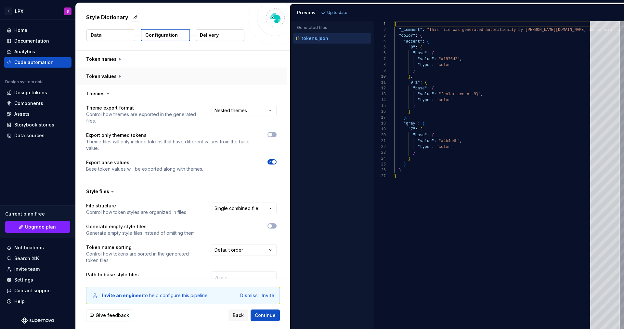
click at [112, 73] on button "button" at bounding box center [181, 76] width 211 height 17
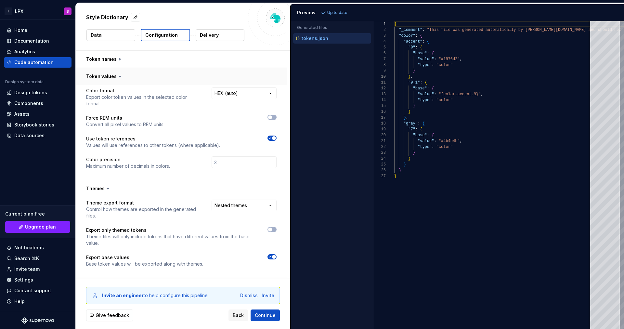
click at [112, 73] on button "button" at bounding box center [181, 76] width 211 height 17
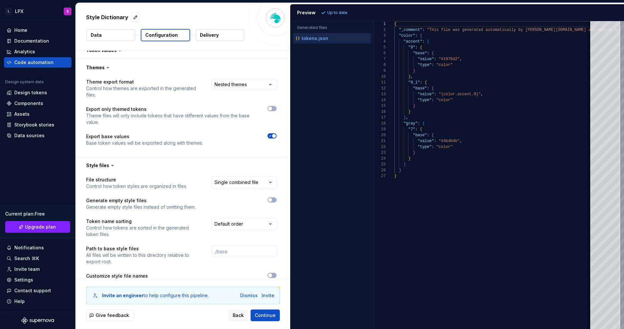
scroll to position [24, 0]
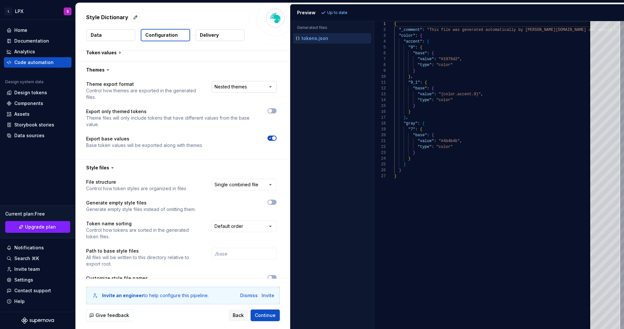
click at [268, 84] on html "**********" at bounding box center [312, 164] width 624 height 329
click at [266, 74] on html "**********" at bounding box center [312, 164] width 624 height 329
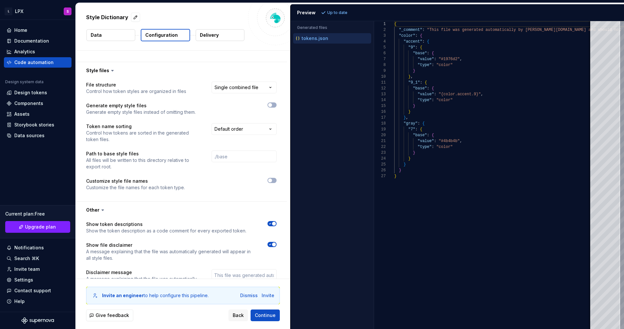
scroll to position [85, 0]
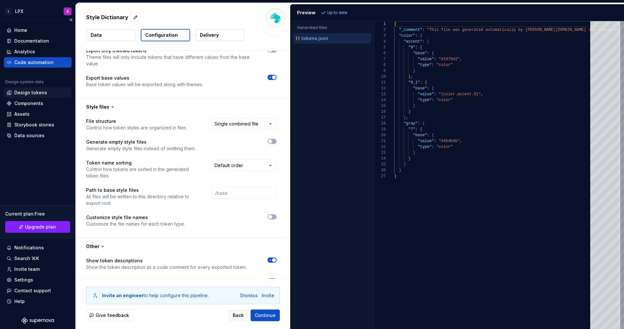
click at [45, 91] on div "Design tokens" at bounding box center [38, 92] width 62 height 7
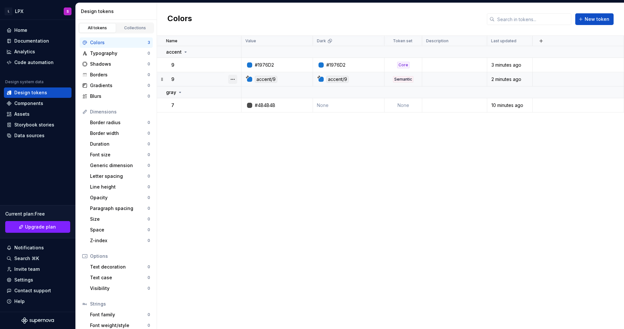
click at [232, 79] on button "button" at bounding box center [232, 79] width 9 height 9
click at [251, 115] on div "Delete token" at bounding box center [261, 115] width 42 height 7
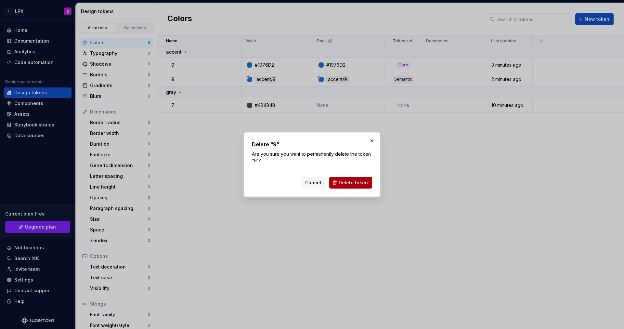
click at [363, 186] on button "Delete token" at bounding box center [350, 183] width 43 height 12
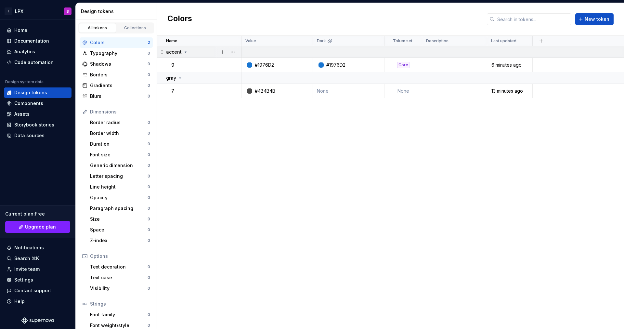
click at [171, 55] on td "accent" at bounding box center [199, 52] width 85 height 12
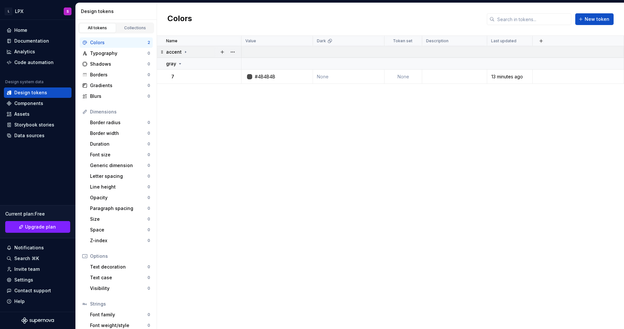
click at [185, 52] on icon at bounding box center [185, 52] width 1 height 2
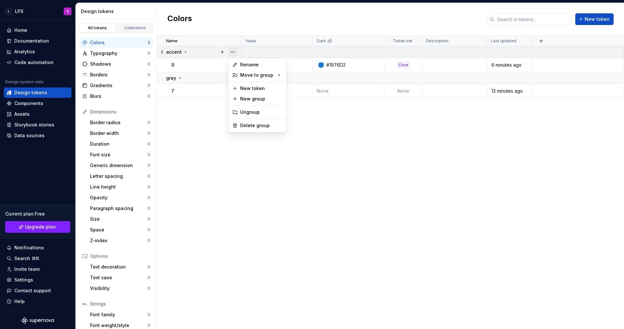
click at [233, 52] on button "button" at bounding box center [232, 51] width 9 height 9
click at [248, 67] on div "Rename" at bounding box center [261, 64] width 42 height 7
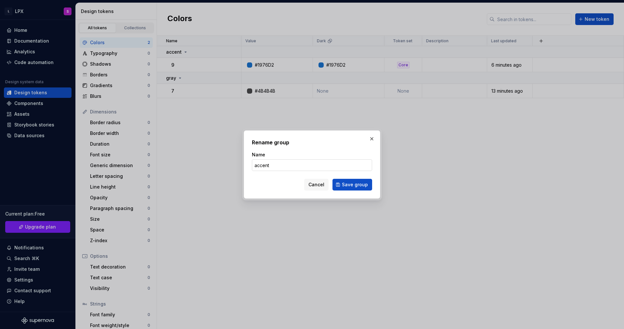
click at [282, 170] on input "accent" at bounding box center [312, 165] width 120 height 12
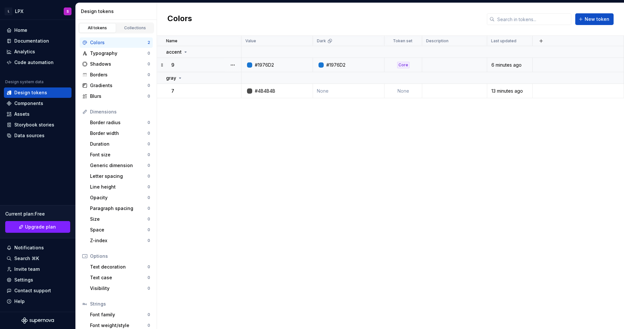
click at [408, 67] on div "Core" at bounding box center [403, 65] width 12 height 7
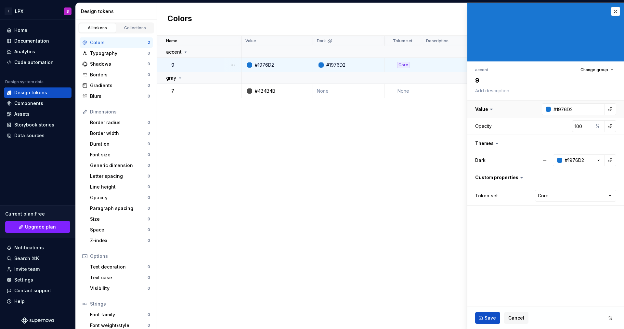
type textarea "*"
click at [585, 197] on html "L LPX S Home Documentation Analytics Code automation Design system data Design …" at bounding box center [312, 164] width 624 height 329
select select
click at [479, 319] on button "Save" at bounding box center [487, 318] width 25 height 12
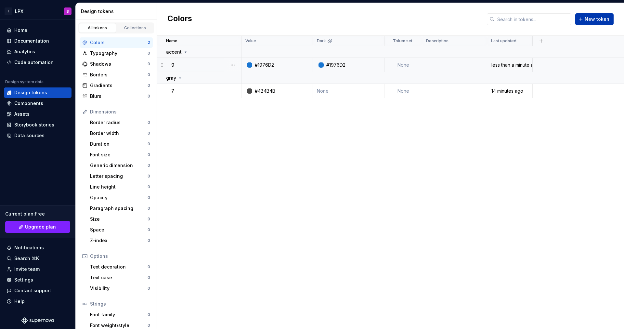
click at [599, 19] on span "New token" at bounding box center [597, 19] width 25 height 7
type textarea "*"
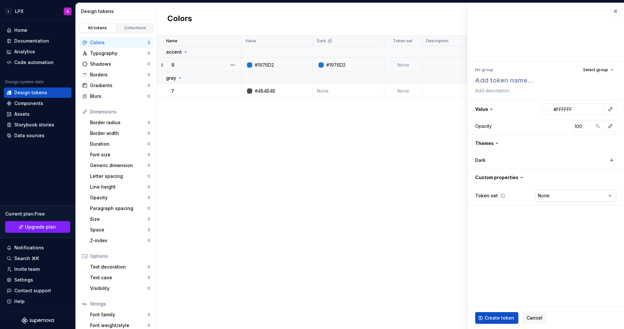
click at [556, 196] on html "L LPX S Home Documentation Analytics Code automation Design system data Design …" at bounding box center [312, 164] width 624 height 329
select select "**********"
click at [506, 177] on button "button" at bounding box center [545, 177] width 157 height 17
type textarea "*"
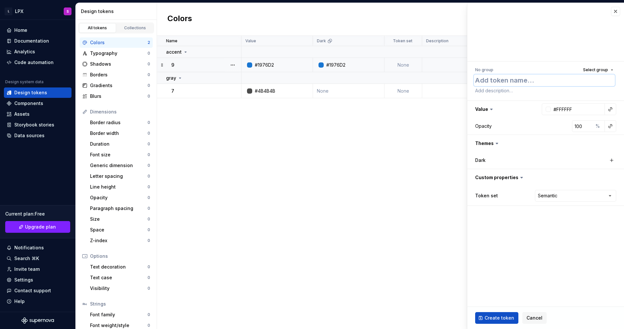
click at [504, 82] on textarea at bounding box center [544, 80] width 141 height 12
click at [497, 69] on div "No group Select group" at bounding box center [545, 69] width 141 height 9
click at [490, 71] on div "No group" at bounding box center [484, 69] width 18 height 5
click at [593, 69] on span "Select group" at bounding box center [595, 69] width 25 height 5
type input "semantic"
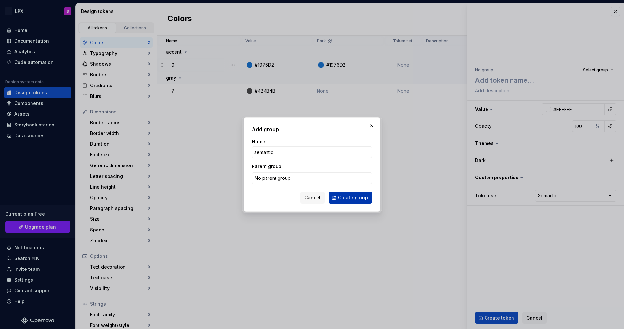
click at [355, 197] on span "Create group" at bounding box center [353, 197] width 30 height 7
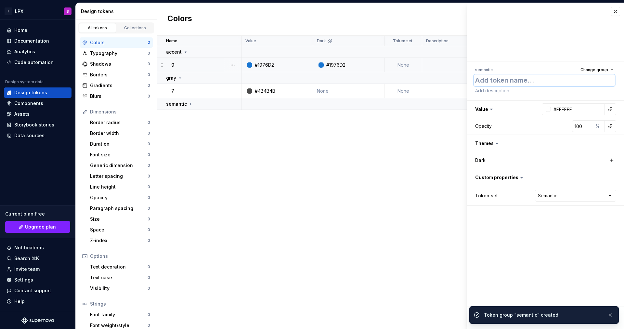
click at [499, 81] on textarea at bounding box center [544, 80] width 141 height 12
type textarea "*"
type textarea "a"
type textarea "*"
type textarea "ac"
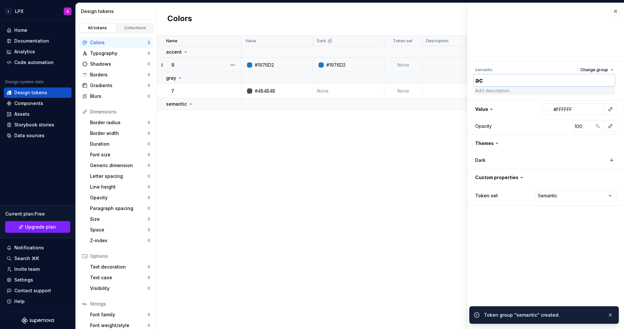
type textarea "*"
type textarea "acc"
type textarea "*"
type textarea "acce"
type textarea "*"
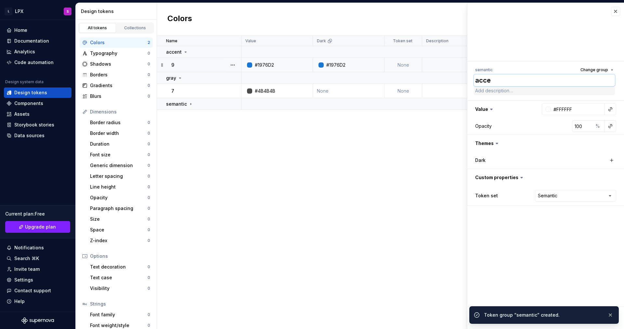
type textarea "accen"
type textarea "*"
type textarea "accent"
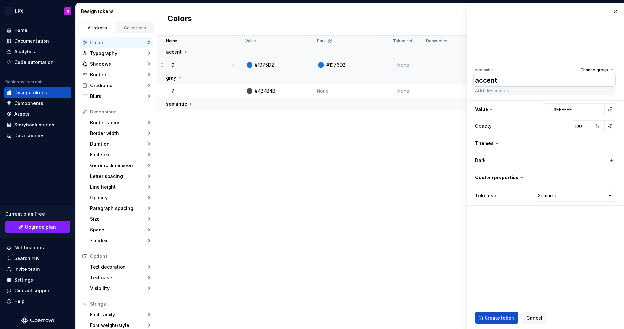
type textarea "*"
type textarea "accent"
click at [509, 83] on textarea "accent" at bounding box center [544, 80] width 141 height 12
click at [507, 90] on textarea at bounding box center [544, 90] width 141 height 9
click at [615, 109] on button "button" at bounding box center [610, 109] width 9 height 9
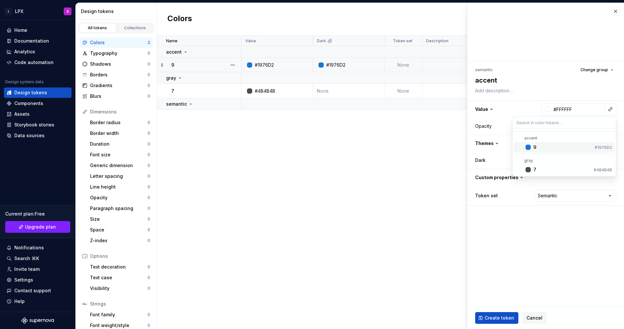
click at [569, 145] on div "9" at bounding box center [562, 147] width 59 height 7
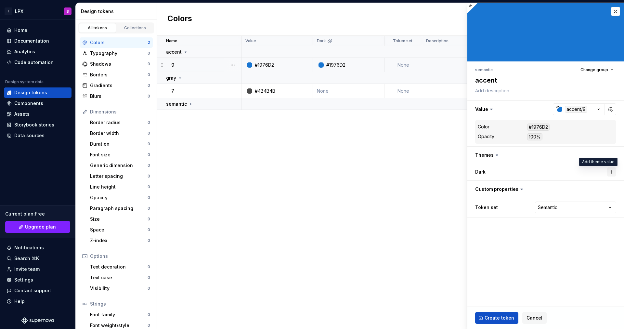
click at [611, 173] on button "button" at bounding box center [611, 171] width 9 height 9
click at [583, 170] on div "#FFFFFF" at bounding box center [574, 172] width 19 height 7
drag, startPoint x: 603, startPoint y: 181, endPoint x: 607, endPoint y: 182, distance: 4.0
click at [603, 181] on div "Color #FFFFFF Opacity 100 %" at bounding box center [554, 196] width 103 height 31
click at [611, 173] on button "button" at bounding box center [610, 171] width 9 height 9
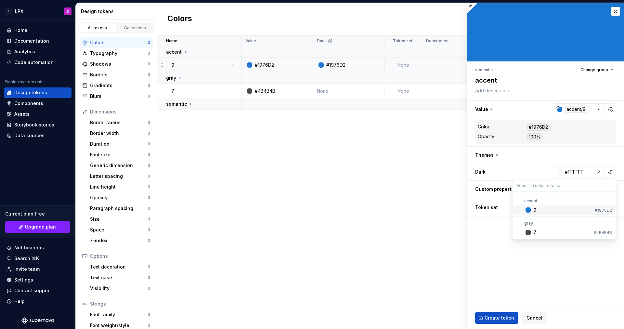
click at [575, 211] on div "9" at bounding box center [562, 210] width 59 height 7
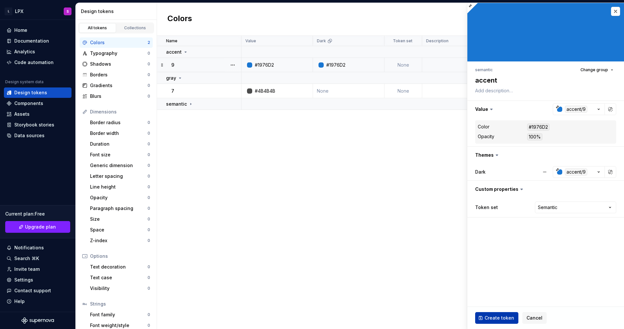
click at [502, 317] on span "Create token" at bounding box center [500, 318] width 30 height 7
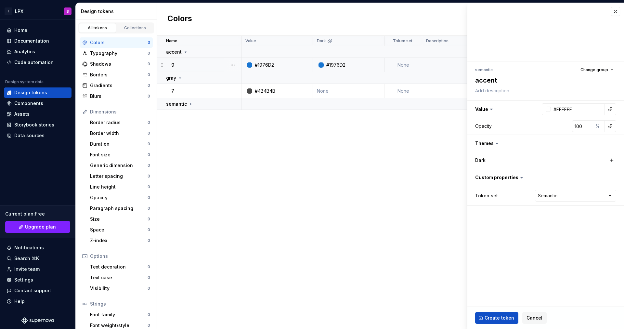
type textarea "*"
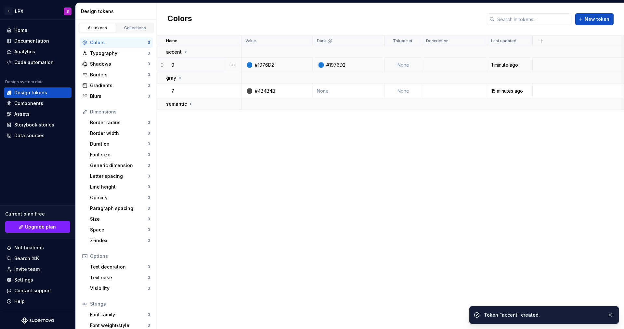
click at [334, 228] on div "Name Value Dark Token set Description Last updated accent 9 #1976D2 #1976D2 Non…" at bounding box center [390, 182] width 467 height 293
click at [169, 98] on td "semantic" at bounding box center [199, 104] width 85 height 12
click at [187, 117] on div "accent" at bounding box center [206, 117] width 70 height 7
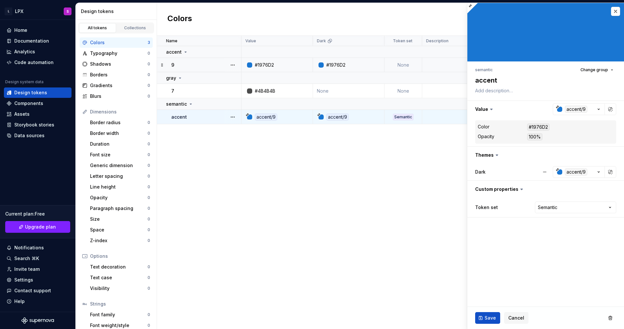
type textarea "*"
click at [596, 70] on span "Change group" at bounding box center [595, 69] width 28 height 5
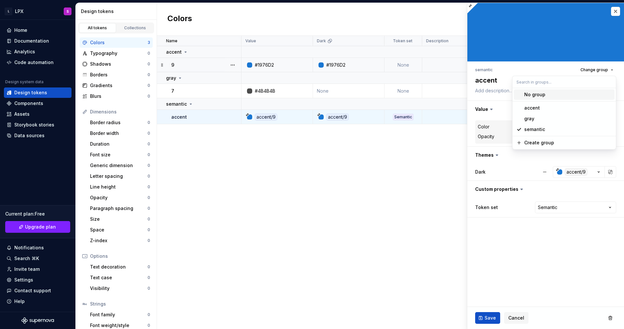
click at [546, 79] on input "text" at bounding box center [564, 82] width 103 height 12
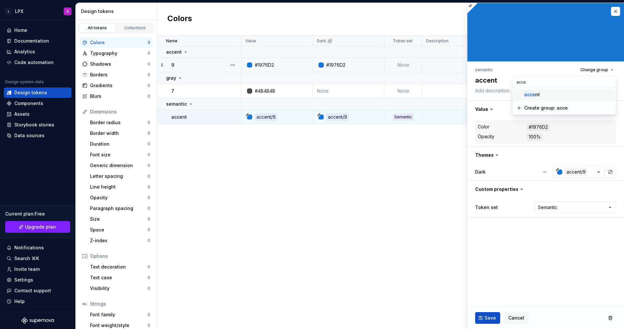
type input "acce"
click at [547, 95] on div "acce nt" at bounding box center [568, 94] width 88 height 7
click at [604, 72] on span "Change group" at bounding box center [595, 69] width 28 height 5
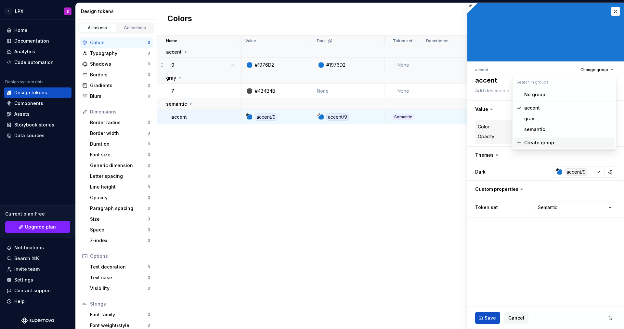
click at [566, 142] on div "Create group" at bounding box center [568, 142] width 88 height 7
type textarea "*"
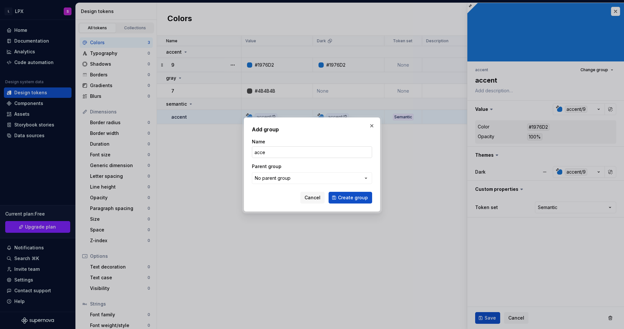
click at [297, 151] on input "acce" at bounding box center [312, 152] width 120 height 12
type input "accent"
click at [297, 176] on button "No parent group" at bounding box center [312, 178] width 120 height 12
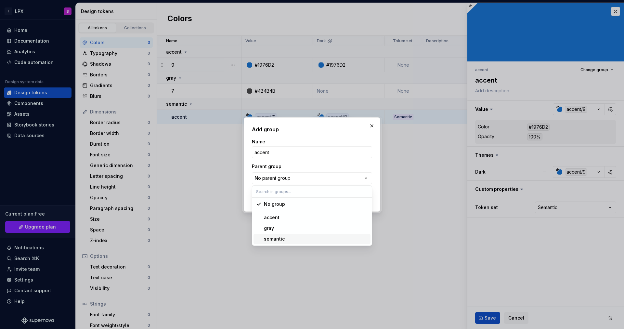
drag, startPoint x: 281, startPoint y: 240, endPoint x: 286, endPoint y: 237, distance: 5.7
click at [281, 240] on div "semantic" at bounding box center [274, 239] width 21 height 7
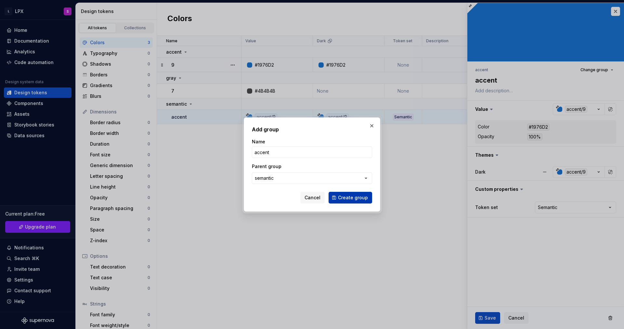
click at [349, 198] on span "Create group" at bounding box center [353, 197] width 30 height 7
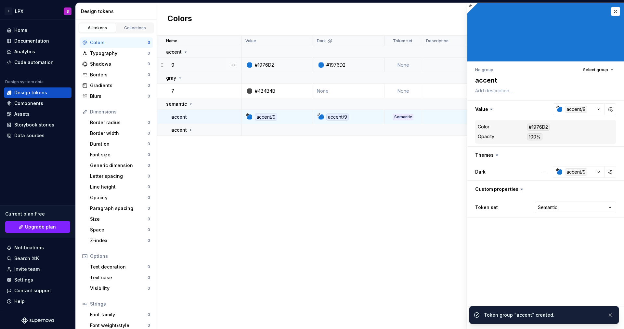
click at [349, 198] on div "Name Value Dark Token set Description Last updated accent 9 #1976D2 #1976D2 Non…" at bounding box center [390, 182] width 467 height 293
click at [191, 129] on icon at bounding box center [190, 129] width 5 height 5
click at [189, 120] on div "accent" at bounding box center [206, 117] width 70 height 7
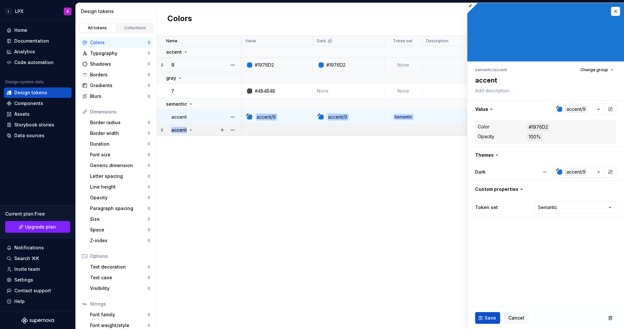
drag, startPoint x: 186, startPoint y: 115, endPoint x: 195, endPoint y: 134, distance: 21.2
click at [195, 134] on tbody "accent 9 #1976D2 #1976D2 None 1 minute ago gray 7 #4B4B4B None None 15 minutes …" at bounding box center [390, 91] width 467 height 90
click at [231, 118] on button "button" at bounding box center [232, 116] width 9 height 9
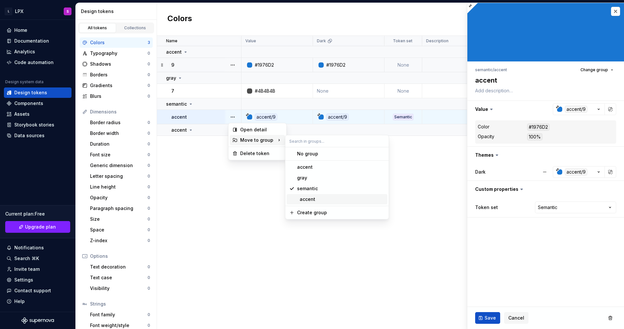
click at [317, 200] on div "accent" at bounding box center [341, 199] width 88 height 7
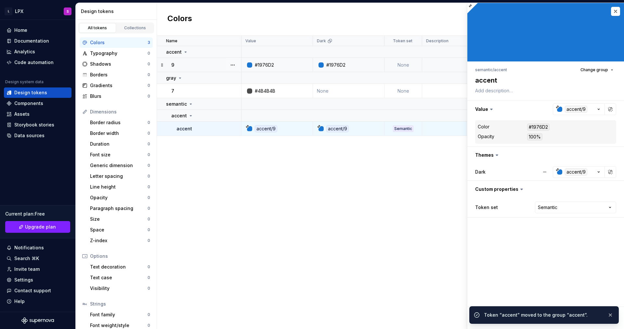
click at [317, 200] on div "Name Value Dark Token set Description Last updated accent 9 #1976D2 #1976D2 Non…" at bounding box center [390, 182] width 467 height 293
click at [354, 181] on div "Name Value Dark Token set Description Last updated accent 9 #1976D2 #1976D2 Non…" at bounding box center [390, 182] width 467 height 293
click at [615, 12] on button "button" at bounding box center [615, 11] width 9 height 9
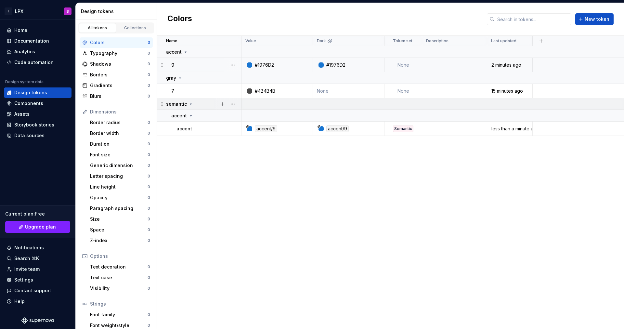
click at [186, 105] on div "semantic" at bounding box center [179, 104] width 27 height 7
click at [190, 117] on icon at bounding box center [190, 115] width 5 height 5
click at [192, 118] on div "accent" at bounding box center [182, 115] width 22 height 7
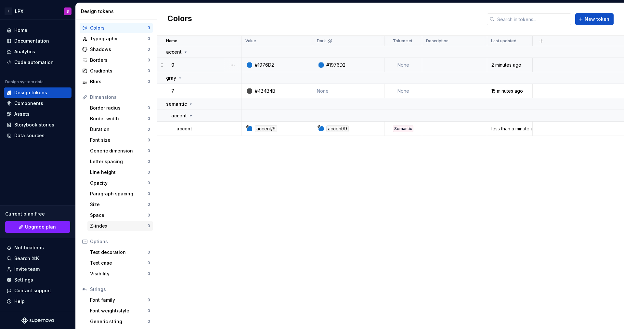
scroll to position [27, 0]
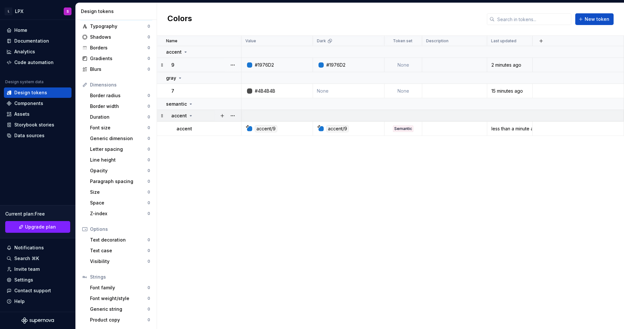
click at [190, 117] on icon at bounding box center [190, 115] width 5 height 5
click at [189, 115] on icon at bounding box center [190, 115] width 5 height 5
click at [189, 105] on icon at bounding box center [190, 103] width 5 height 5
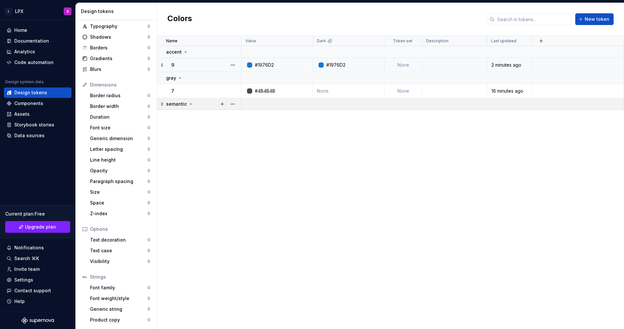
click at [189, 105] on icon at bounding box center [190, 103] width 5 height 5
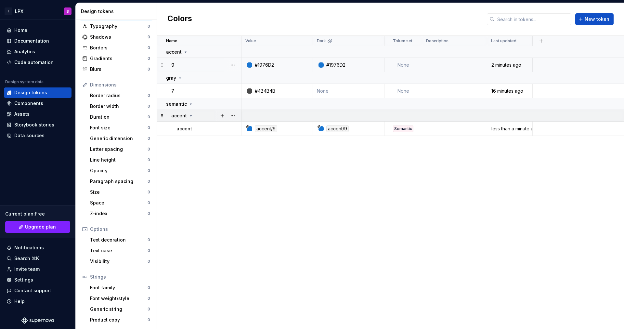
click at [189, 116] on icon at bounding box center [190, 115] width 5 height 5
click at [36, 136] on div "Data sources" at bounding box center [29, 135] width 30 height 7
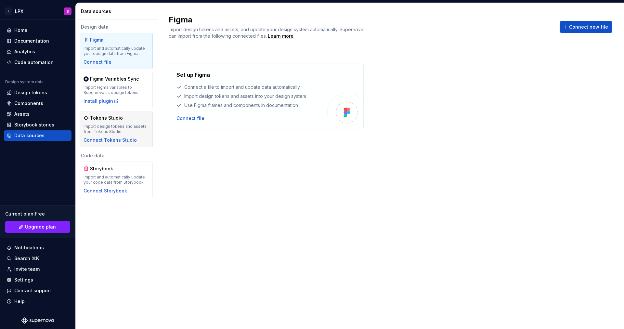
click at [108, 134] on div "Import design tokens and assets from Tokens Studio" at bounding box center [116, 129] width 65 height 10
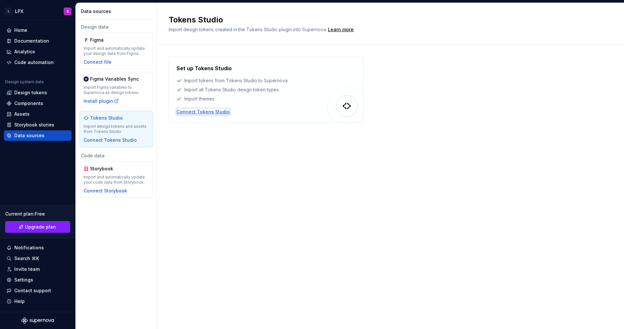
click at [196, 114] on div "Connect Tokens Studio" at bounding box center [203, 112] width 53 height 7
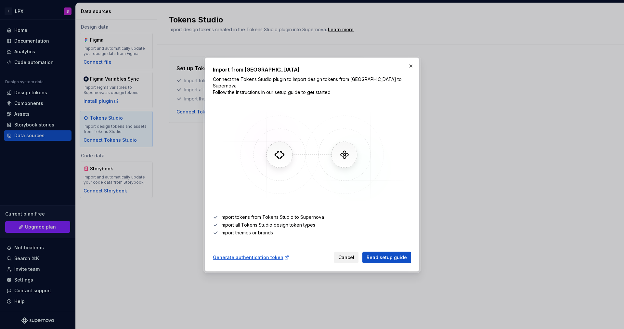
click at [347, 254] on span "Cancel" at bounding box center [346, 257] width 16 height 7
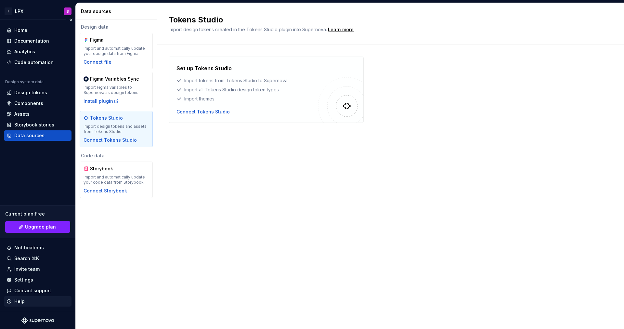
click at [21, 299] on div "Help" at bounding box center [19, 301] width 10 height 7
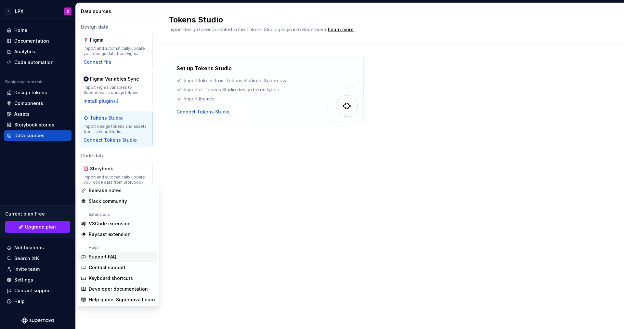
click at [104, 258] on div "Support FAQ" at bounding box center [103, 257] width 28 height 7
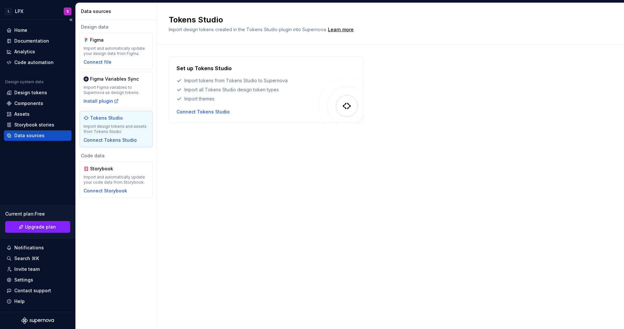
click at [40, 133] on div "Data sources" at bounding box center [29, 135] width 30 height 7
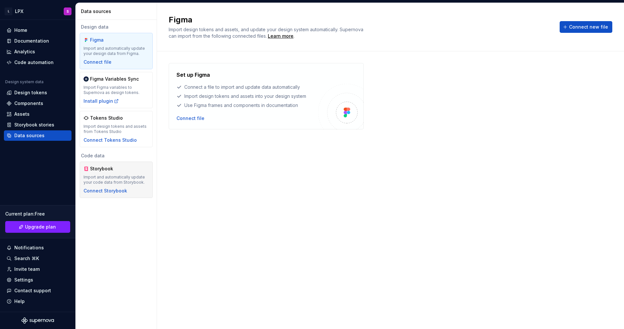
click at [119, 186] on div "Storybook Import and automatically update your code data from Storybook. Connec…" at bounding box center [116, 179] width 65 height 29
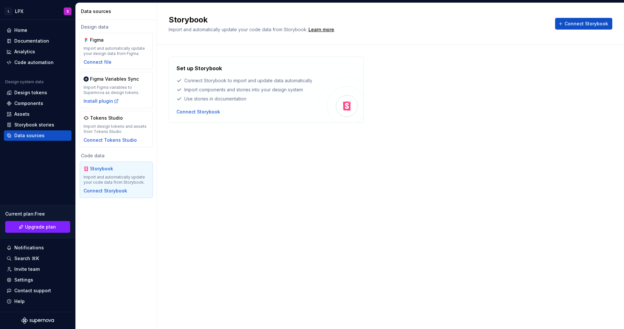
click at [115, 176] on div "Import and automatically update your code data from Storybook." at bounding box center [116, 180] width 65 height 10
click at [23, 63] on div "Code automation" at bounding box center [33, 62] width 39 height 7
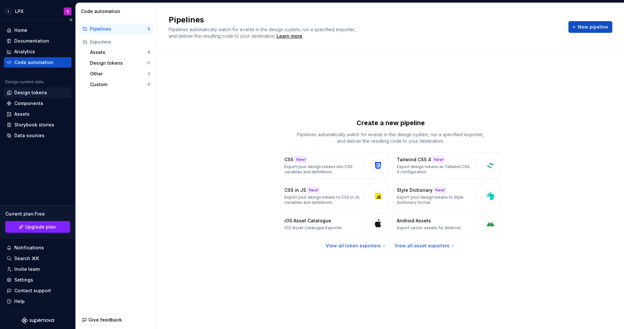
click at [23, 89] on div "Design tokens" at bounding box center [38, 92] width 68 height 10
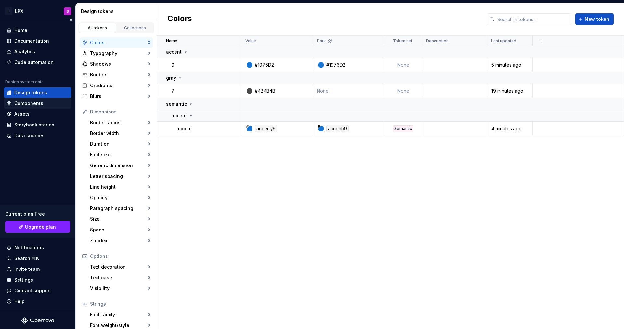
click at [25, 103] on div "Components" at bounding box center [28, 103] width 29 height 7
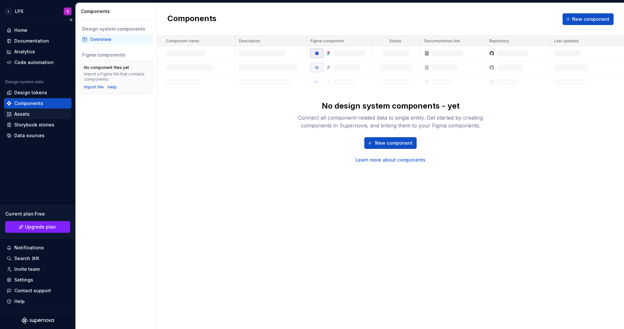
click at [25, 115] on div "Assets" at bounding box center [21, 114] width 15 height 7
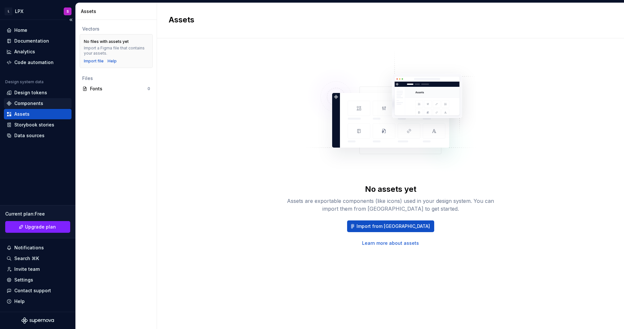
click at [25, 105] on div "Components" at bounding box center [28, 103] width 29 height 7
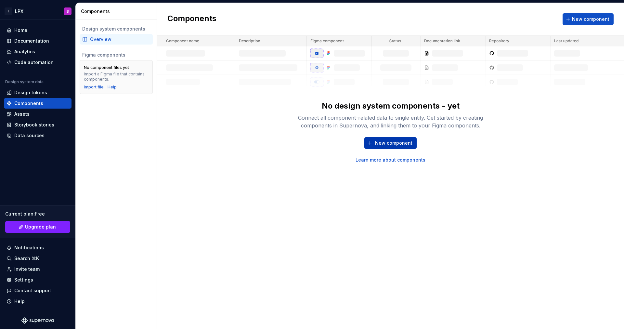
click at [375, 142] on button "New component" at bounding box center [390, 143] width 52 height 12
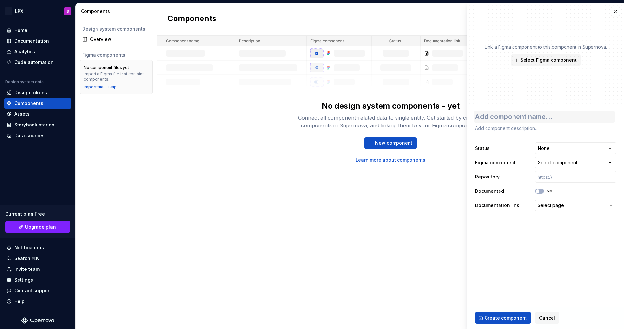
click at [513, 111] on textarea at bounding box center [544, 117] width 141 height 12
type textarea "*"
type textarea "t"
type textarea "*"
type textarea "tes"
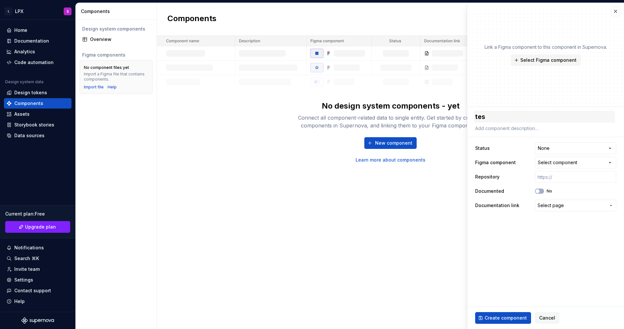
type textarea "*"
type textarea "test"
click at [546, 145] on html "**********" at bounding box center [312, 164] width 624 height 329
select select "**********"
click at [560, 161] on div "Select component" at bounding box center [557, 162] width 39 height 7
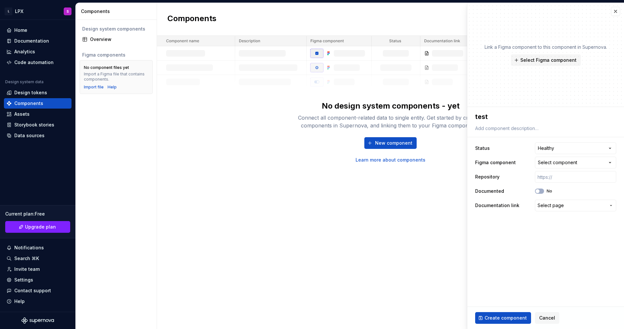
drag, startPoint x: 478, startPoint y: 252, endPoint x: 511, endPoint y: 240, distance: 36.0
click at [478, 252] on html "**********" at bounding box center [312, 164] width 624 height 329
click at [495, 319] on span "Create component" at bounding box center [506, 318] width 42 height 7
type textarea "*"
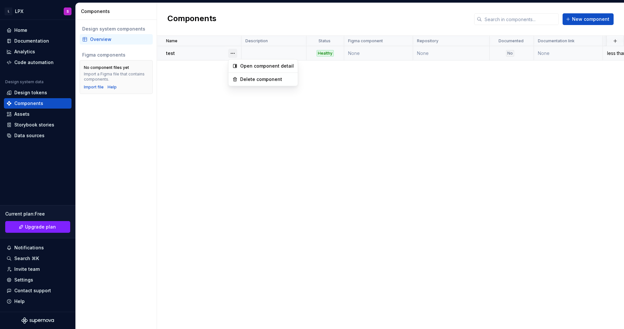
click at [236, 54] on button "button" at bounding box center [232, 53] width 9 height 9
click at [242, 66] on div "Open component detail" at bounding box center [267, 66] width 54 height 7
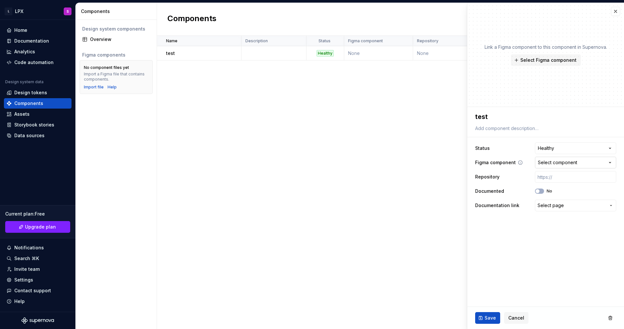
click at [547, 164] on div "Select component" at bounding box center [557, 162] width 39 height 7
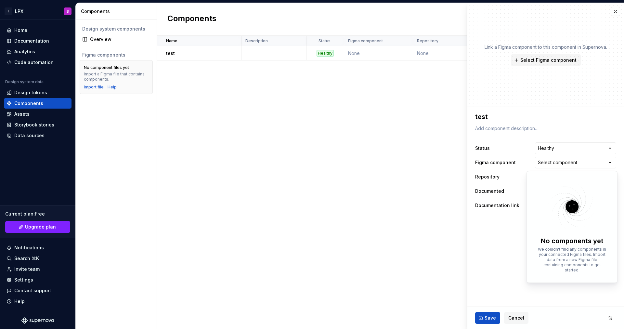
click at [508, 166] on html "**********" at bounding box center [312, 164] width 624 height 329
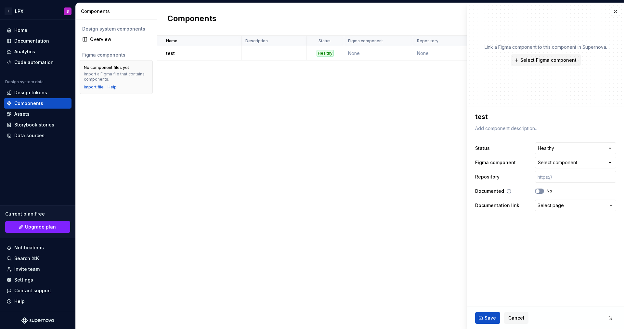
click at [538, 191] on span "button" at bounding box center [538, 191] width 4 height 4
click at [541, 207] on span "Select page" at bounding box center [551, 205] width 26 height 7
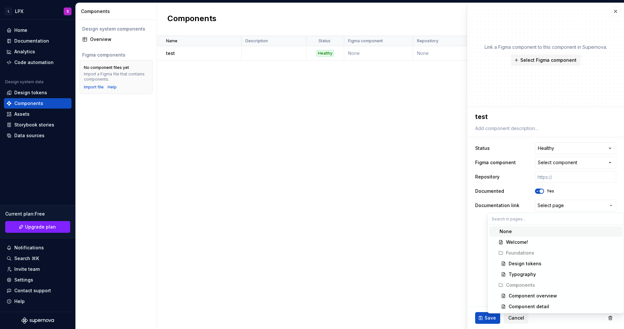
click at [507, 204] on html "**********" at bounding box center [312, 164] width 624 height 329
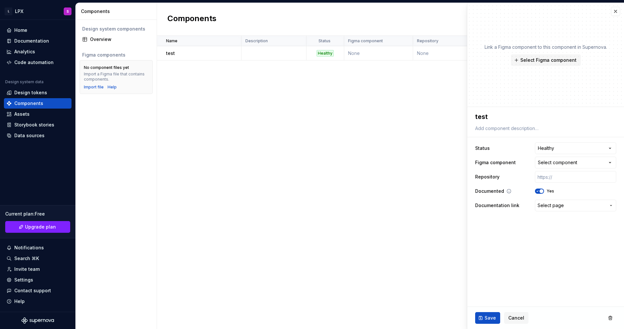
click at [542, 191] on span "button" at bounding box center [542, 191] width 4 height 4
click at [502, 125] on textarea at bounding box center [544, 128] width 141 height 9
click at [616, 10] on button "button" at bounding box center [615, 11] width 9 height 9
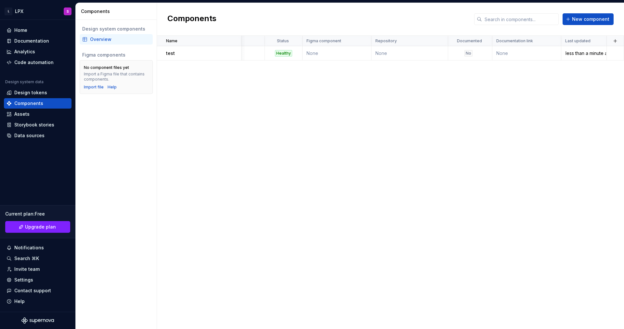
scroll to position [0, 42]
click at [574, 57] on td "less than a minute ago" at bounding box center [584, 53] width 46 height 14
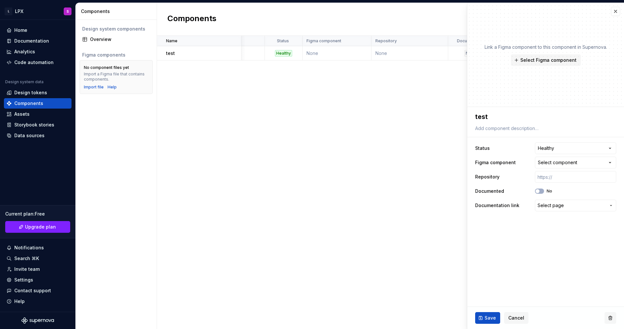
click at [612, 318] on button "button" at bounding box center [611, 318] width 12 height 12
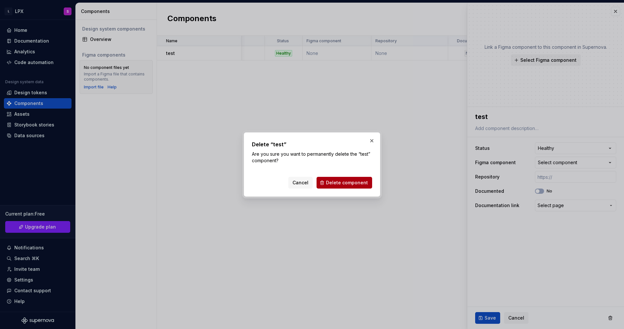
click at [339, 185] on span "Delete component" at bounding box center [347, 182] width 42 height 7
type textarea "*"
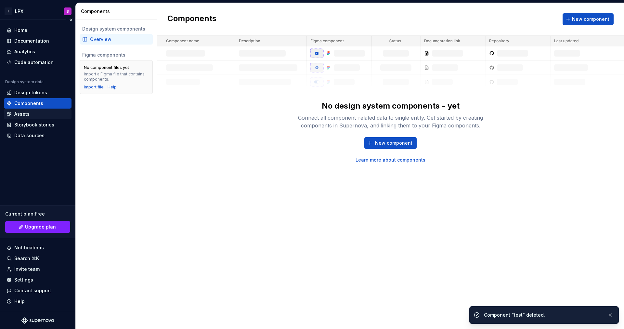
click at [21, 116] on div "Assets" at bounding box center [21, 114] width 15 height 7
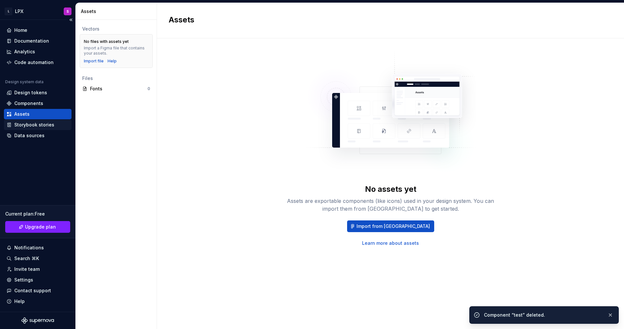
click at [38, 123] on div "Storybook stories" at bounding box center [34, 125] width 40 height 7
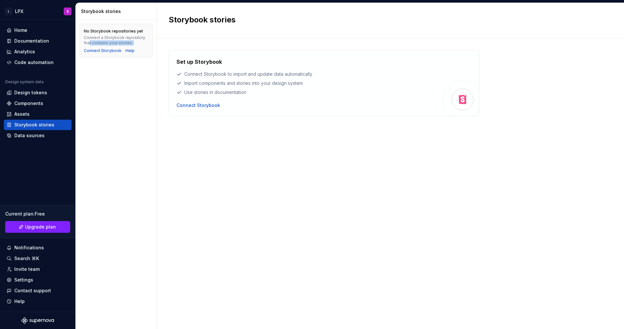
drag, startPoint x: 90, startPoint y: 40, endPoint x: 137, endPoint y: 46, distance: 47.9
click at [137, 46] on div "No Storybook repositories yet Connect a Storybook repository that contains your…" at bounding box center [116, 40] width 65 height 25
click at [30, 137] on div "Data sources" at bounding box center [29, 135] width 30 height 7
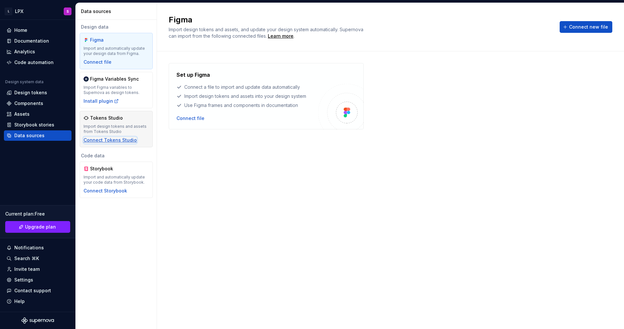
click at [100, 139] on div "Connect Tokens Studio" at bounding box center [110, 140] width 53 height 7
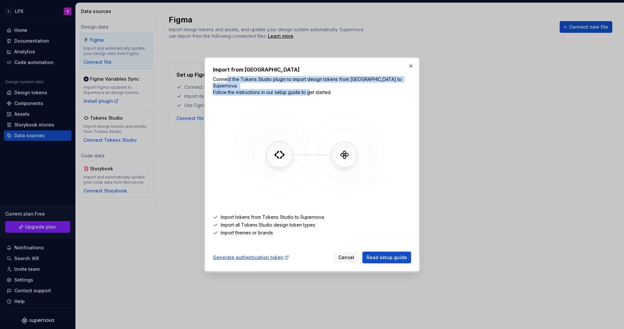
drag, startPoint x: 228, startPoint y: 81, endPoint x: 367, endPoint y: 87, distance: 139.3
click at [367, 87] on p "Connect the Tokens Studio plugin to import design tokens from [GEOGRAPHIC_DATA]…" at bounding box center [312, 86] width 198 height 20
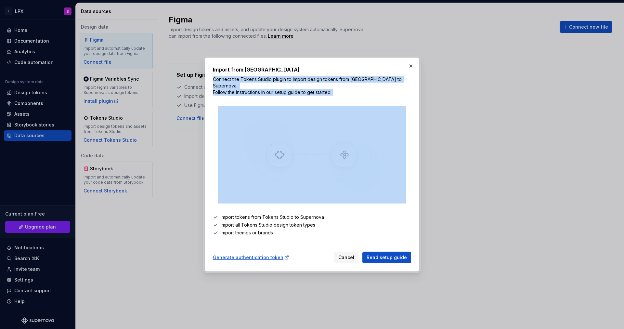
drag, startPoint x: 367, startPoint y: 87, endPoint x: 212, endPoint y: 84, distance: 154.4
click at [212, 84] on div "Import from Tokens Studio Connect the Tokens Studio plugin to import design tok…" at bounding box center [312, 165] width 215 height 214
click at [213, 84] on p "Connect the Tokens Studio plugin to import design tokens from [GEOGRAPHIC_DATA]…" at bounding box center [312, 86] width 198 height 20
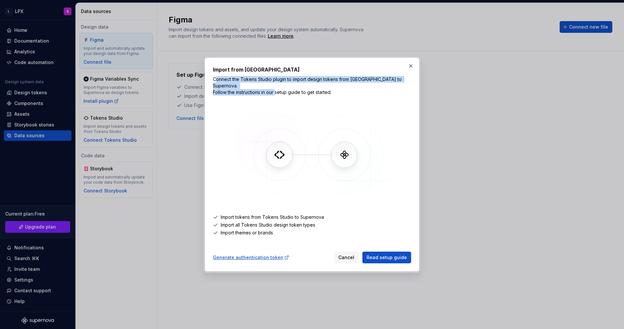
drag, startPoint x: 215, startPoint y: 83, endPoint x: 303, endPoint y: 91, distance: 88.5
click at [303, 91] on p "Connect the Tokens Studio plugin to import design tokens from [GEOGRAPHIC_DATA]…" at bounding box center [312, 86] width 198 height 20
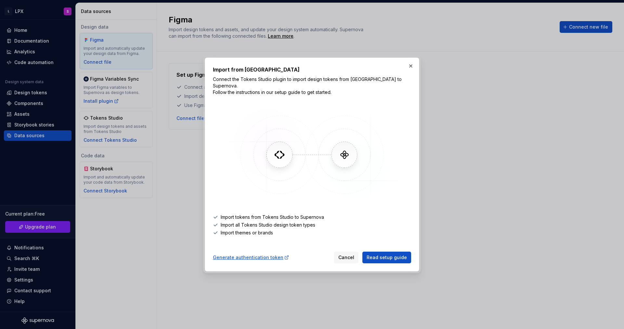
click at [347, 91] on p "Connect the Tokens Studio plugin to import design tokens from [GEOGRAPHIC_DATA]…" at bounding box center [312, 86] width 198 height 20
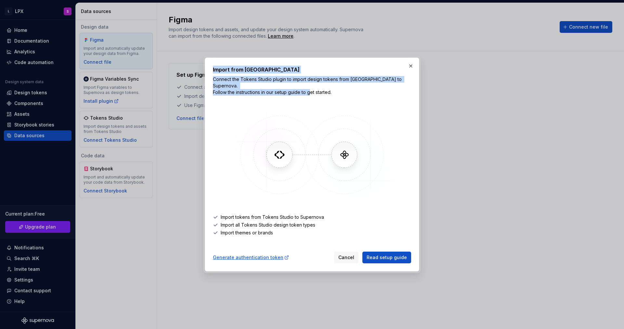
drag, startPoint x: 344, startPoint y: 90, endPoint x: 203, endPoint y: 83, distance: 141.9
click at [203, 83] on div "Import from Tokens Studio Connect the Tokens Studio plugin to import design tok…" at bounding box center [312, 164] width 624 height 329
click at [410, 67] on button "button" at bounding box center [410, 65] width 9 height 9
